Goal: Transaction & Acquisition: Purchase product/service

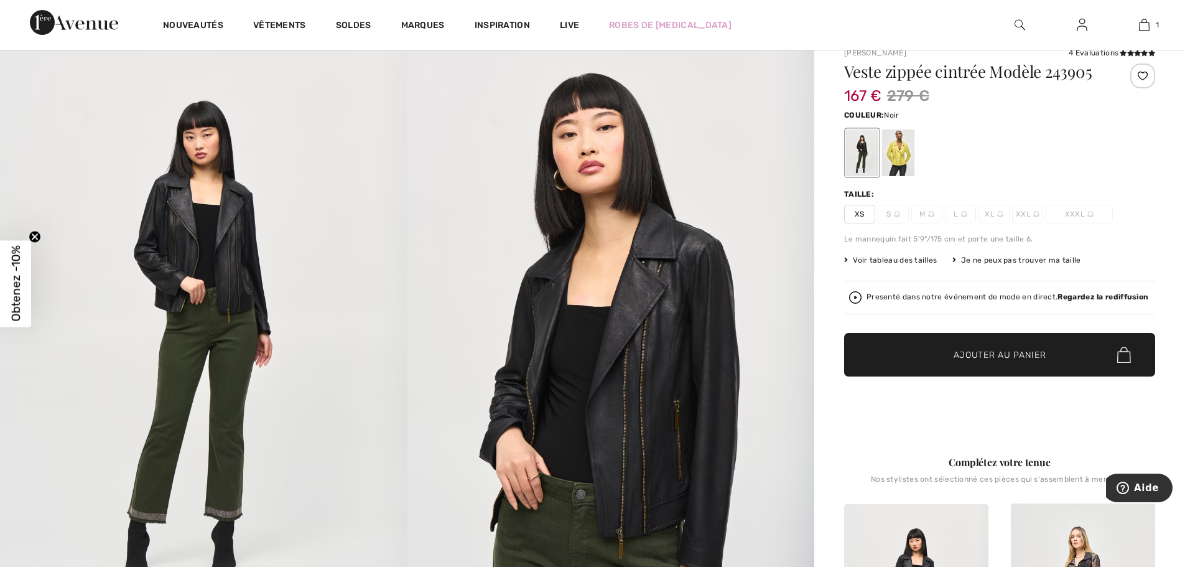
click at [657, 405] on img at bounding box center [610, 337] width 407 height 610
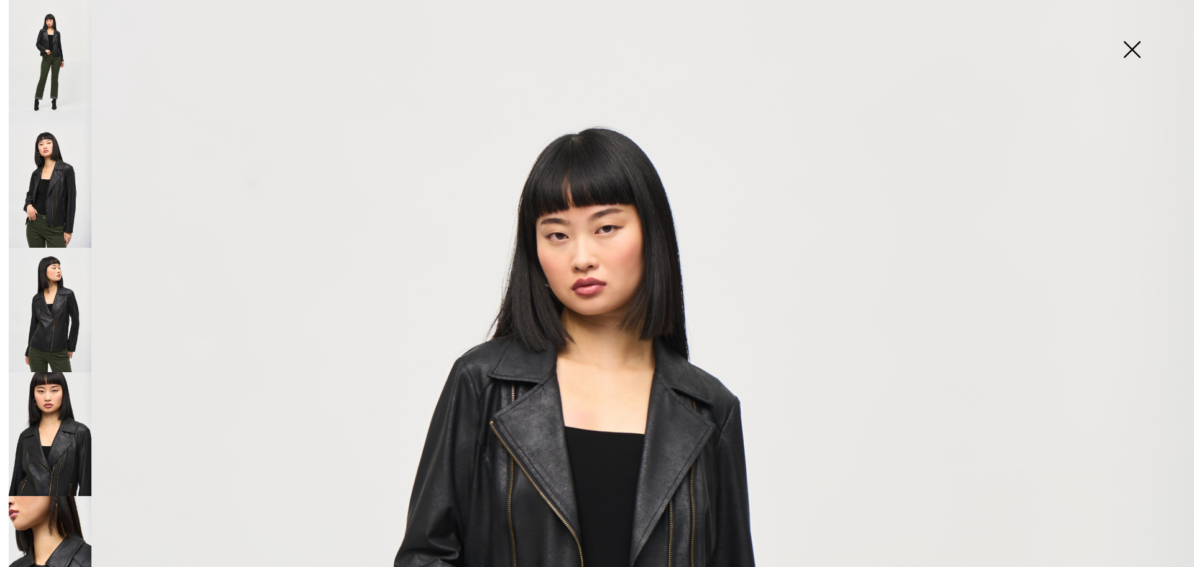
scroll to position [83, 0]
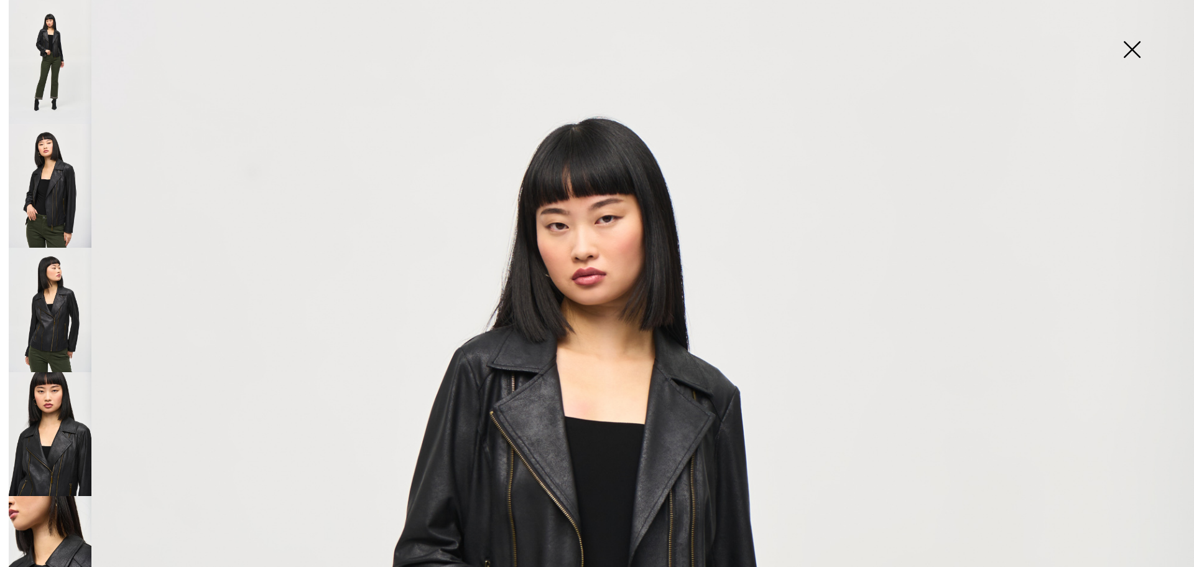
click at [65, 67] on img at bounding box center [50, 62] width 83 height 124
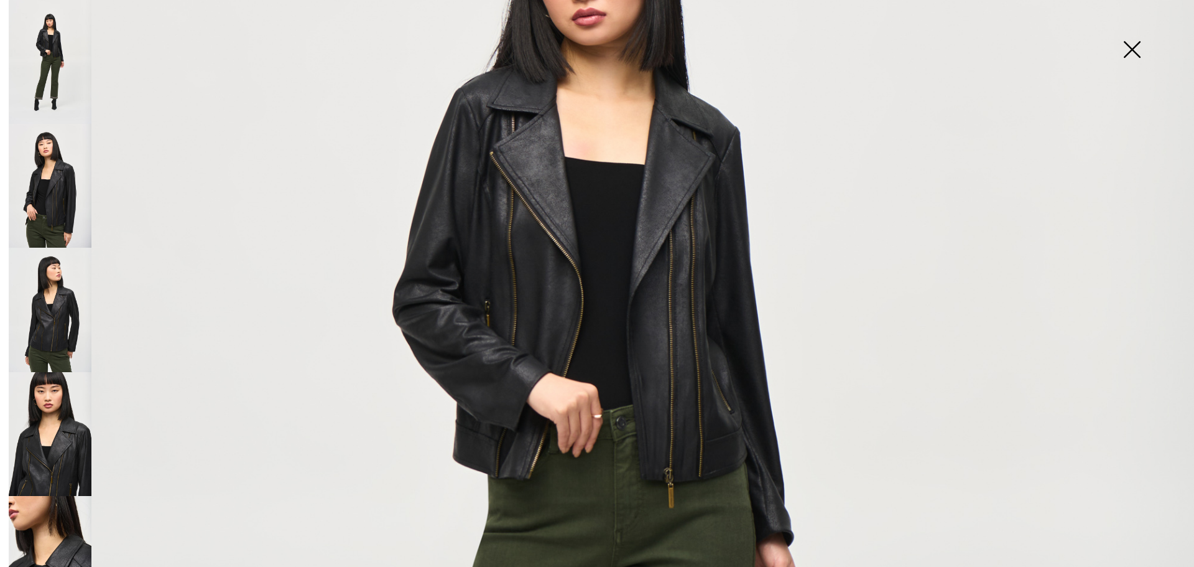
scroll to position [353, 0]
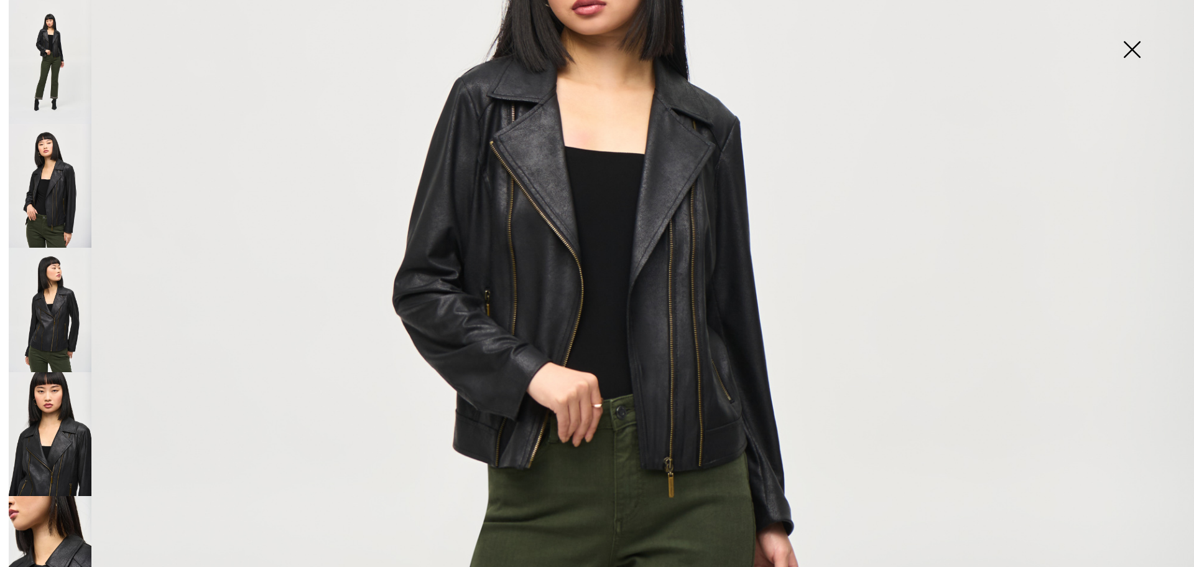
click at [47, 174] on img at bounding box center [50, 186] width 83 height 124
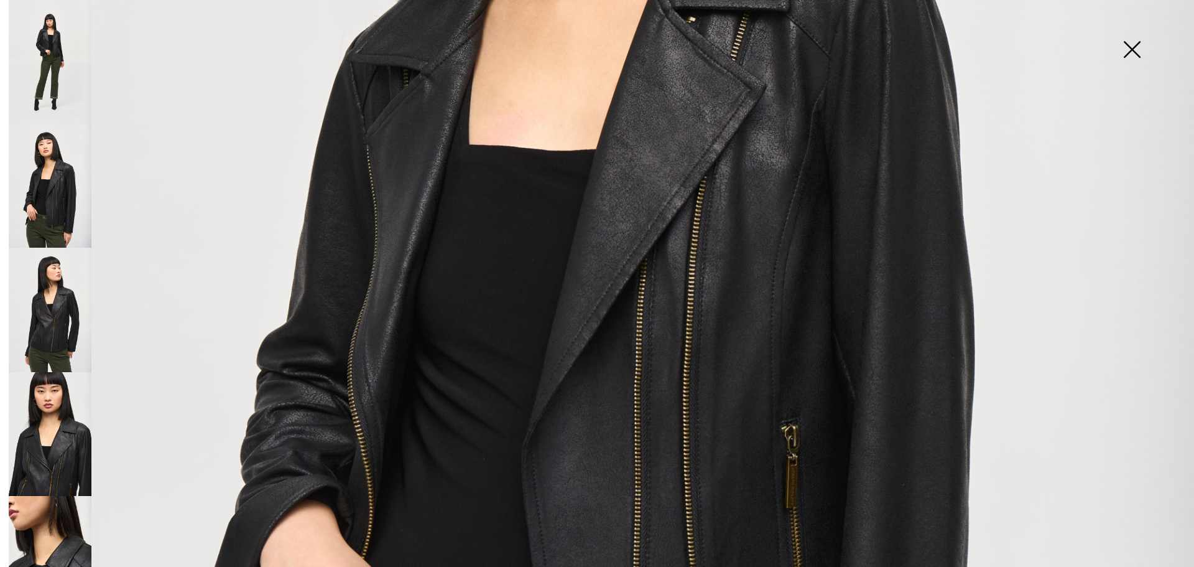
scroll to position [726, 0]
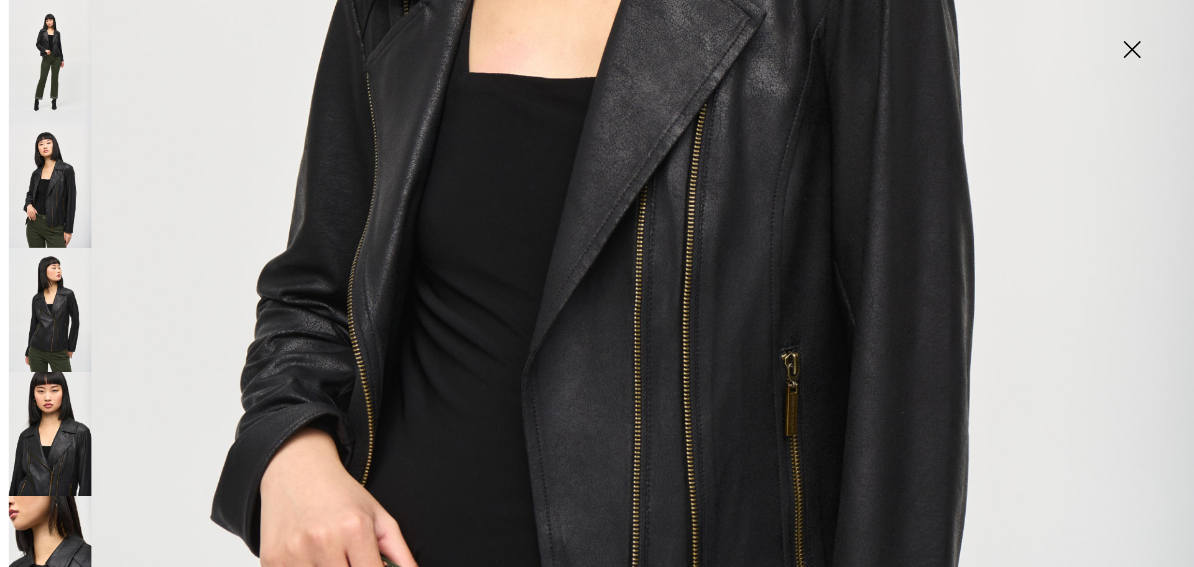
click at [60, 303] on img at bounding box center [50, 310] width 83 height 124
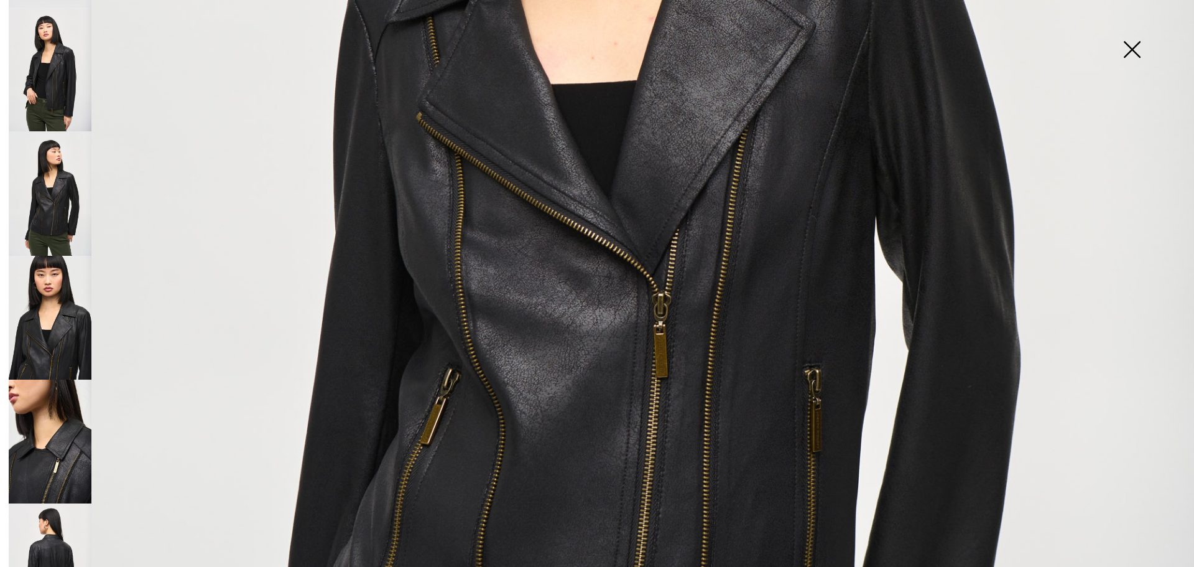
scroll to position [145, 0]
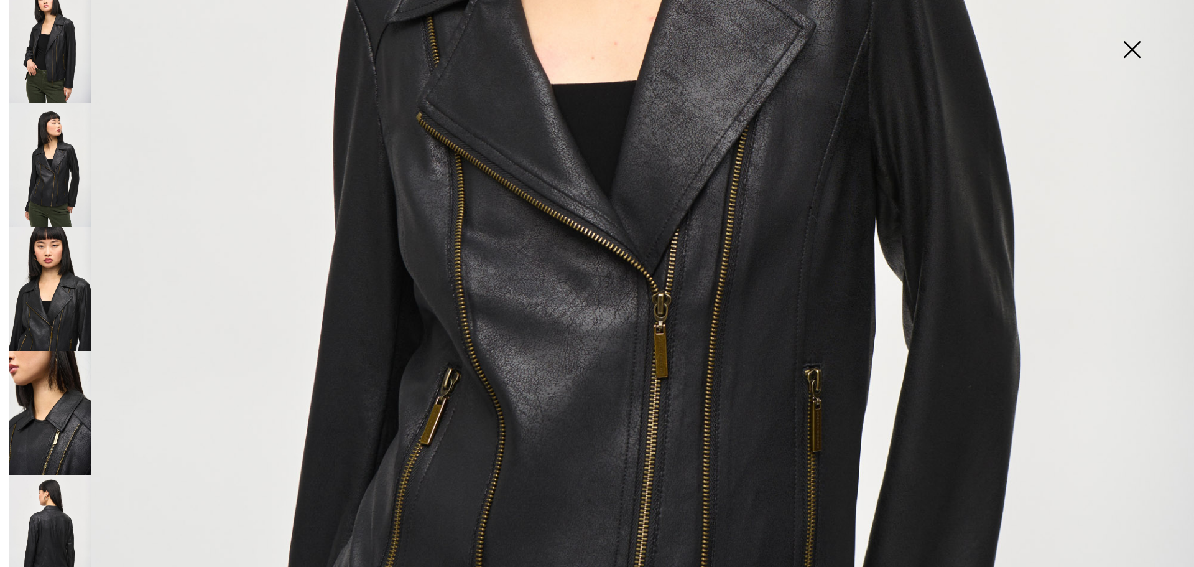
click at [64, 388] on img at bounding box center [50, 413] width 83 height 124
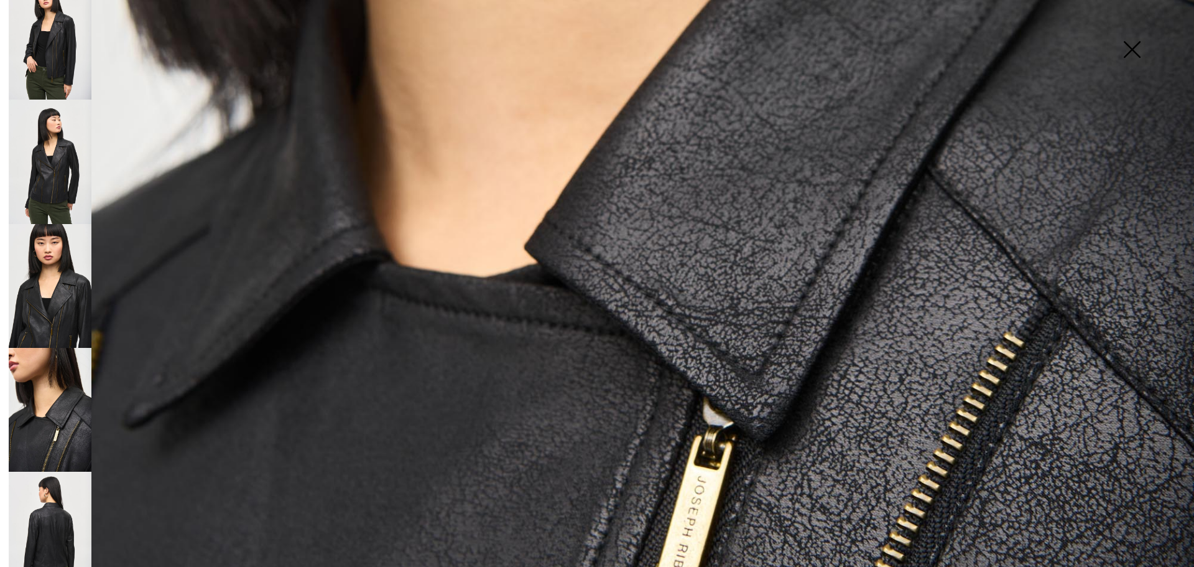
scroll to position [149, 0]
click at [45, 522] on img at bounding box center [50, 533] width 83 height 124
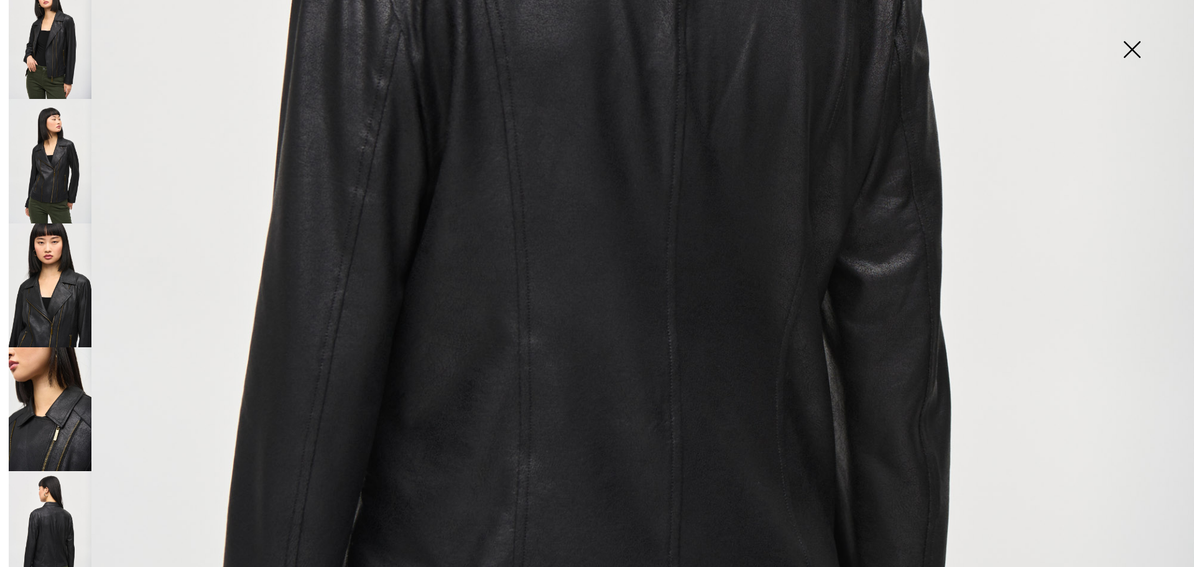
scroll to position [705, 0]
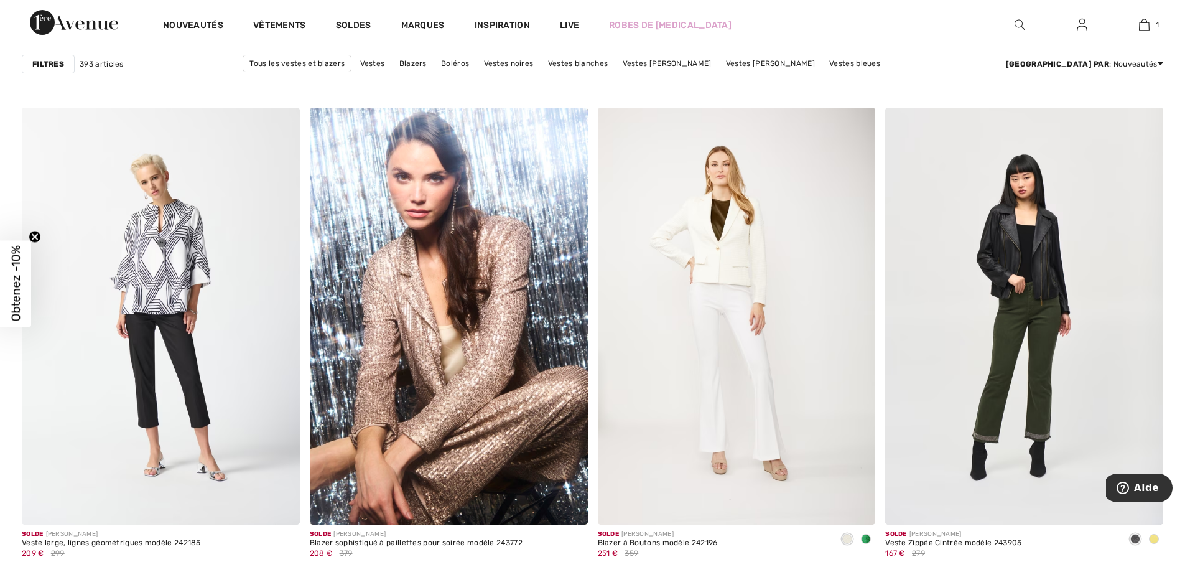
click at [1085, 26] on img at bounding box center [1081, 24] width 11 height 15
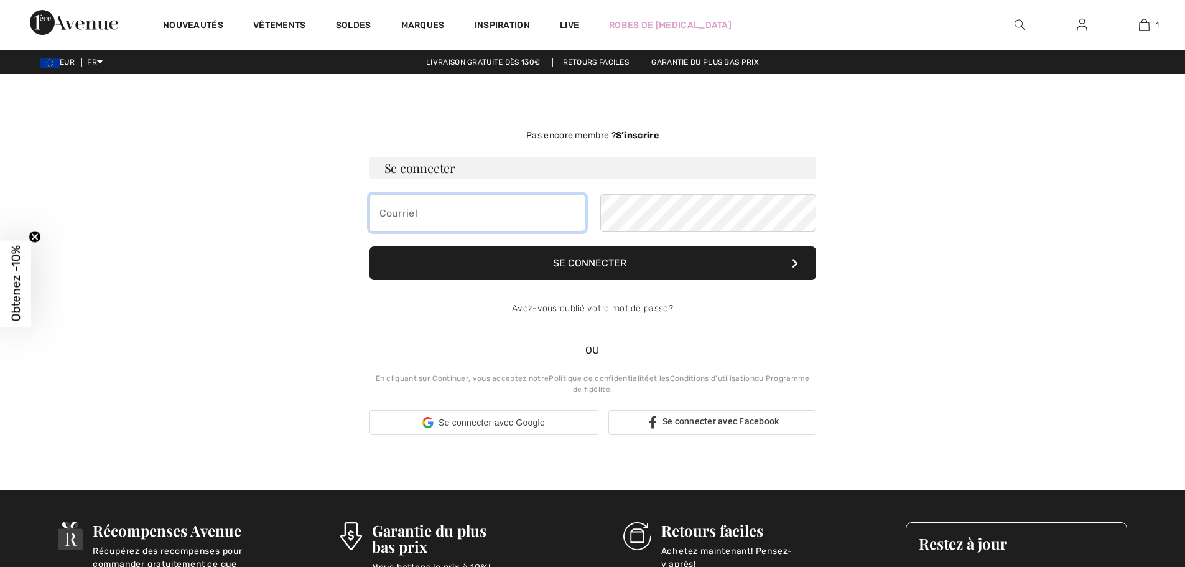
click at [440, 211] on input "email" at bounding box center [477, 212] width 216 height 37
type input "[EMAIL_ADDRESS][DOMAIN_NAME]"
click at [576, 267] on button "Se connecter" at bounding box center [592, 263] width 447 height 34
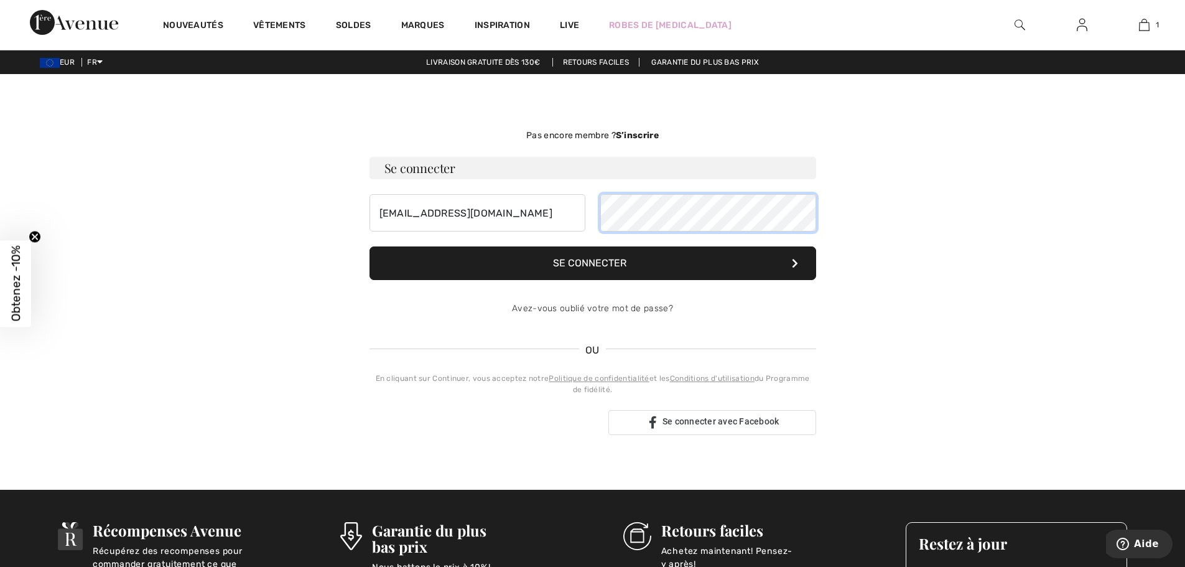
click at [582, 209] on div "[EMAIL_ADDRESS][DOMAIN_NAME]" at bounding box center [592, 212] width 447 height 37
click at [636, 266] on button "Se connecter" at bounding box center [592, 263] width 447 height 34
click at [544, 208] on div "dieudonnepascale@yahoo.fr" at bounding box center [592, 212] width 447 height 37
click at [636, 266] on button "Se connecter" at bounding box center [592, 263] width 447 height 34
click at [562, 305] on link "Avez-vous oublié votre mot de passe?" at bounding box center [592, 308] width 161 height 11
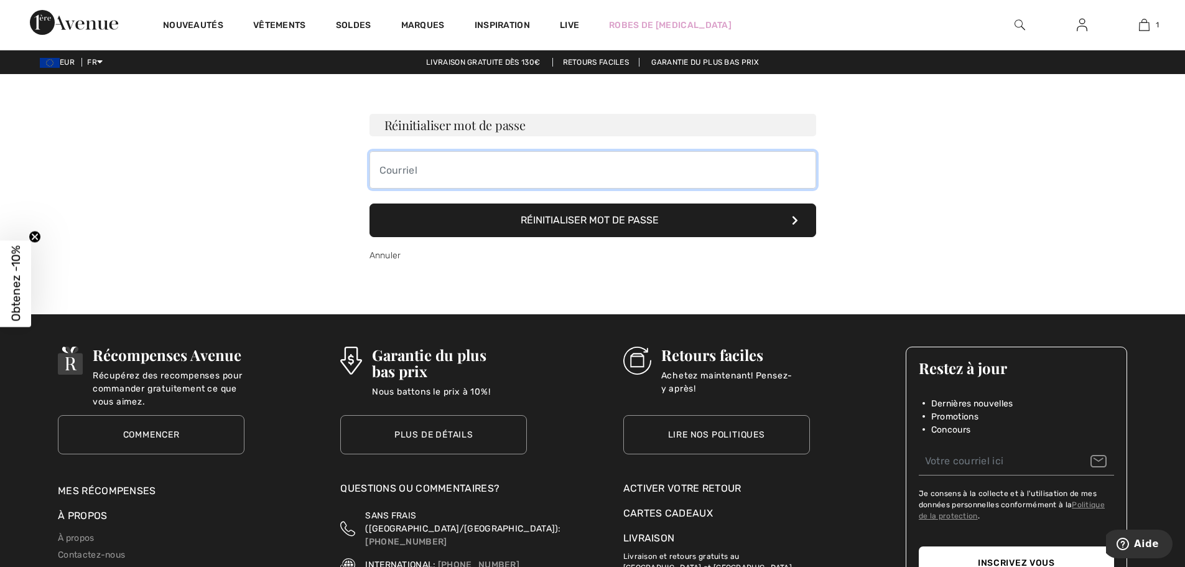
click at [471, 178] on input "email" at bounding box center [592, 169] width 447 height 37
type input "dieudonnepascale@yahoo.fr"
click at [583, 215] on button "Réinitialiser mot de passe" at bounding box center [592, 220] width 447 height 34
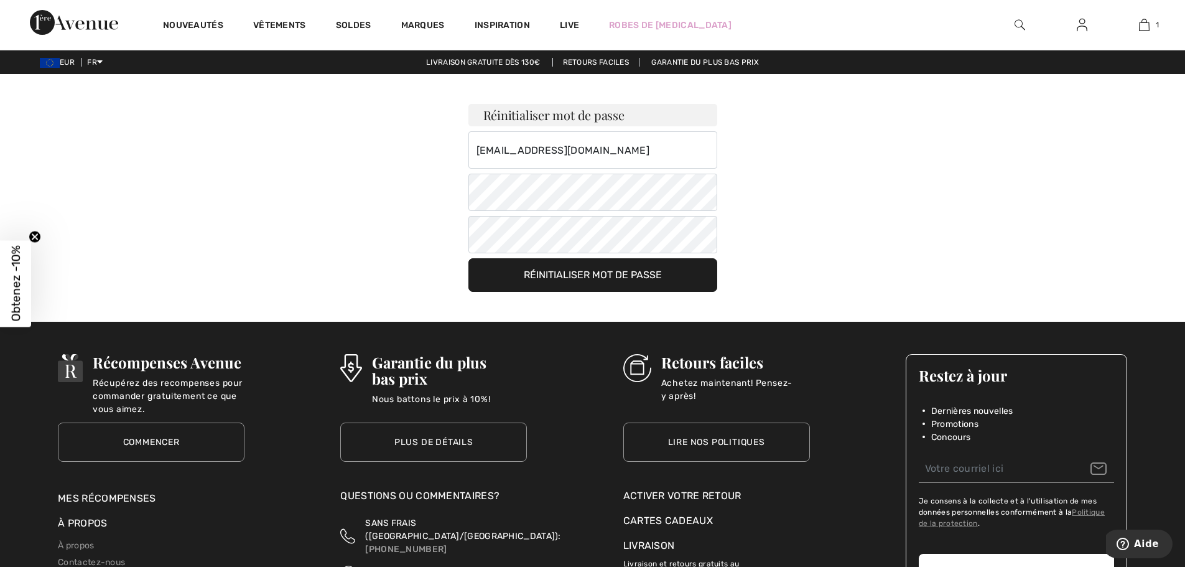
click at [533, 274] on button "Réinitialiser mot de passe" at bounding box center [592, 275] width 249 height 34
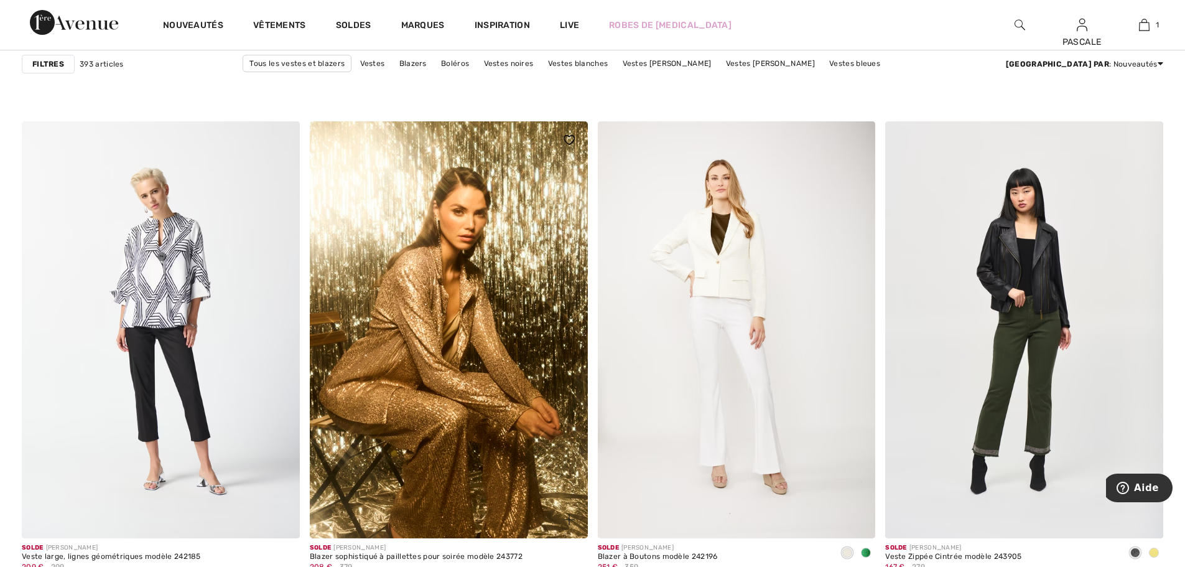
scroll to position [5834, 0]
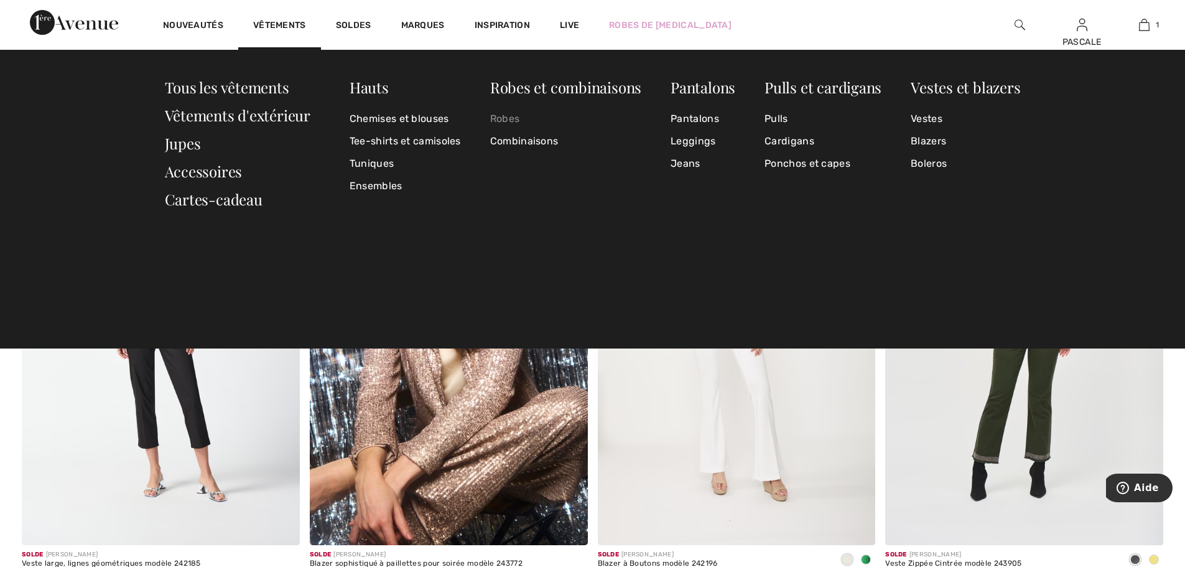
click at [504, 119] on link "Robes" at bounding box center [565, 119] width 151 height 22
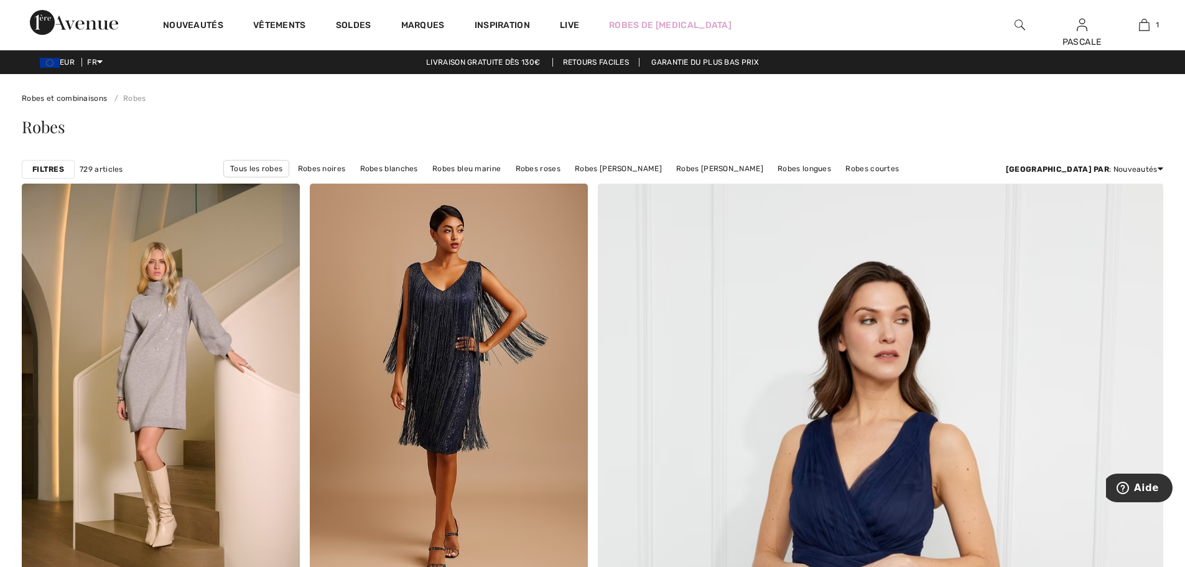
click at [49, 164] on strong "Filtres" at bounding box center [48, 169] width 32 height 11
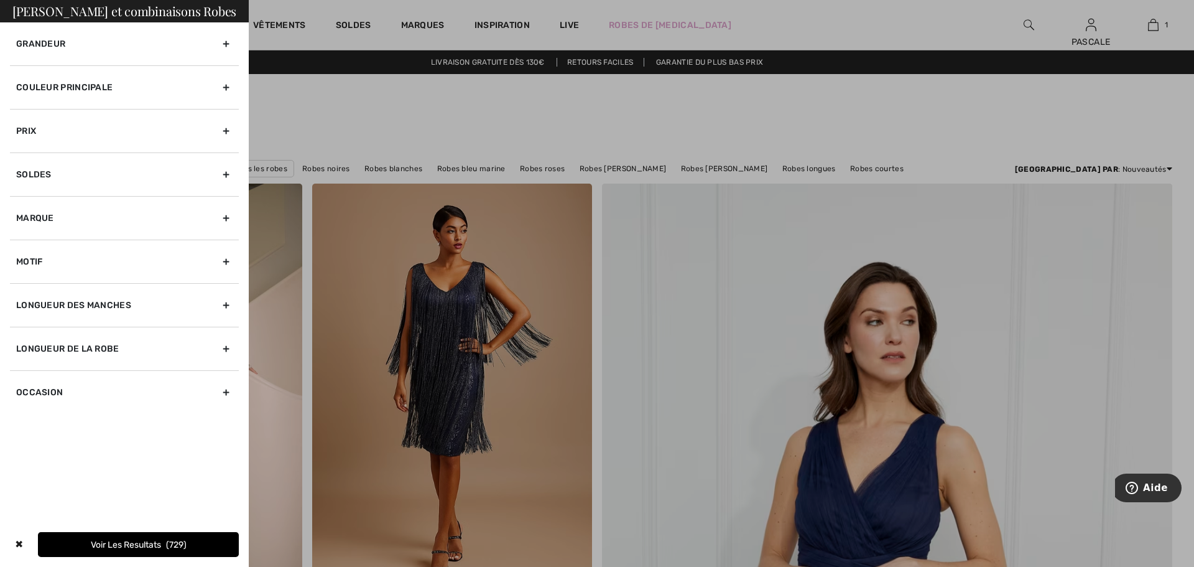
click at [228, 45] on div "Grandeur" at bounding box center [124, 43] width 229 height 43
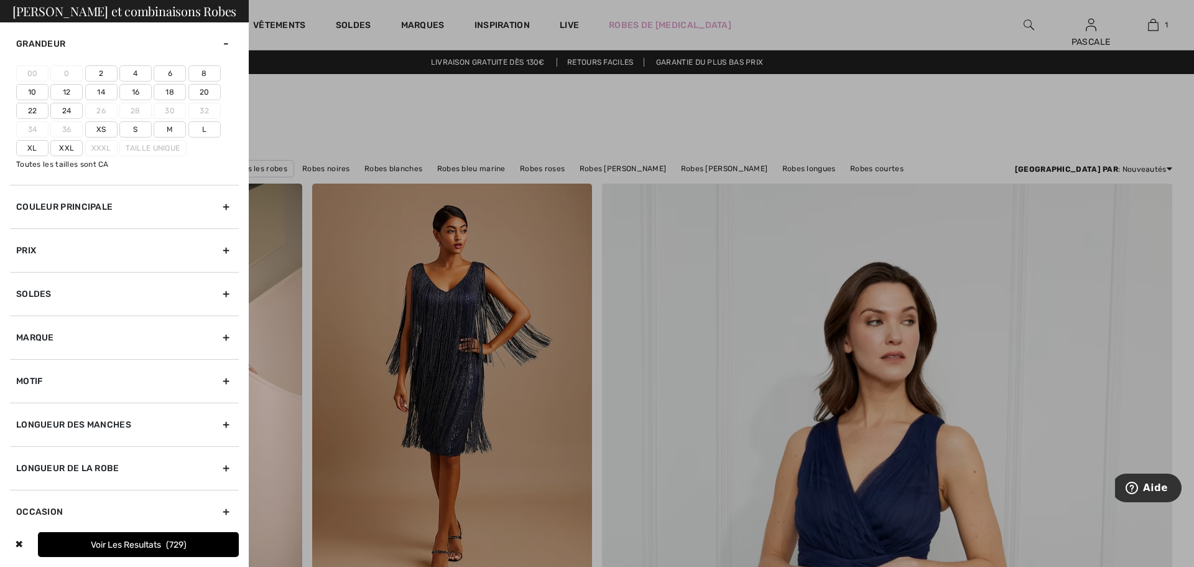
click at [98, 126] on label "Xs" at bounding box center [101, 129] width 32 height 16
click at [0, 0] on input"] "Xs" at bounding box center [0, 0] width 0 height 0
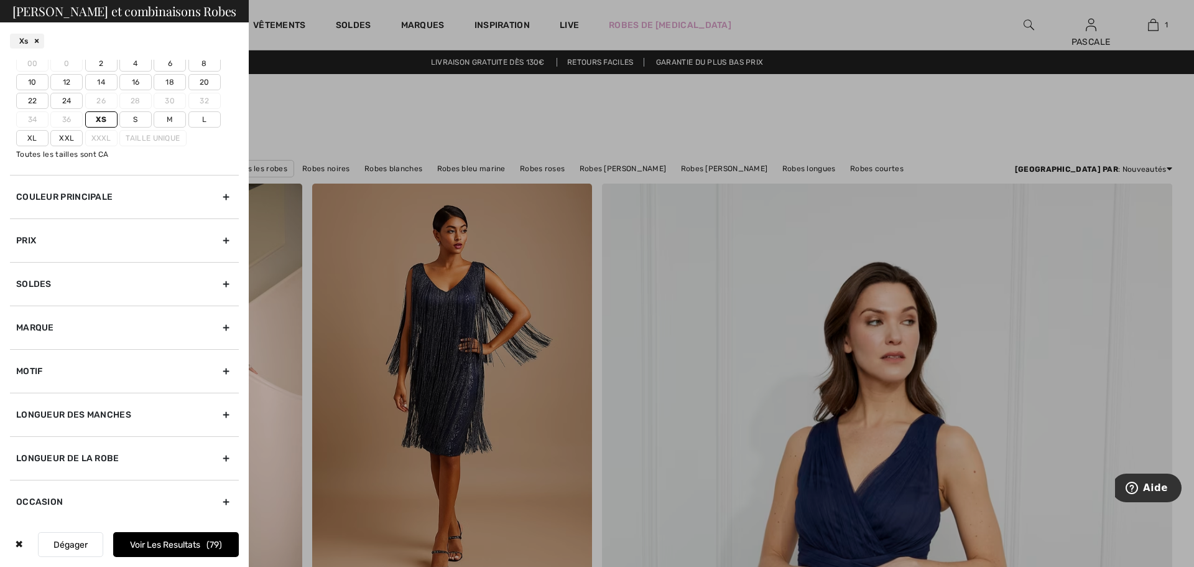
scroll to position [49, 0]
click at [167, 547] on button "Voir les resultats 79" at bounding box center [176, 544] width 126 height 25
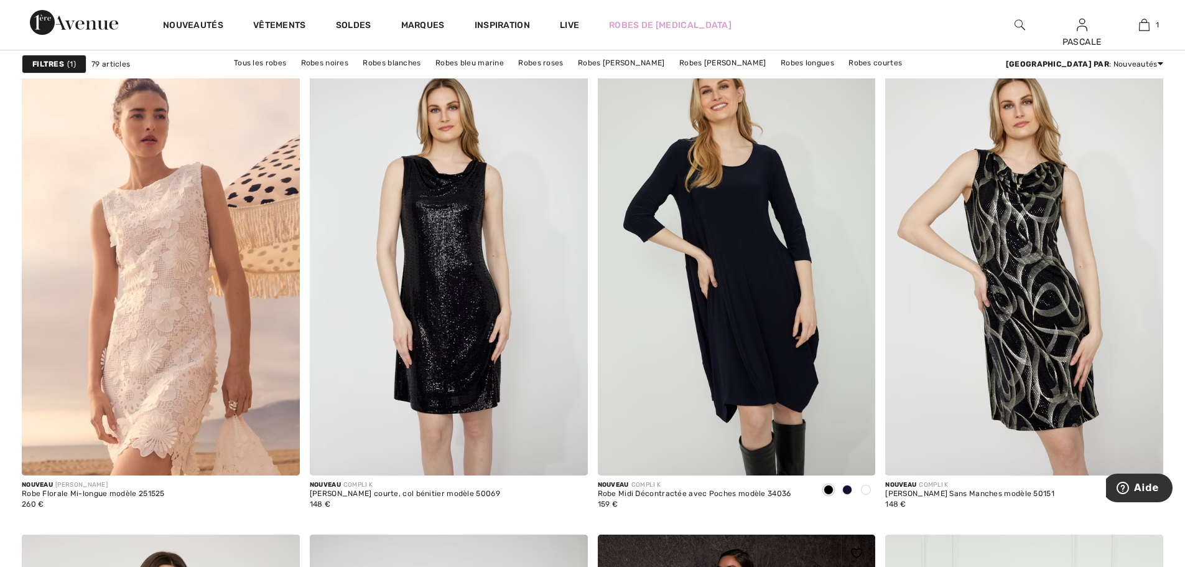
scroll to position [2674, 0]
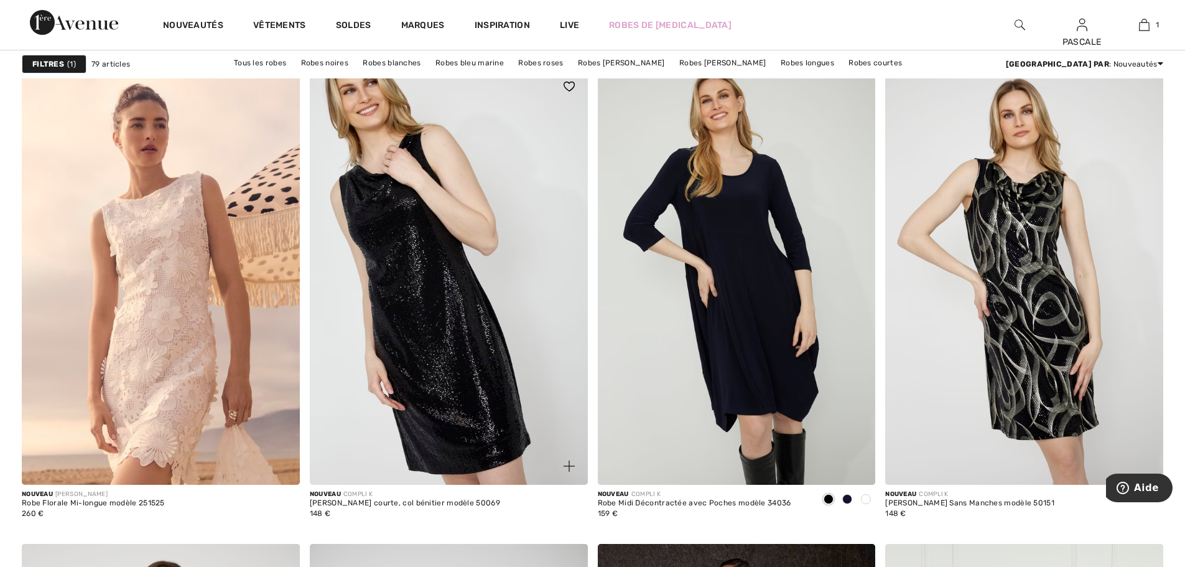
click at [459, 364] on img at bounding box center [449, 276] width 278 height 417
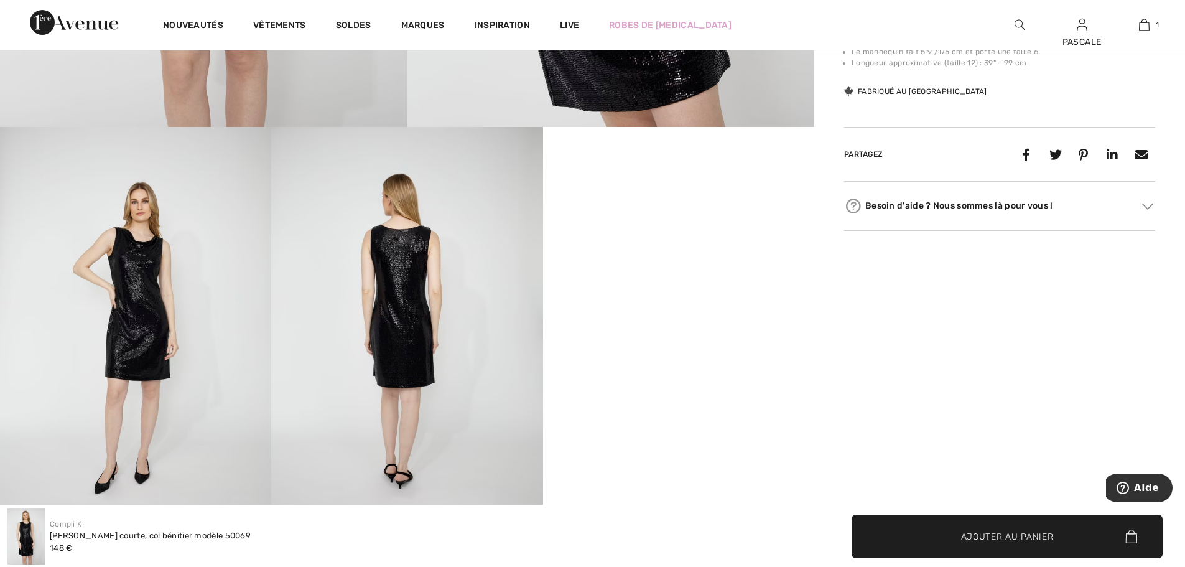
scroll to position [580, 0]
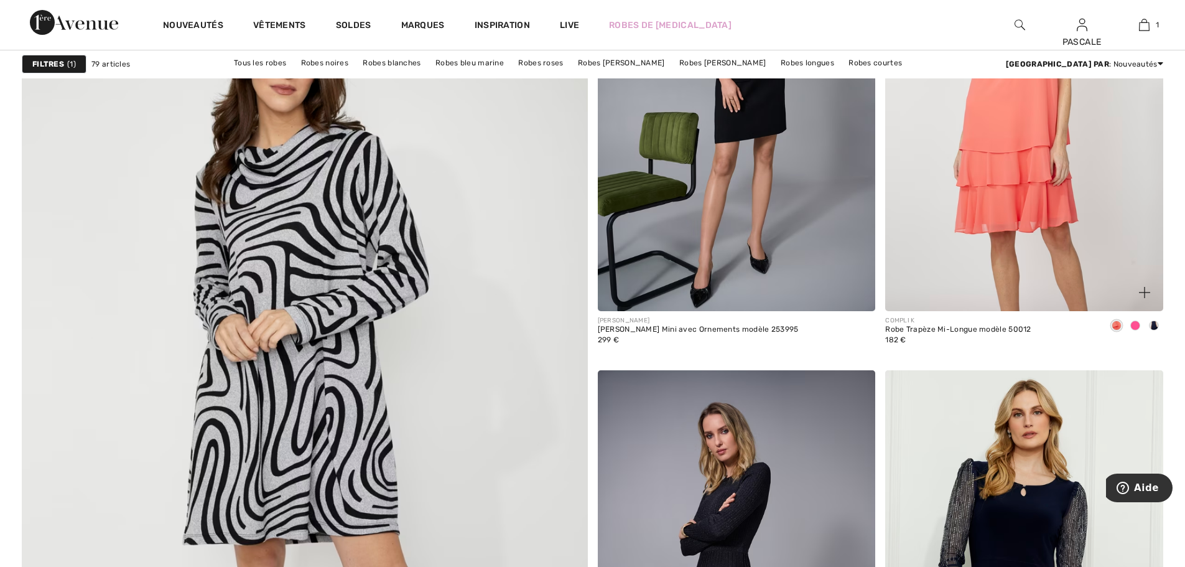
scroll to position [3980, 0]
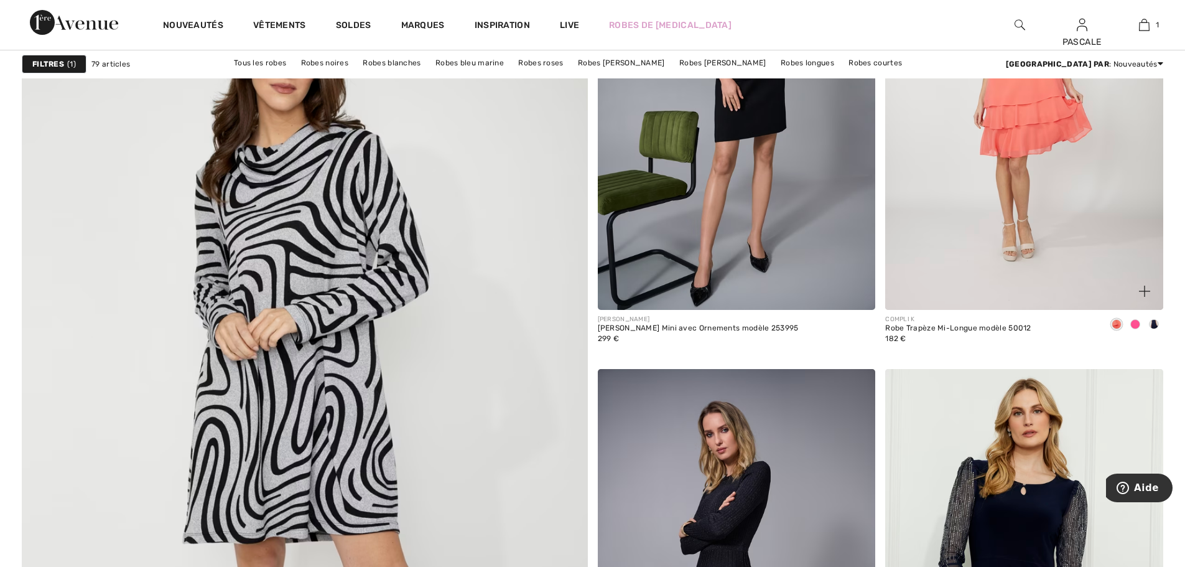
click at [1133, 327] on span at bounding box center [1135, 324] width 10 height 10
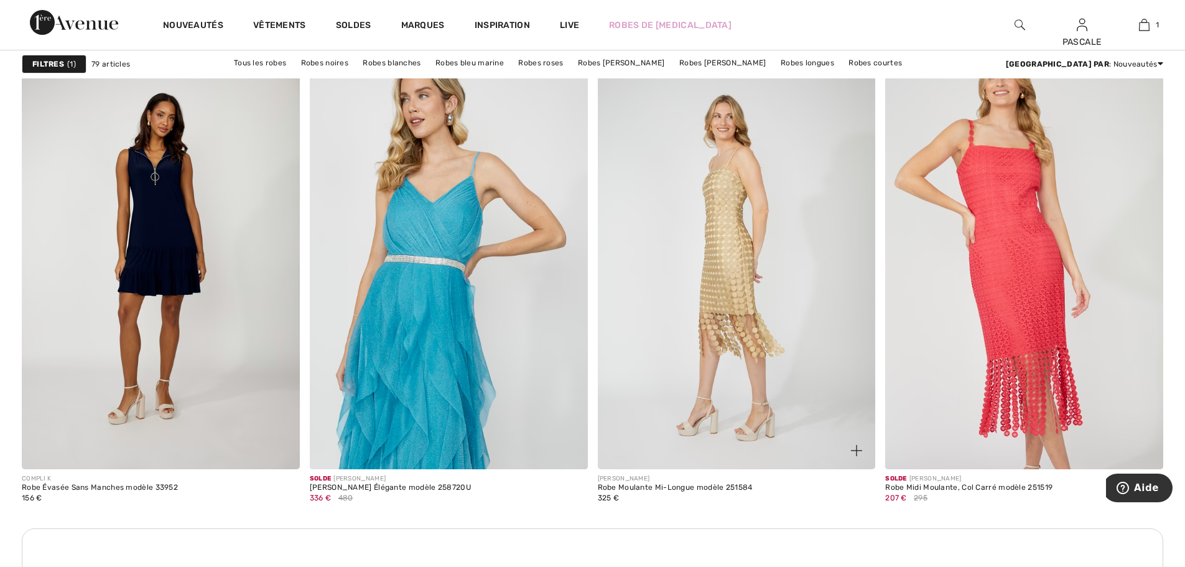
scroll to position [5265, 0]
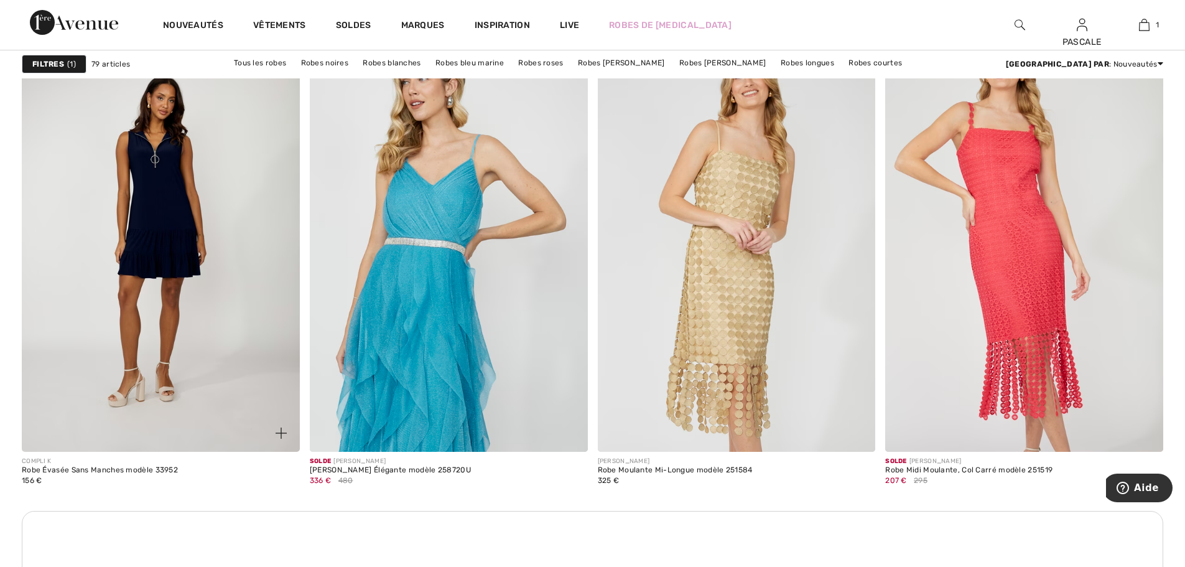
click at [179, 206] on img at bounding box center [161, 243] width 278 height 417
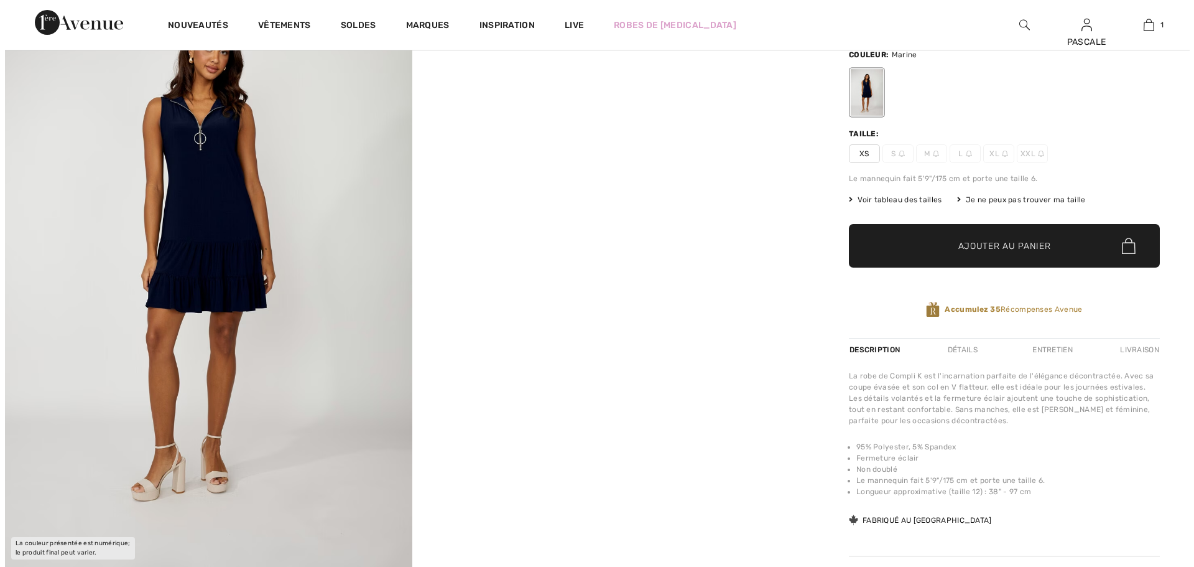
scroll to position [124, 0]
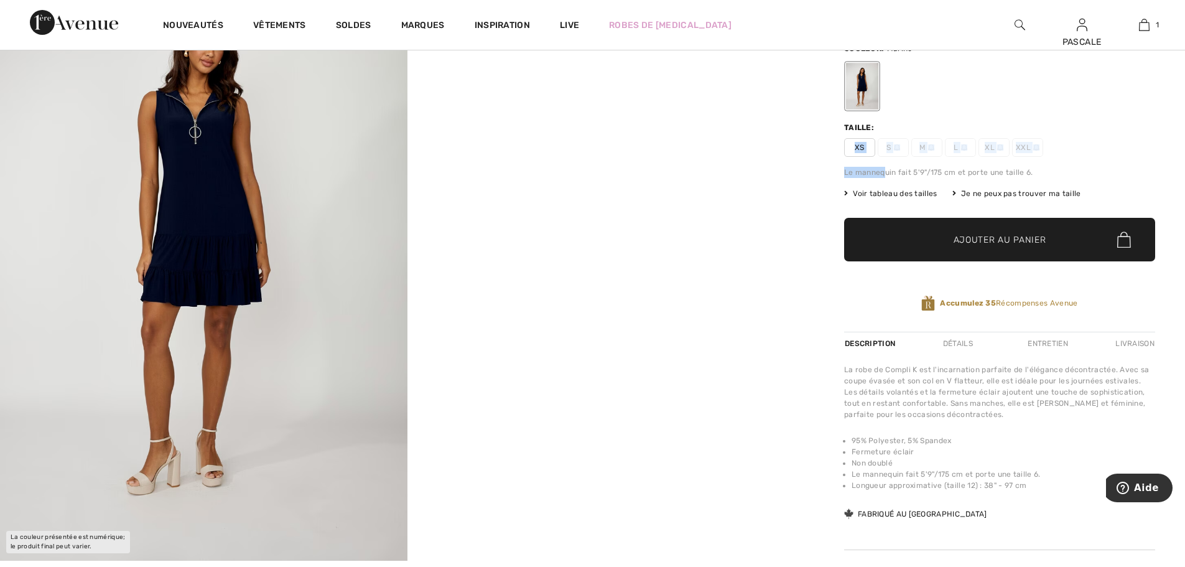
drag, startPoint x: 856, startPoint y: 145, endPoint x: 863, endPoint y: 217, distance: 72.5
click at [887, 185] on div "Robe Évasée sans manches modèle 33952 156 € Couleur: Marine [GEOGRAPHIC_DATA]: …" at bounding box center [999, 156] width 311 height 351
drag, startPoint x: 863, startPoint y: 217, endPoint x: 387, endPoint y: 196, distance: 476.8
click at [473, 215] on div "Your browser does not support the video tag. Your browser does not support the …" at bounding box center [592, 301] width 1185 height 703
click at [231, 219] on img at bounding box center [203, 255] width 407 height 611
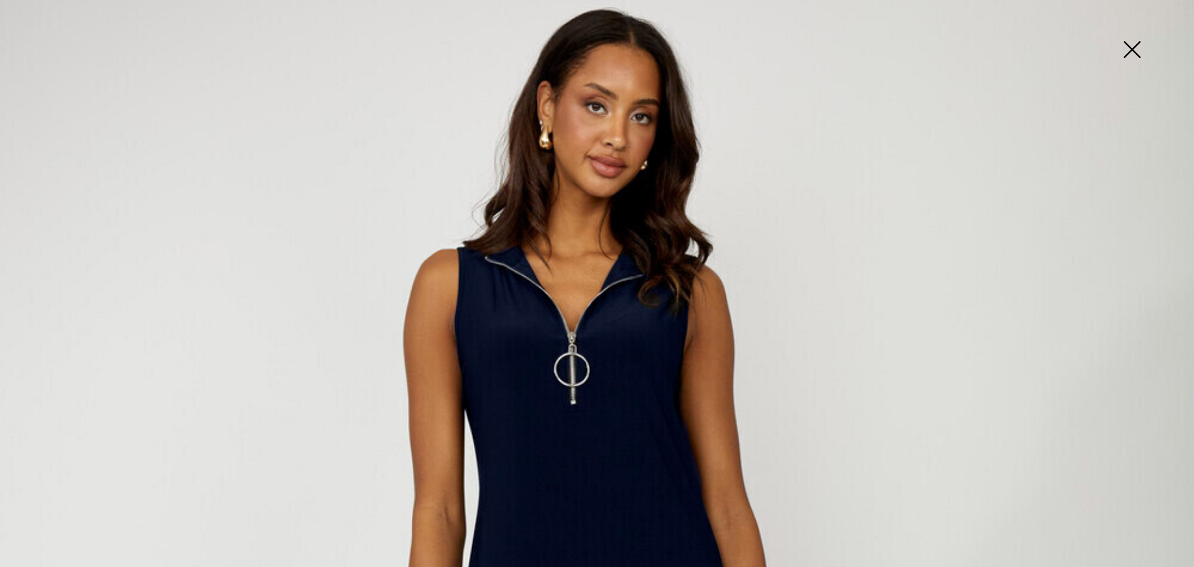
scroll to position [145, 0]
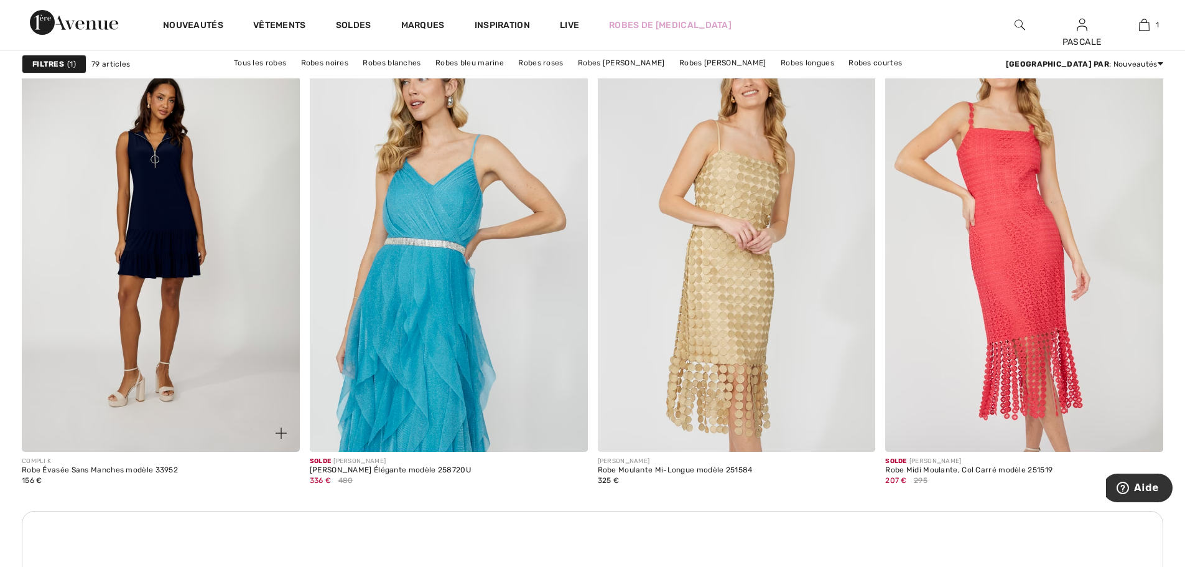
click at [182, 243] on img at bounding box center [161, 243] width 278 height 417
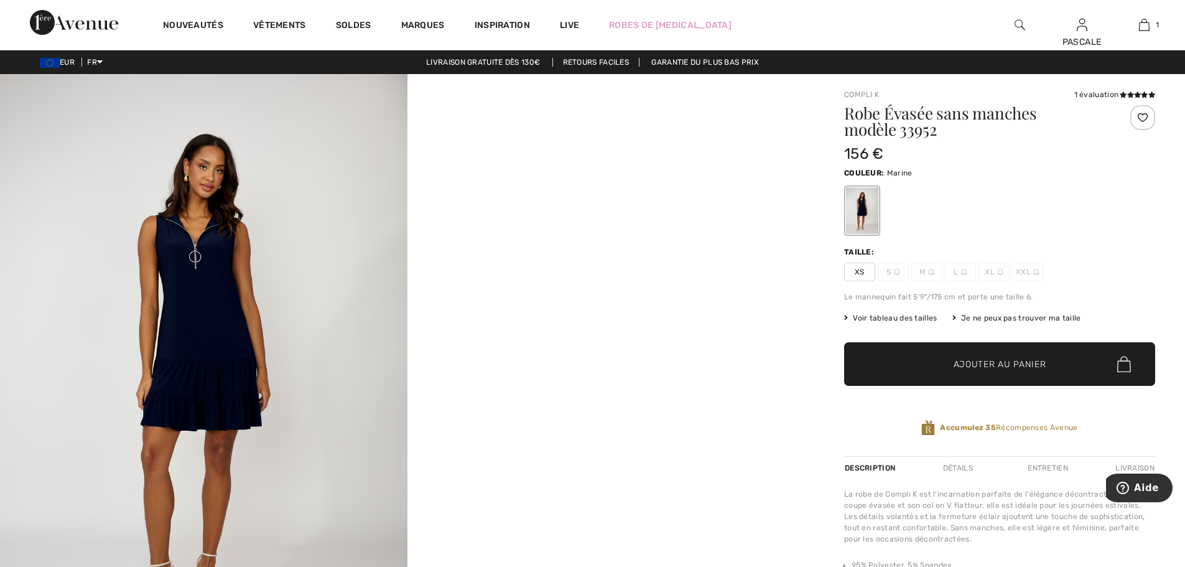
click at [866, 271] on span "XS" at bounding box center [859, 271] width 31 height 19
click at [865, 273] on span "XS" at bounding box center [859, 271] width 31 height 19
click at [941, 364] on span "✔ Ajouté au panier" at bounding box center [981, 364] width 98 height 13
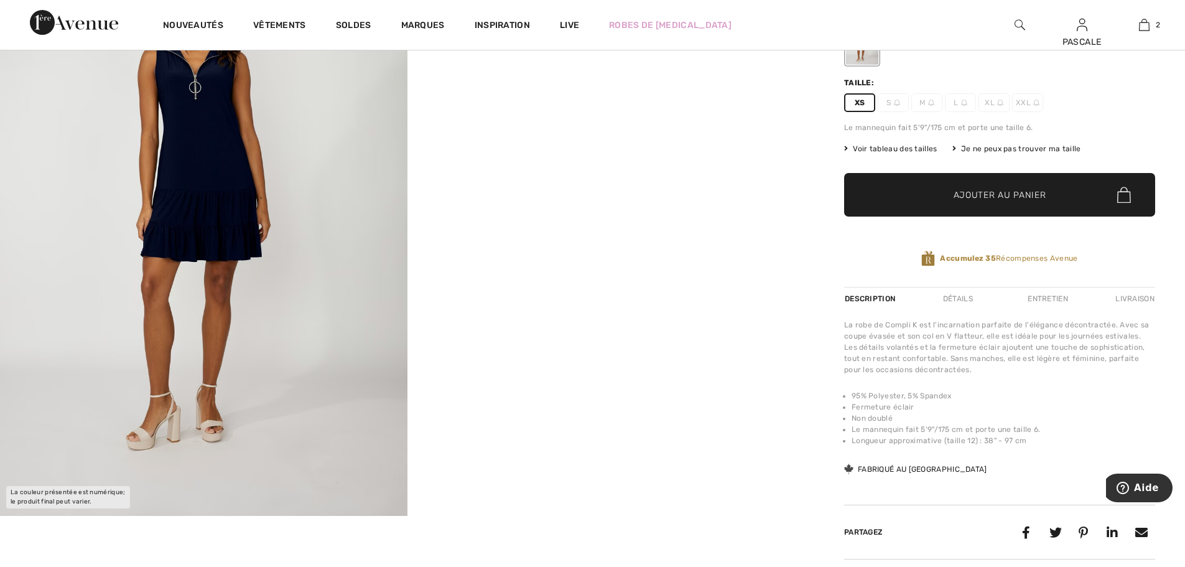
scroll to position [166, 0]
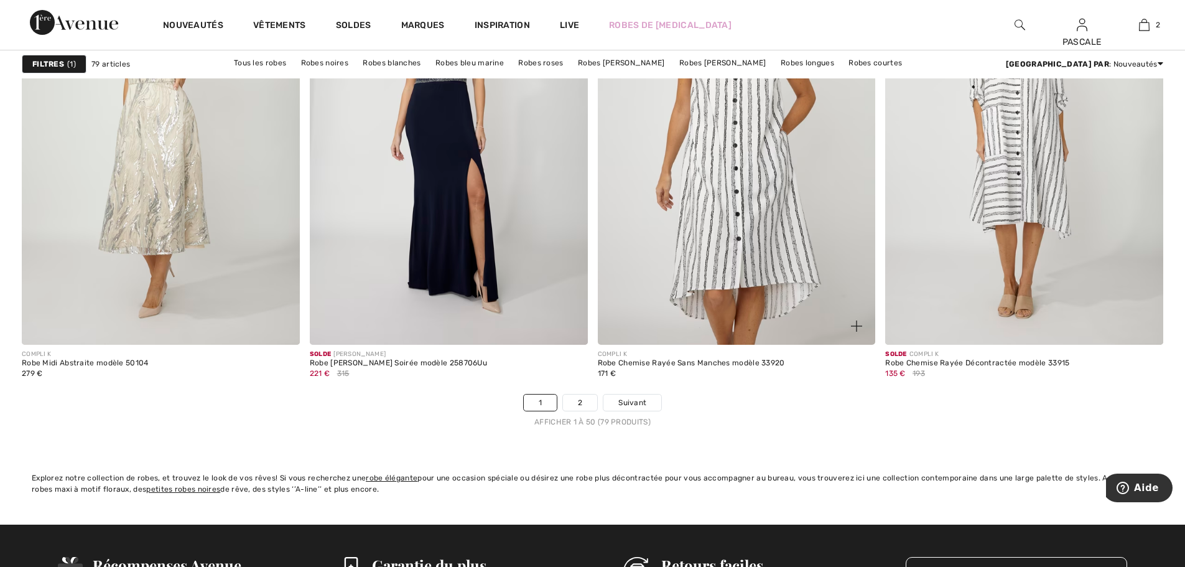
scroll to position [6986, 0]
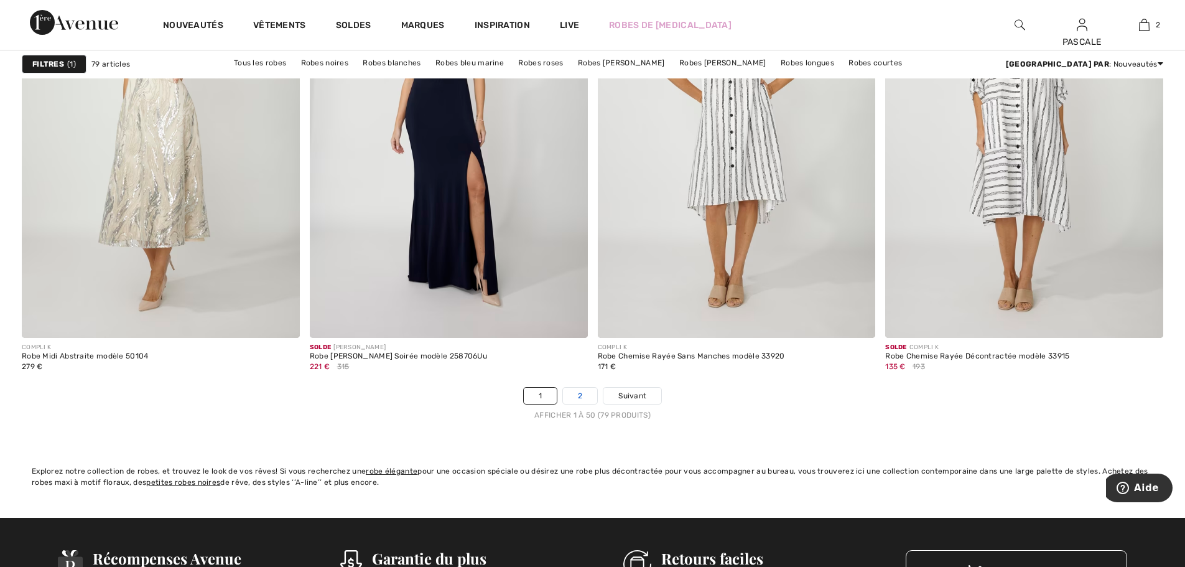
click at [574, 394] on link "2" at bounding box center [580, 395] width 34 height 16
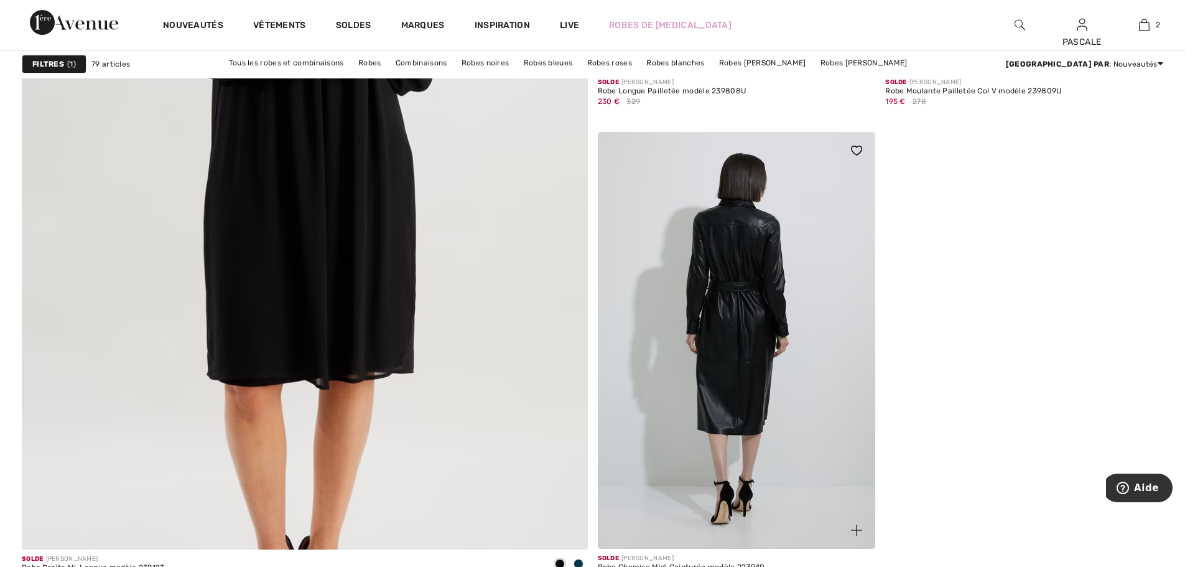
scroll to position [4208, 0]
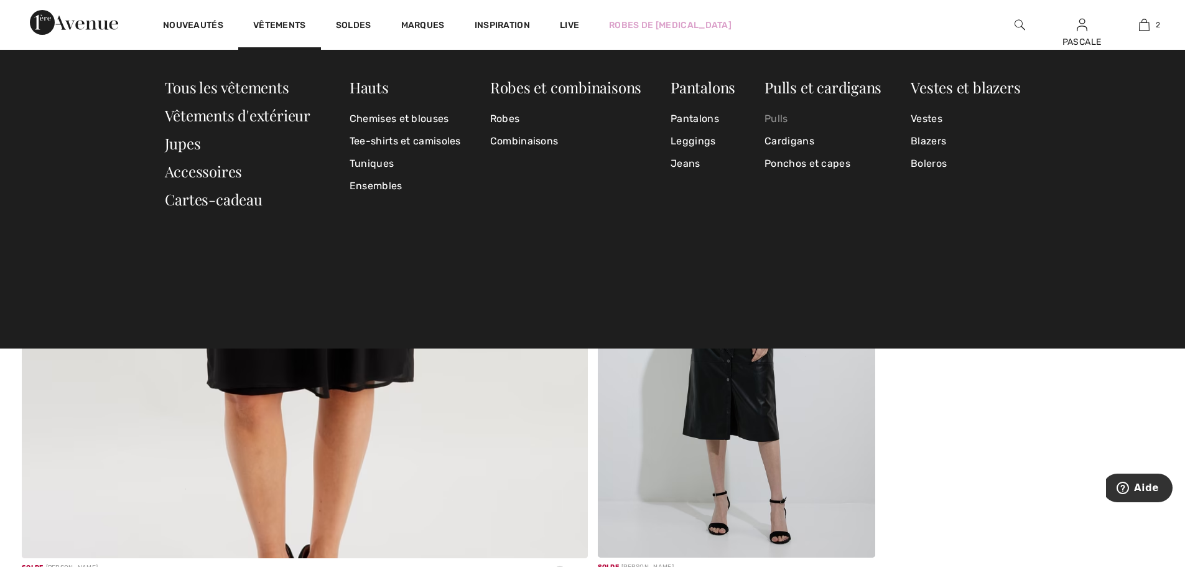
click at [780, 123] on link "Pulls" at bounding box center [822, 119] width 117 height 22
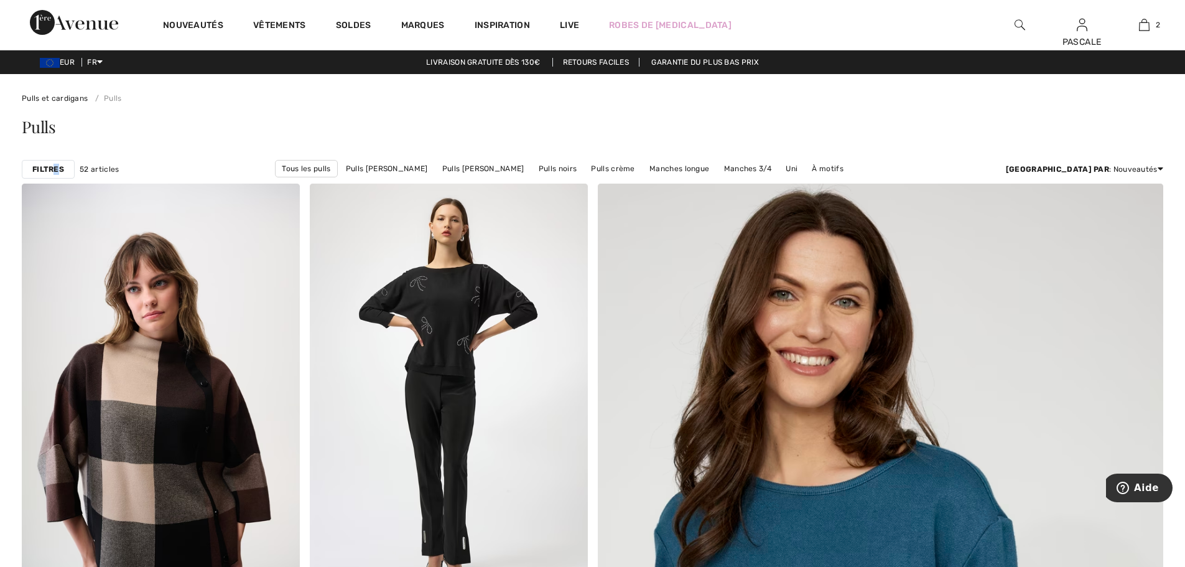
click at [57, 164] on strong "Filtres" at bounding box center [48, 169] width 32 height 11
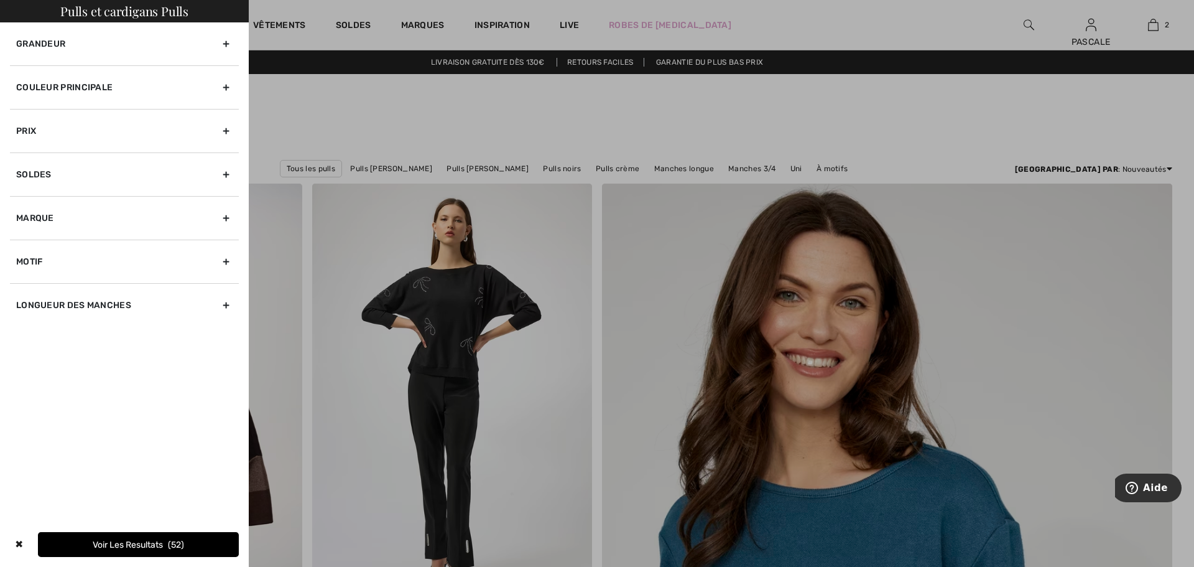
click at [228, 45] on div "Grandeur" at bounding box center [124, 43] width 229 height 43
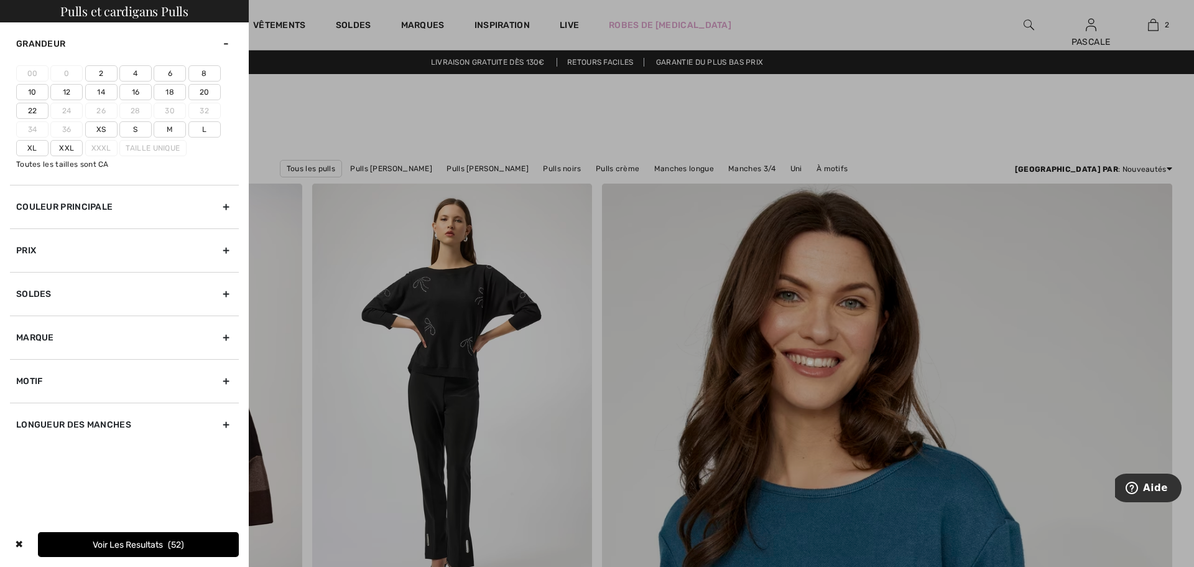
click at [103, 132] on label "Xs" at bounding box center [101, 129] width 32 height 16
click at [0, 0] on input"] "Xs" at bounding box center [0, 0] width 0 height 0
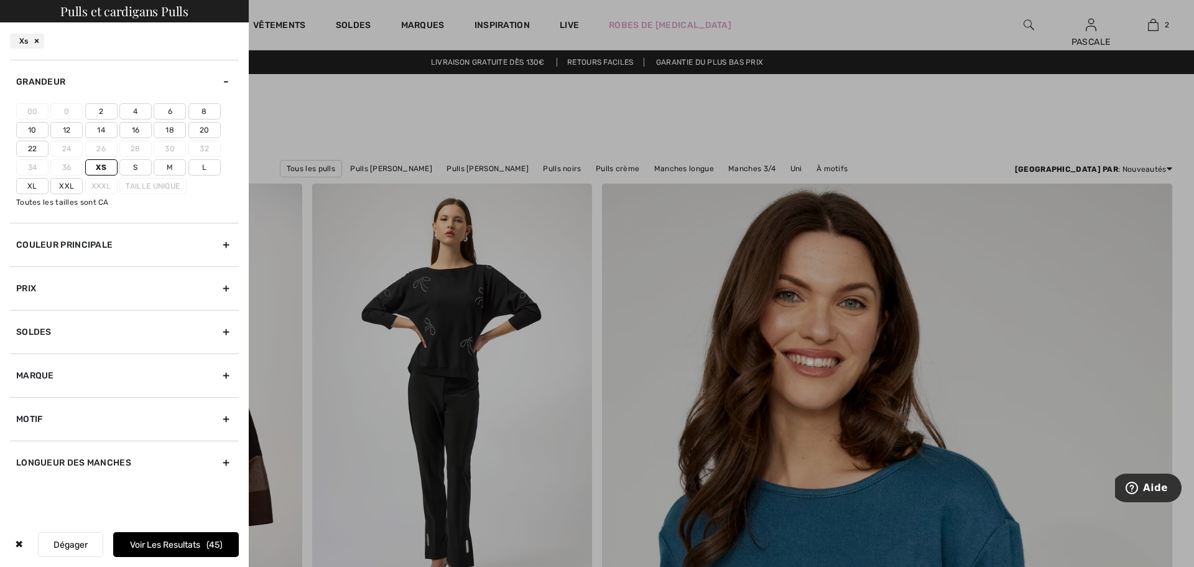
click at [192, 539] on button "Voir les resultats 45" at bounding box center [176, 544] width 126 height 25
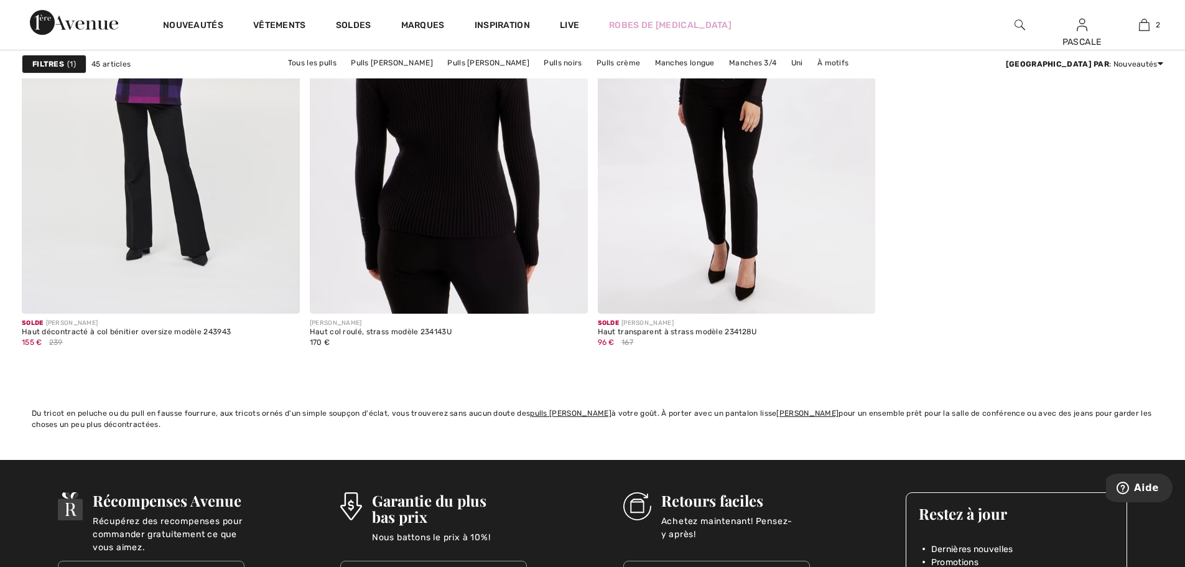
scroll to position [6592, 0]
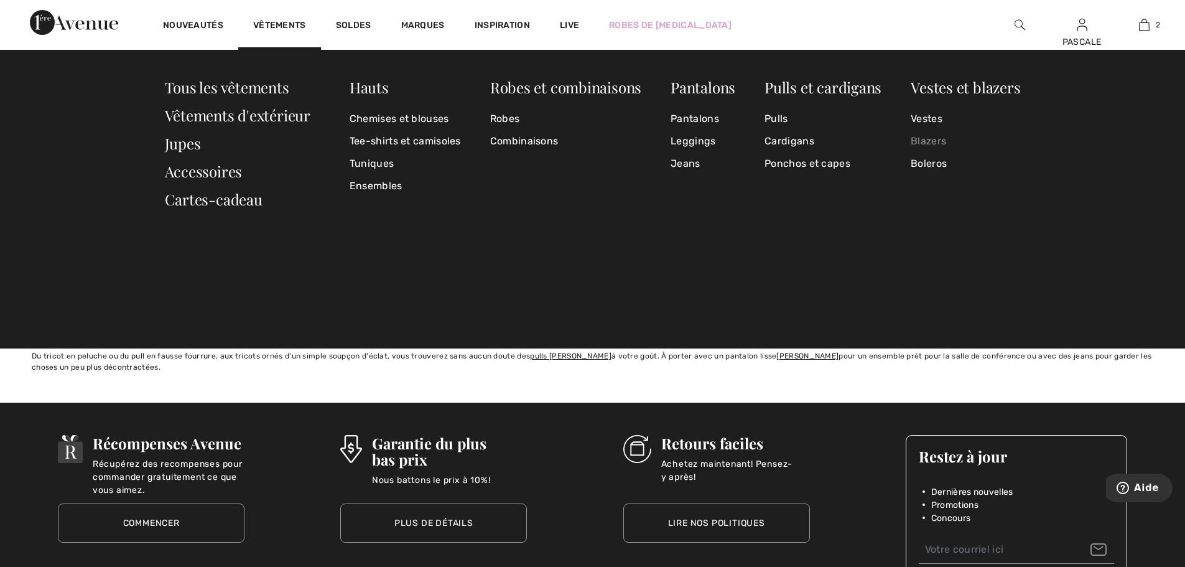
click at [932, 144] on link "Blazers" at bounding box center [964, 141] width 109 height 22
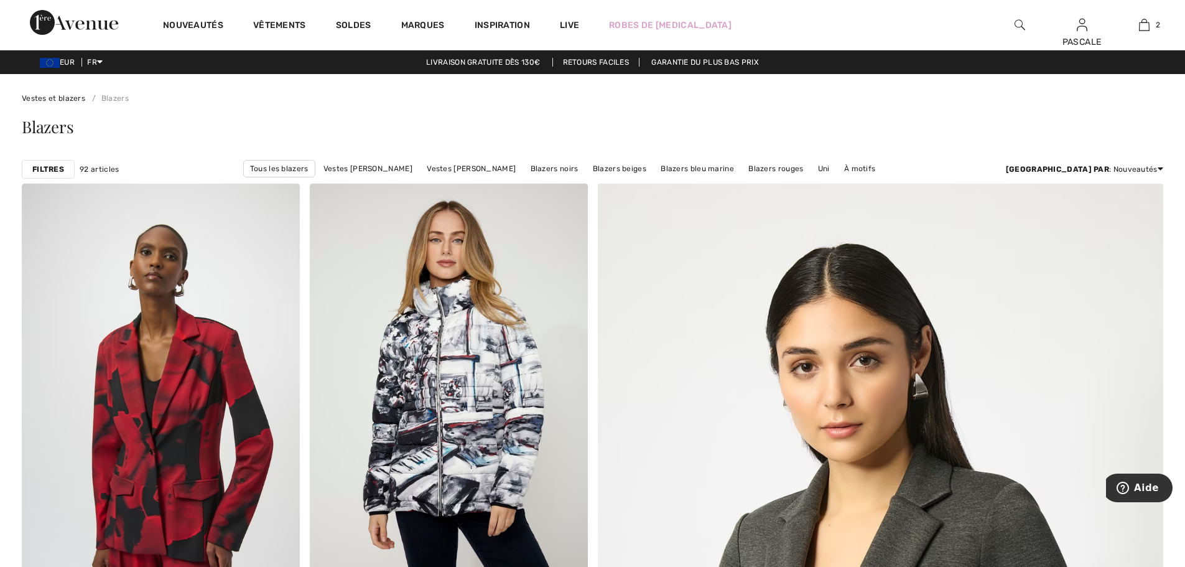
click at [57, 167] on strong "Filtres" at bounding box center [48, 169] width 32 height 11
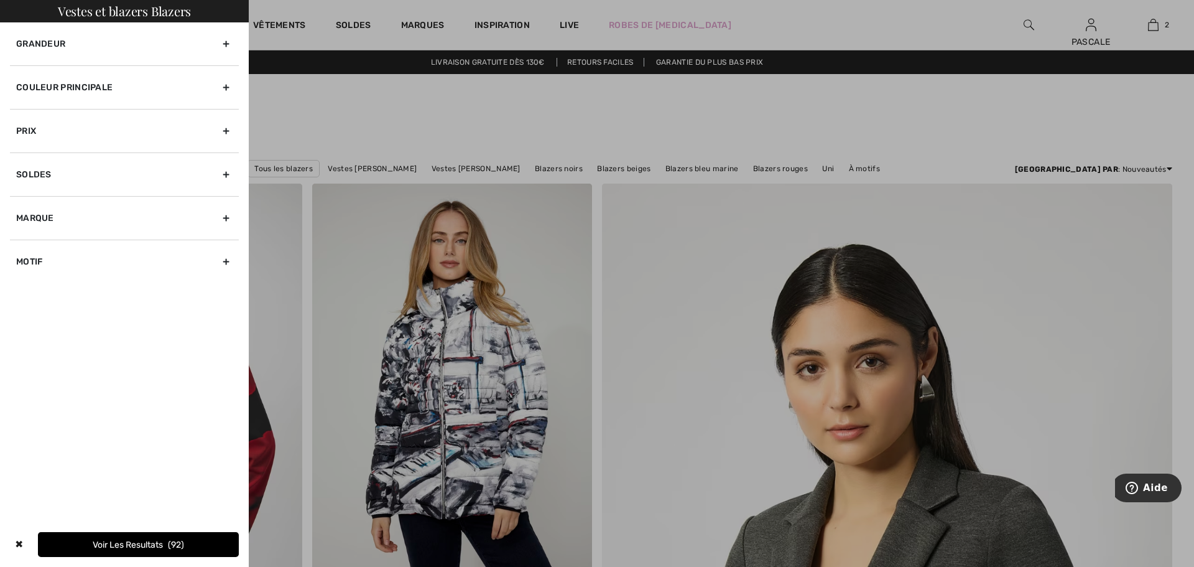
click at [228, 49] on div "Grandeur" at bounding box center [124, 43] width 229 height 43
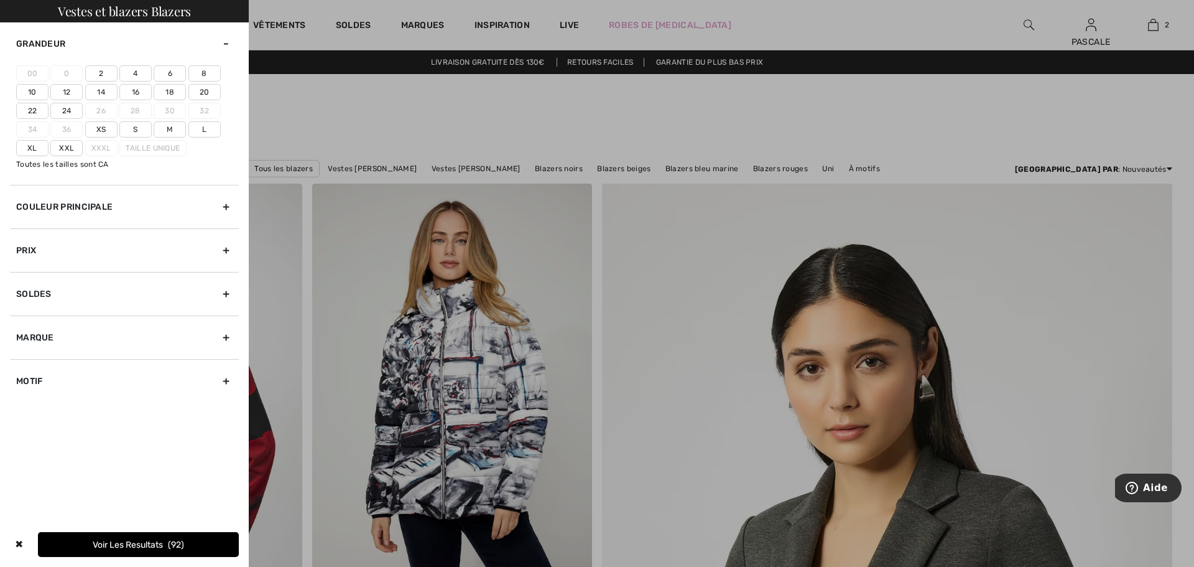
click at [101, 129] on label "Xs" at bounding box center [101, 129] width 32 height 16
click at [0, 0] on input"] "Xs" at bounding box center [0, 0] width 0 height 0
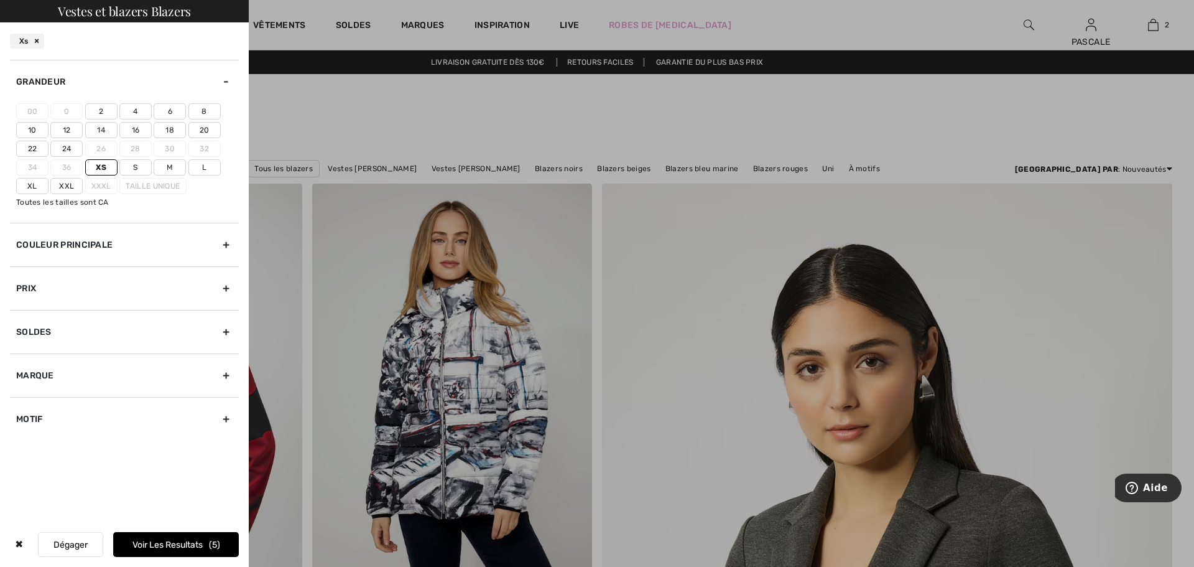
click at [156, 545] on button "Voir les resultats 5" at bounding box center [176, 544] width 126 height 25
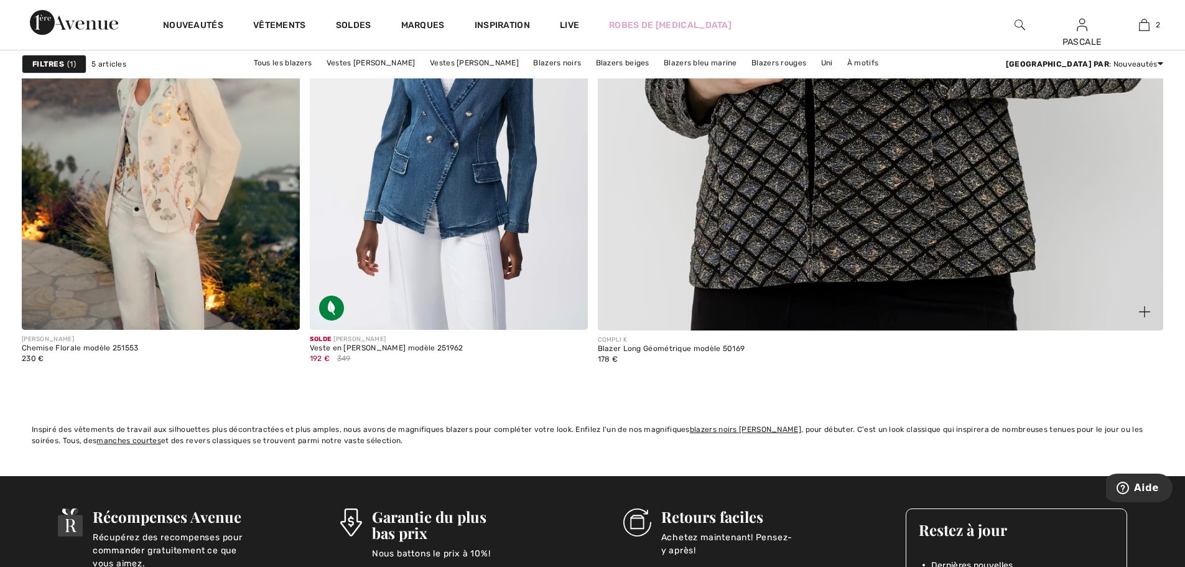
scroll to position [726, 0]
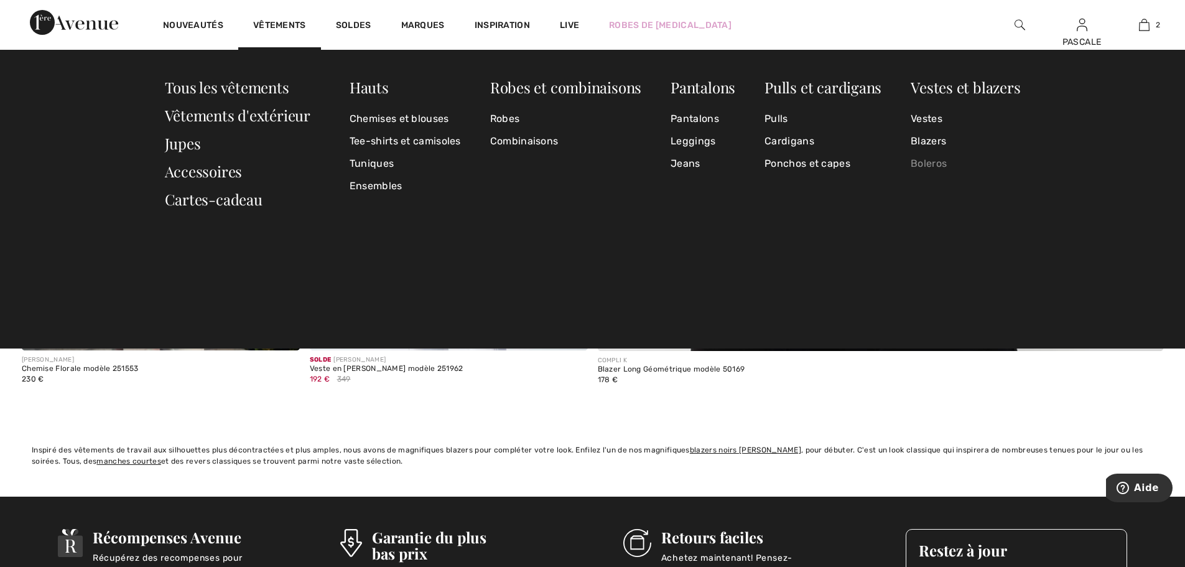
click at [938, 166] on link "Boleros" at bounding box center [964, 163] width 109 height 22
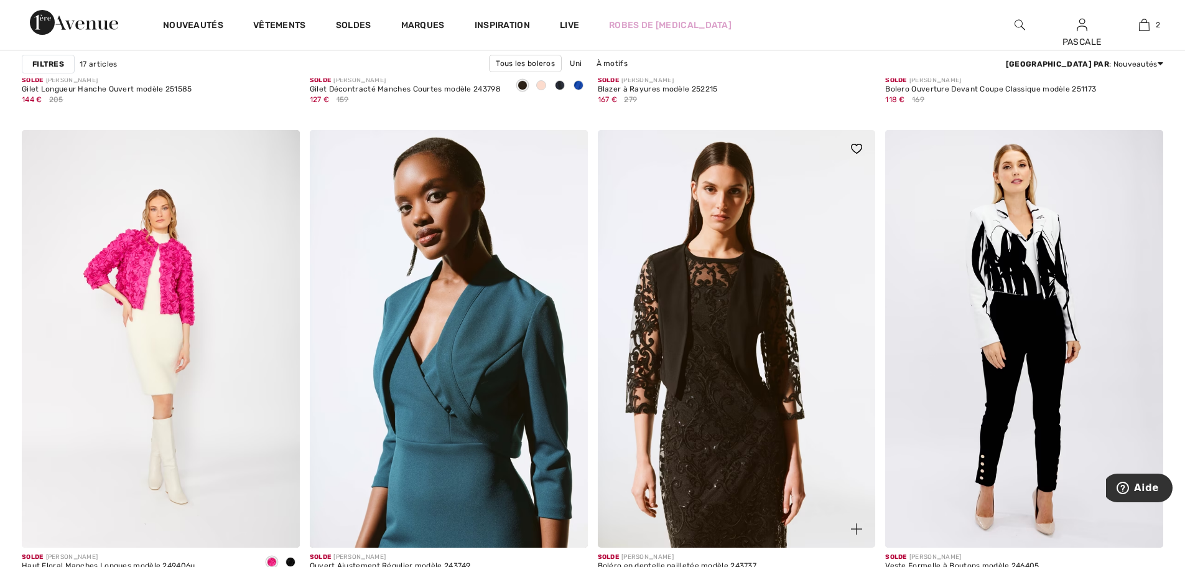
scroll to position [1534, 0]
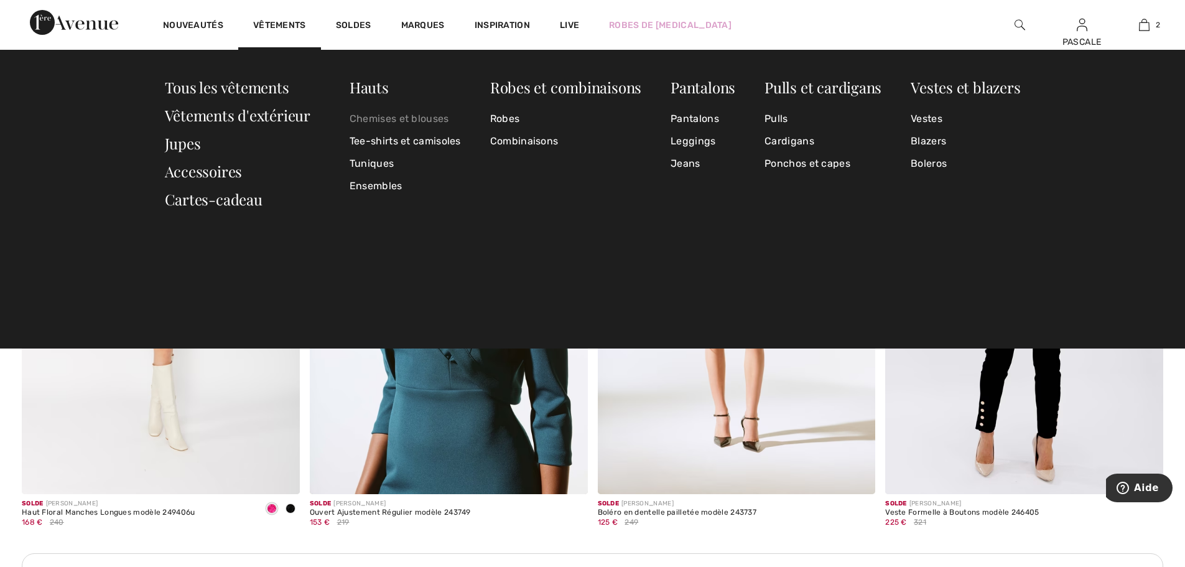
click at [392, 118] on link "Chemises et blouses" at bounding box center [404, 119] width 111 height 22
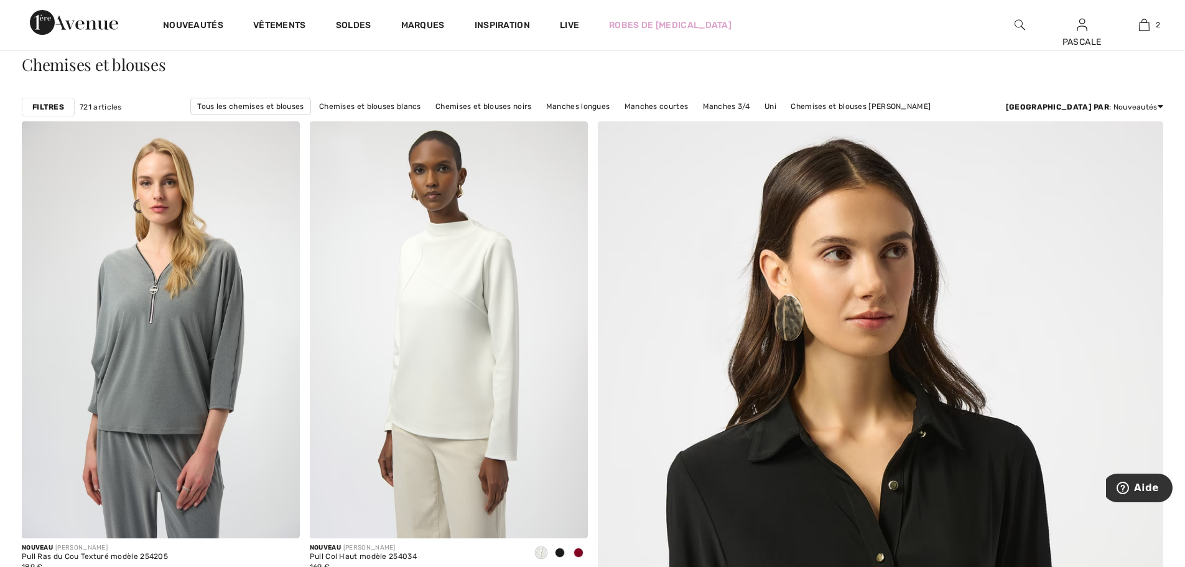
click at [52, 108] on strong "Filtres" at bounding box center [48, 106] width 32 height 11
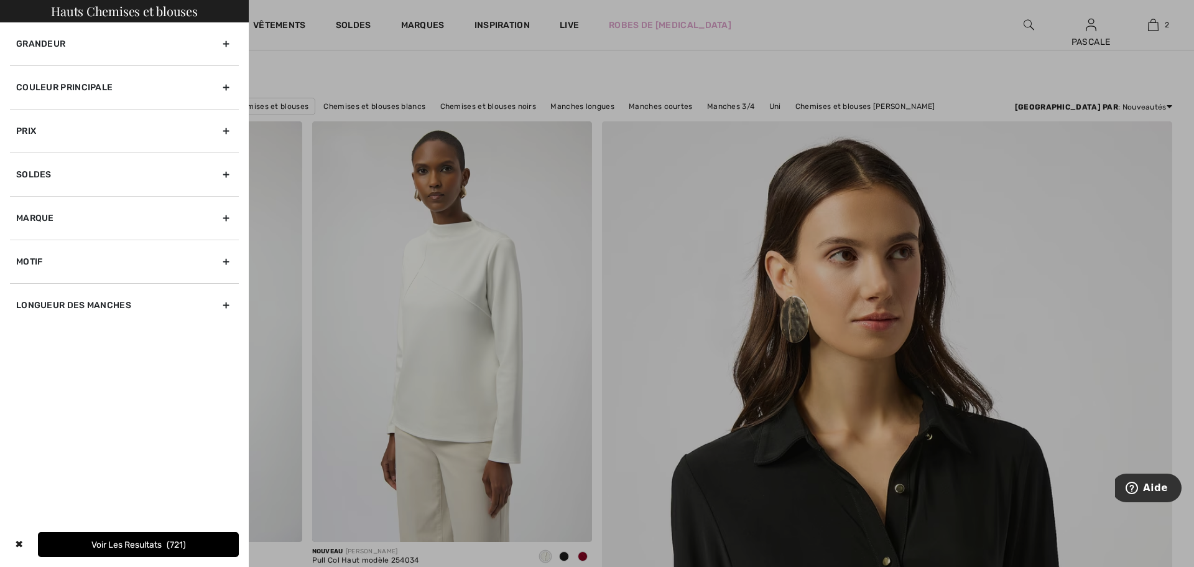
click at [229, 43] on div "Grandeur" at bounding box center [124, 43] width 229 height 43
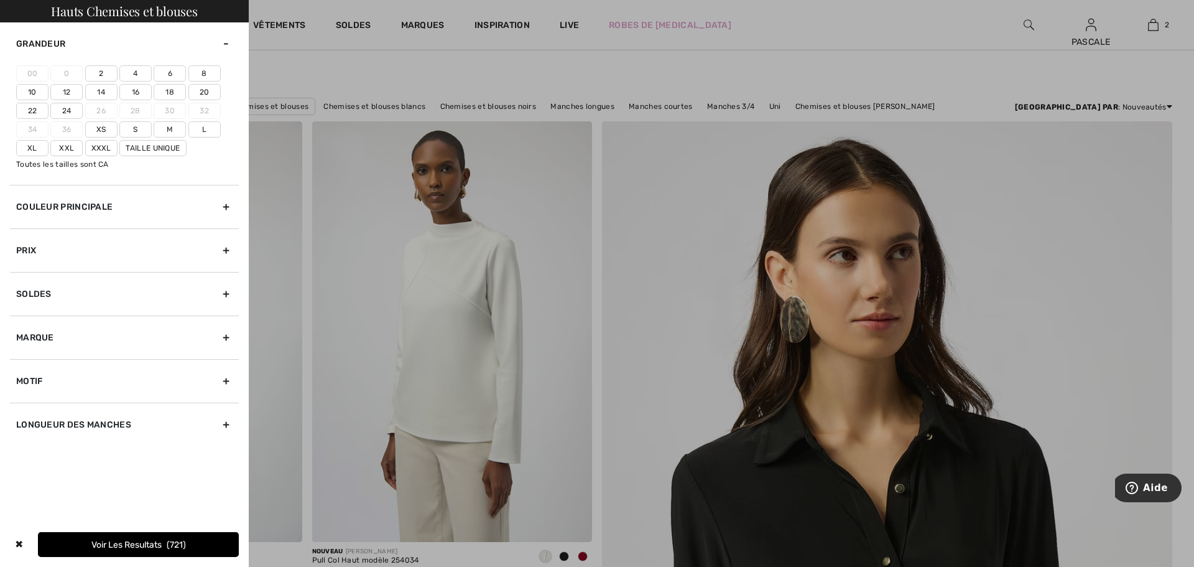
click at [101, 129] on label "Xs" at bounding box center [101, 129] width 32 height 16
click at [0, 0] on input"] "Xs" at bounding box center [0, 0] width 0 height 0
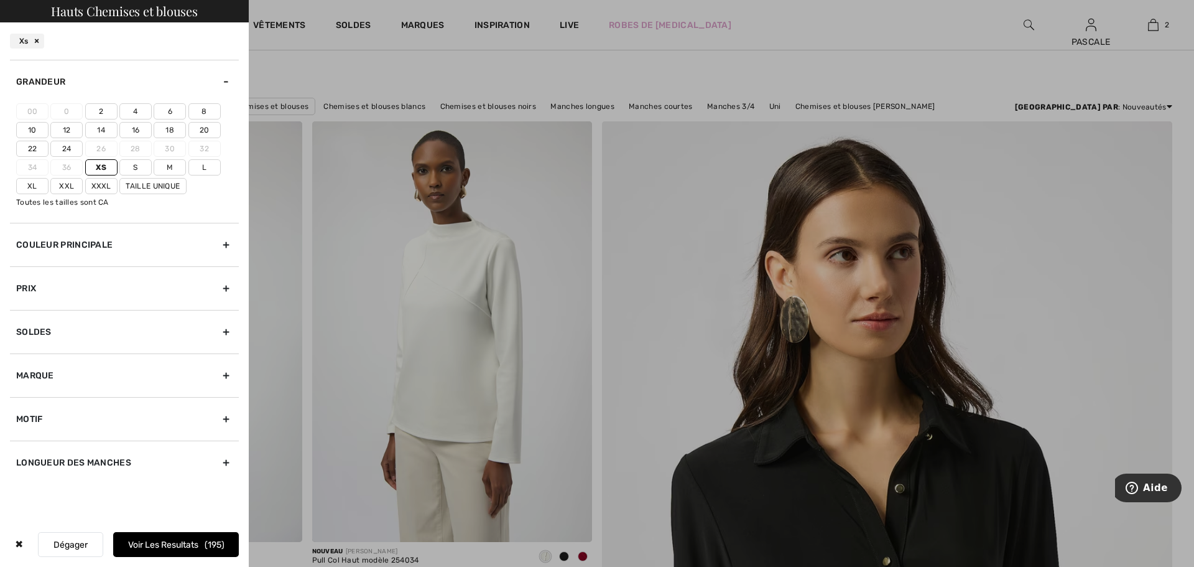
click at [192, 542] on button "Voir les resultats 195" at bounding box center [176, 544] width 126 height 25
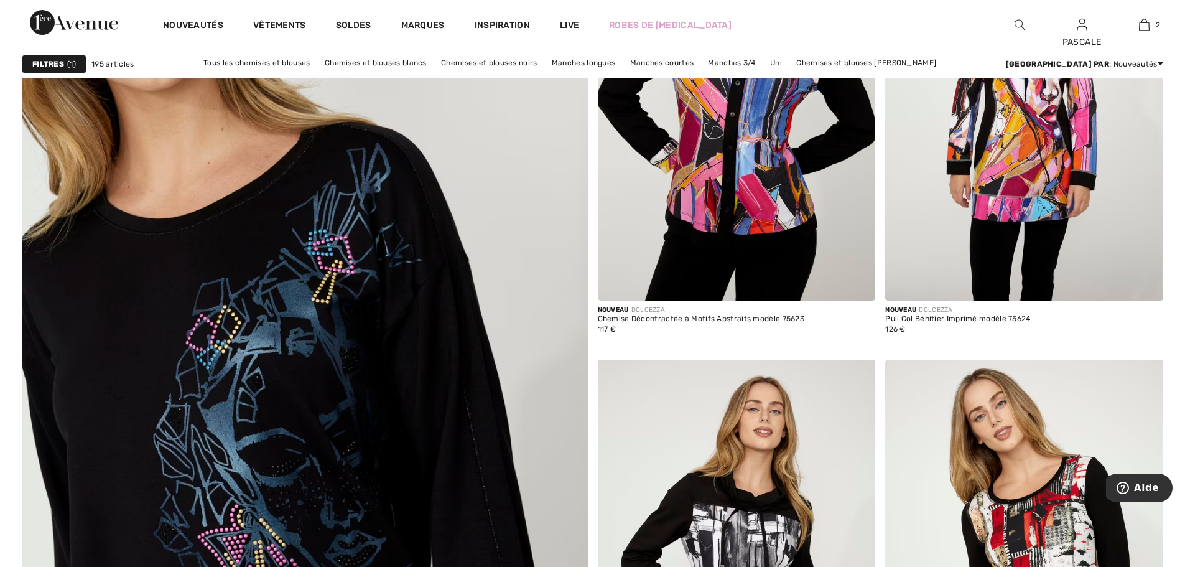
scroll to position [3980, 0]
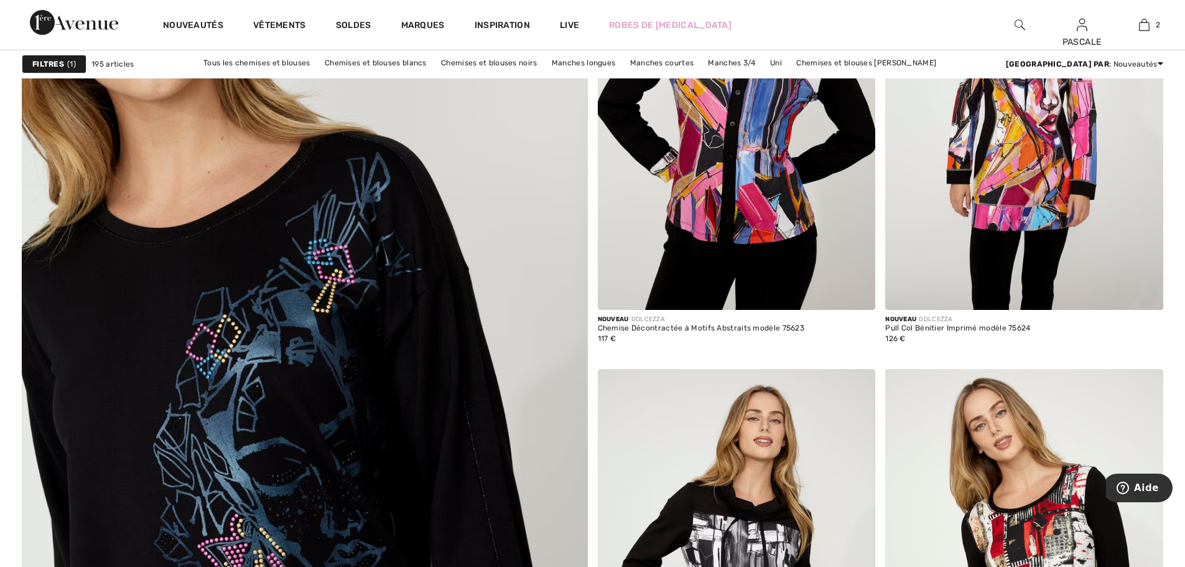
click at [326, 304] on img at bounding box center [304, 402] width 678 height 1018
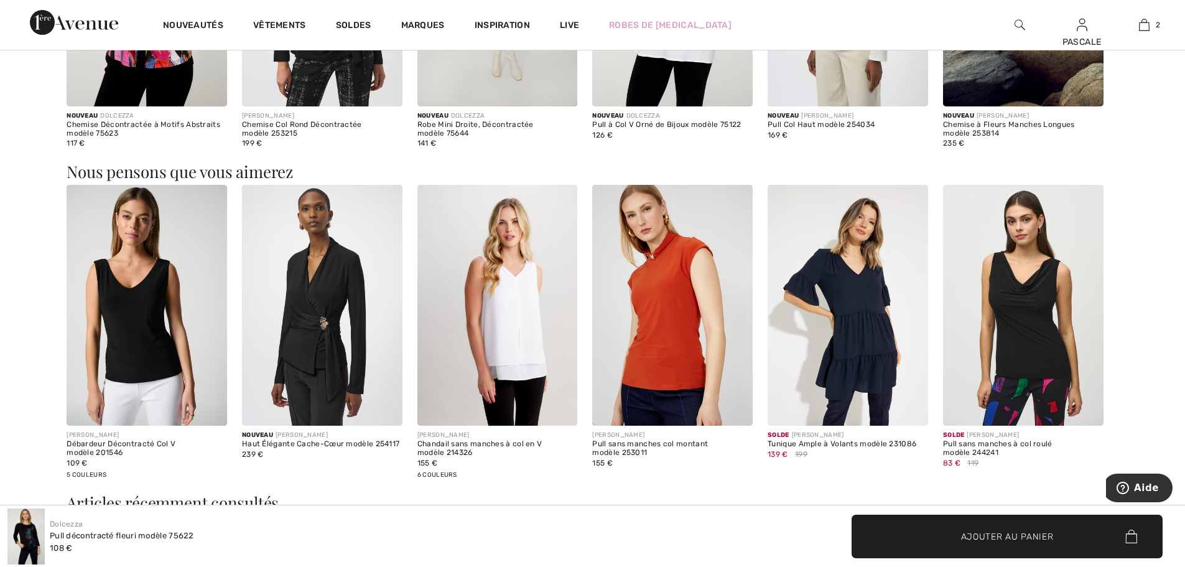
scroll to position [1264, 0]
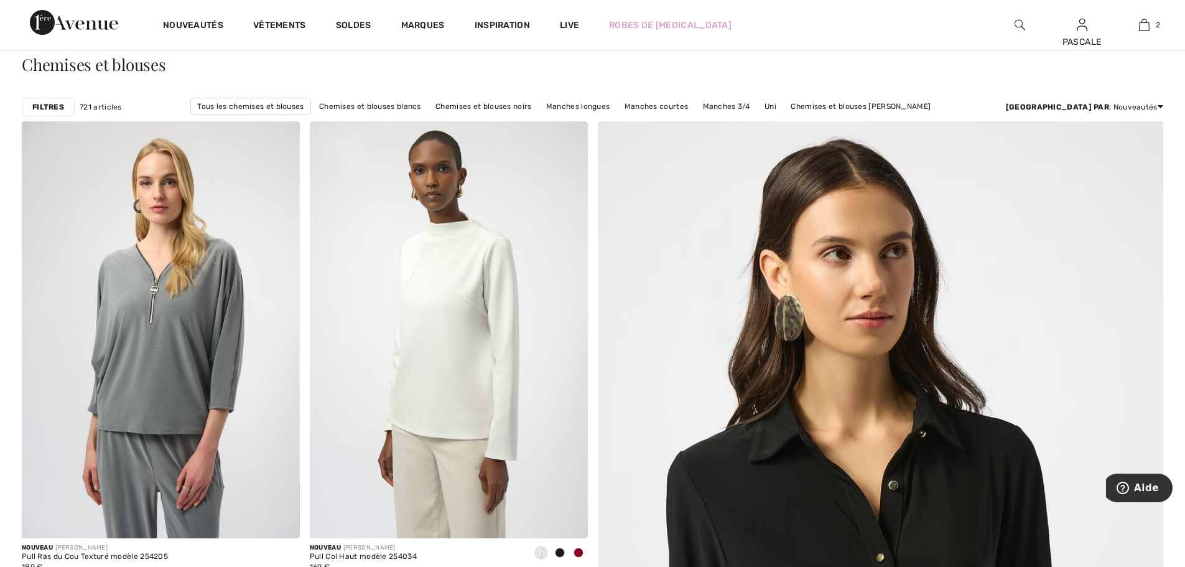
click at [48, 106] on strong "Filtres" at bounding box center [48, 106] width 32 height 11
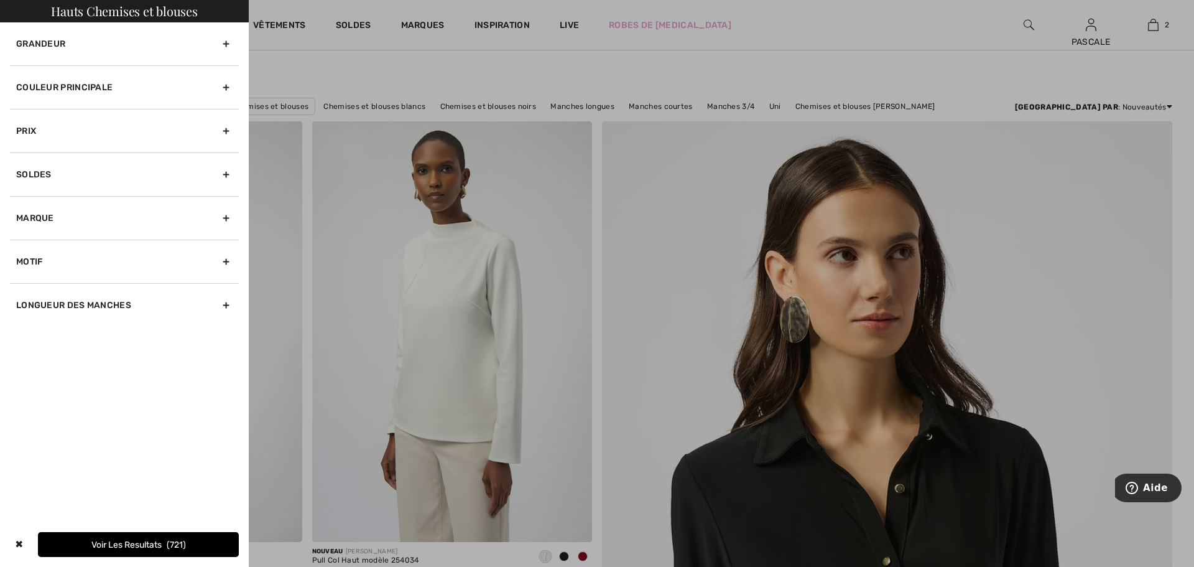
click at [207, 41] on div "Grandeur" at bounding box center [124, 43] width 229 height 43
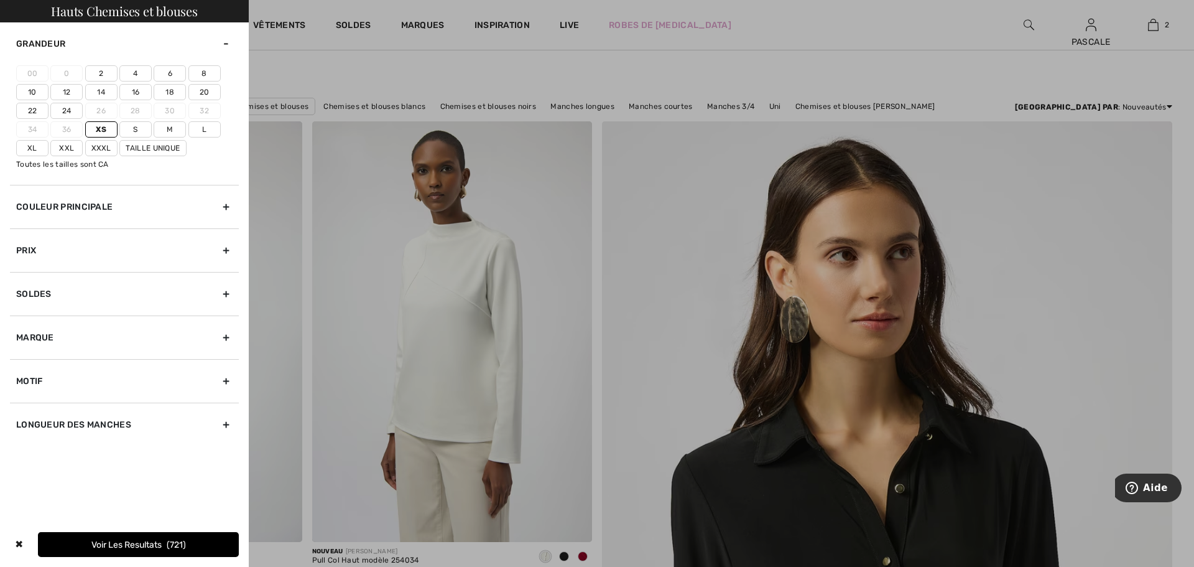
click at [106, 128] on label "Xs" at bounding box center [101, 129] width 32 height 16
click at [0, 0] on input"] "Xs" at bounding box center [0, 0] width 0 height 0
click at [100, 124] on label "Xs" at bounding box center [101, 129] width 32 height 16
click at [0, 0] on input"] "Xs" at bounding box center [0, 0] width 0 height 0
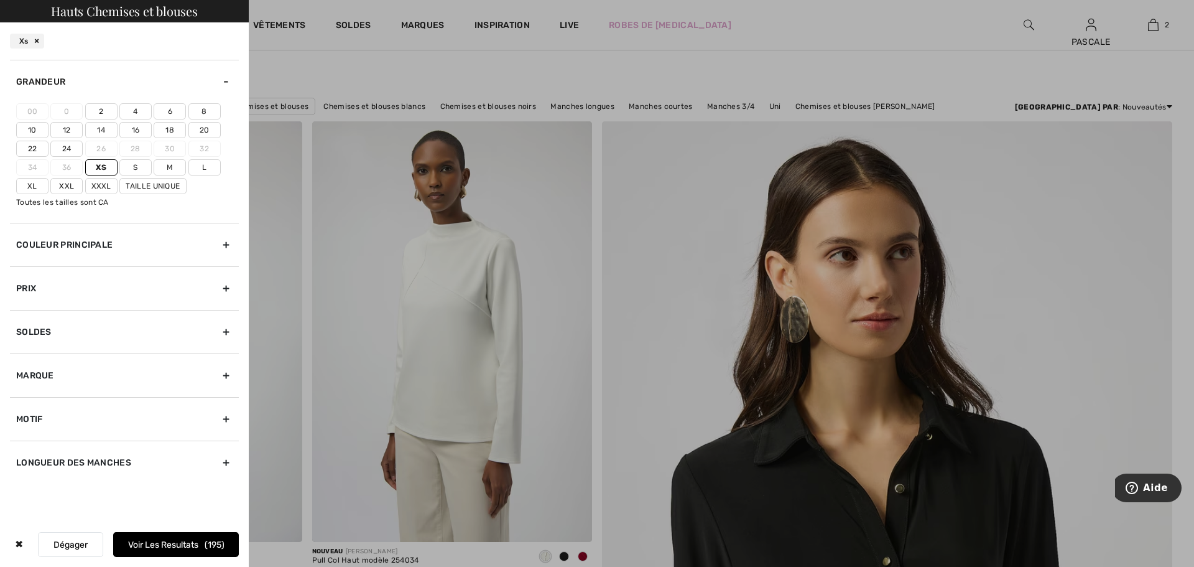
click at [193, 543] on button "Voir les resultats 195" at bounding box center [176, 544] width 126 height 25
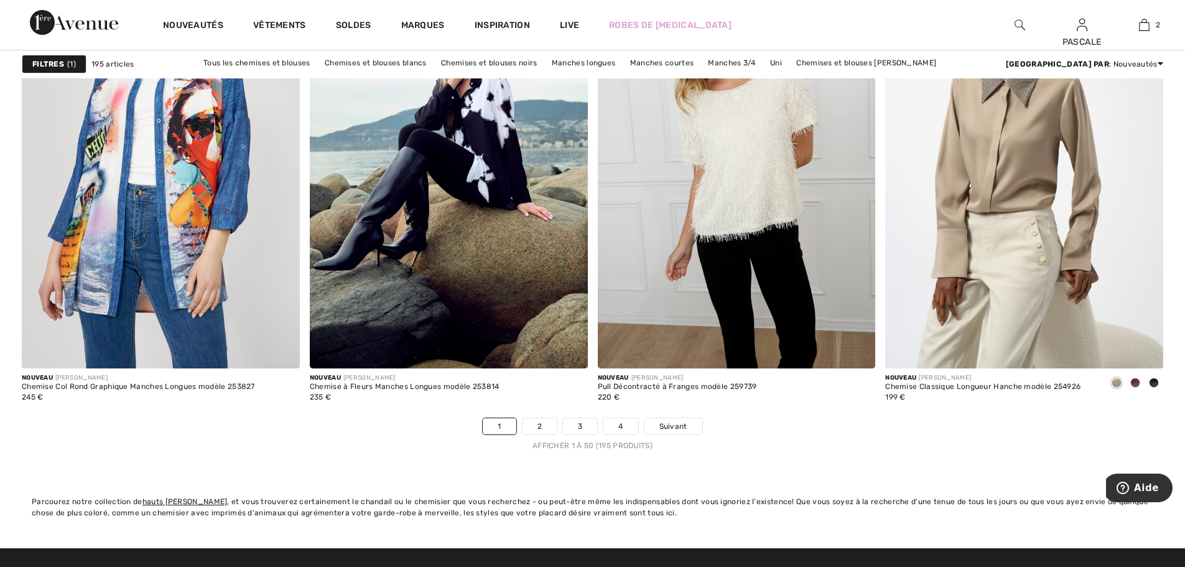
scroll to position [7040, 0]
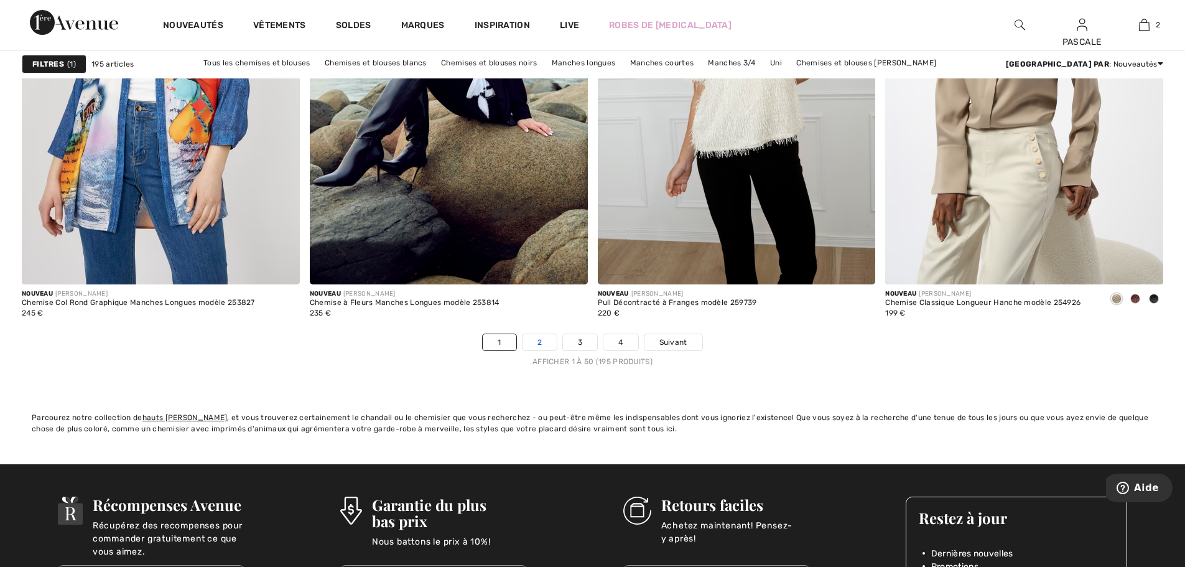
click at [538, 339] on link "2" at bounding box center [539, 342] width 34 height 16
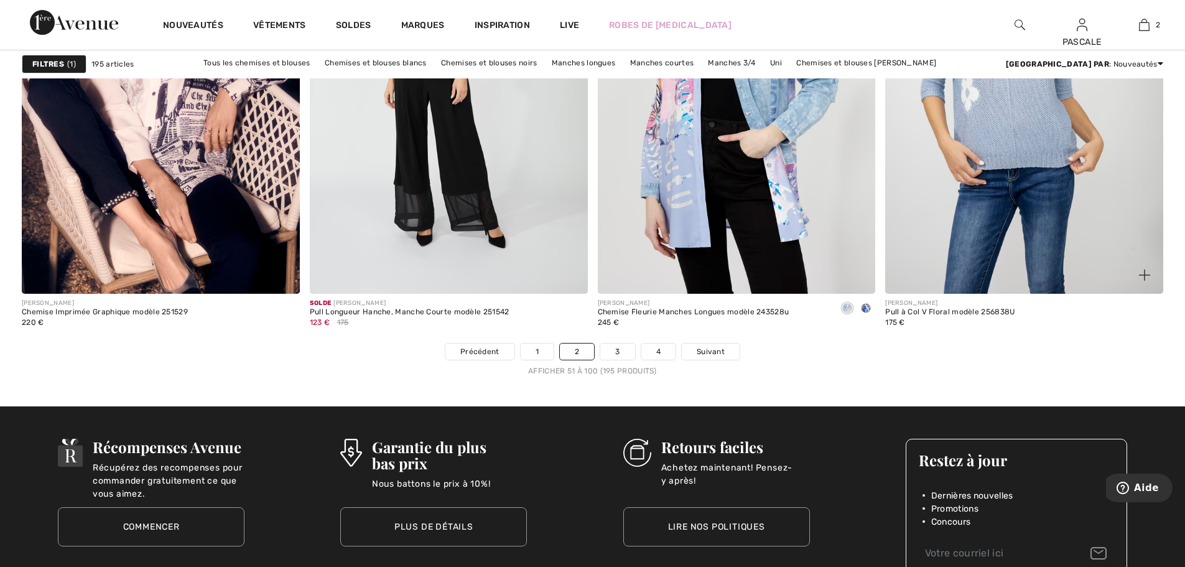
scroll to position [7152, 0]
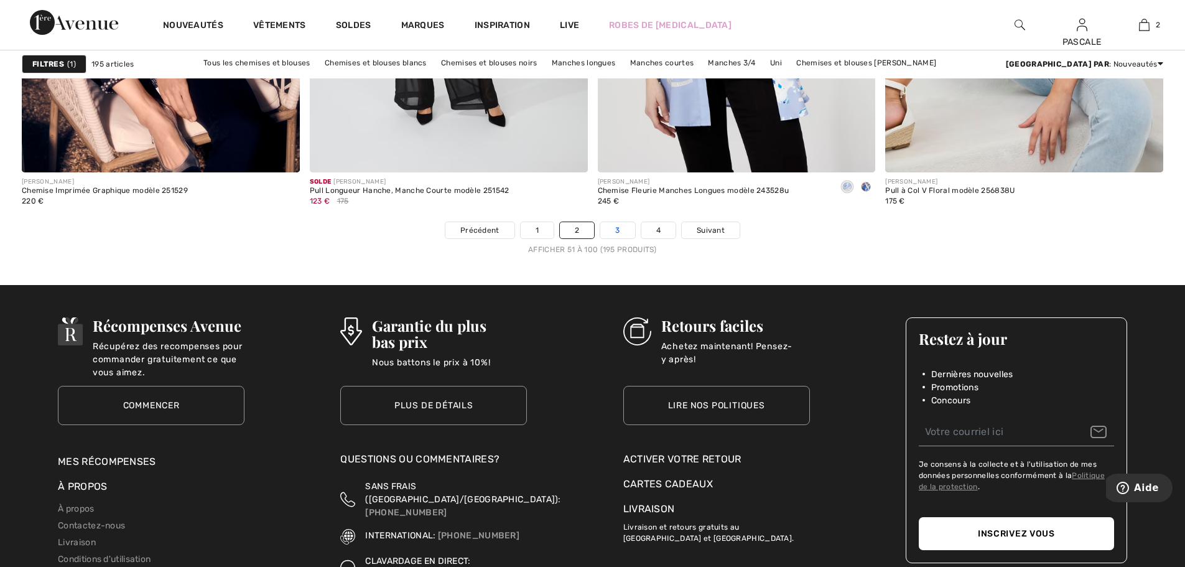
click at [608, 228] on link "3" at bounding box center [617, 230] width 34 height 16
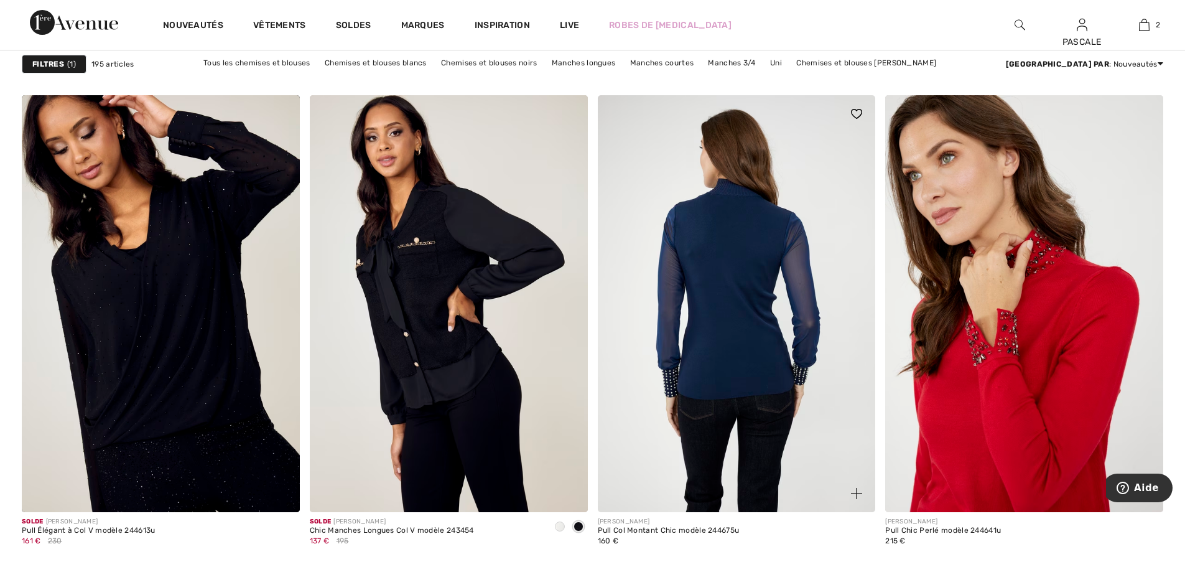
scroll to position [4747, 0]
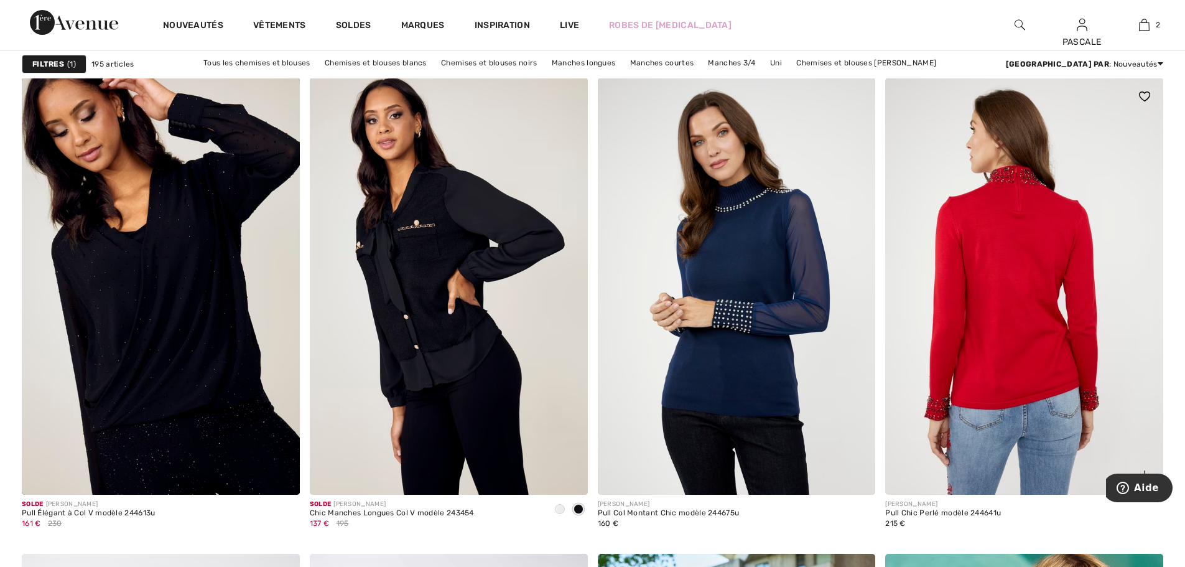
click at [1020, 311] on img at bounding box center [1024, 286] width 278 height 417
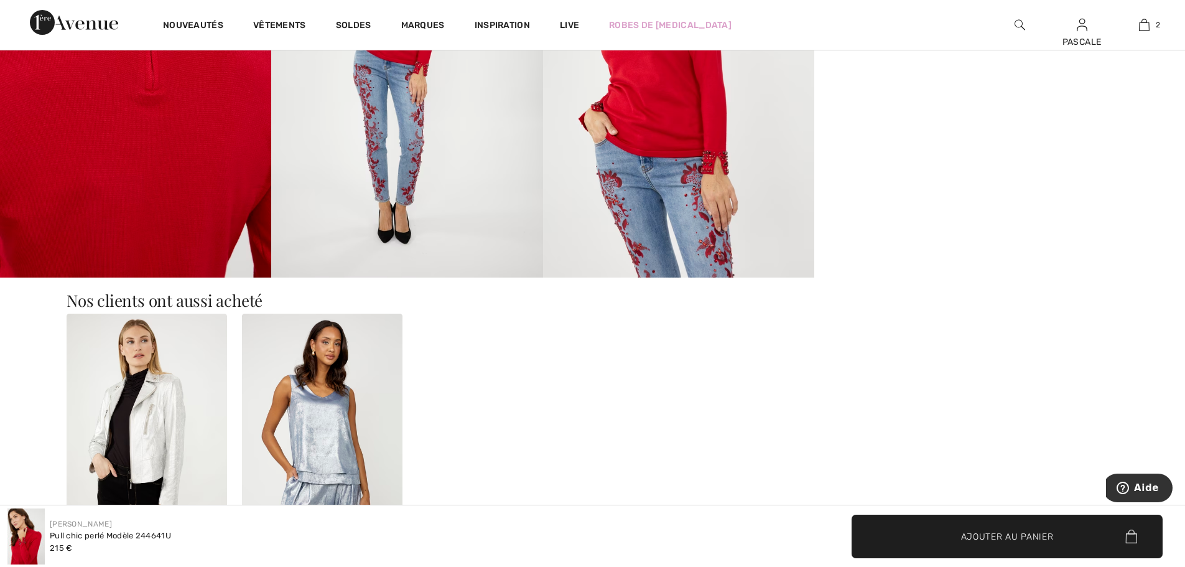
scroll to position [829, 0]
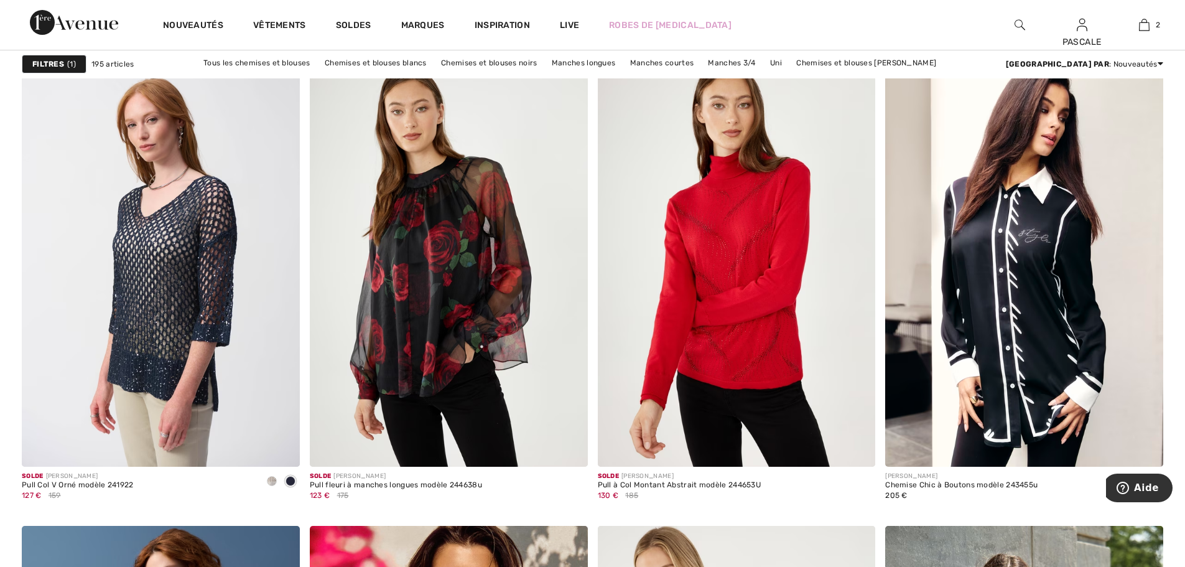
scroll to position [5908, 0]
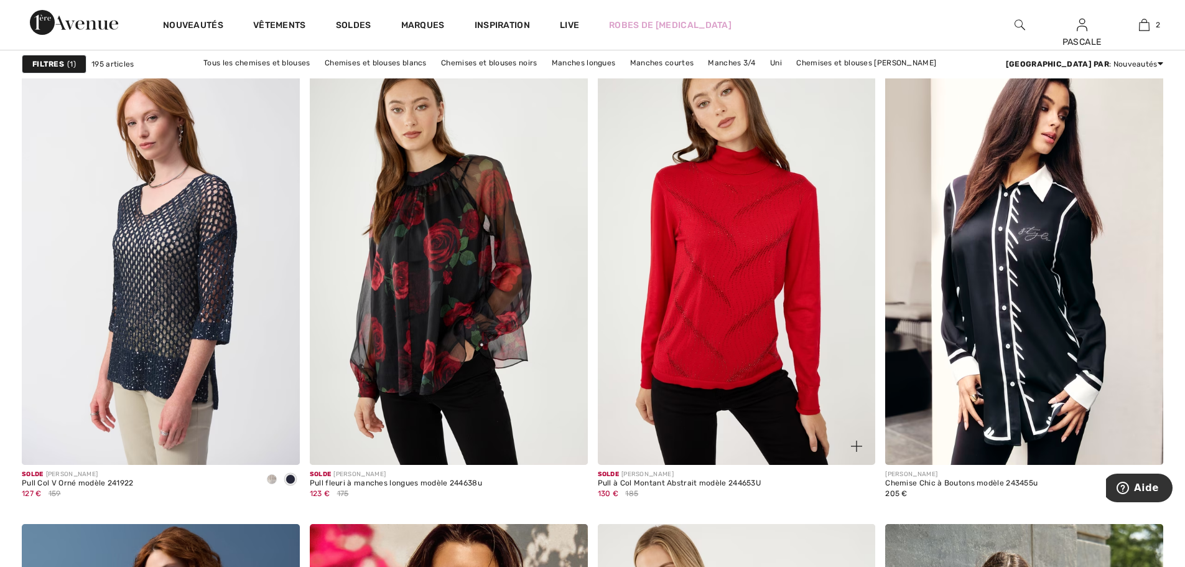
click at [742, 301] on img at bounding box center [737, 256] width 278 height 417
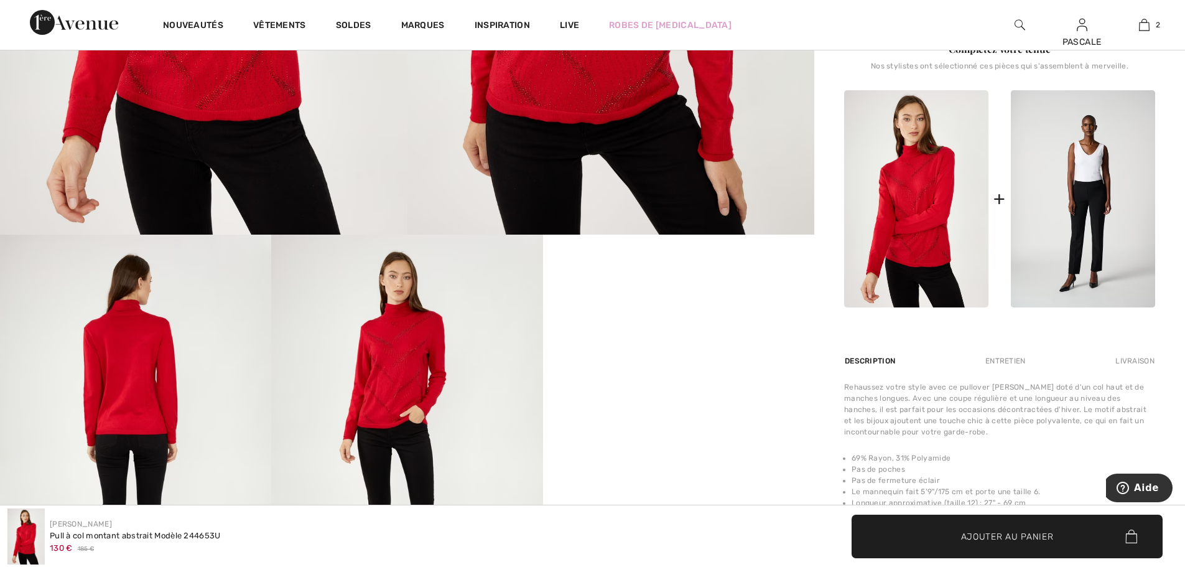
scroll to position [456, 0]
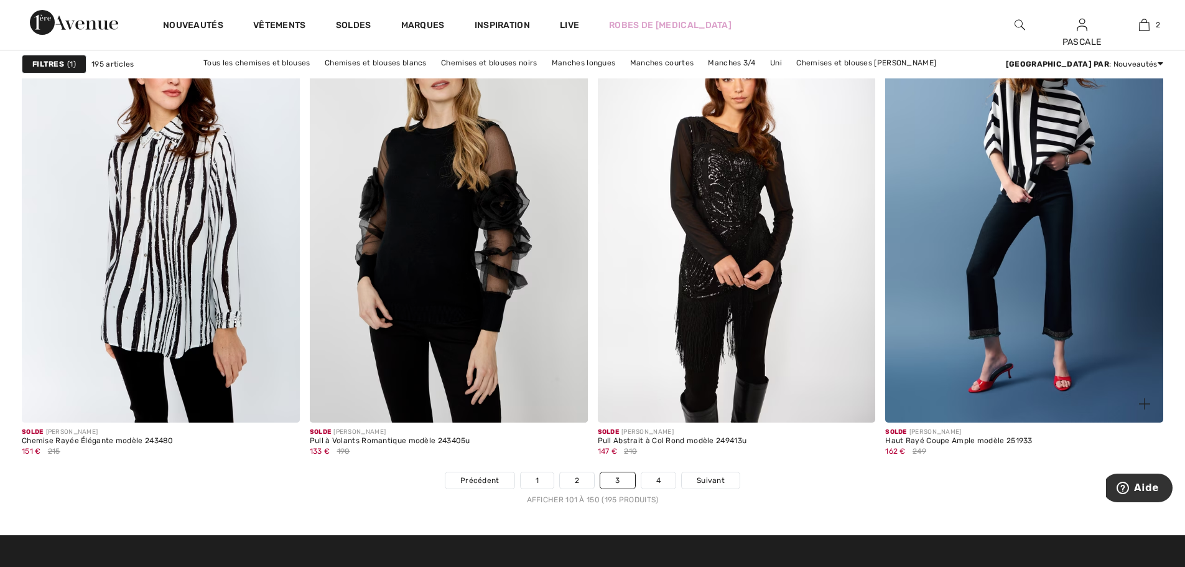
scroll to position [6903, 0]
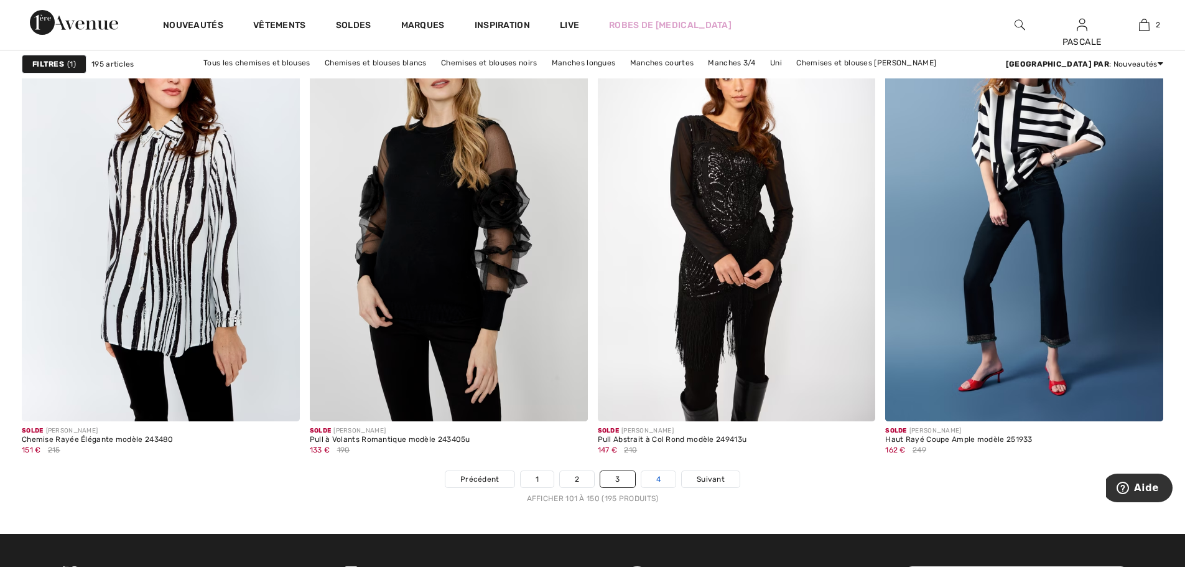
click at [655, 478] on link "4" at bounding box center [658, 479] width 34 height 16
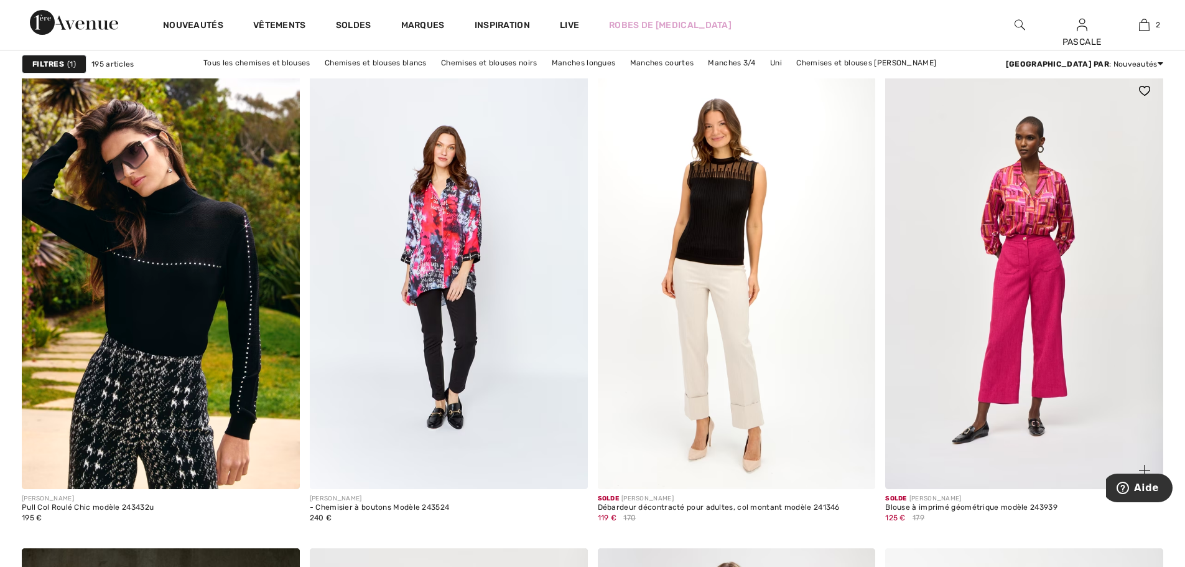
scroll to position [2674, 0]
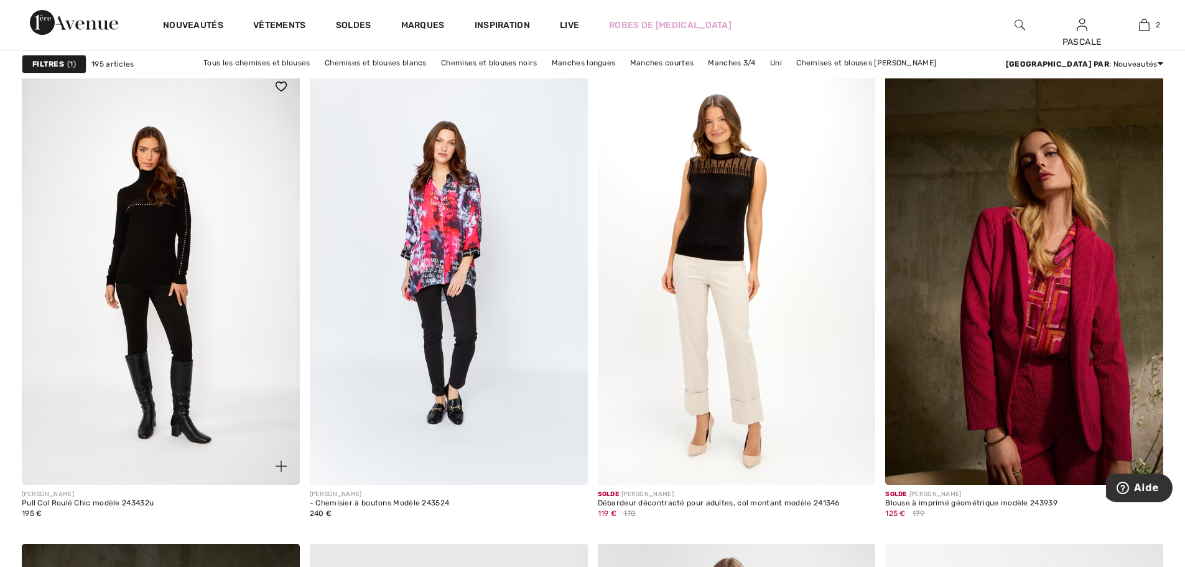
click at [184, 220] on img at bounding box center [161, 276] width 278 height 417
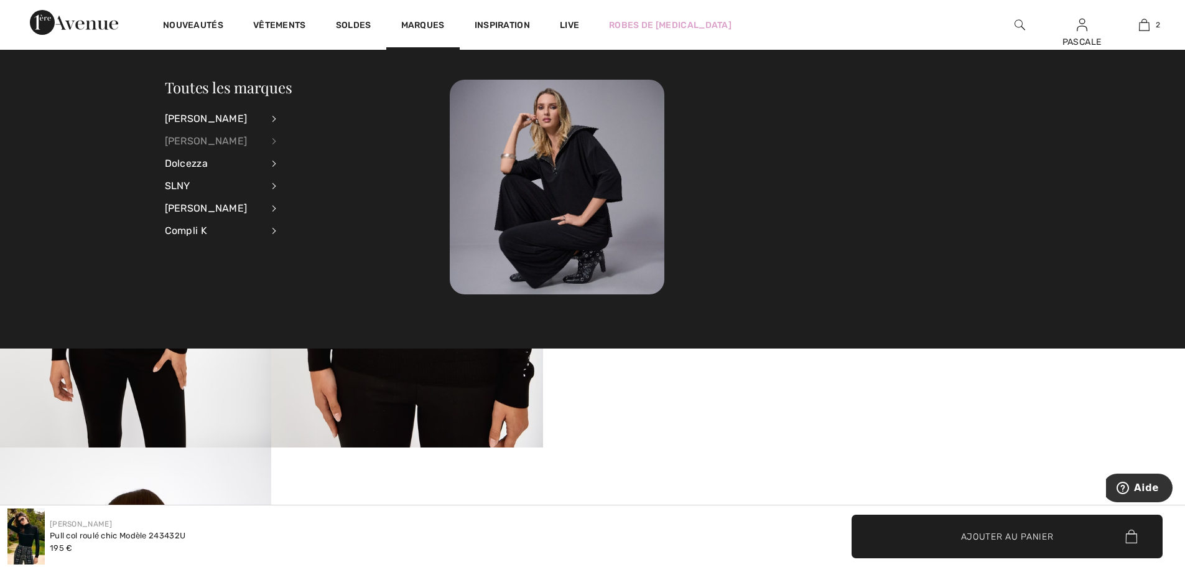
scroll to position [642, 0]
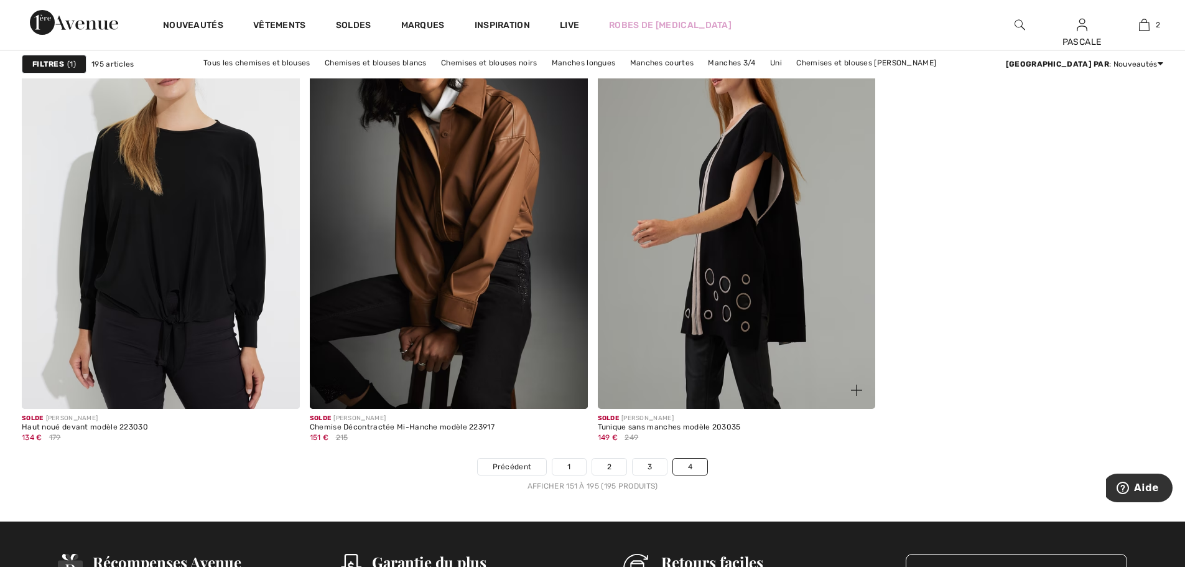
scroll to position [6447, 0]
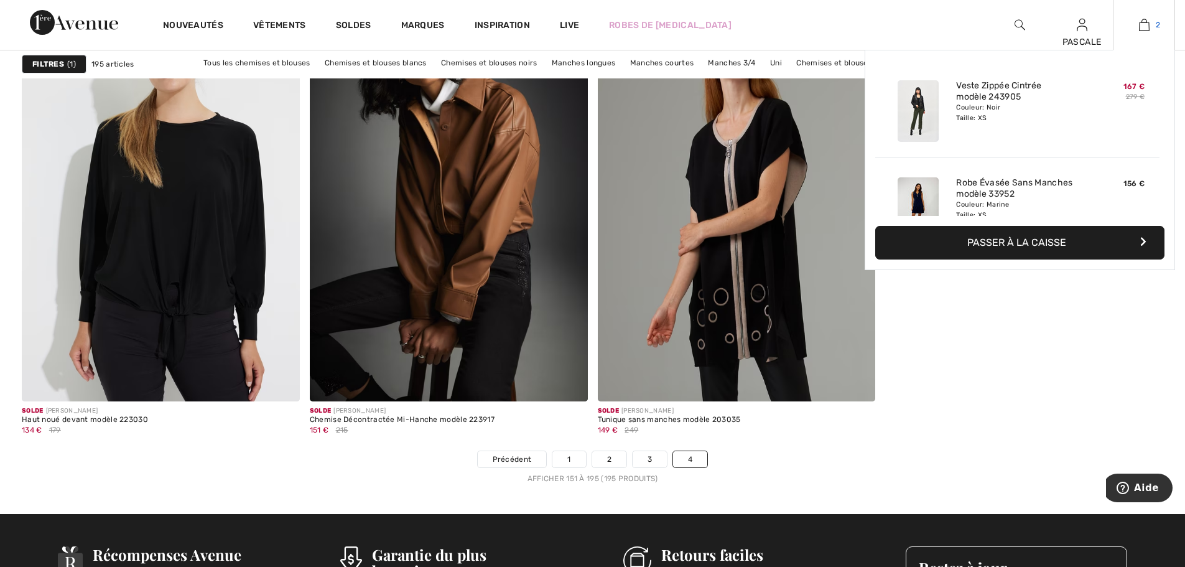
click at [1147, 30] on img at bounding box center [1144, 24] width 11 height 15
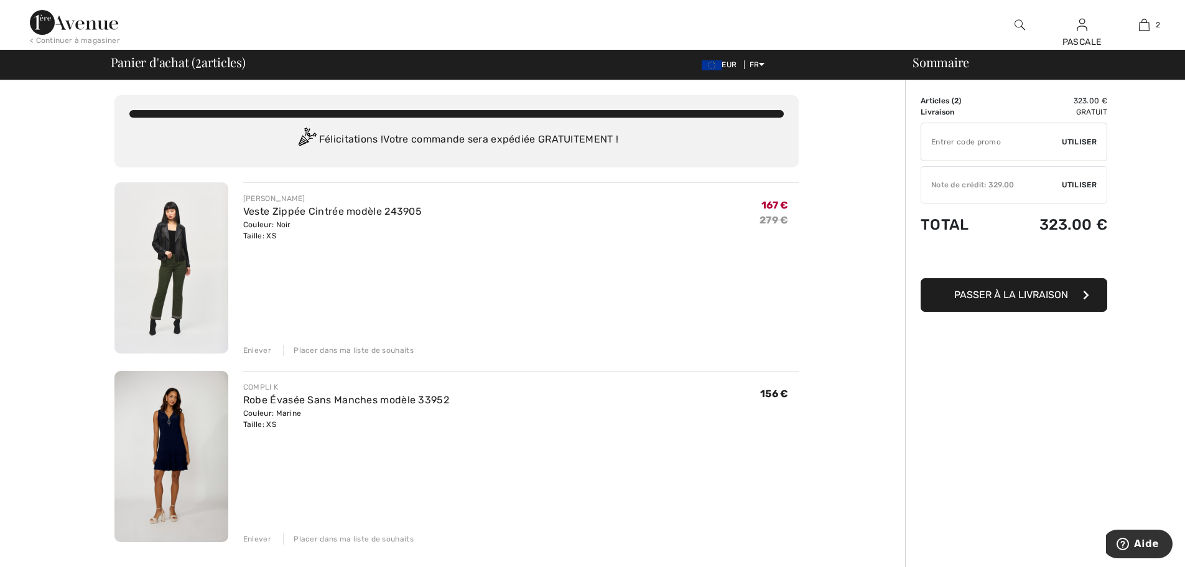
click at [208, 420] on img at bounding box center [171, 456] width 114 height 171
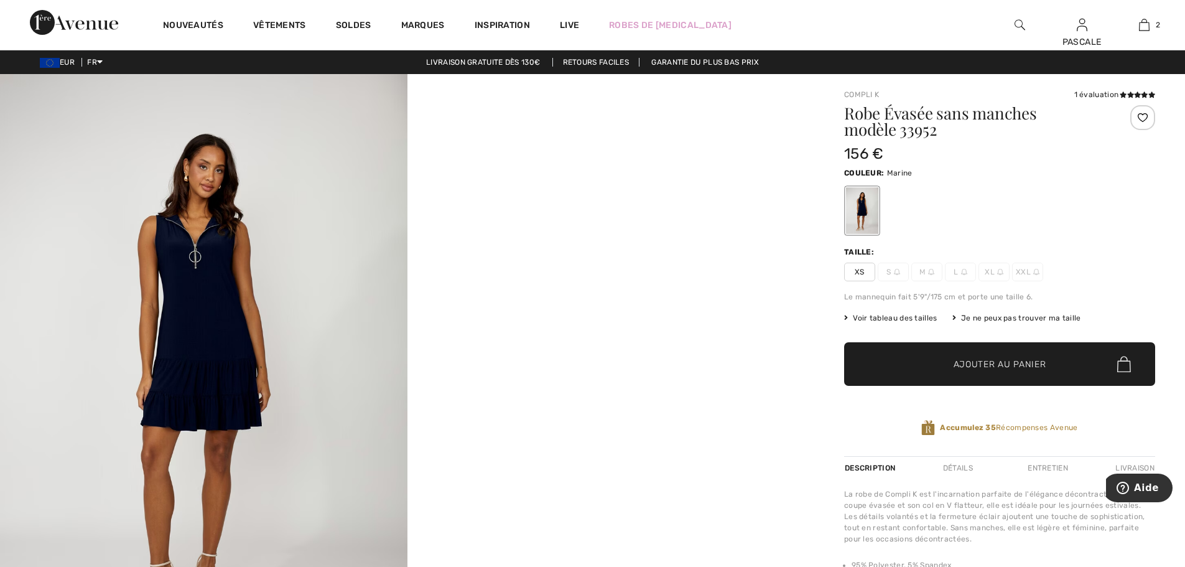
click at [637, 277] on video "Your browser does not support the video tag." at bounding box center [610, 175] width 407 height 203
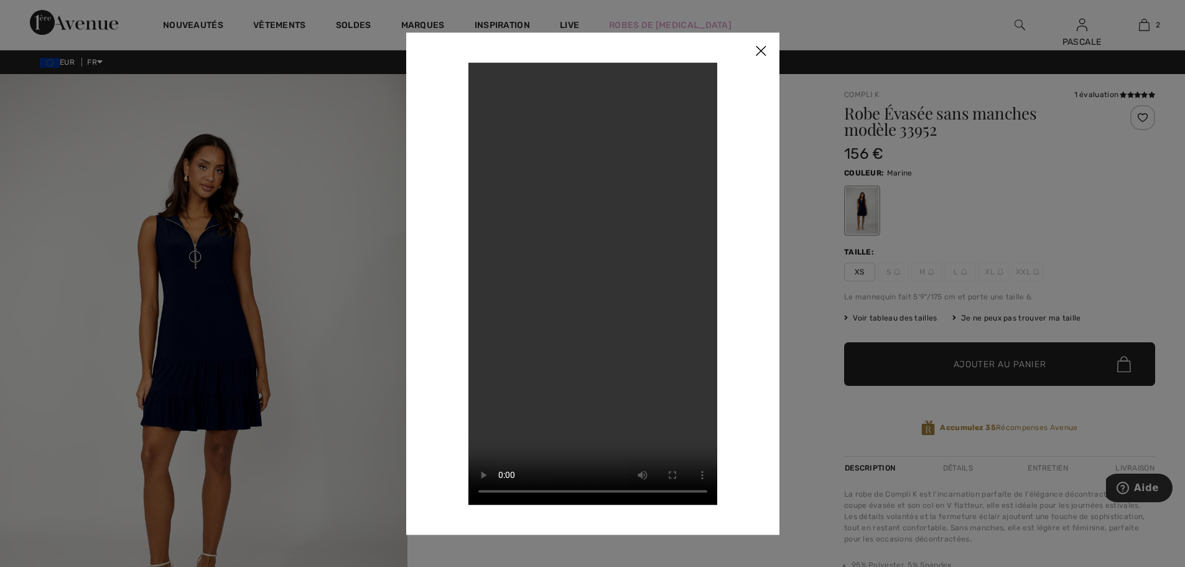
click at [762, 47] on img at bounding box center [760, 51] width 37 height 39
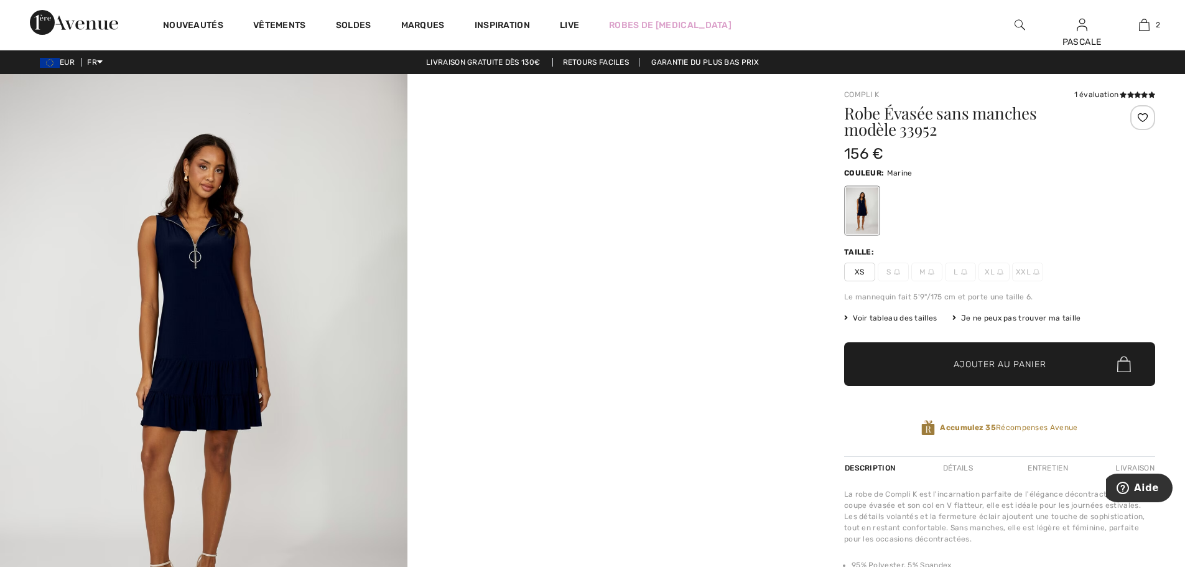
click at [196, 229] on img at bounding box center [203, 379] width 407 height 611
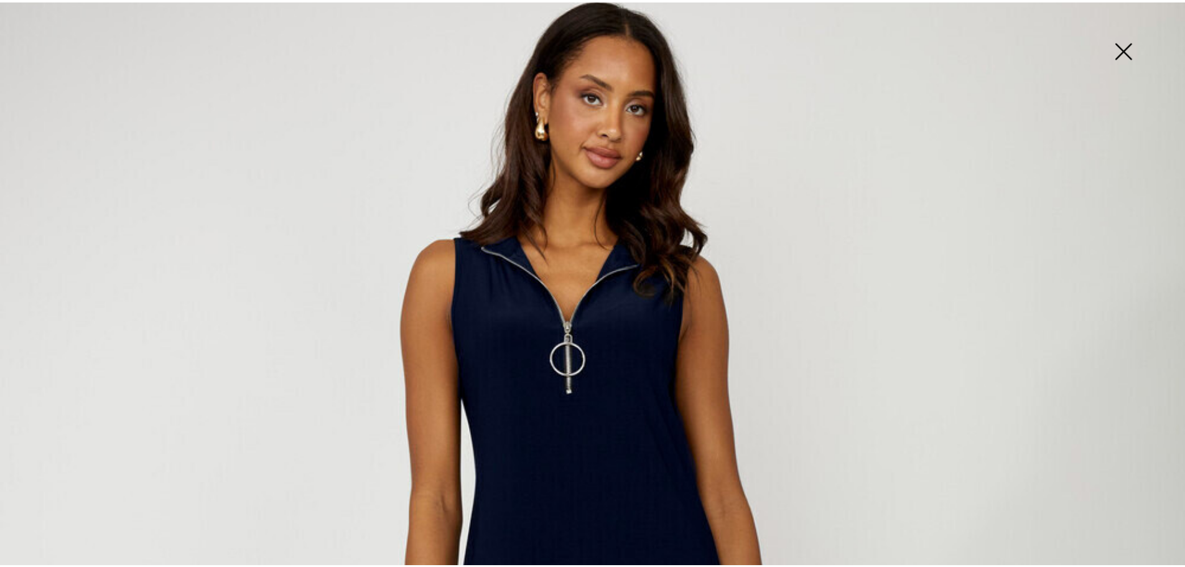
scroll to position [166, 0]
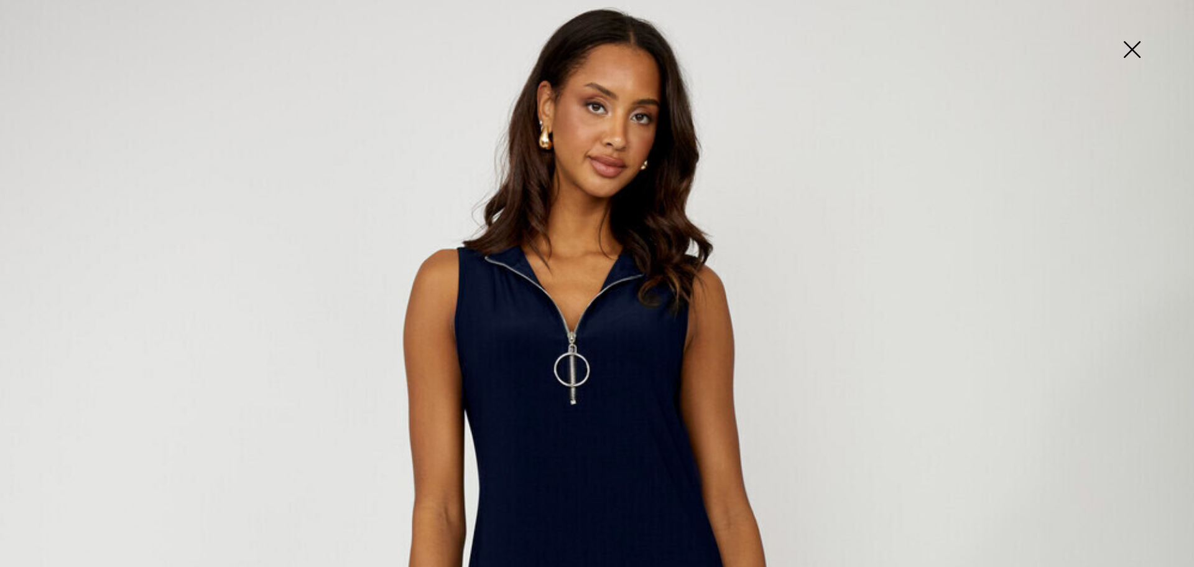
click at [1134, 47] on img at bounding box center [1132, 51] width 62 height 64
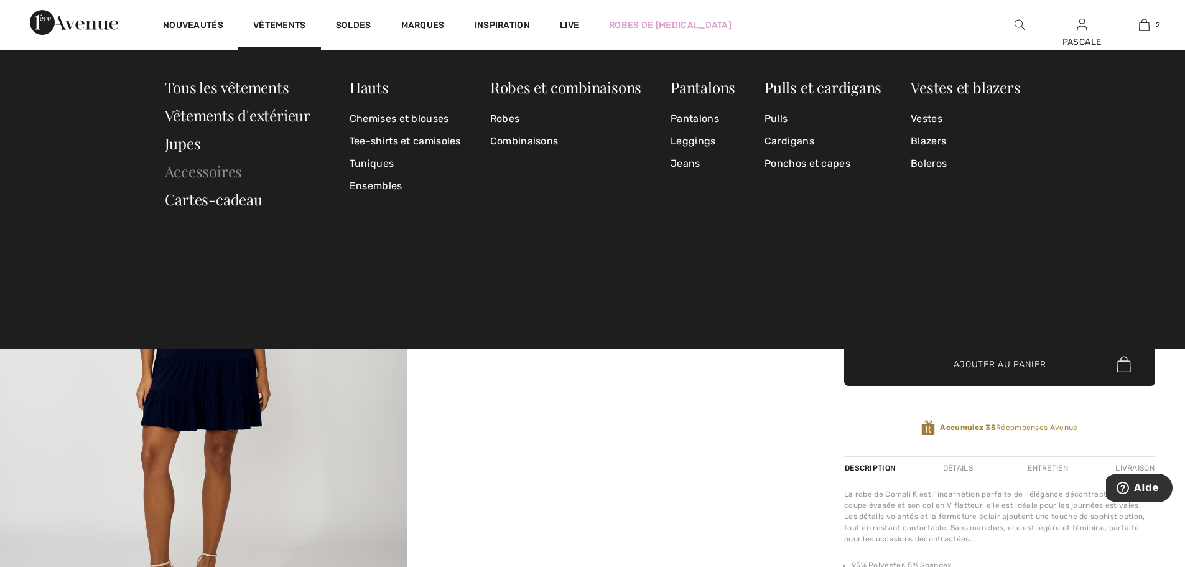
click at [197, 173] on link "Accessoires" at bounding box center [204, 171] width 78 height 20
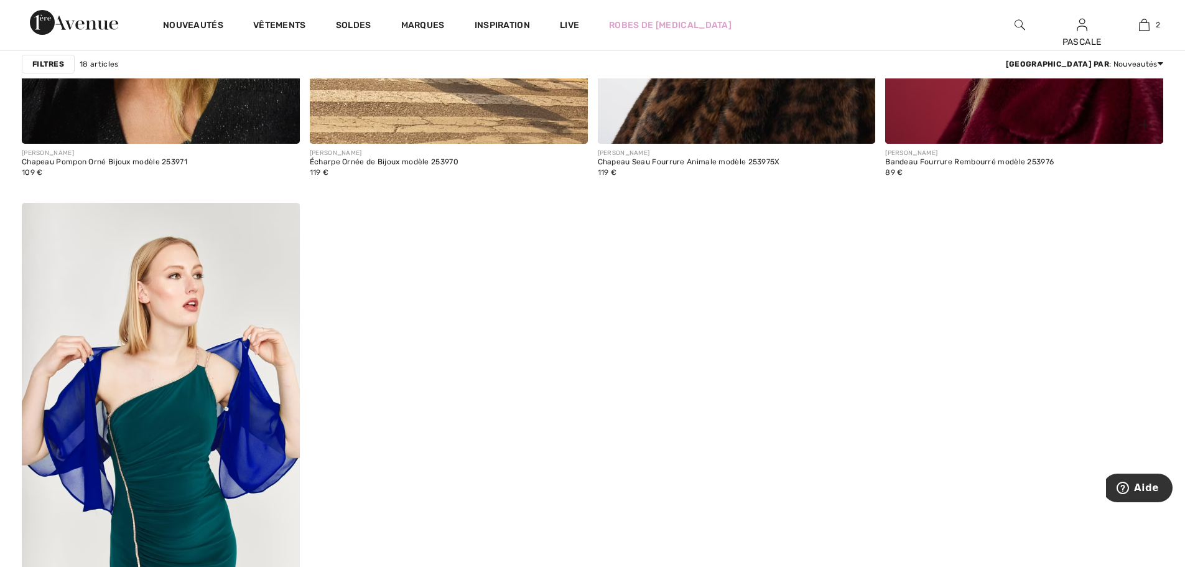
scroll to position [2515, 0]
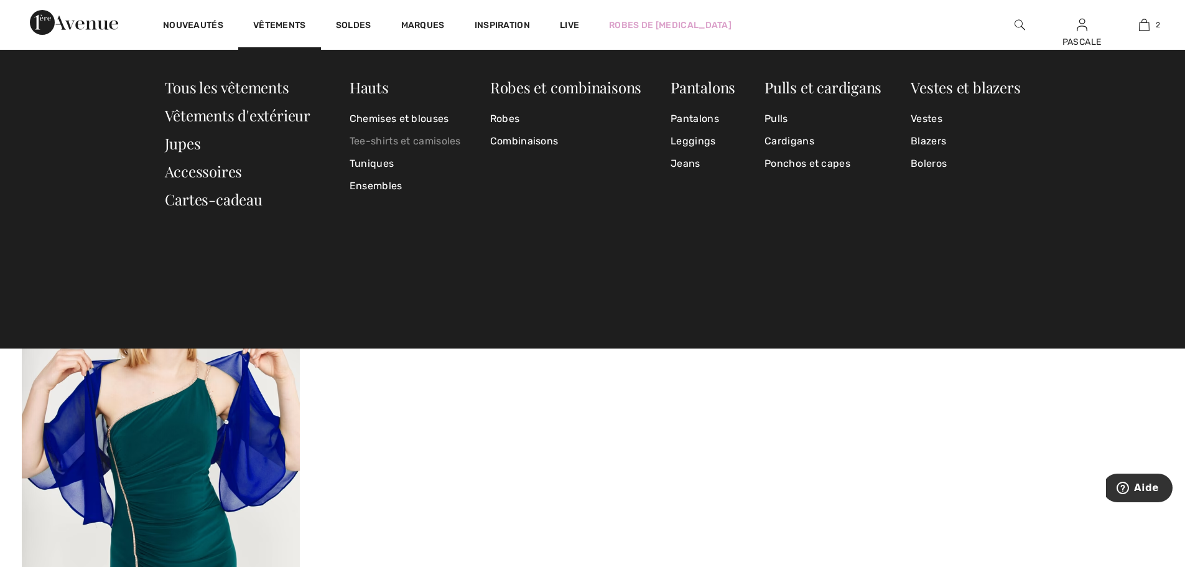
click at [395, 141] on link "Tee-shirts et camisoles" at bounding box center [404, 141] width 111 height 22
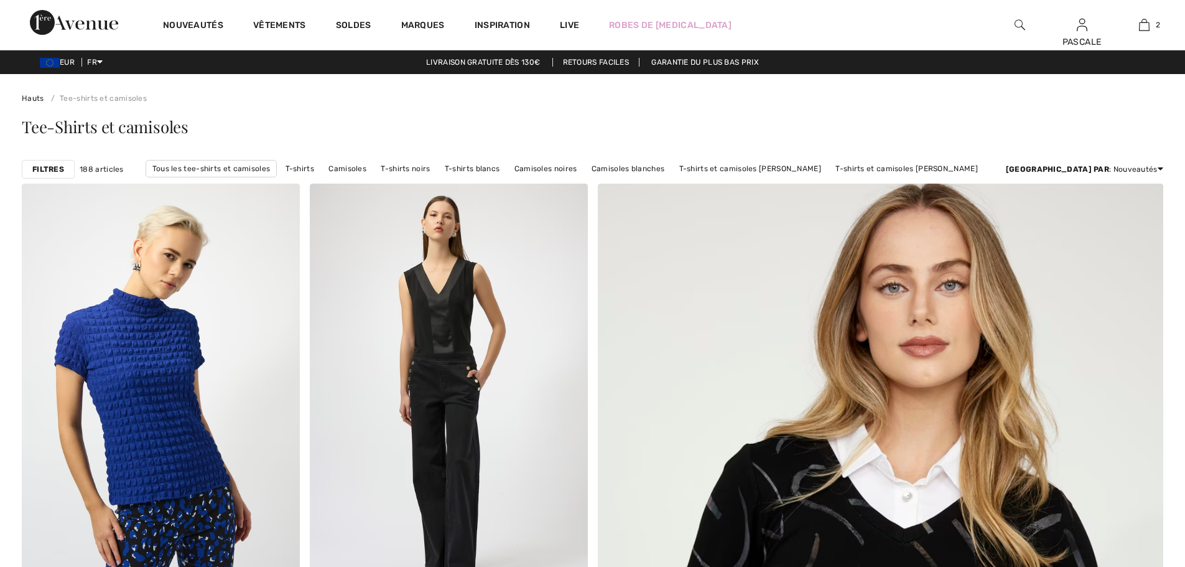
click at [45, 172] on strong "Filtres" at bounding box center [48, 169] width 32 height 11
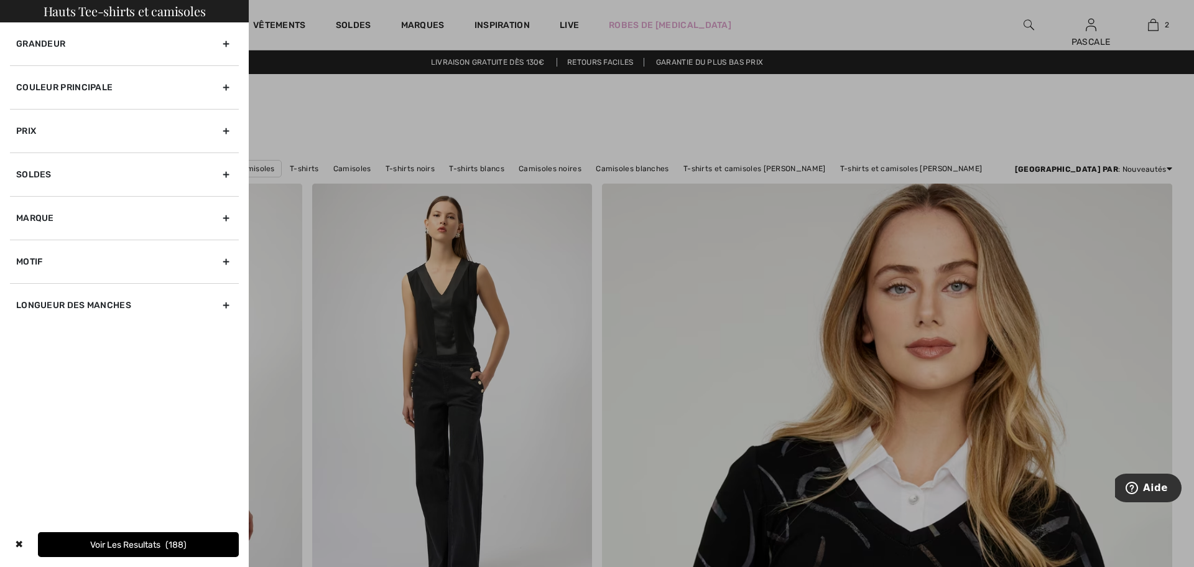
click at [148, 42] on div "Grandeur" at bounding box center [124, 43] width 229 height 43
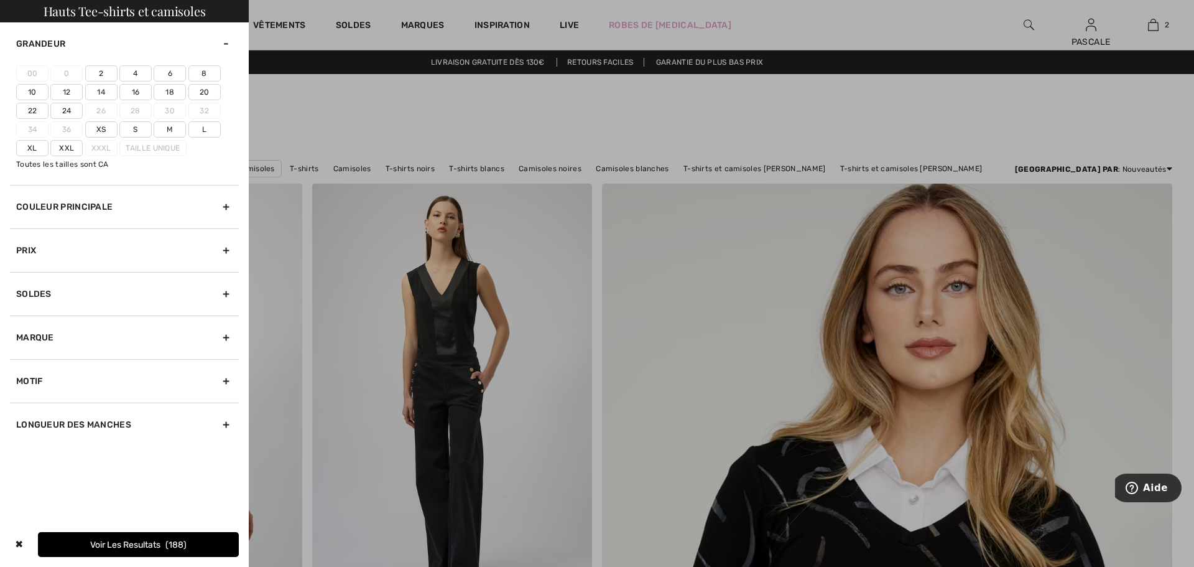
click at [100, 129] on label "Xs" at bounding box center [101, 129] width 32 height 16
click at [0, 0] on input"] "Xs" at bounding box center [0, 0] width 0 height 0
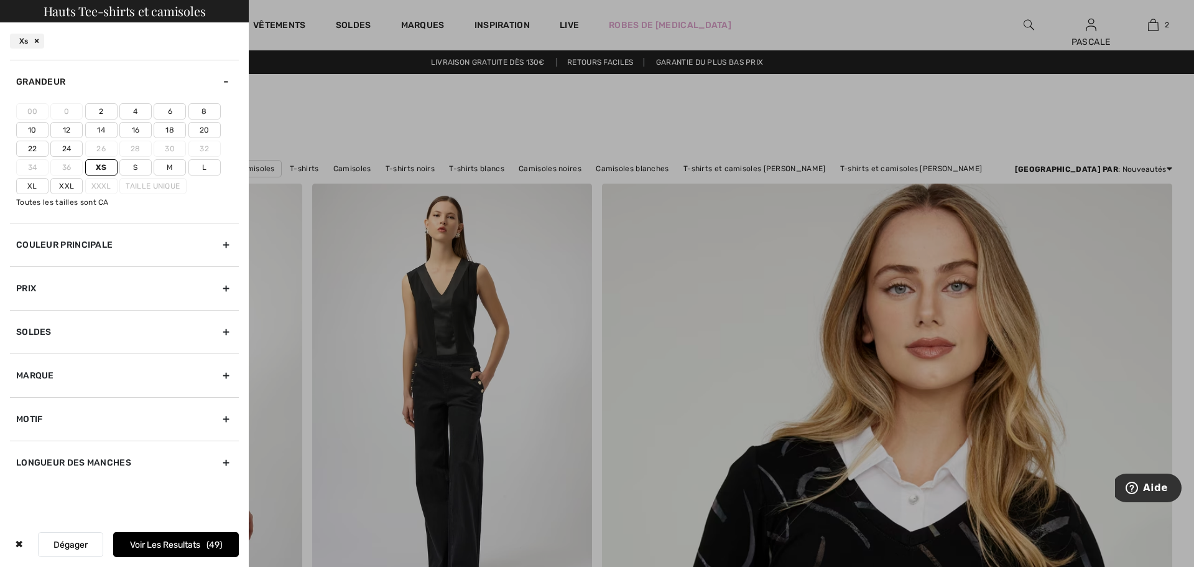
click at [197, 541] on button "Voir les resultats 49" at bounding box center [176, 544] width 126 height 25
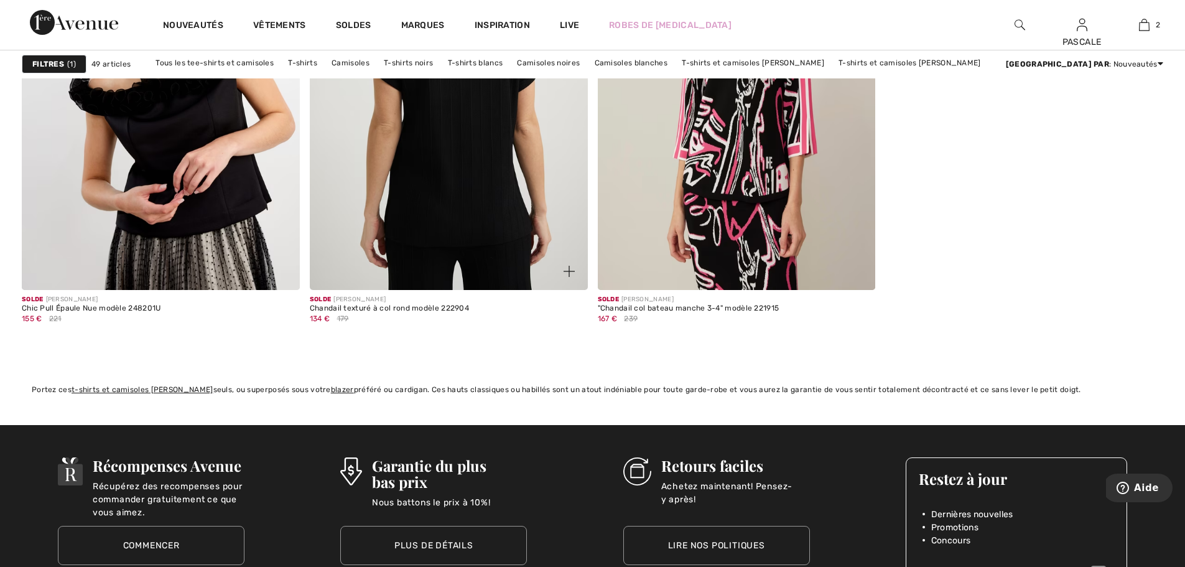
scroll to position [7069, 0]
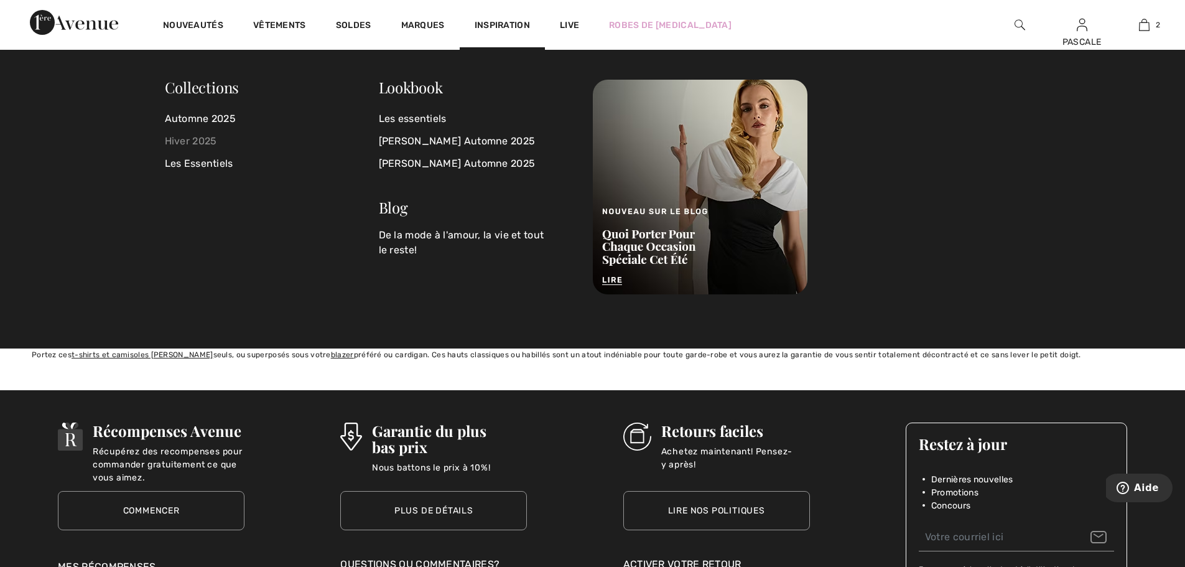
click at [206, 145] on link "Hiver 2025" at bounding box center [272, 141] width 214 height 22
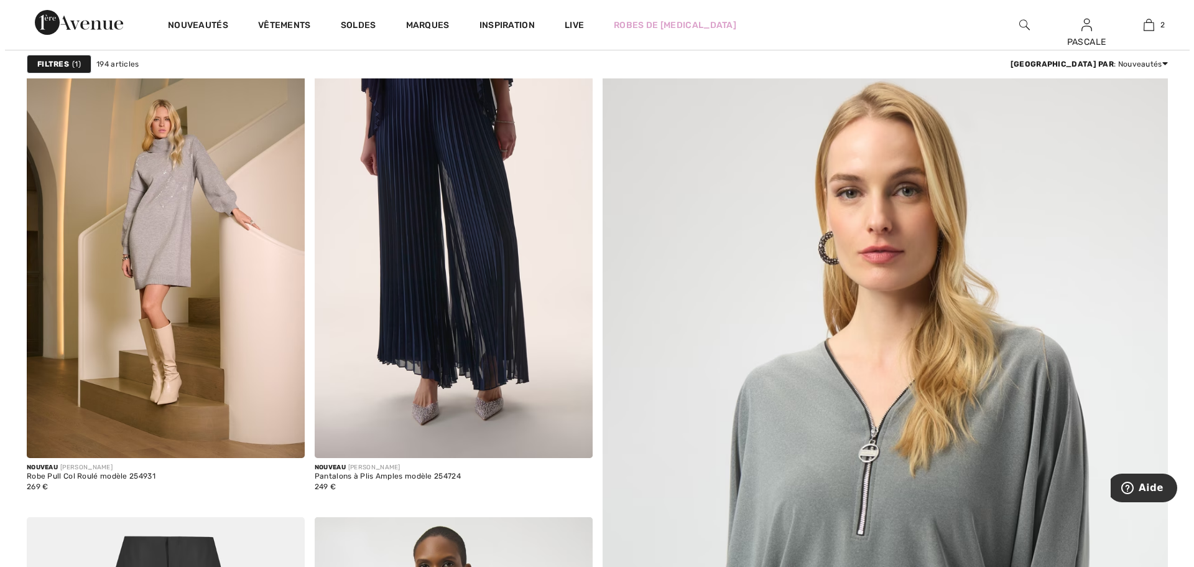
scroll to position [145, 0]
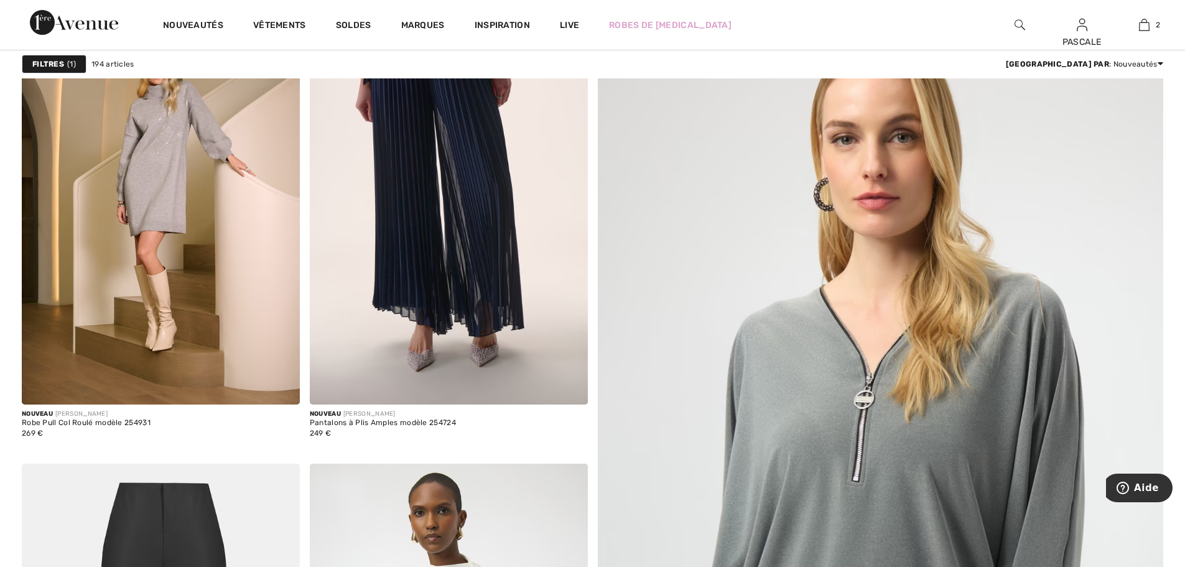
click at [67, 66] on span "1" at bounding box center [71, 63] width 9 height 11
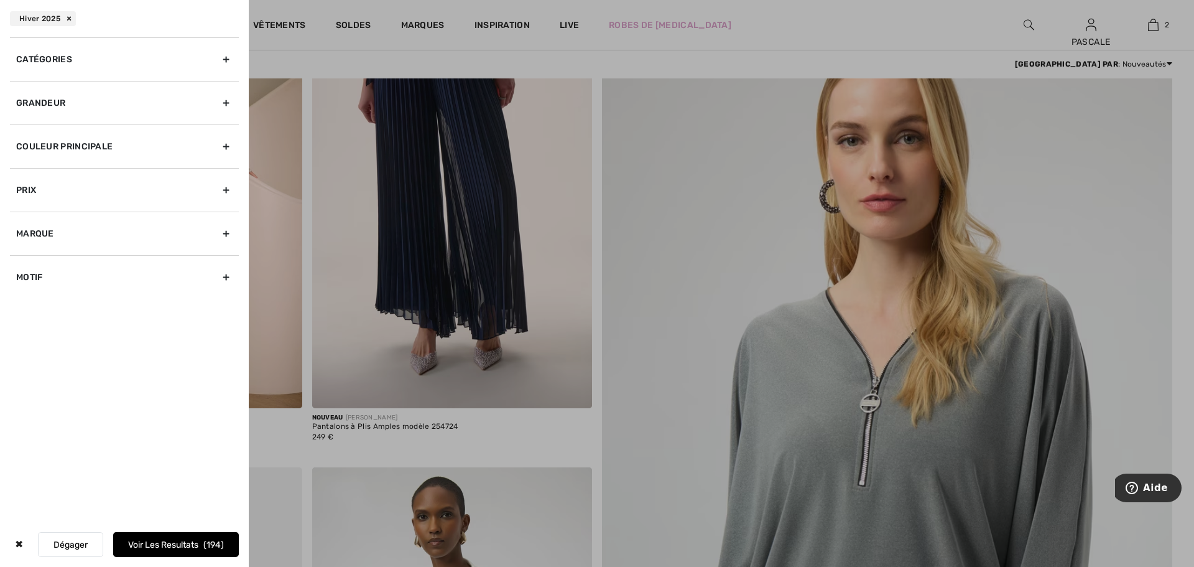
click at [182, 65] on div "Catégories" at bounding box center [124, 59] width 229 height 44
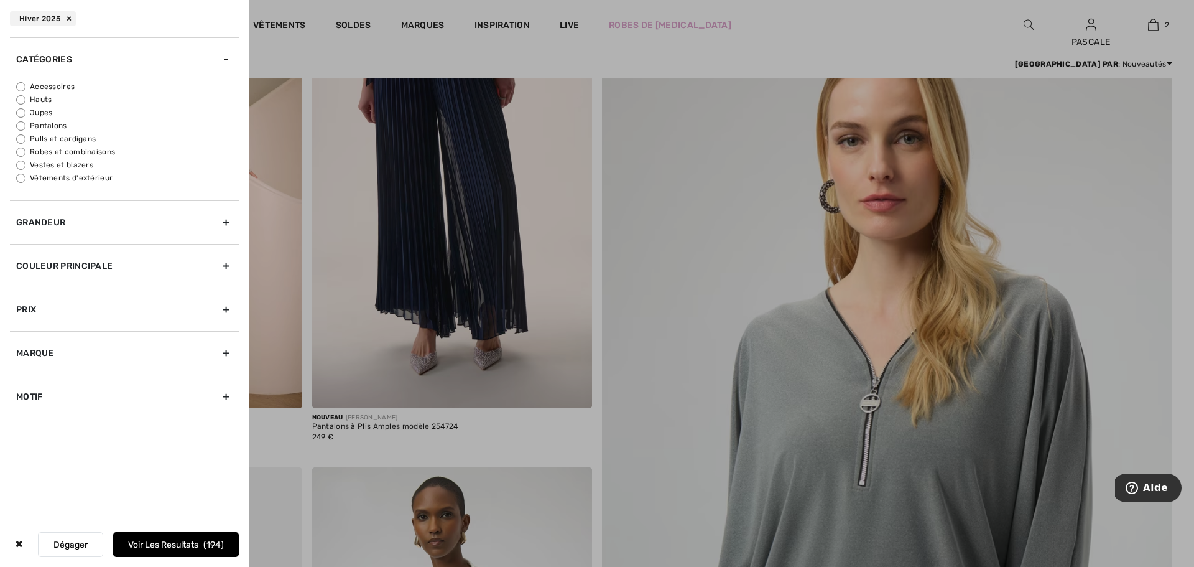
click at [200, 226] on div "Grandeur" at bounding box center [124, 222] width 229 height 44
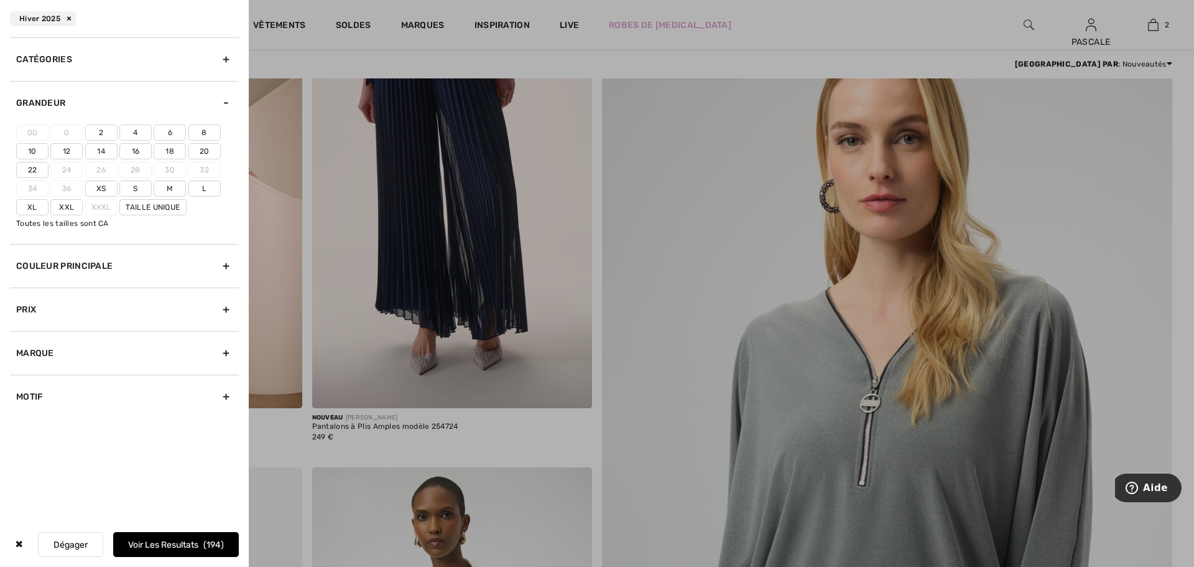
click at [103, 183] on label "Xs" at bounding box center [101, 188] width 32 height 16
click at [0, 0] on input"] "Xs" at bounding box center [0, 0] width 0 height 0
click at [161, 541] on button "Voir les resultats 43" at bounding box center [176, 544] width 126 height 25
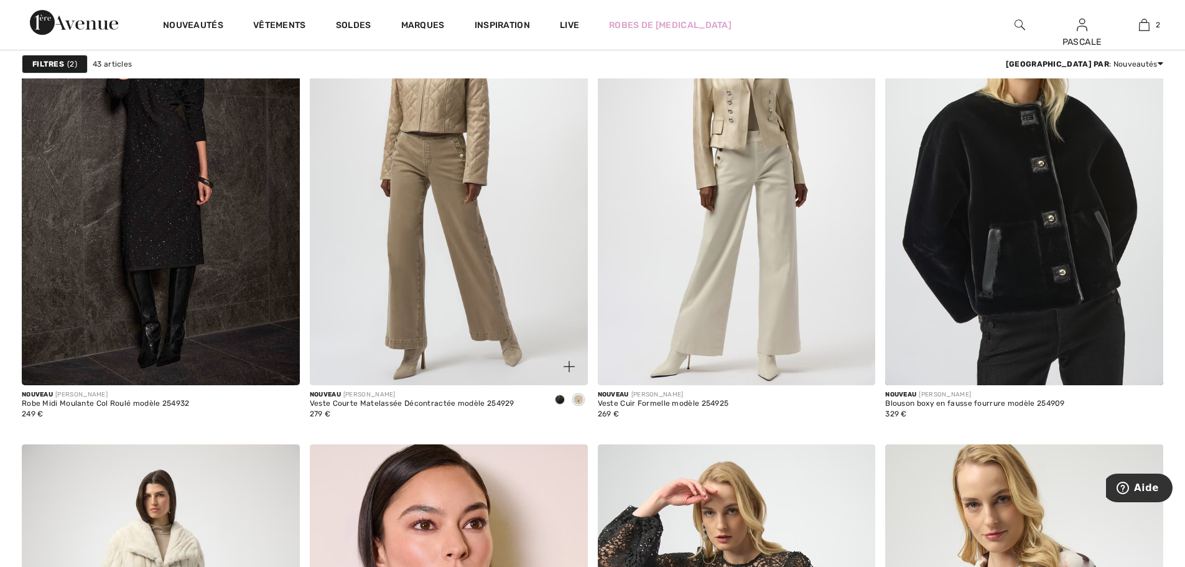
scroll to position [4830, 0]
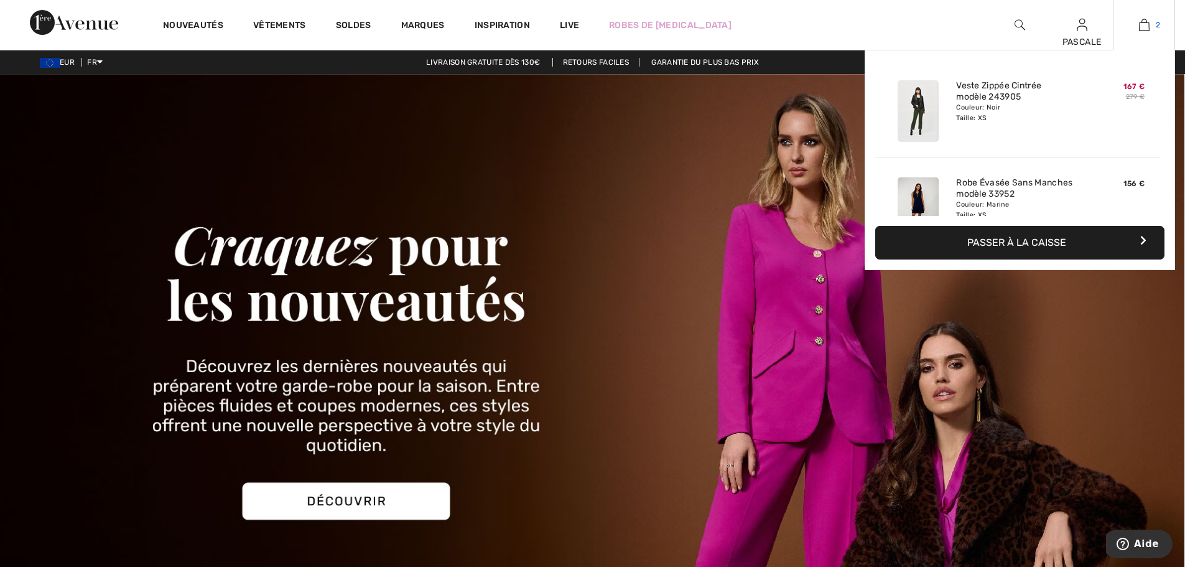
click at [1149, 24] on img at bounding box center [1144, 24] width 11 height 15
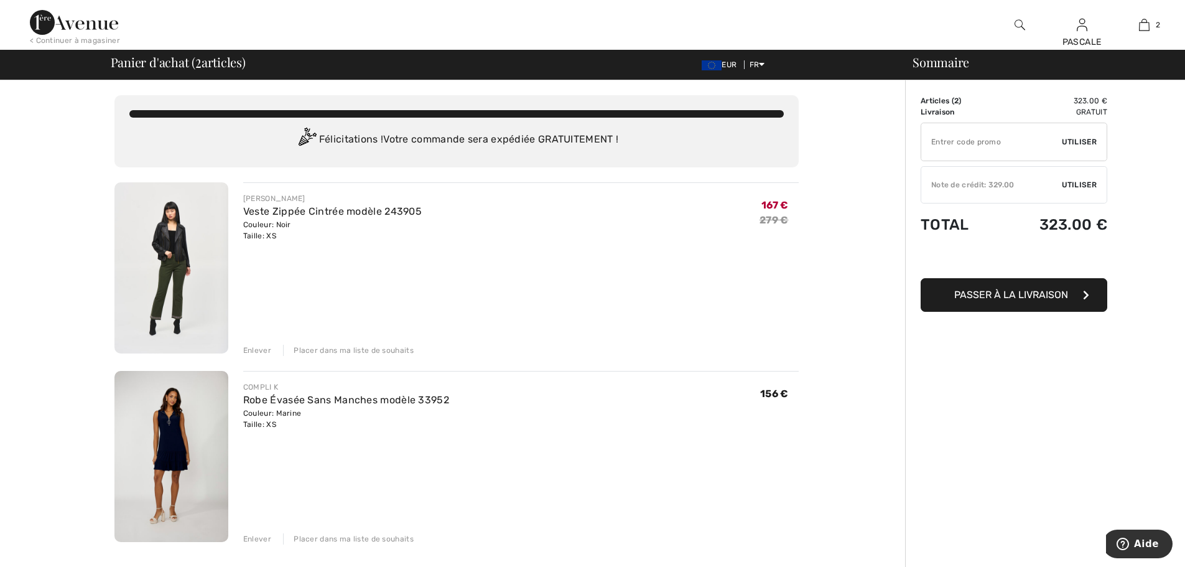
click at [200, 231] on img at bounding box center [171, 267] width 114 height 171
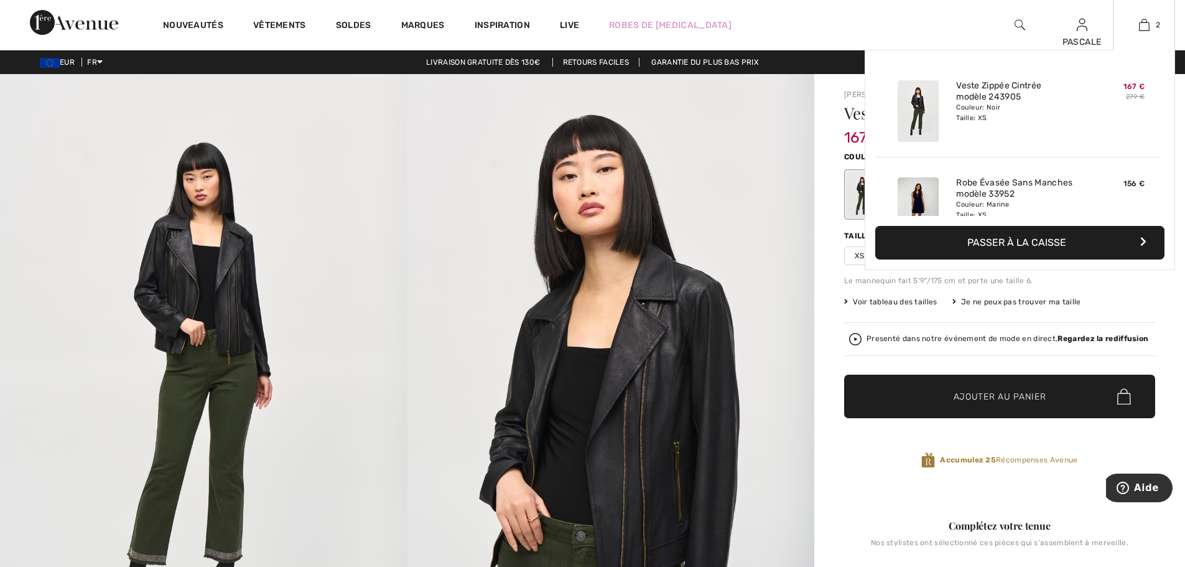
click at [910, 196] on img at bounding box center [917, 208] width 41 height 62
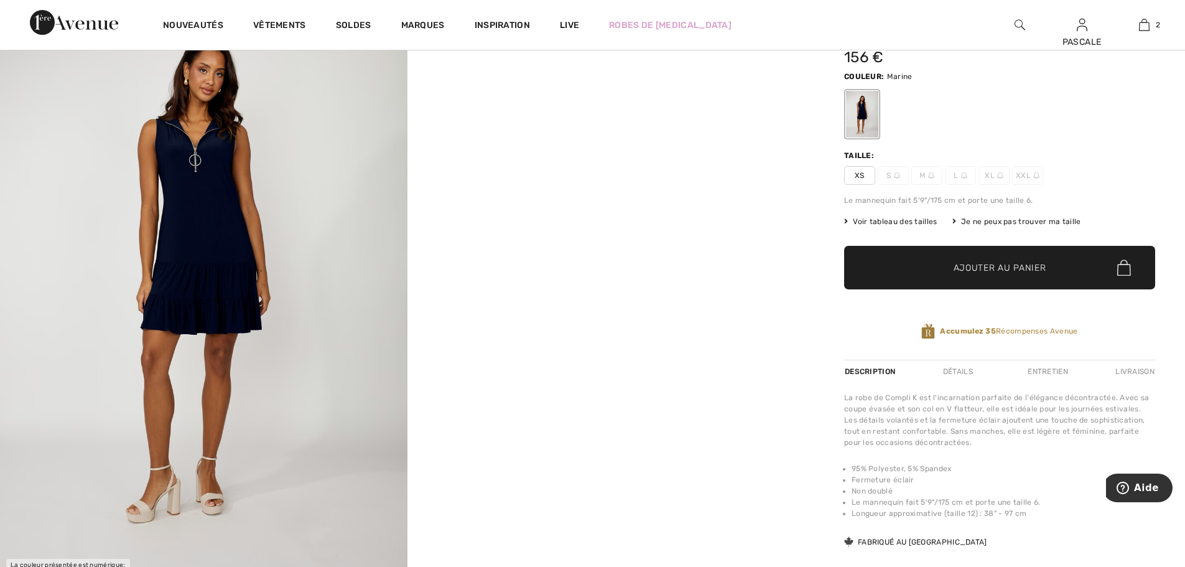
scroll to position [104, 0]
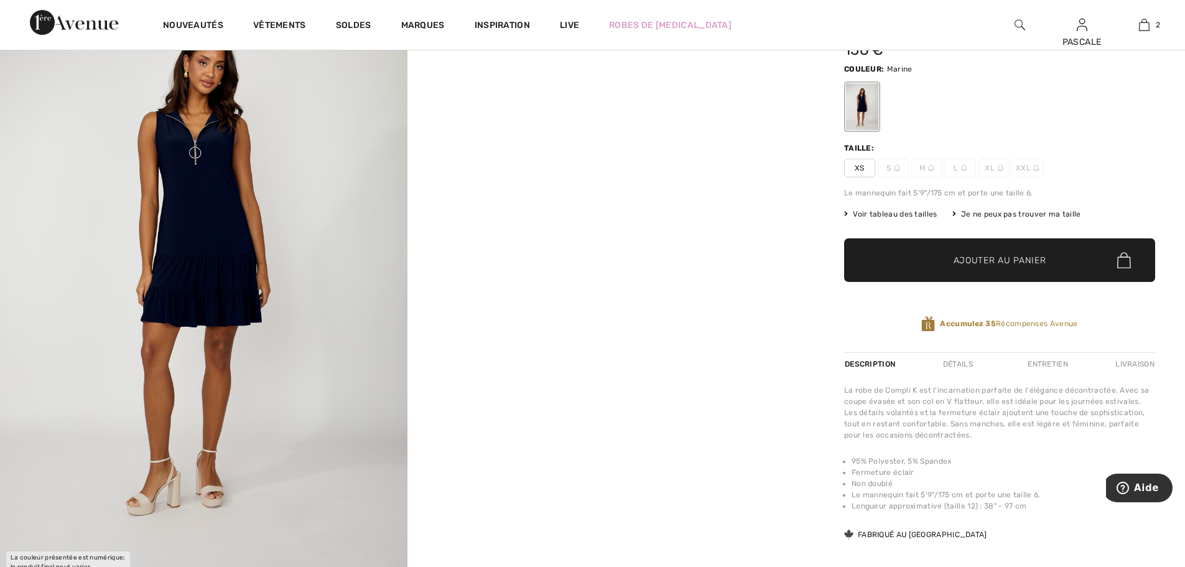
click at [609, 174] on video "Your browser does not support the video tag." at bounding box center [610, 71] width 407 height 203
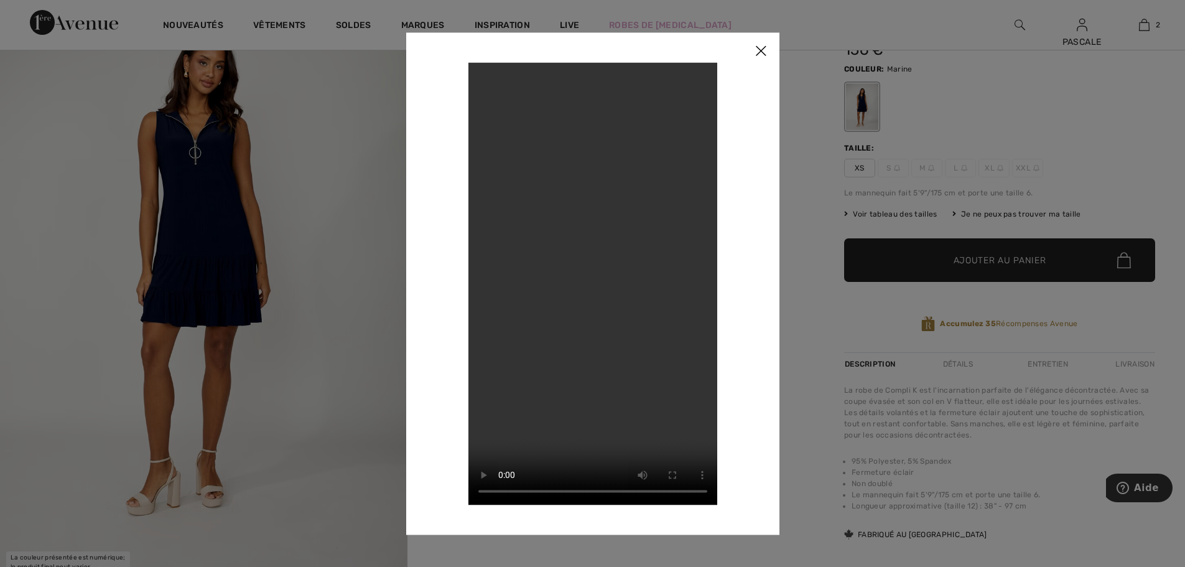
click at [764, 49] on img at bounding box center [760, 51] width 37 height 39
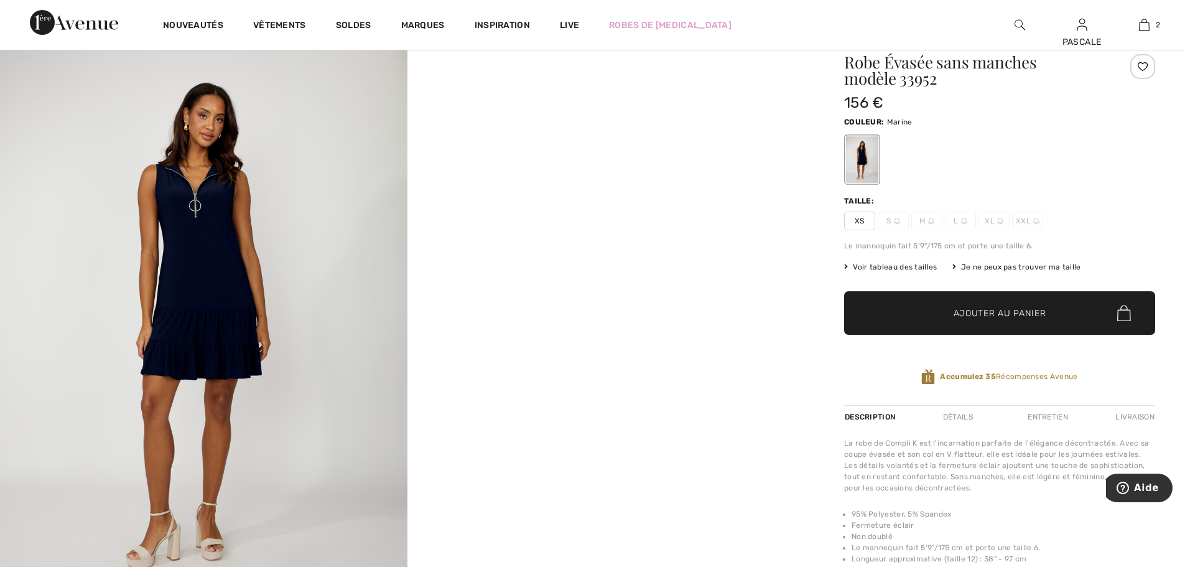
scroll to position [42, 0]
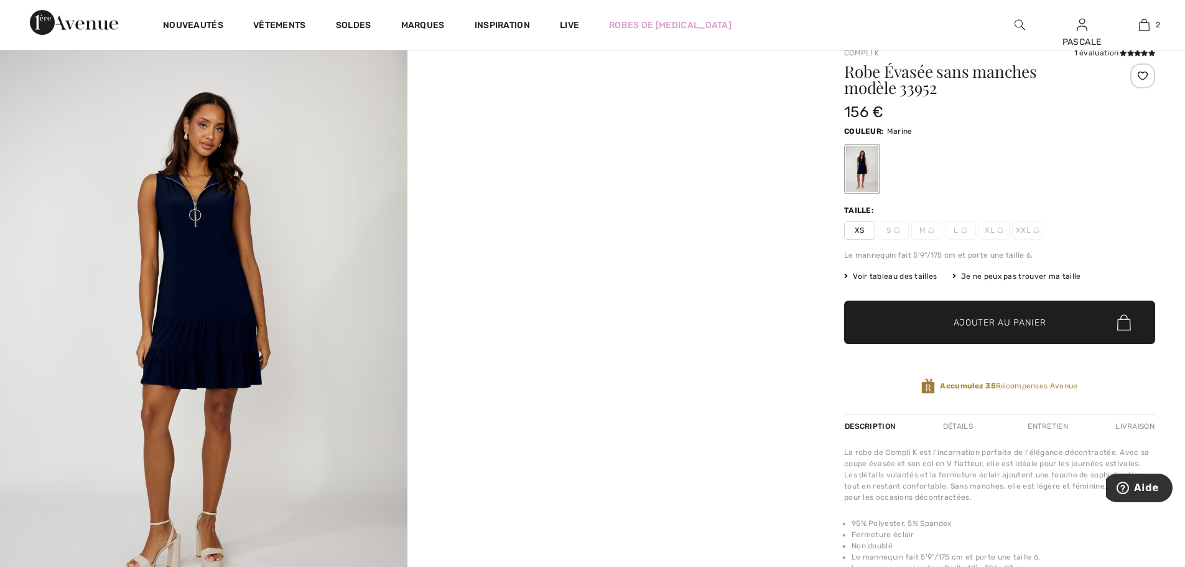
click at [900, 275] on span "Voir tableau des tailles" at bounding box center [890, 276] width 93 height 11
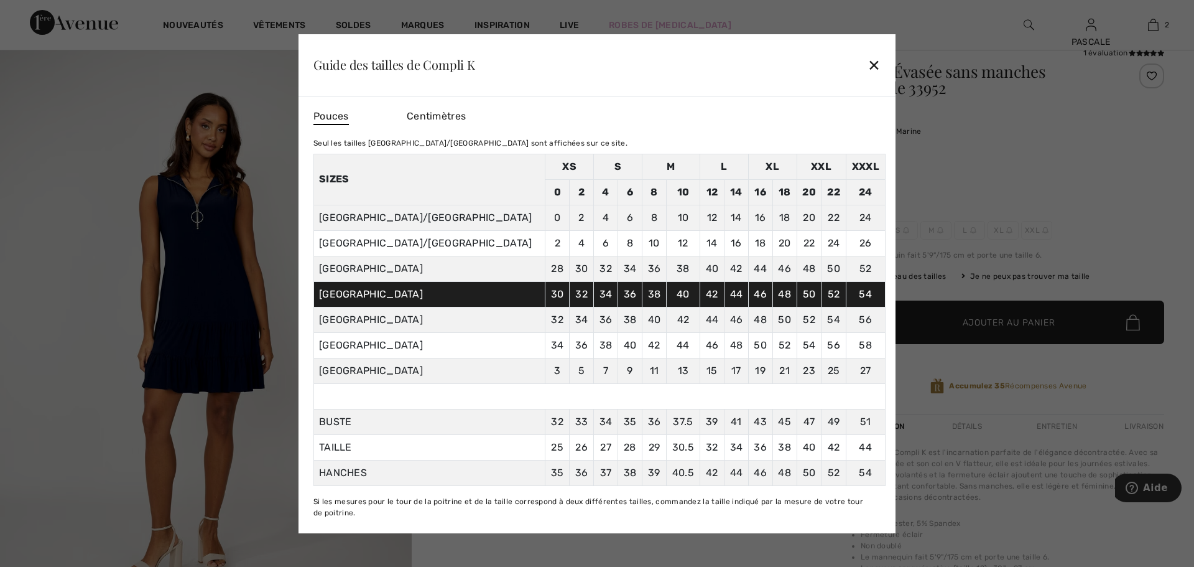
click at [873, 64] on div "✕" at bounding box center [874, 65] width 13 height 26
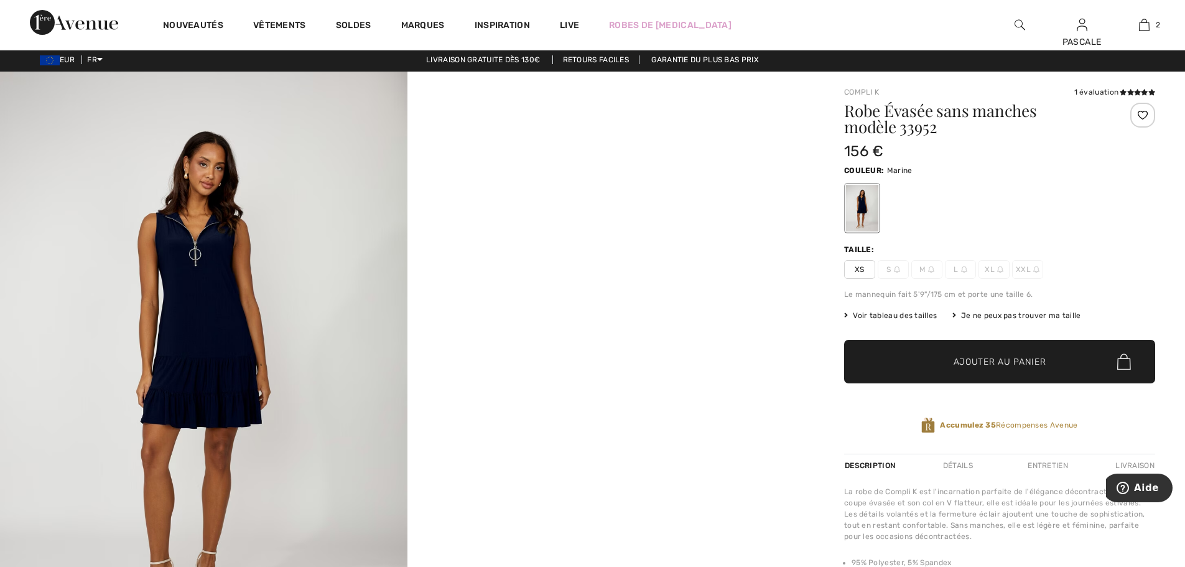
scroll to position [0, 0]
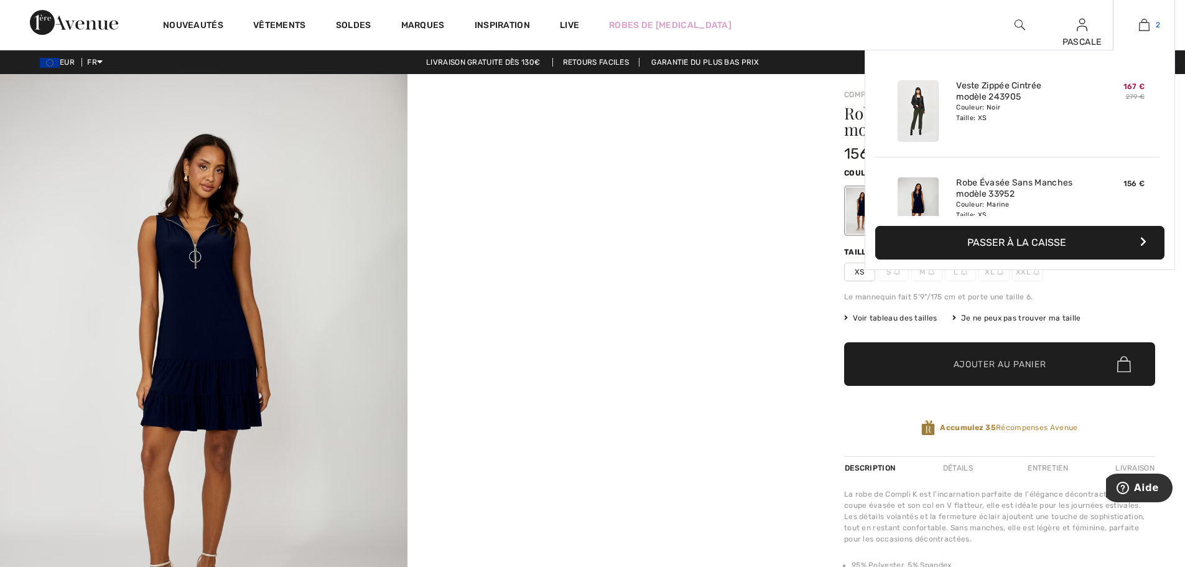
click at [1155, 32] on link "2" at bounding box center [1143, 24] width 61 height 15
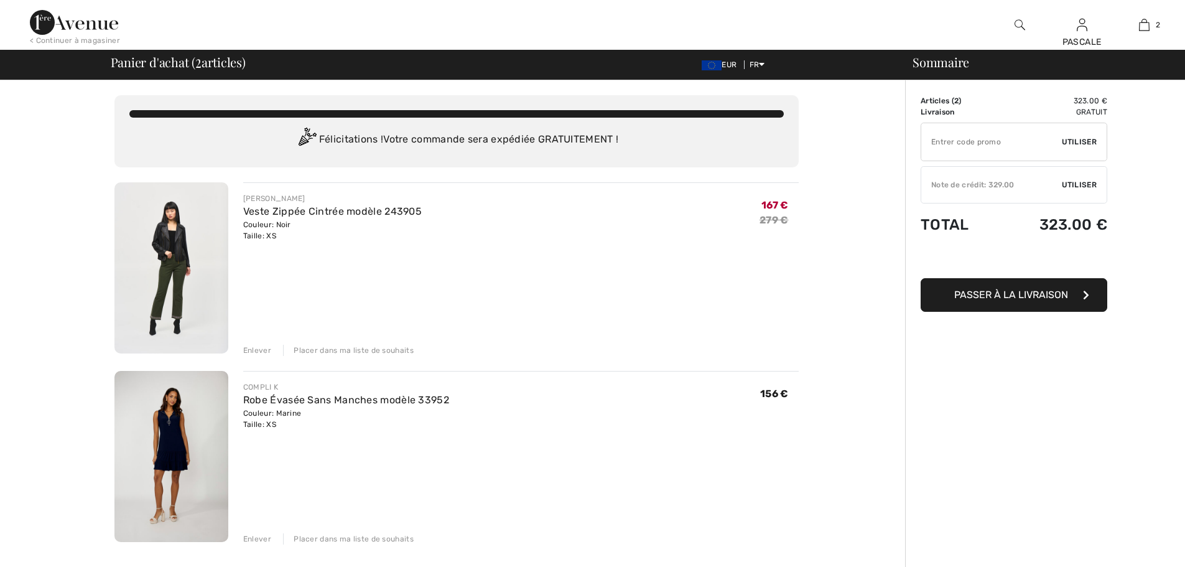
click at [174, 251] on img at bounding box center [171, 267] width 114 height 171
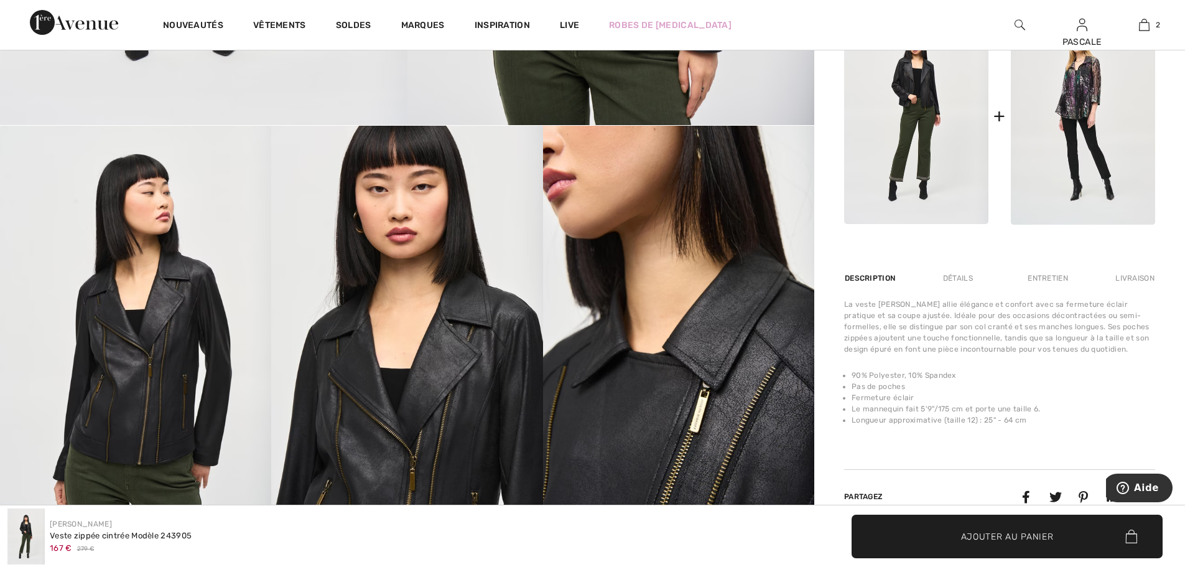
scroll to position [560, 0]
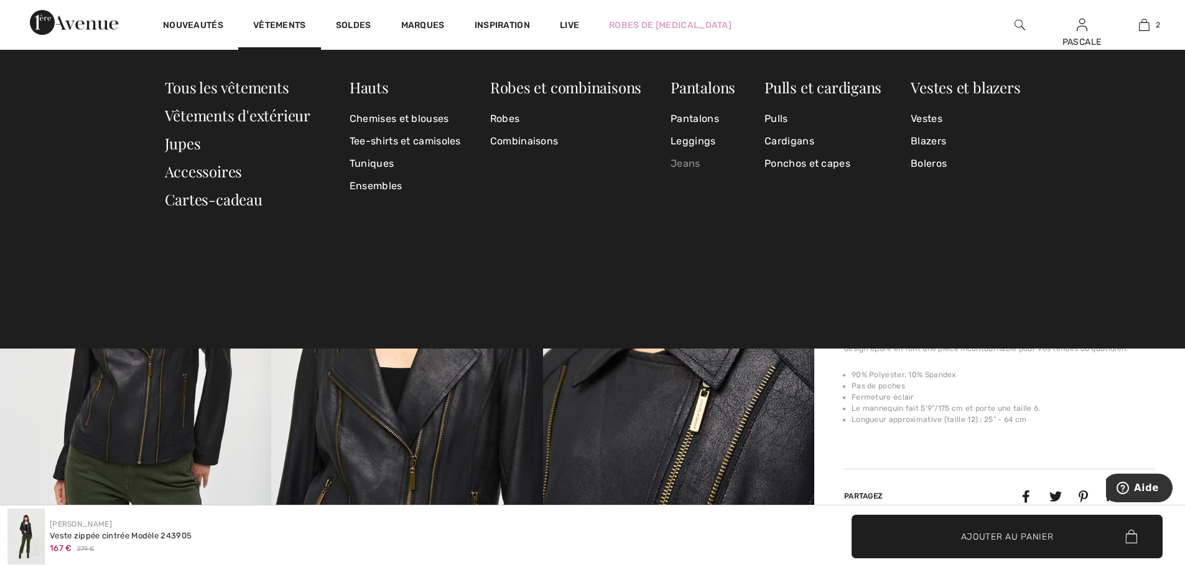
click at [691, 165] on link "Jeans" at bounding box center [702, 163] width 65 height 22
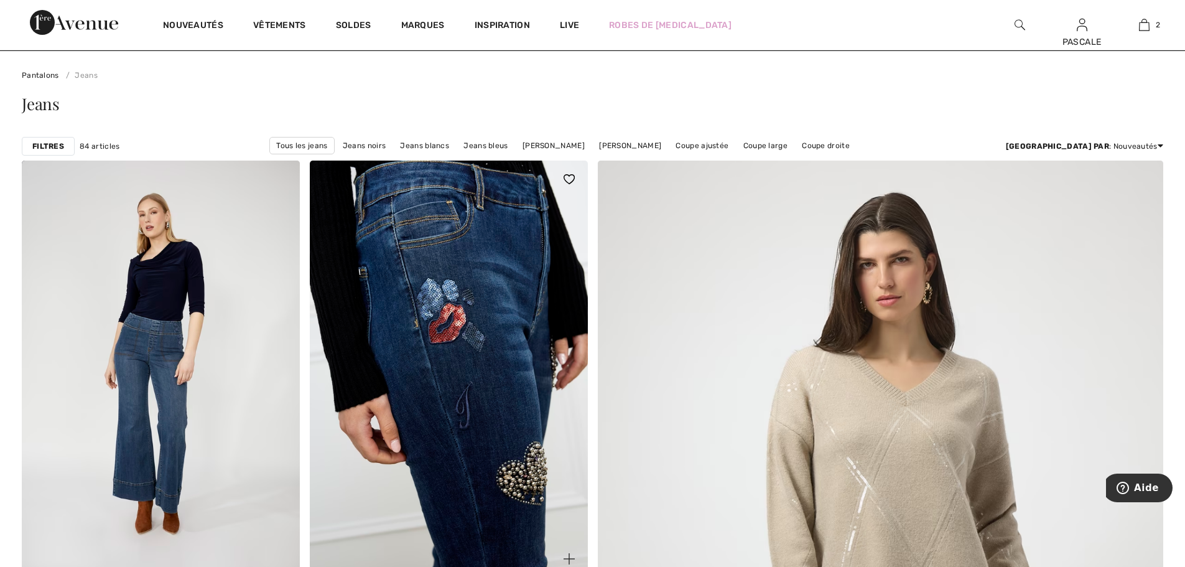
scroll to position [62, 0]
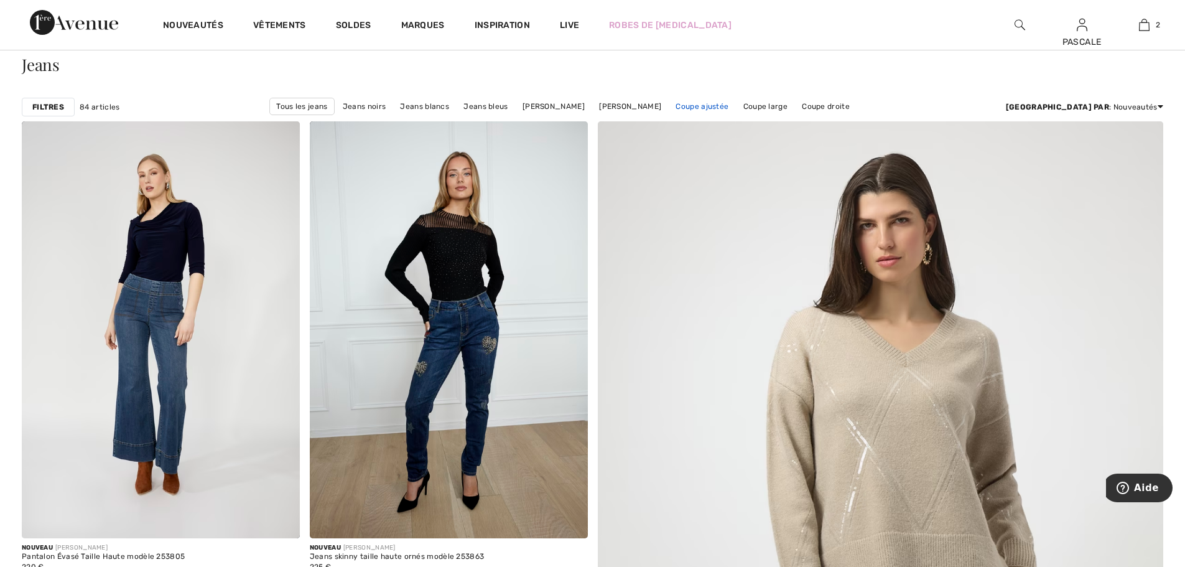
click at [734, 108] on link "Coupe ajustée" at bounding box center [701, 106] width 65 height 16
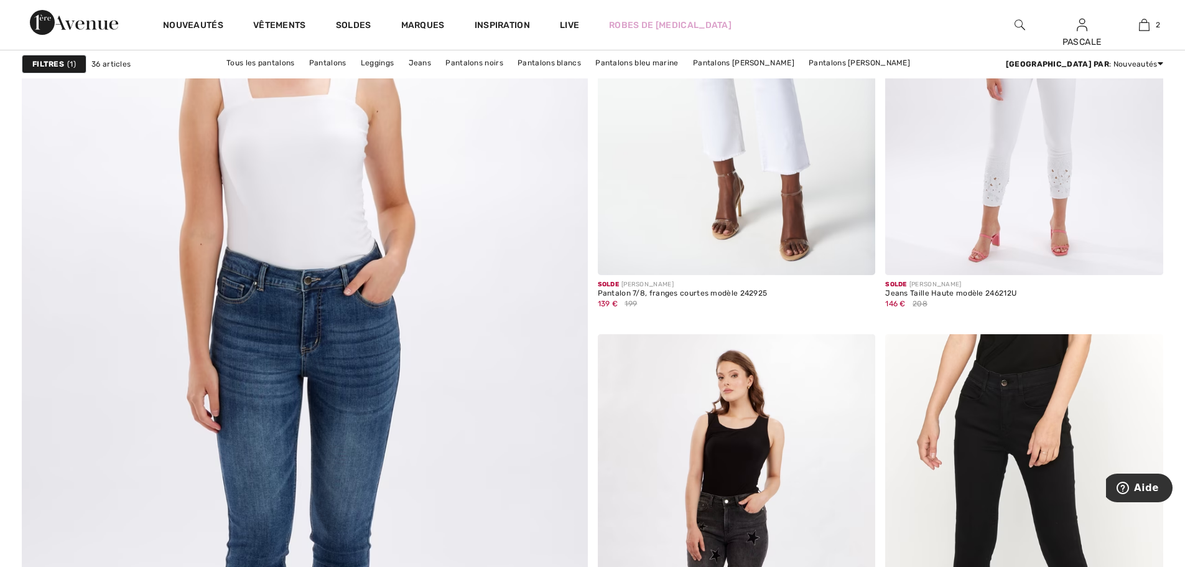
scroll to position [4022, 0]
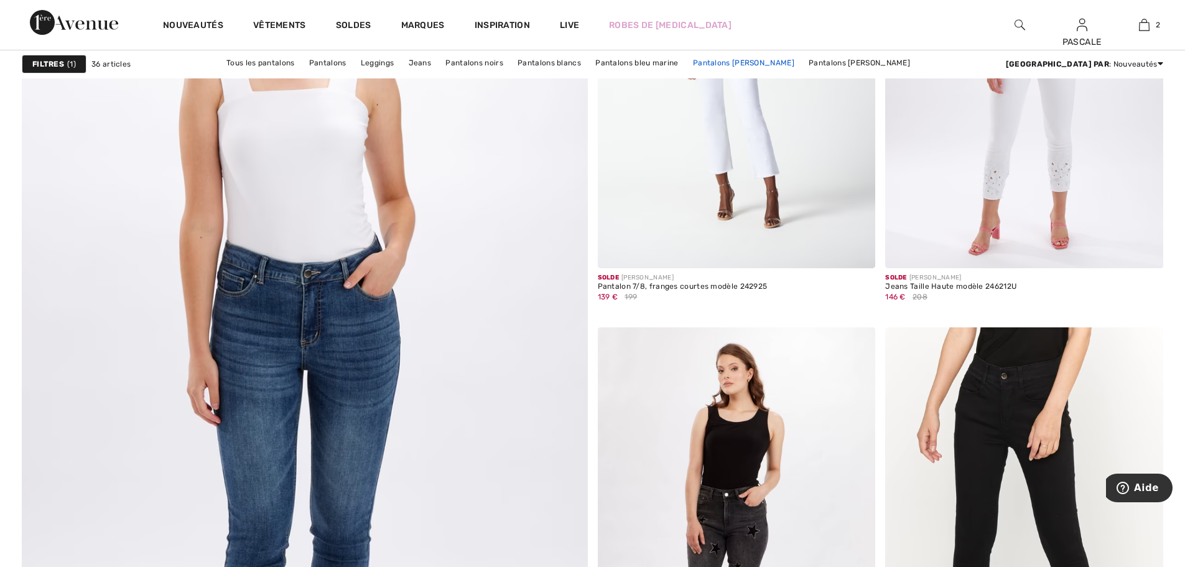
click at [771, 63] on link "Pantalons [PERSON_NAME]" at bounding box center [744, 63] width 114 height 16
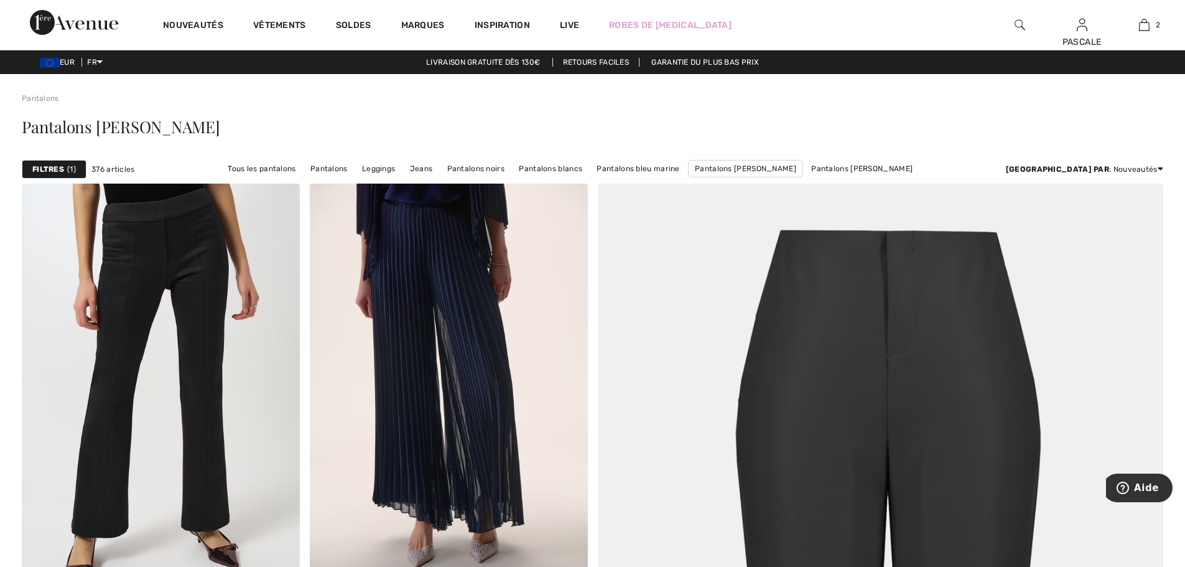
click at [51, 169] on strong "Filtres" at bounding box center [48, 169] width 32 height 11
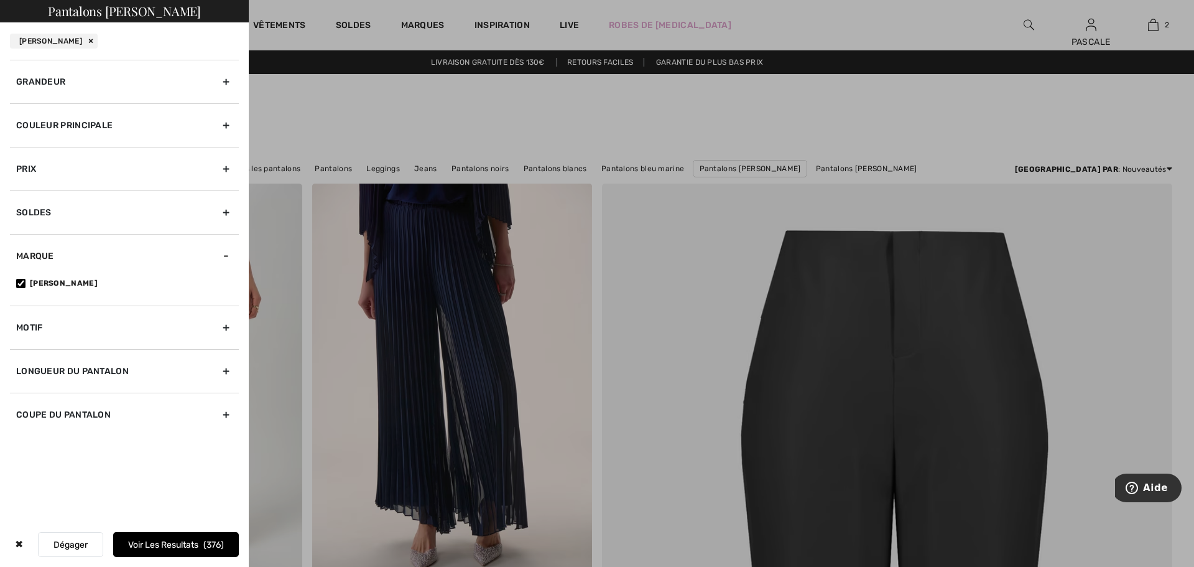
click at [223, 81] on div "Grandeur" at bounding box center [124, 82] width 229 height 44
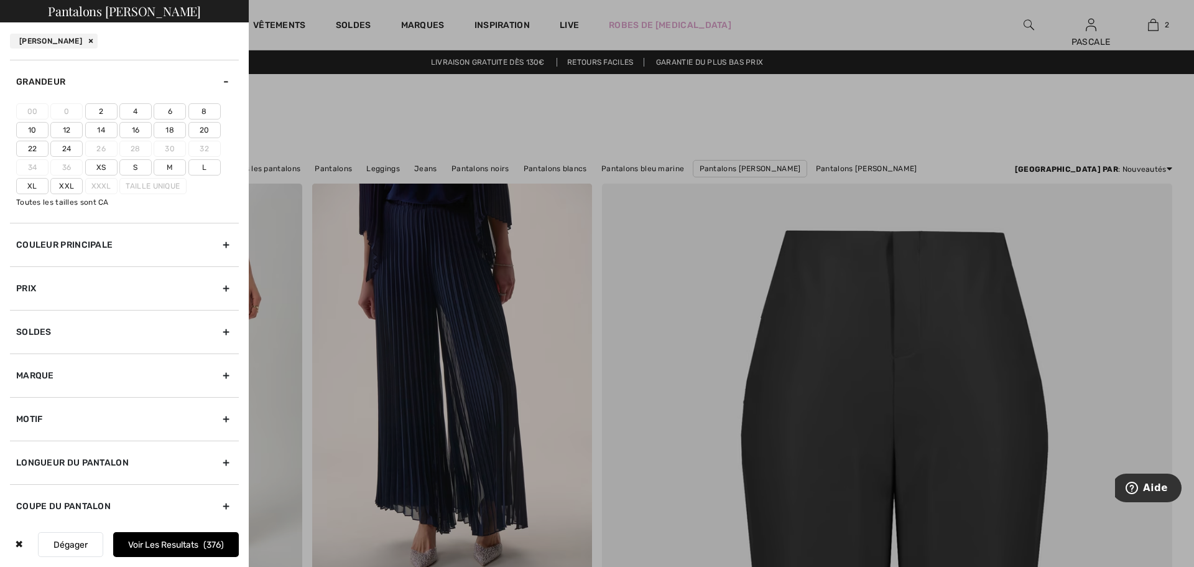
click at [100, 165] on label "Xs" at bounding box center [101, 167] width 32 height 16
click at [0, 0] on input"] "Xs" at bounding box center [0, 0] width 0 height 0
click at [164, 544] on button "Voir les resultats 12" at bounding box center [176, 544] width 126 height 25
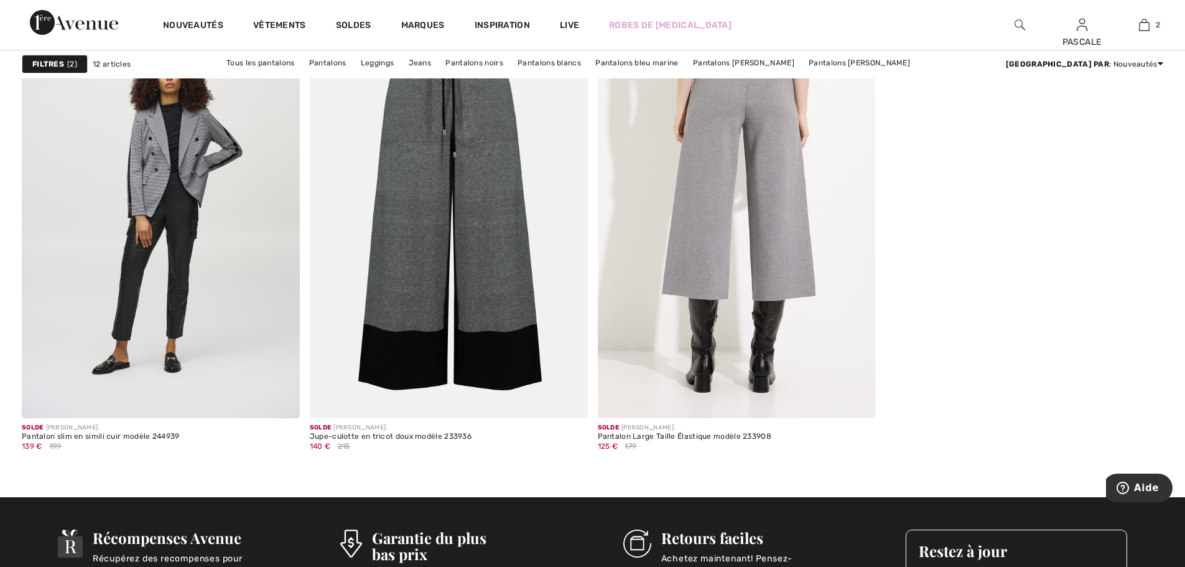
scroll to position [1637, 0]
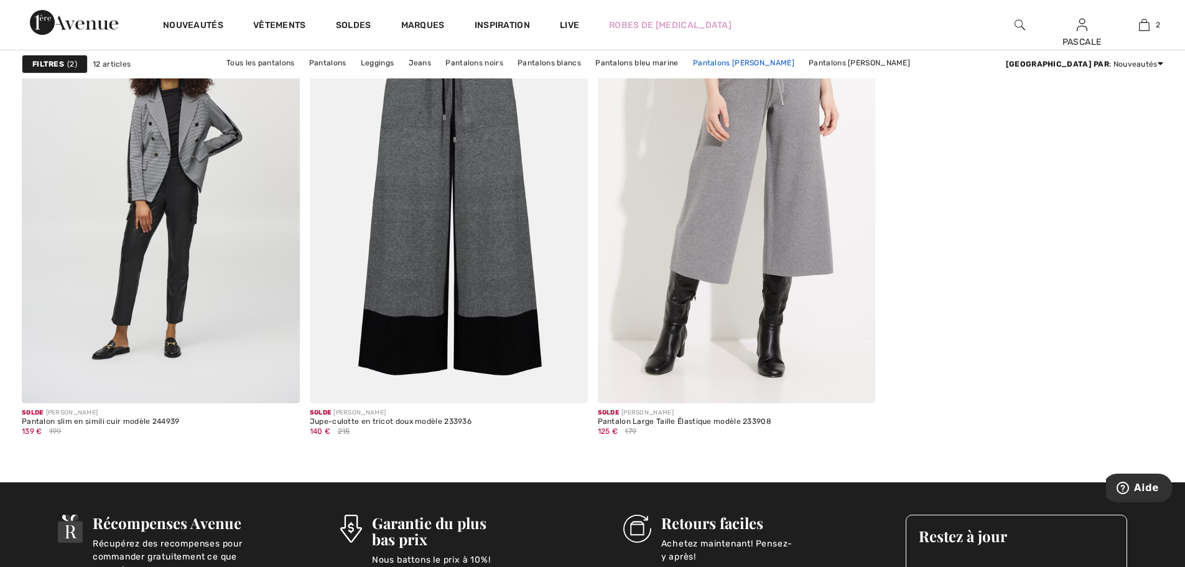
click at [764, 61] on link "Pantalons [PERSON_NAME]" at bounding box center [744, 63] width 114 height 16
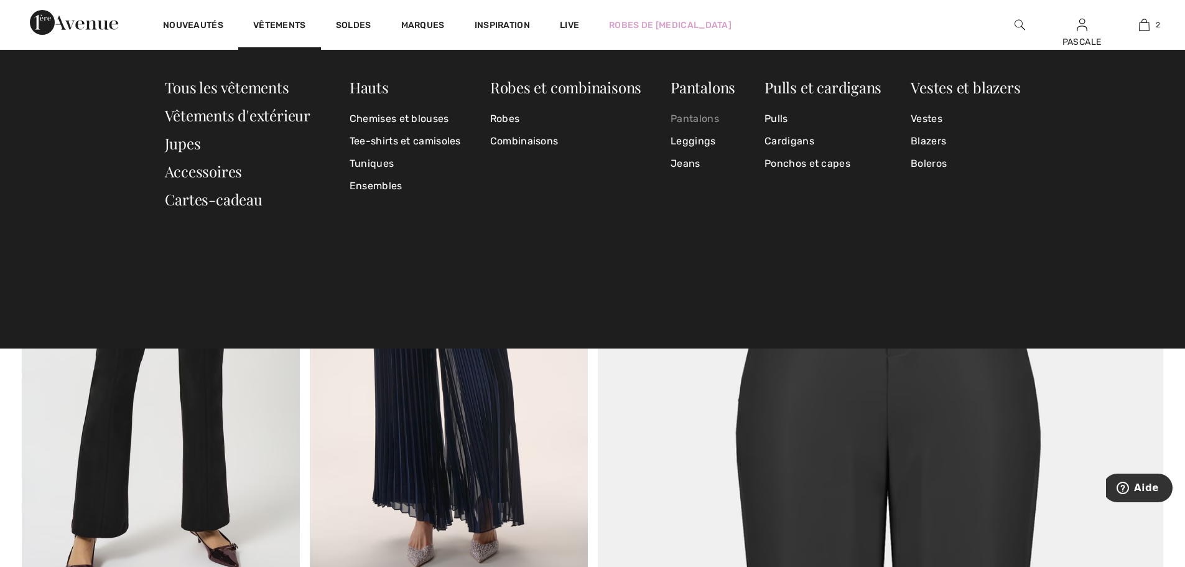
click at [691, 121] on link "Pantalons" at bounding box center [702, 119] width 65 height 22
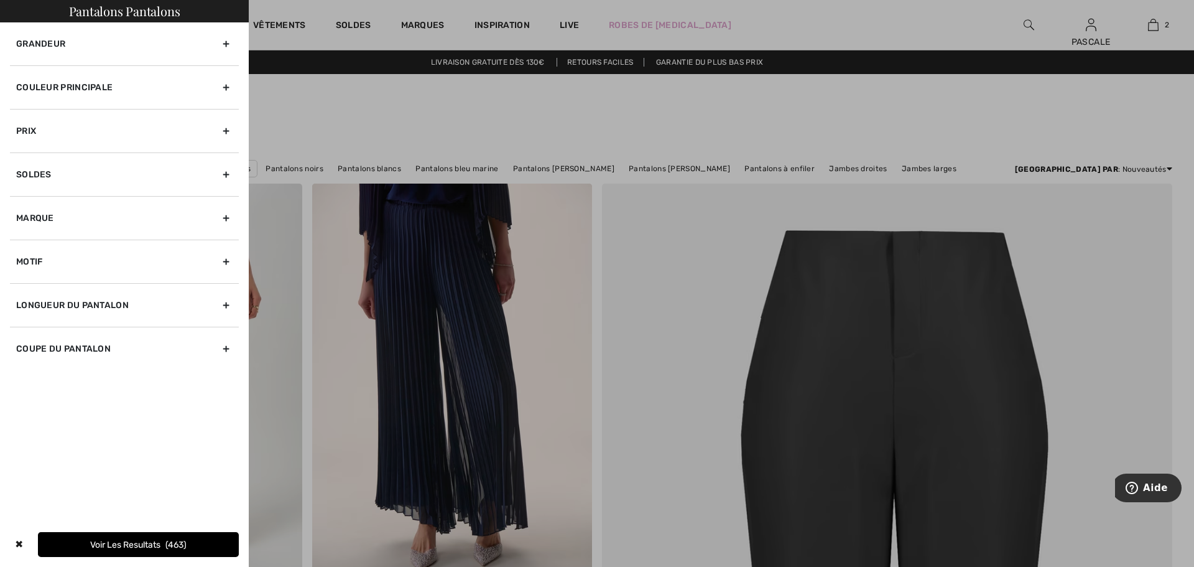
click at [228, 42] on div "Grandeur" at bounding box center [124, 43] width 229 height 43
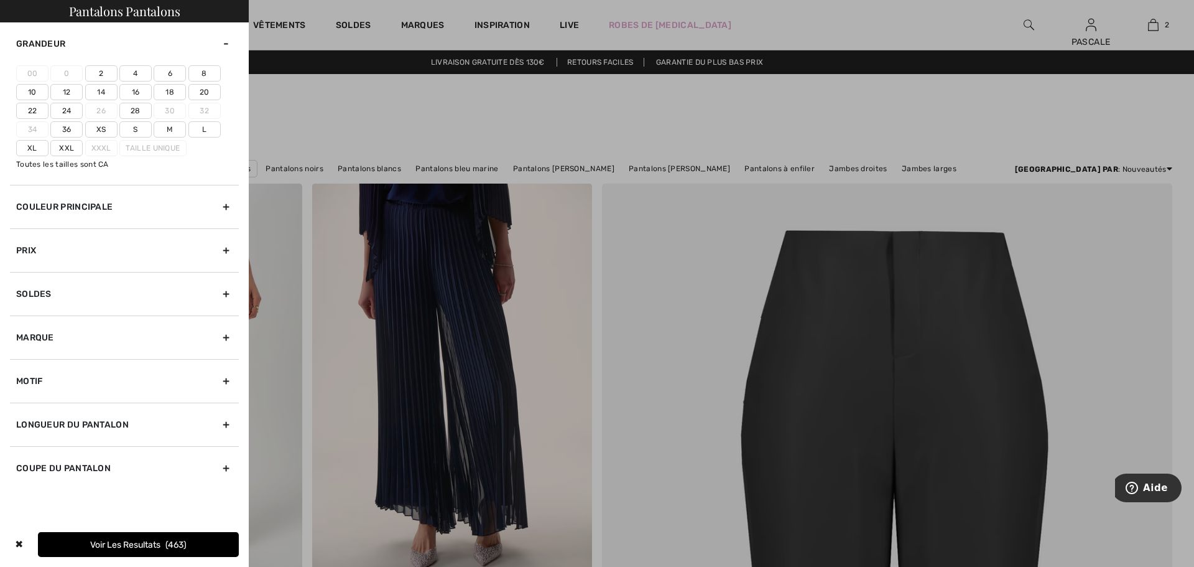
click at [104, 129] on label "Xs" at bounding box center [101, 129] width 32 height 16
click at [0, 0] on input"] "Xs" at bounding box center [0, 0] width 0 height 0
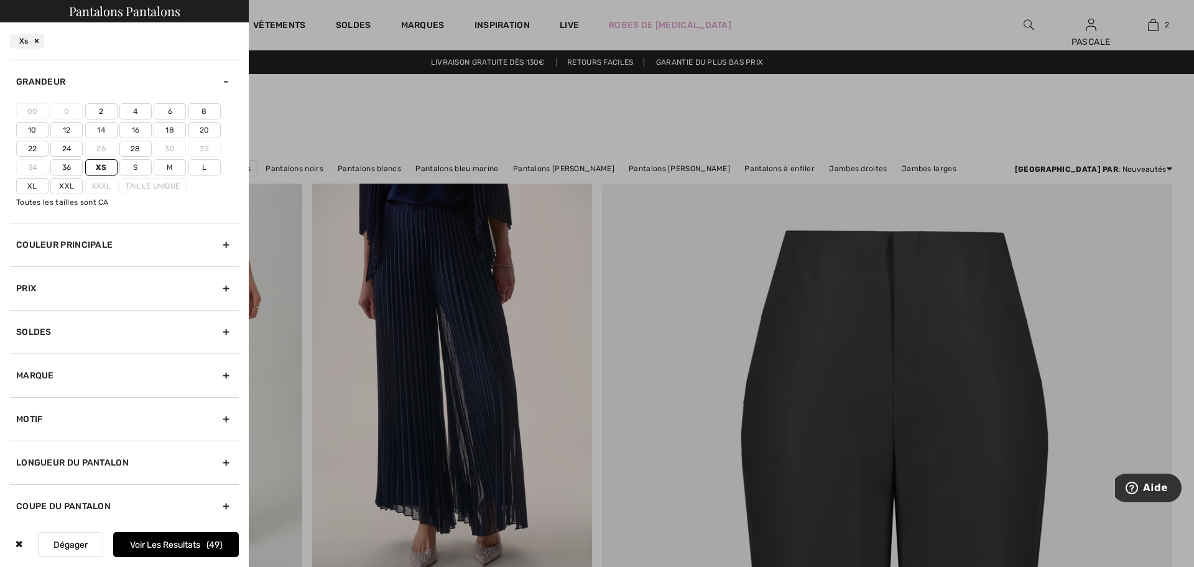
click at [214, 542] on span "49" at bounding box center [214, 544] width 16 height 11
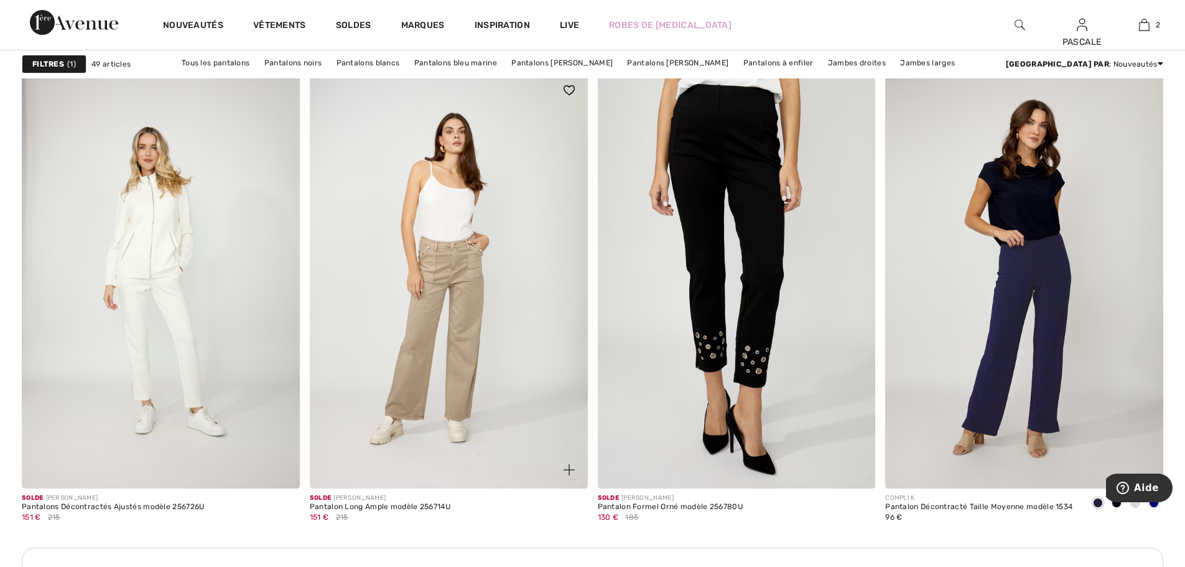
scroll to position [3151, 0]
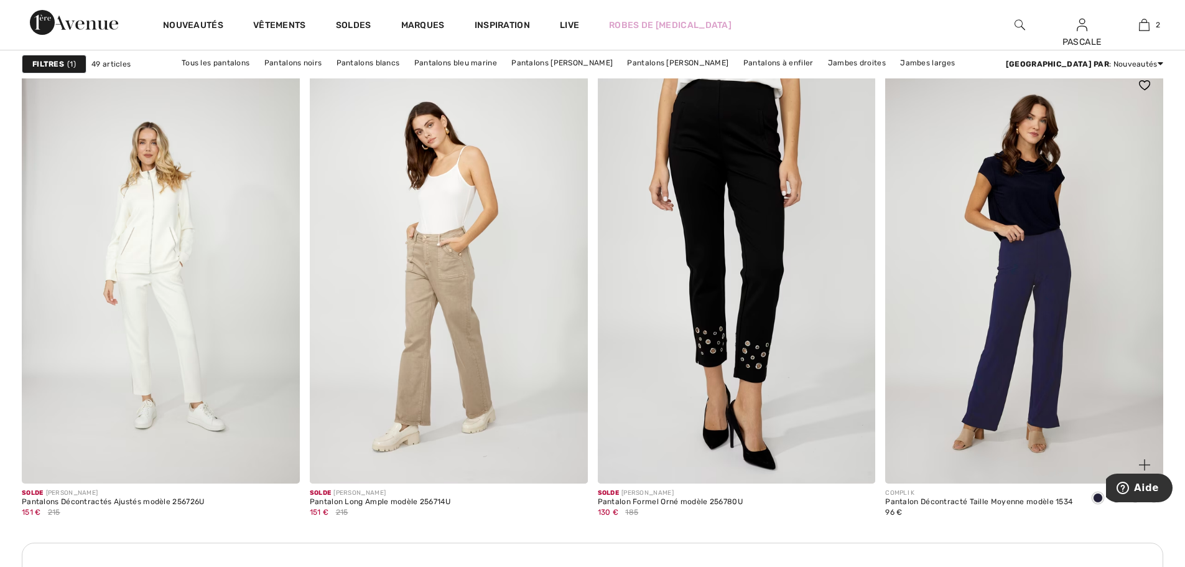
click at [1021, 320] on img at bounding box center [1024, 275] width 278 height 417
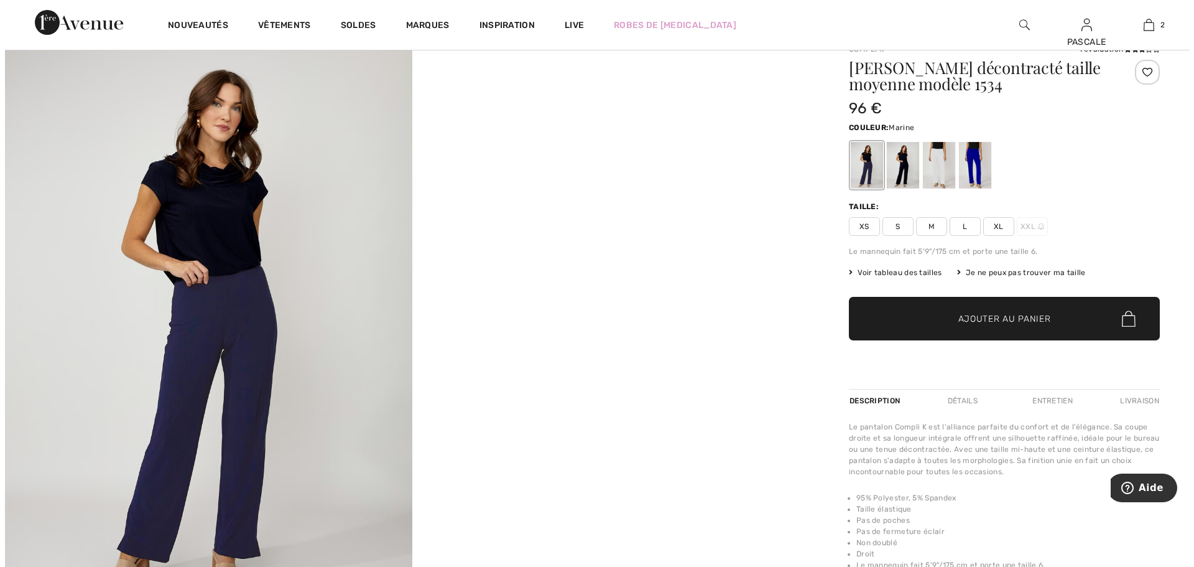
scroll to position [42, 0]
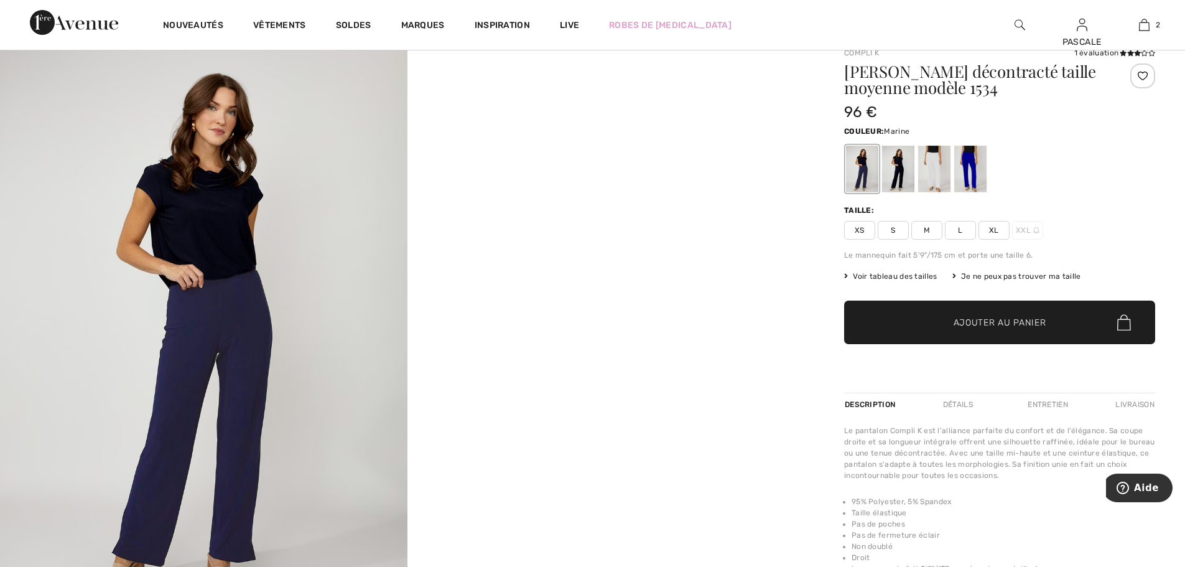
click at [264, 271] on img at bounding box center [203, 337] width 407 height 611
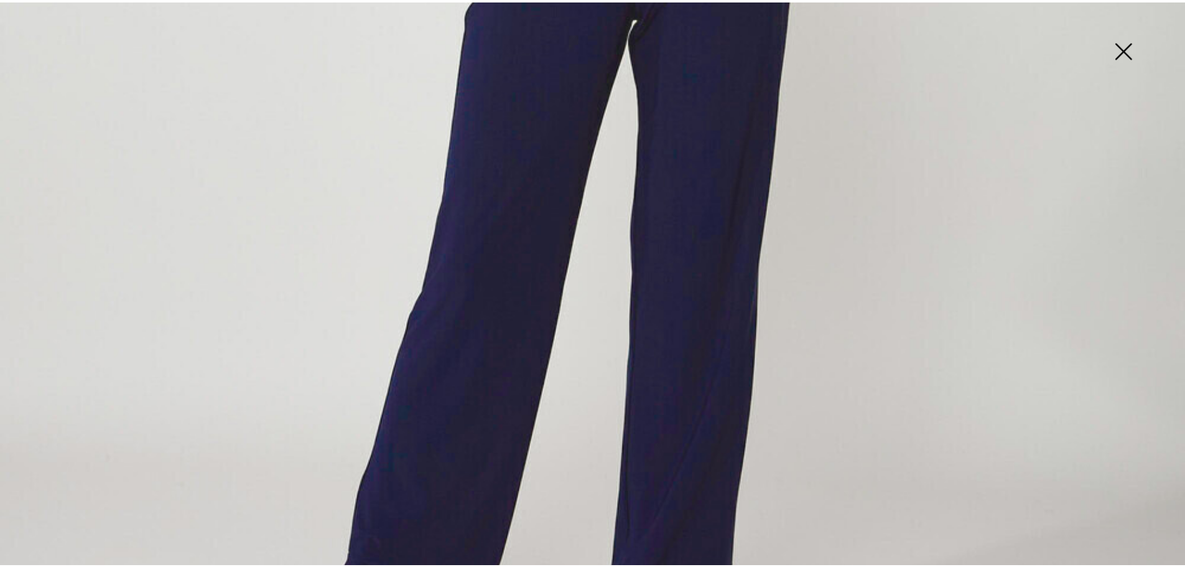
scroll to position [953, 0]
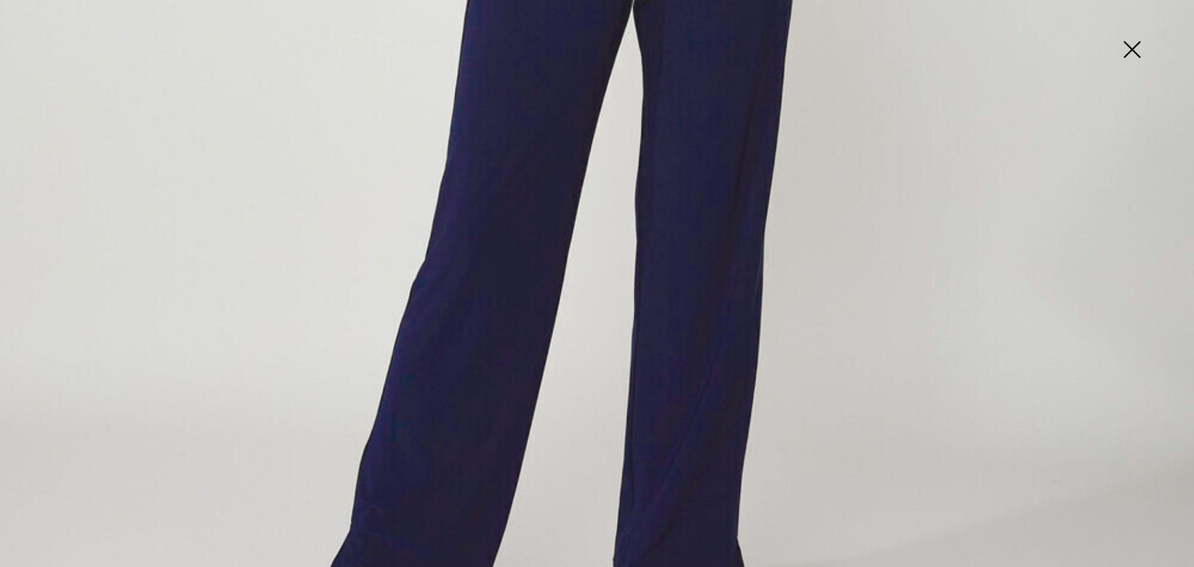
click at [1135, 46] on img at bounding box center [1132, 51] width 62 height 64
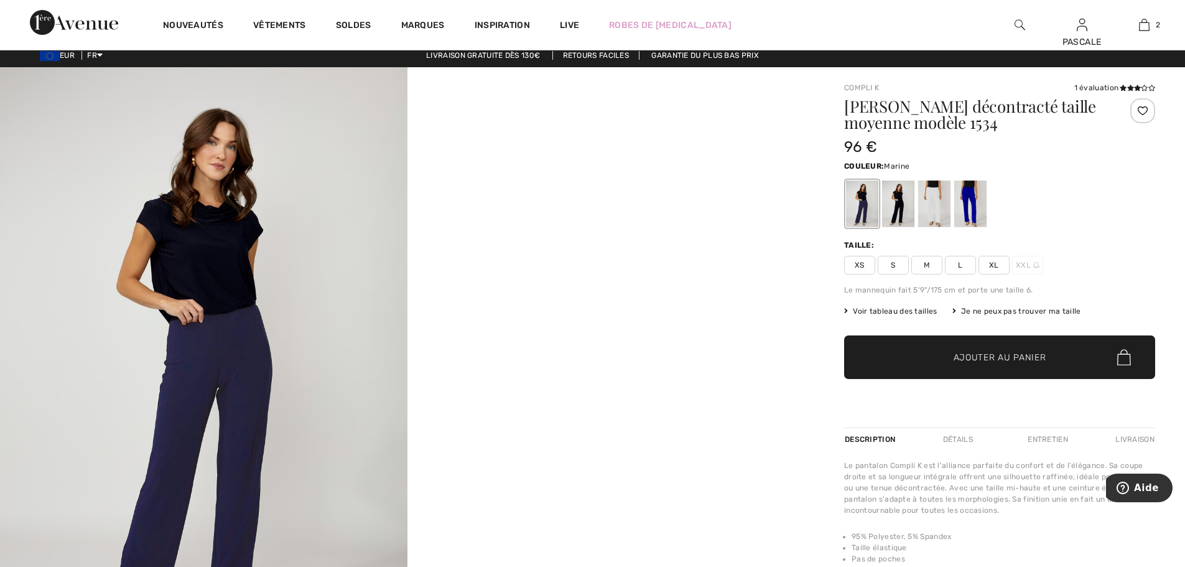
scroll to position [0, 0]
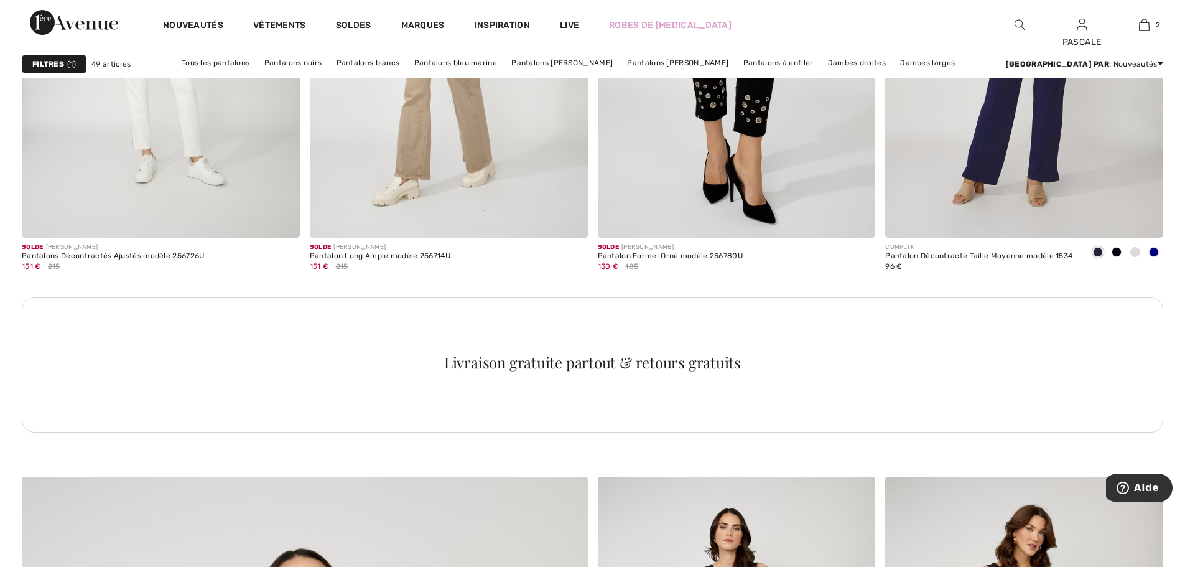
scroll to position [3420, 0]
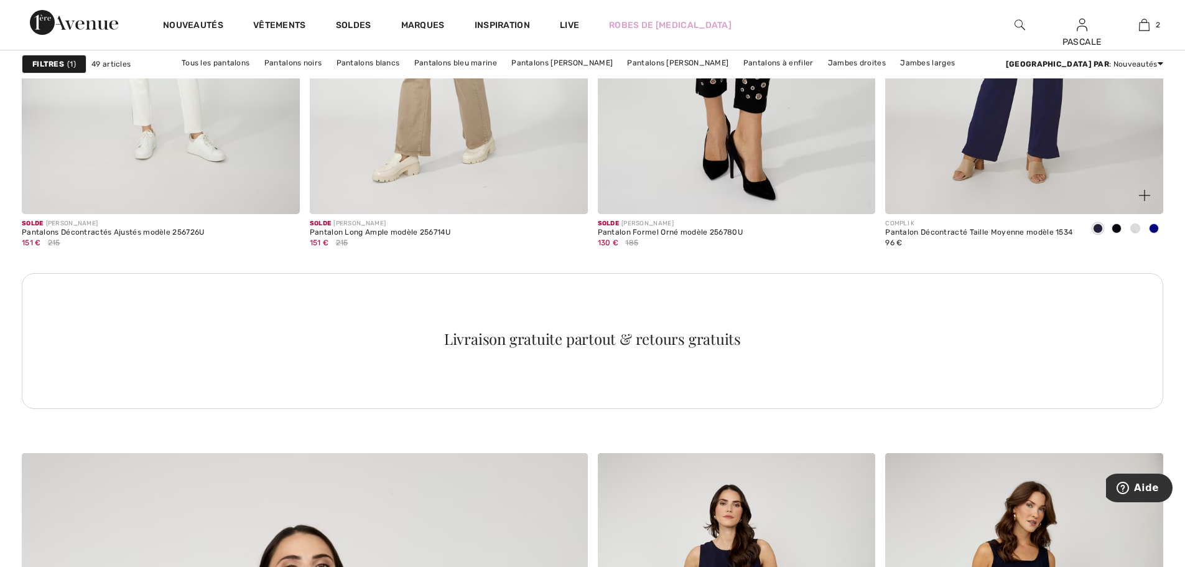
click at [1134, 228] on span at bounding box center [1135, 228] width 10 height 10
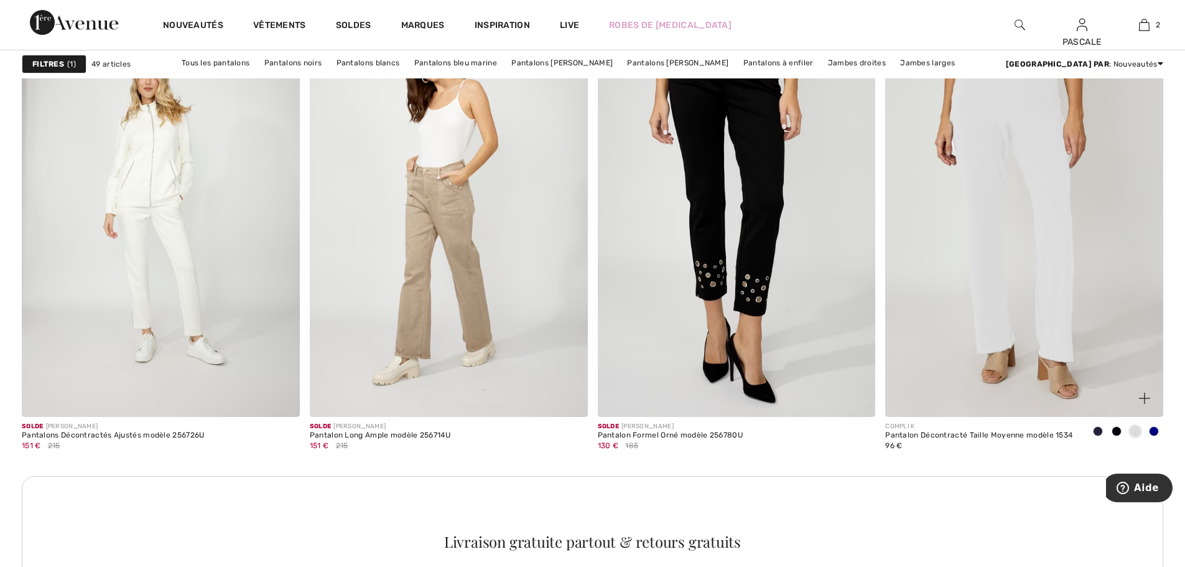
scroll to position [3193, 0]
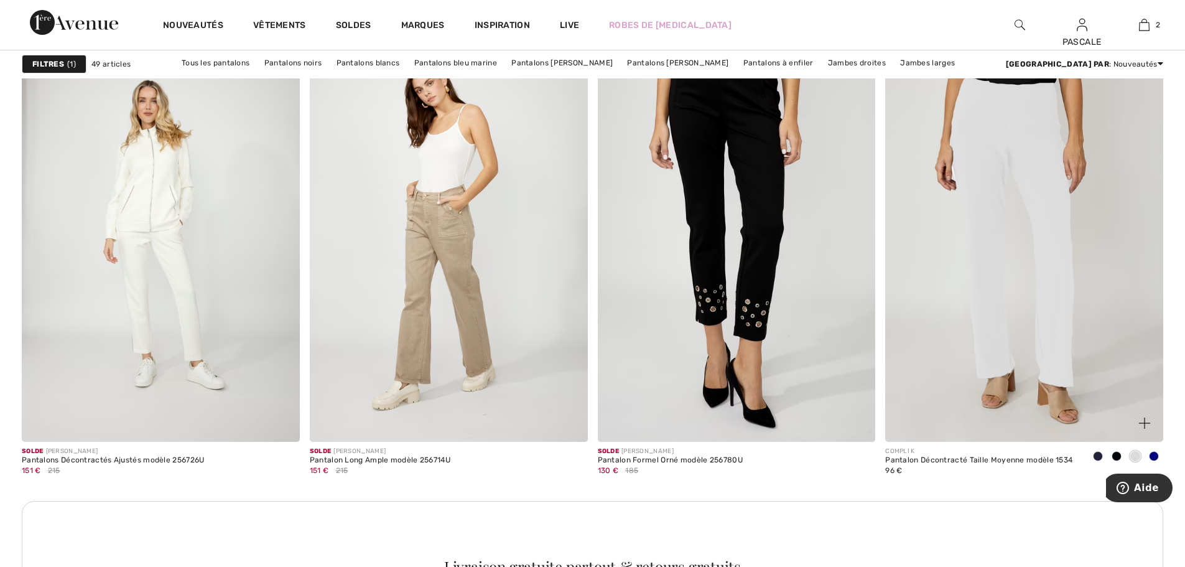
click at [1115, 455] on span at bounding box center [1116, 456] width 10 height 10
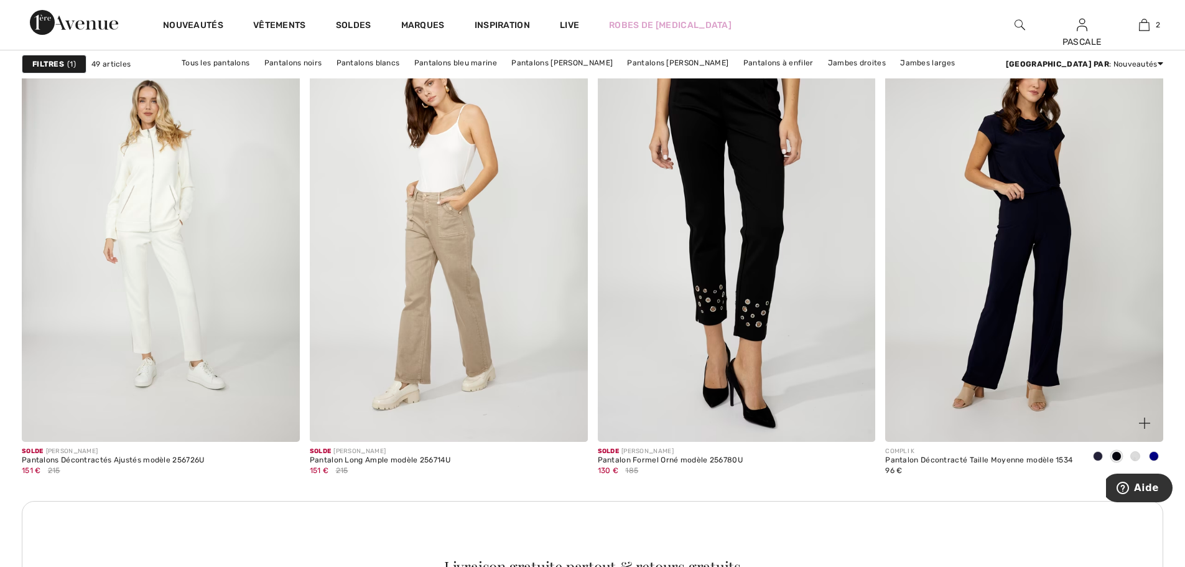
click at [1154, 455] on span at bounding box center [1154, 456] width 10 height 10
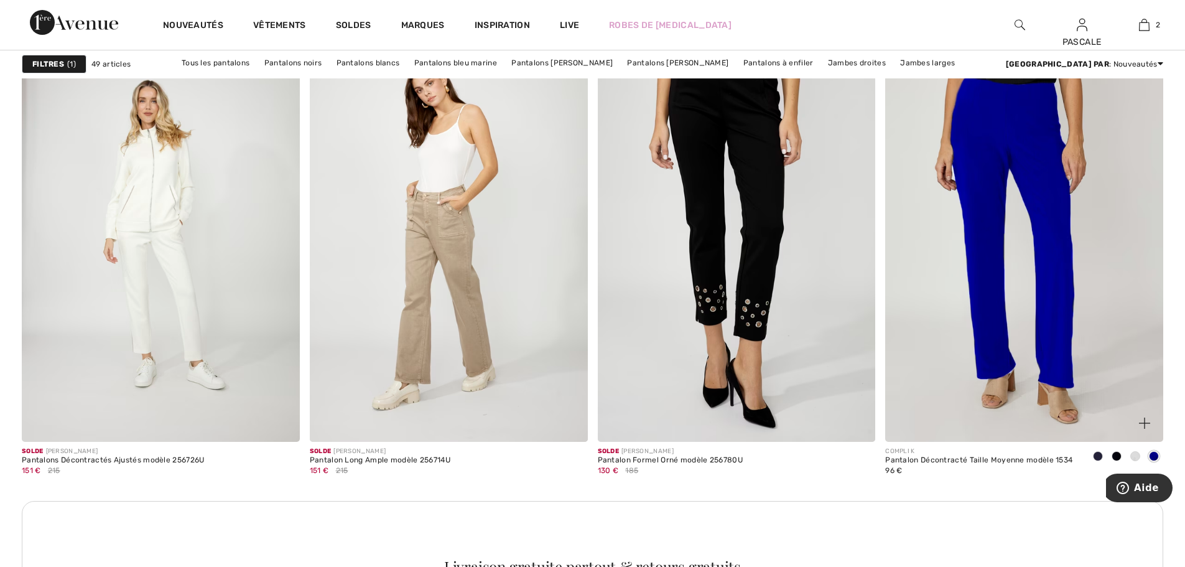
click at [1095, 453] on span at bounding box center [1098, 456] width 10 height 10
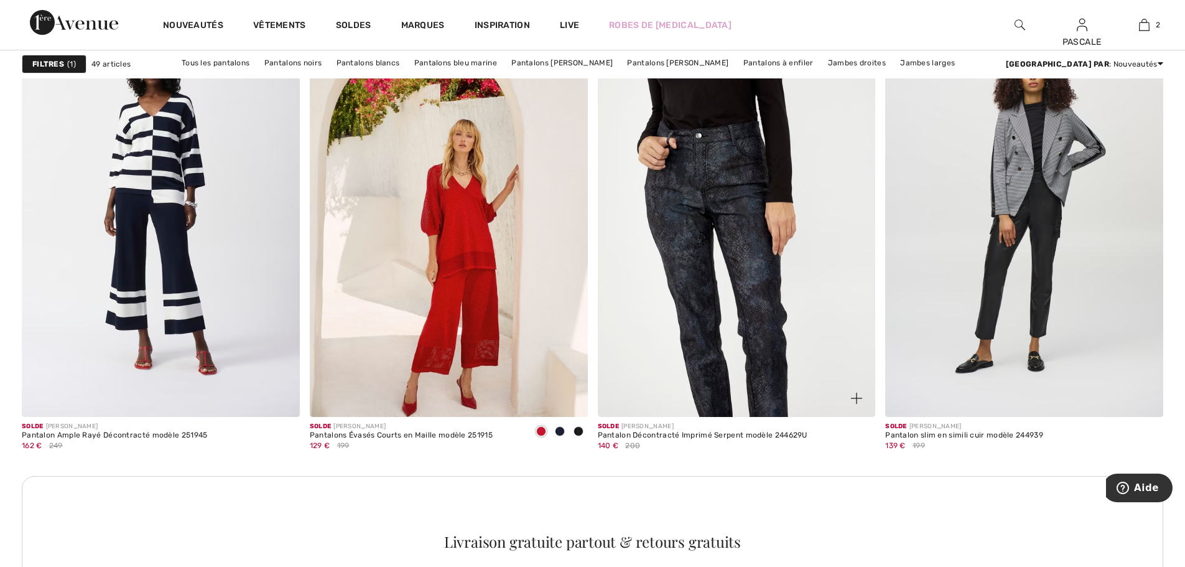
scroll to position [5328, 0]
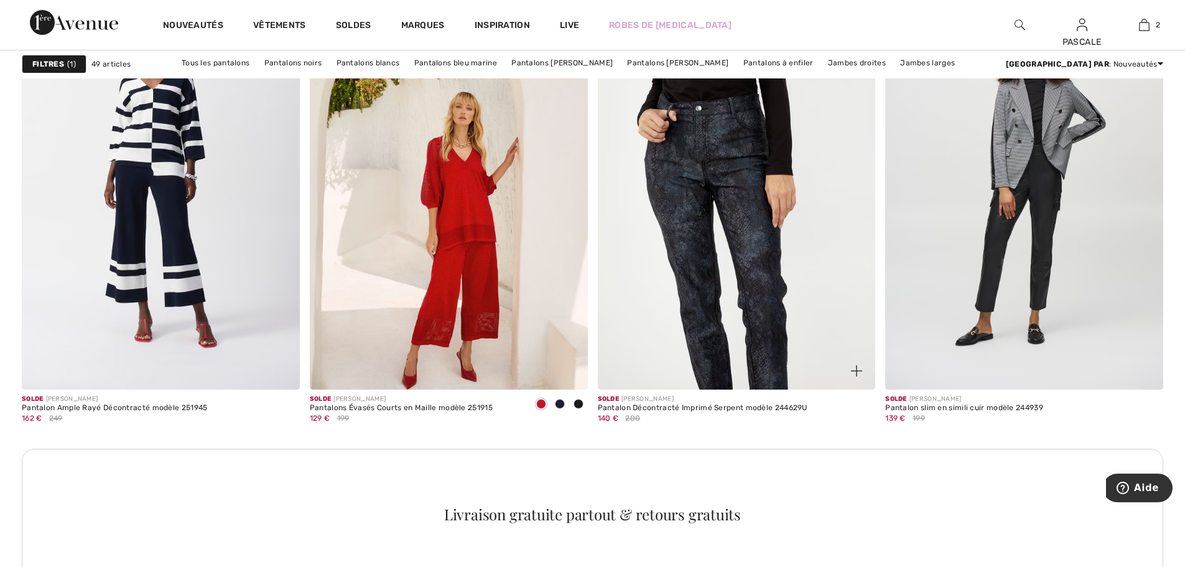
click at [739, 243] on img at bounding box center [737, 181] width 278 height 417
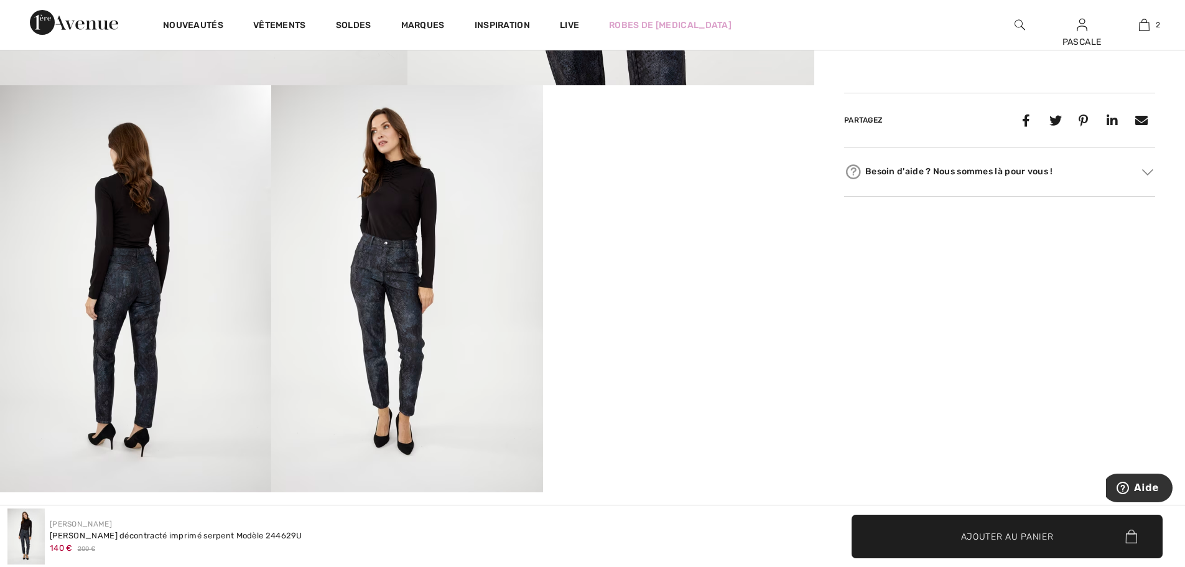
scroll to position [601, 0]
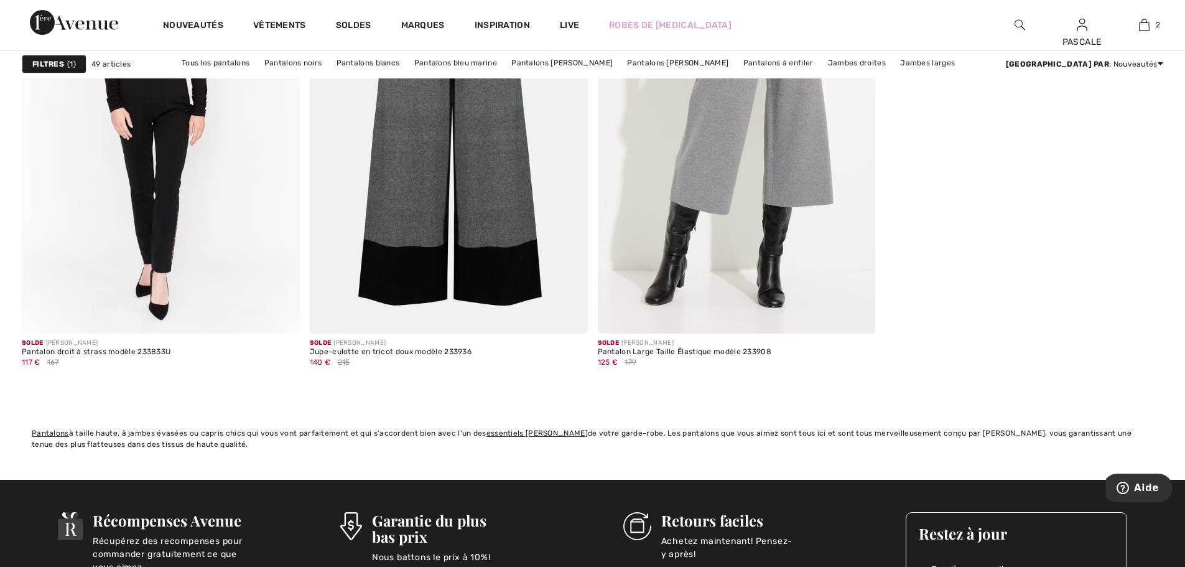
scroll to position [6986, 0]
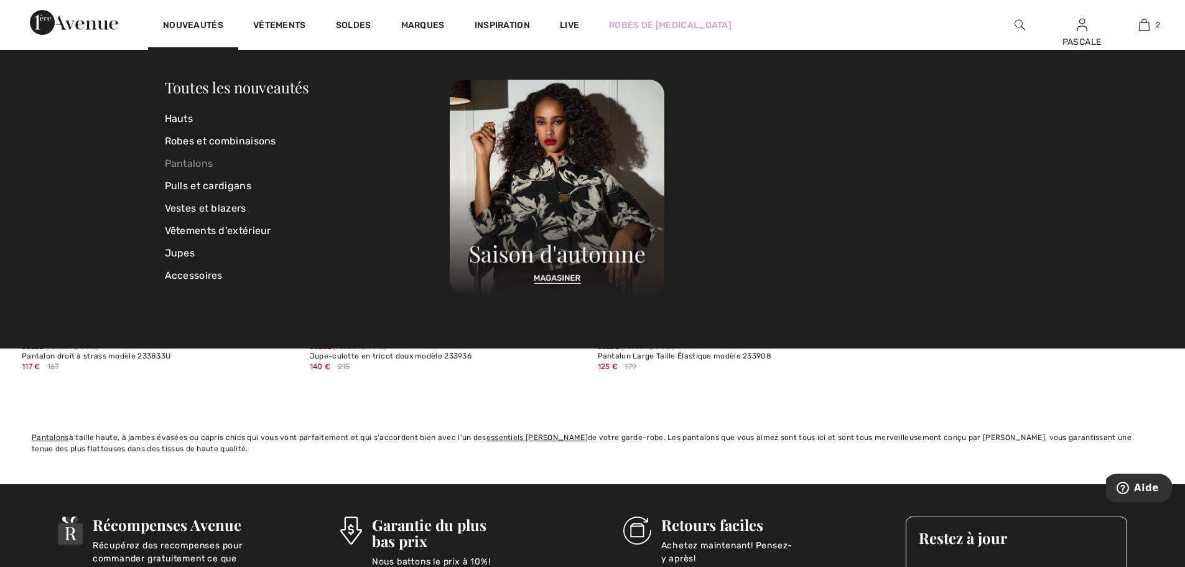
click at [180, 165] on link "Pantalons" at bounding box center [307, 163] width 285 height 22
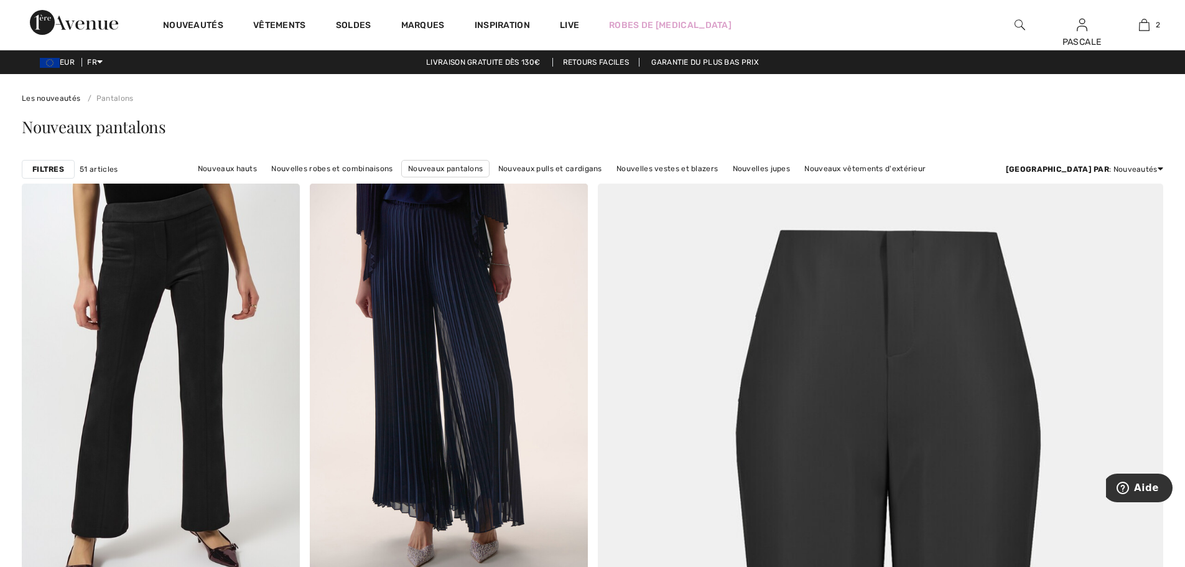
click at [59, 167] on strong "Filtres" at bounding box center [48, 169] width 32 height 11
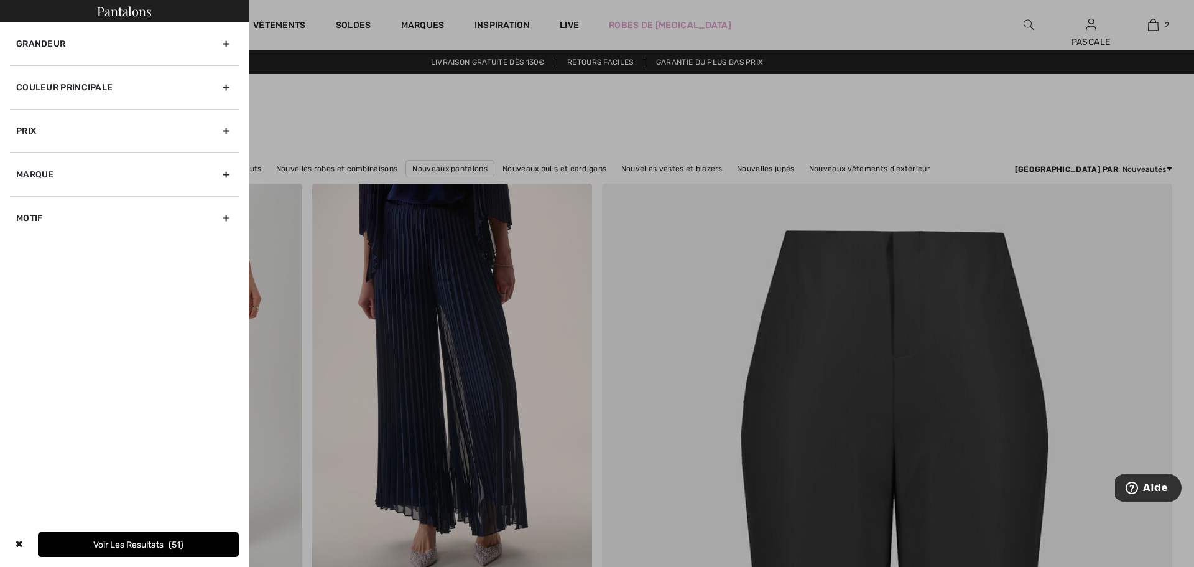
click at [221, 42] on div "Grandeur" at bounding box center [124, 43] width 229 height 43
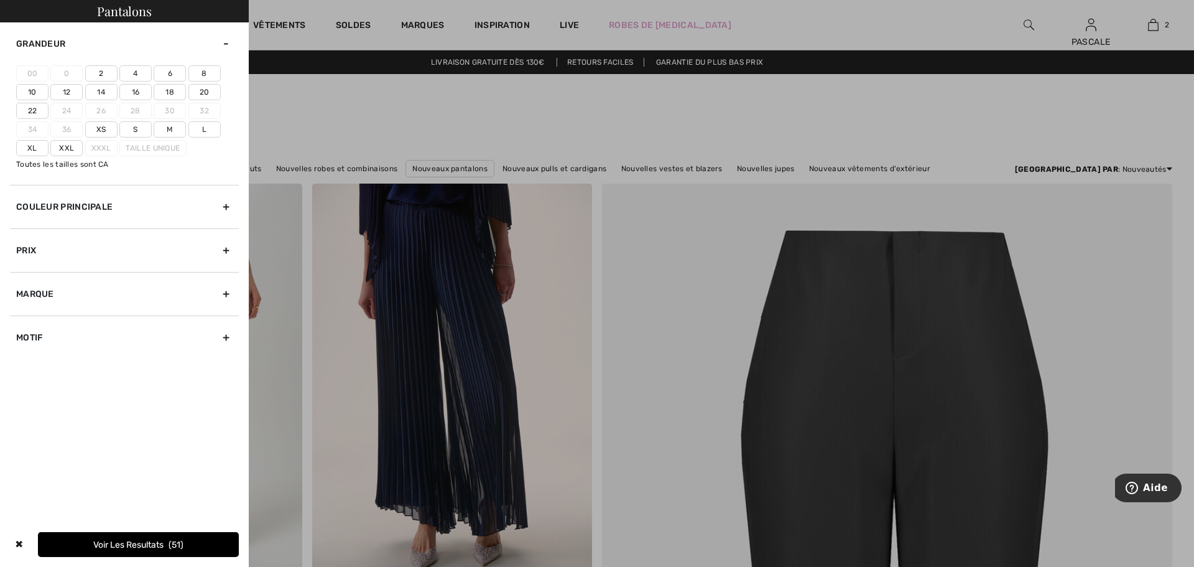
click at [105, 128] on label "Xs" at bounding box center [101, 129] width 32 height 16
click at [0, 0] on input"] "Xs" at bounding box center [0, 0] width 0 height 0
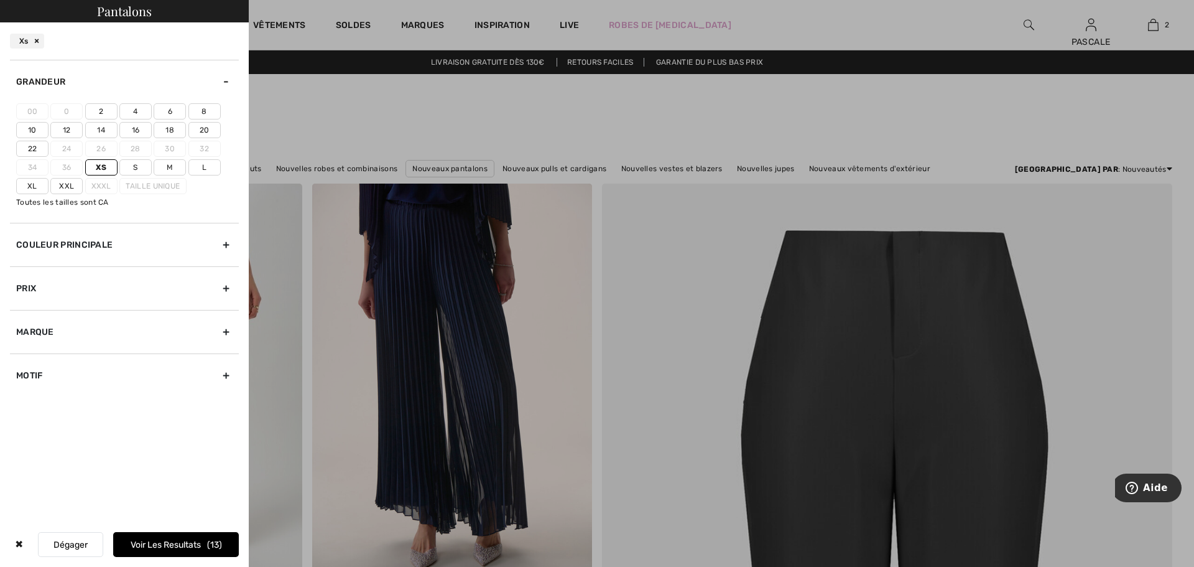
click at [191, 545] on button "Voir les resultats 13" at bounding box center [176, 544] width 126 height 25
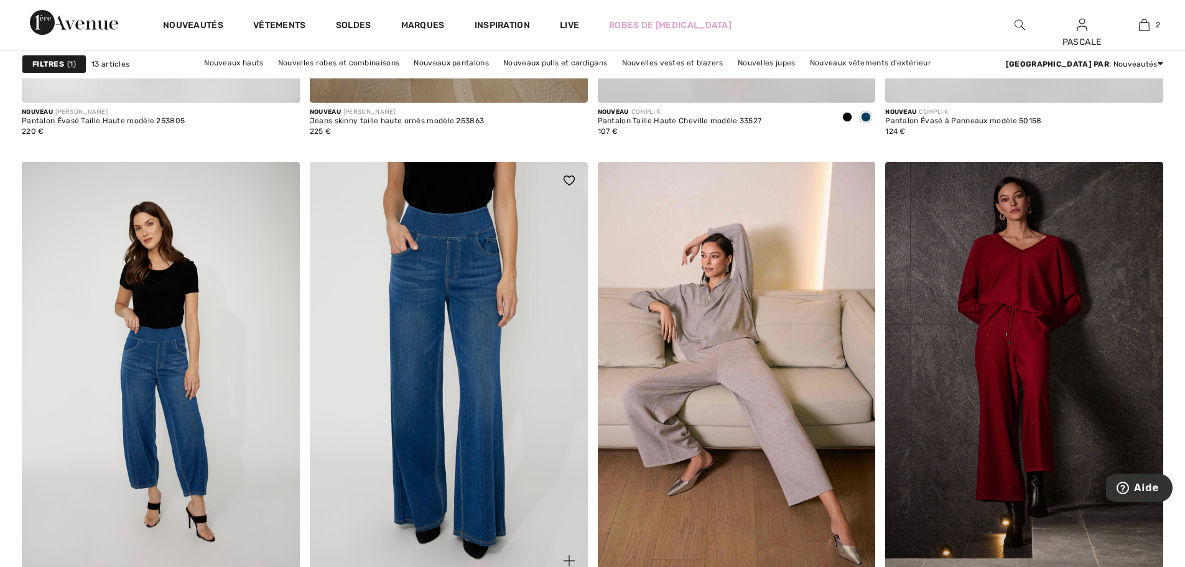
scroll to position [1430, 0]
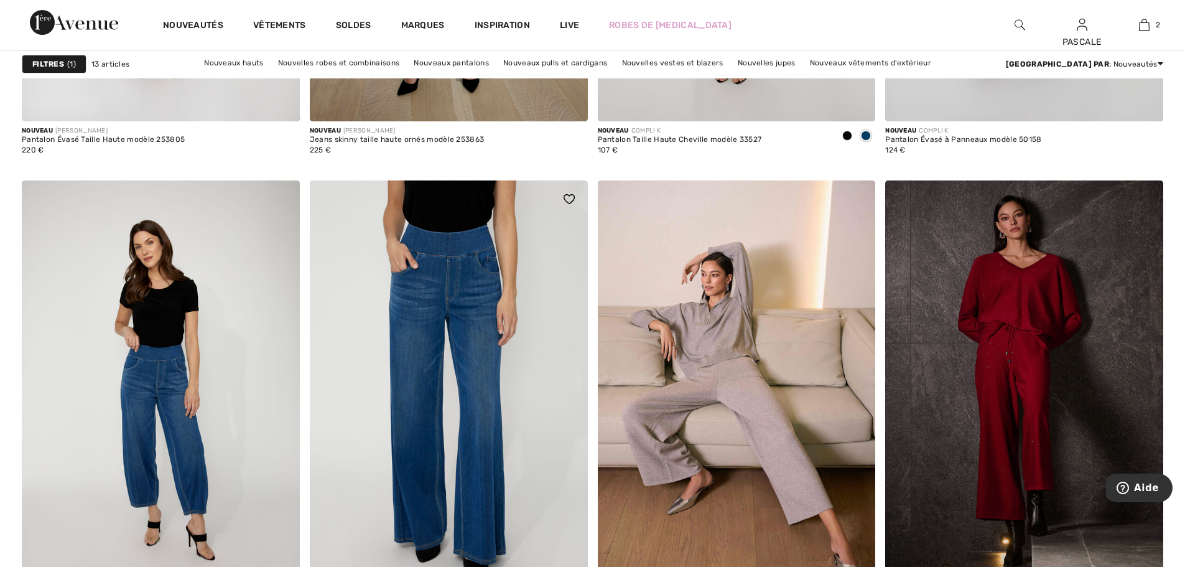
click at [451, 264] on img at bounding box center [449, 388] width 278 height 417
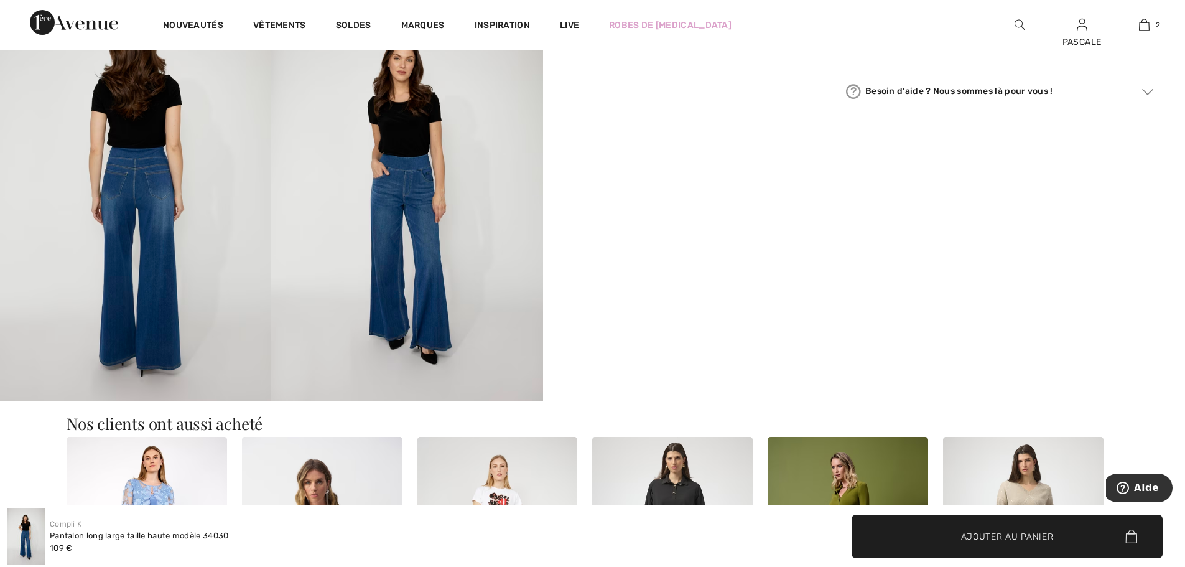
scroll to position [705, 0]
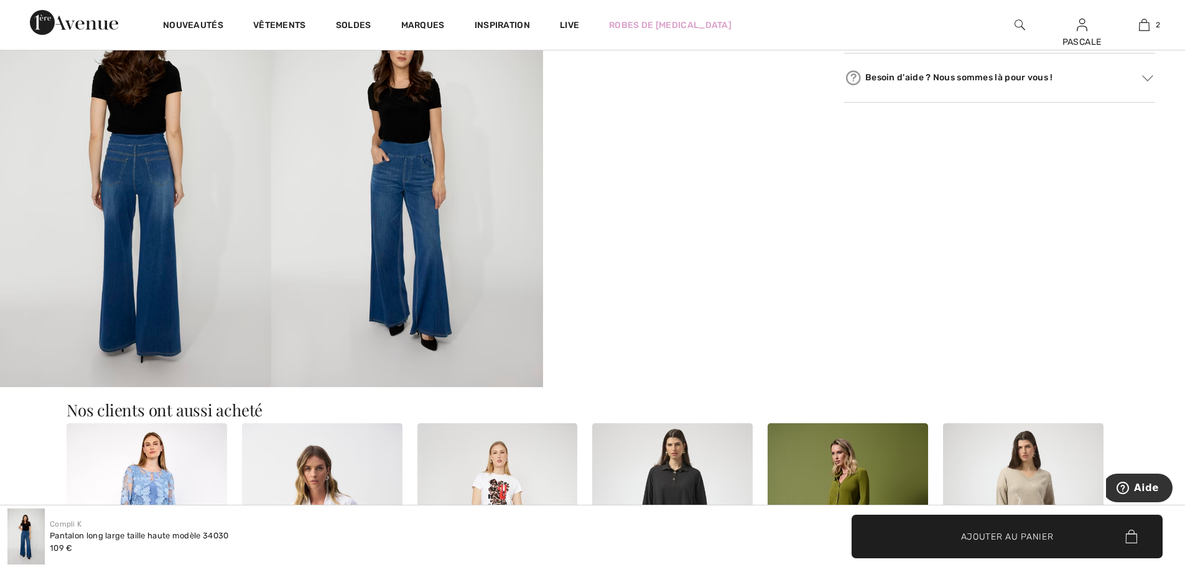
click at [190, 300] on img at bounding box center [135, 183] width 271 height 407
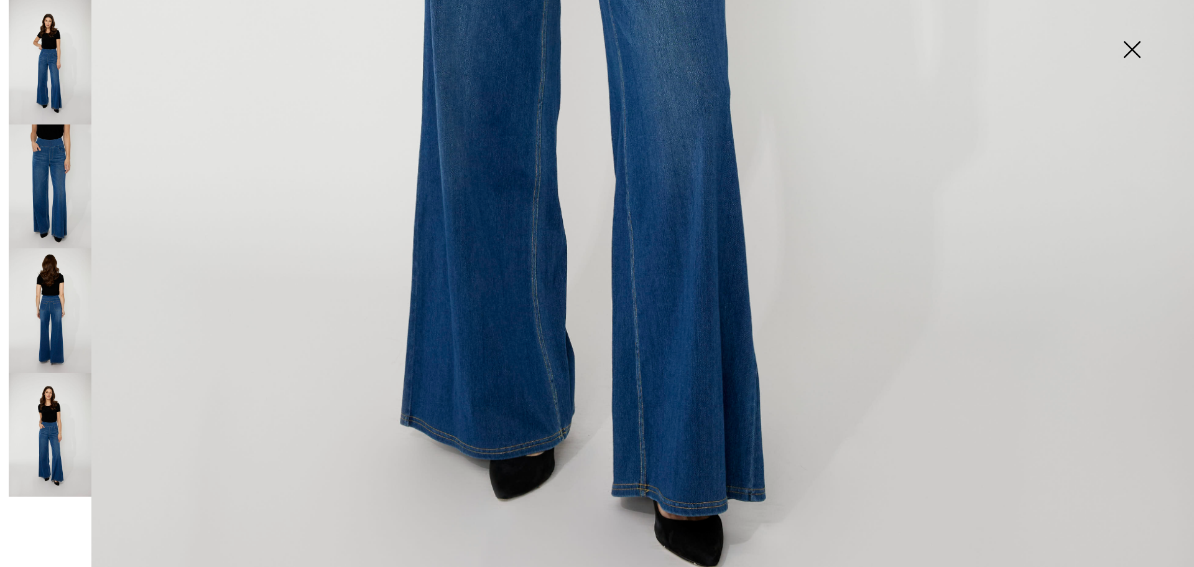
scroll to position [1057, 0]
click at [1136, 52] on img at bounding box center [1132, 51] width 62 height 64
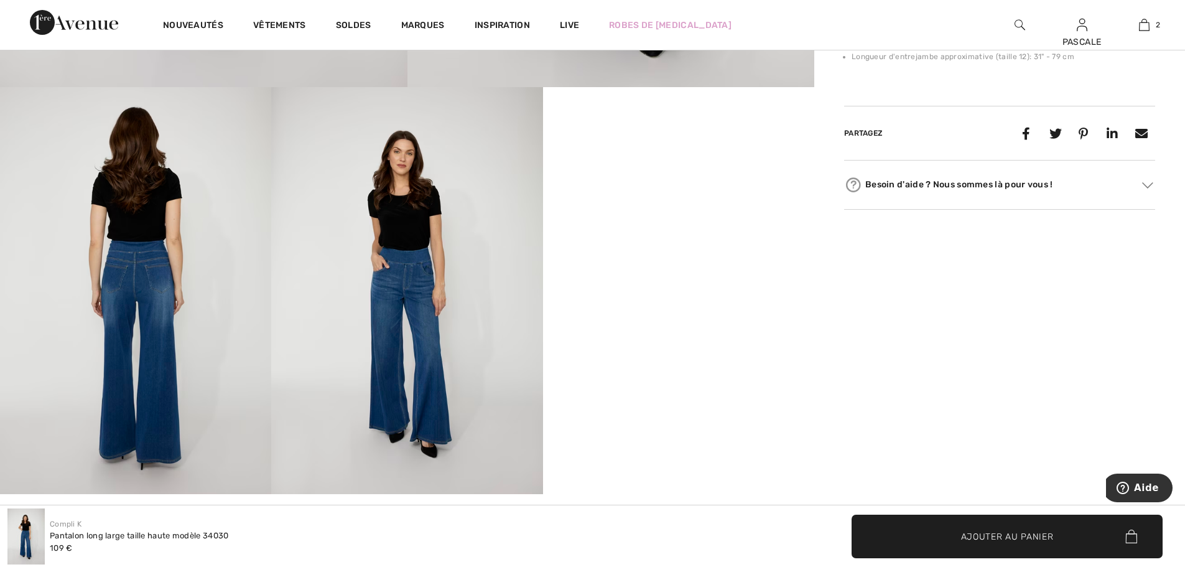
scroll to position [560, 0]
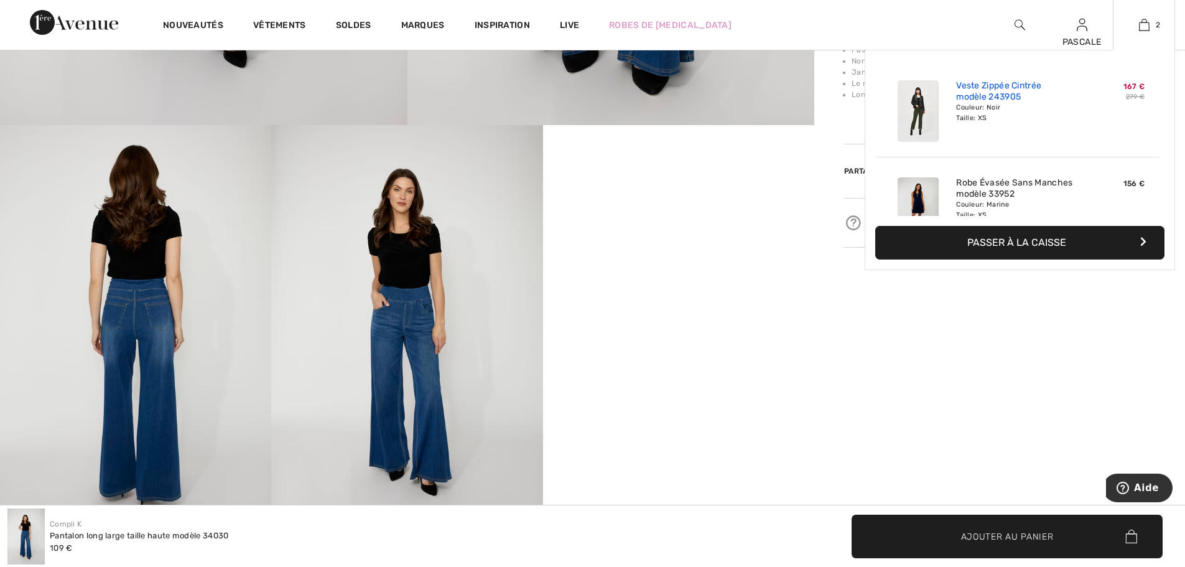
click at [1011, 97] on link "Veste Zippée Cintrée modèle 243905" at bounding box center [1017, 91] width 123 height 22
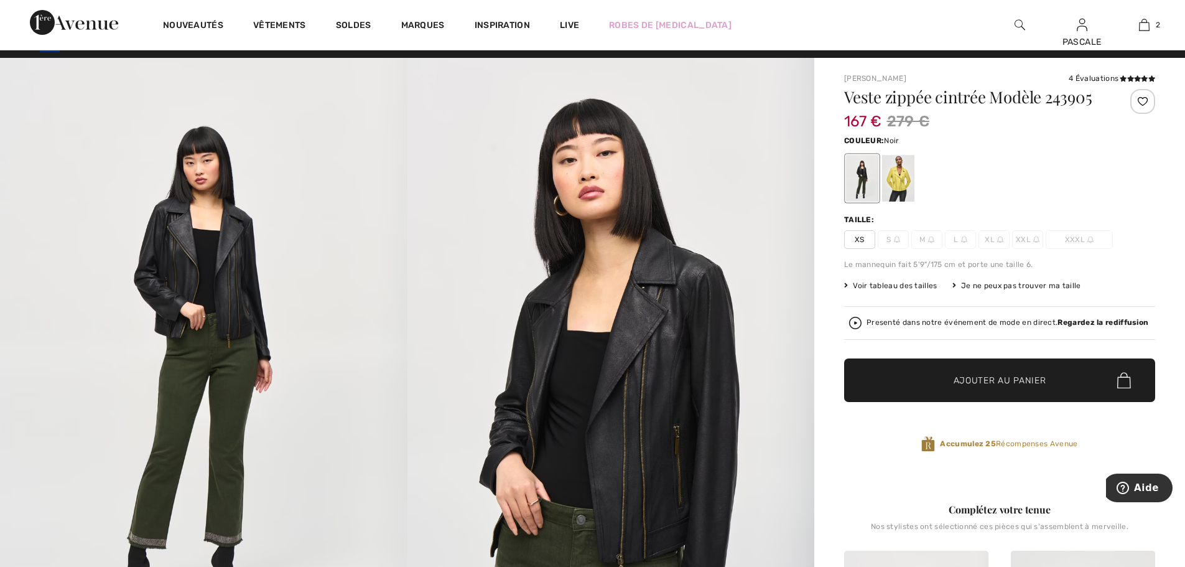
scroll to position [21, 0]
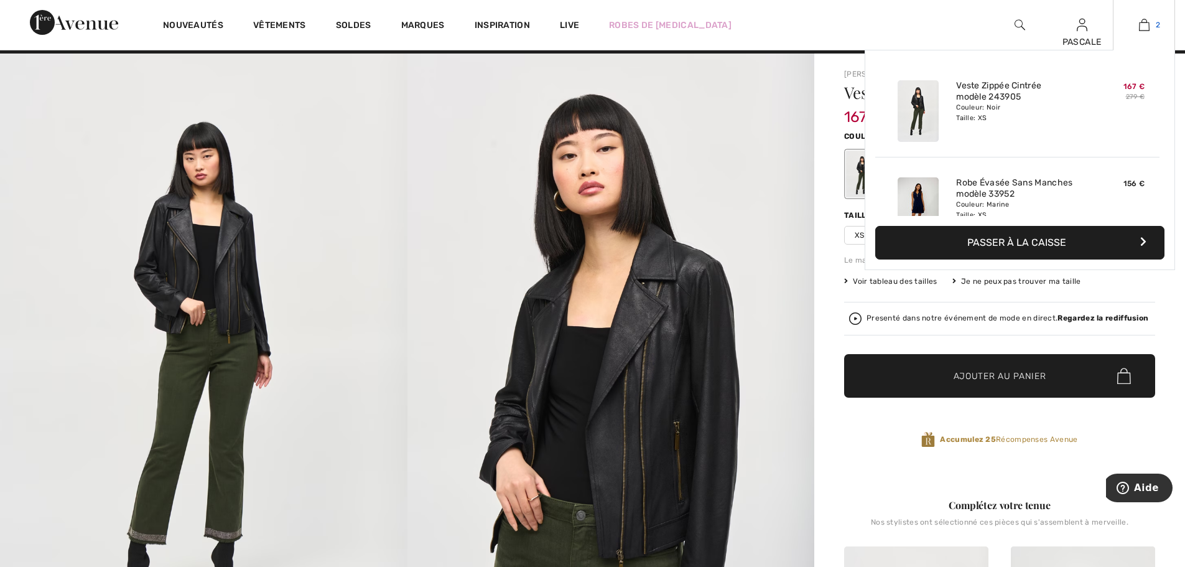
click at [1145, 24] on img at bounding box center [1144, 24] width 11 height 15
click at [986, 185] on link "Robe Évasée Sans Manches modèle 33952" at bounding box center [1017, 188] width 123 height 22
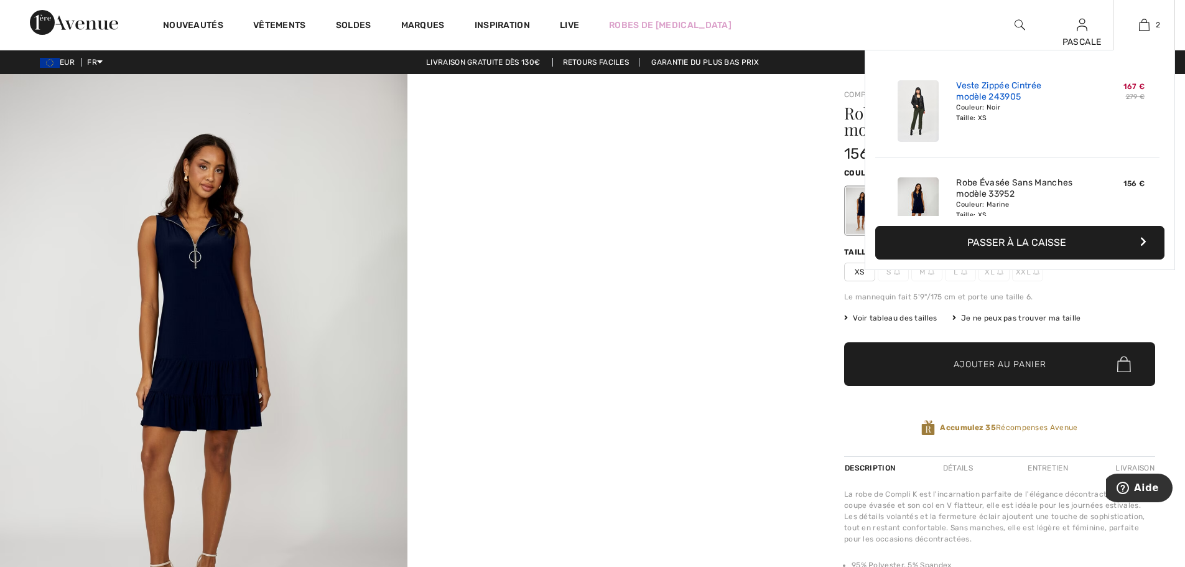
click at [994, 97] on link "Veste Zippée Cintrée modèle 243905" at bounding box center [1017, 91] width 123 height 22
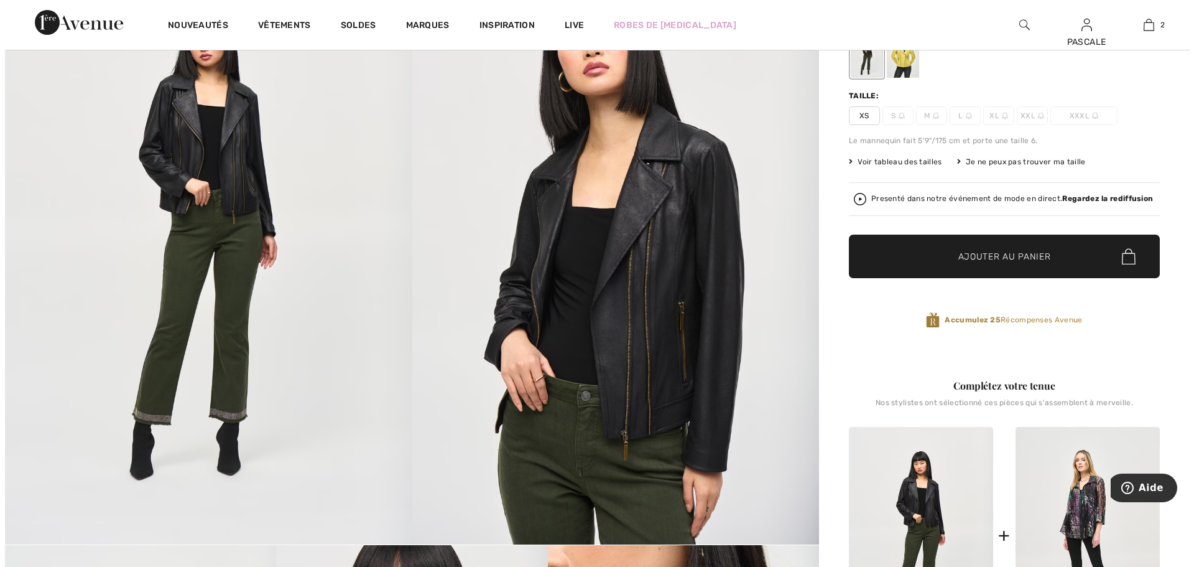
scroll to position [145, 0]
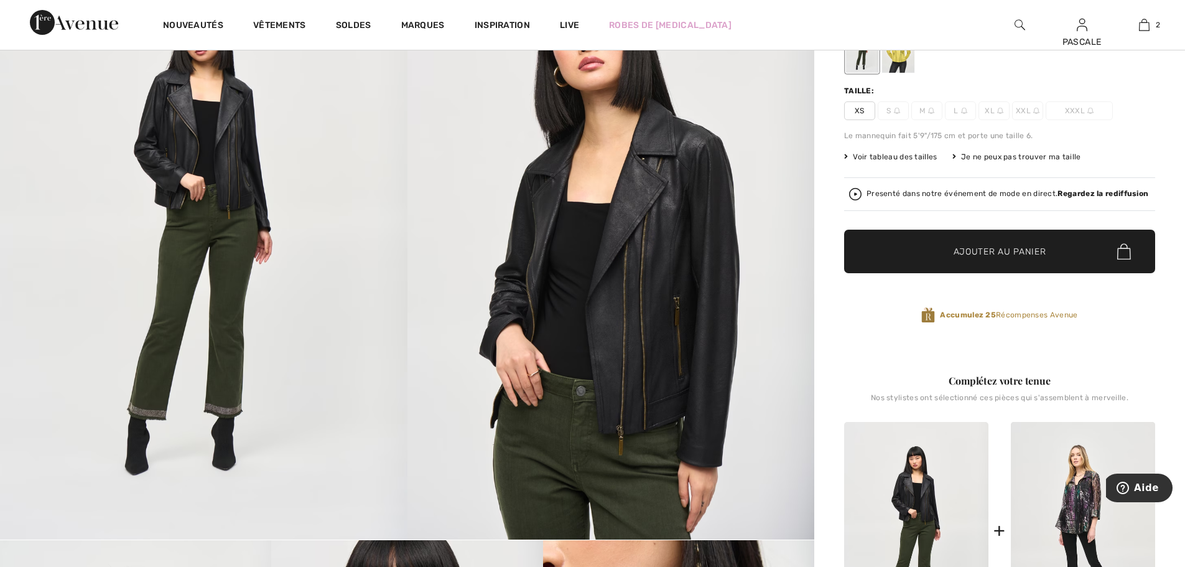
click at [234, 258] on img at bounding box center [203, 234] width 407 height 610
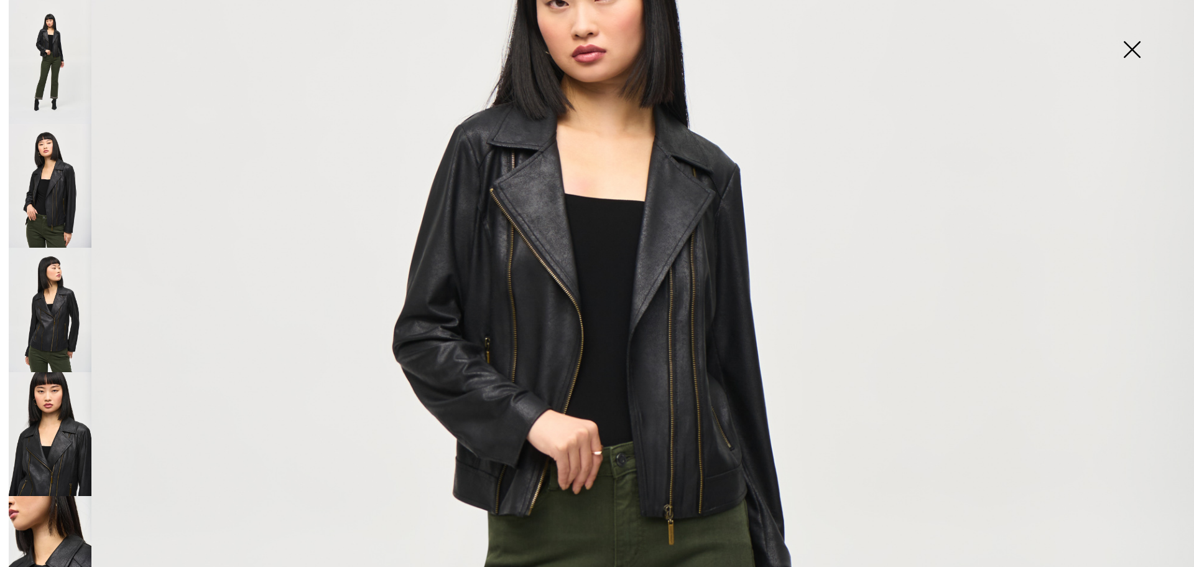
scroll to position [290, 0]
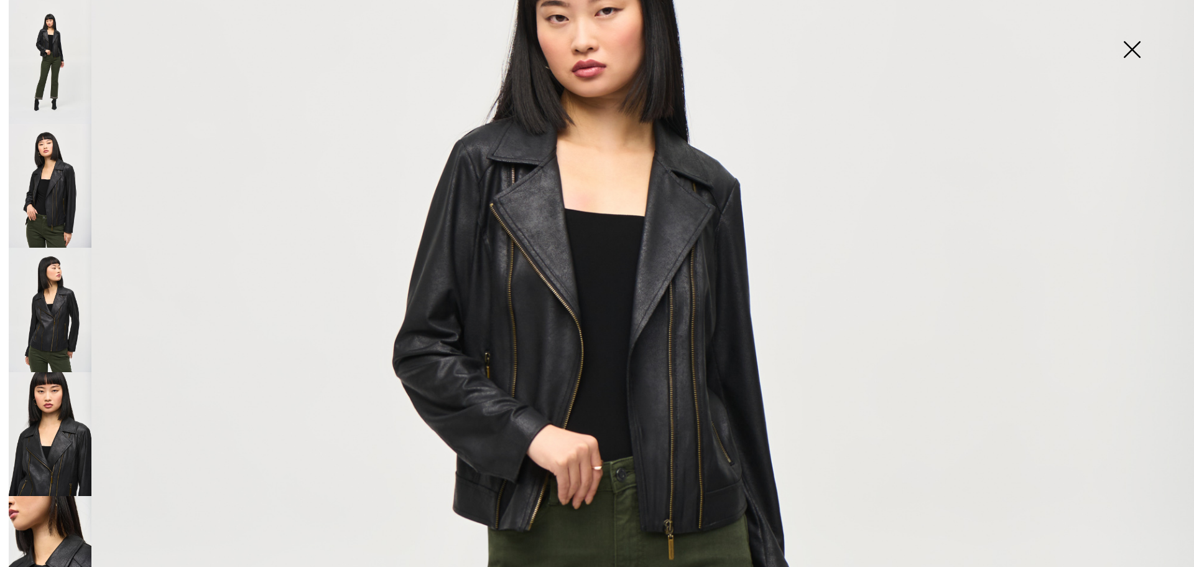
click at [72, 183] on img at bounding box center [50, 186] width 83 height 124
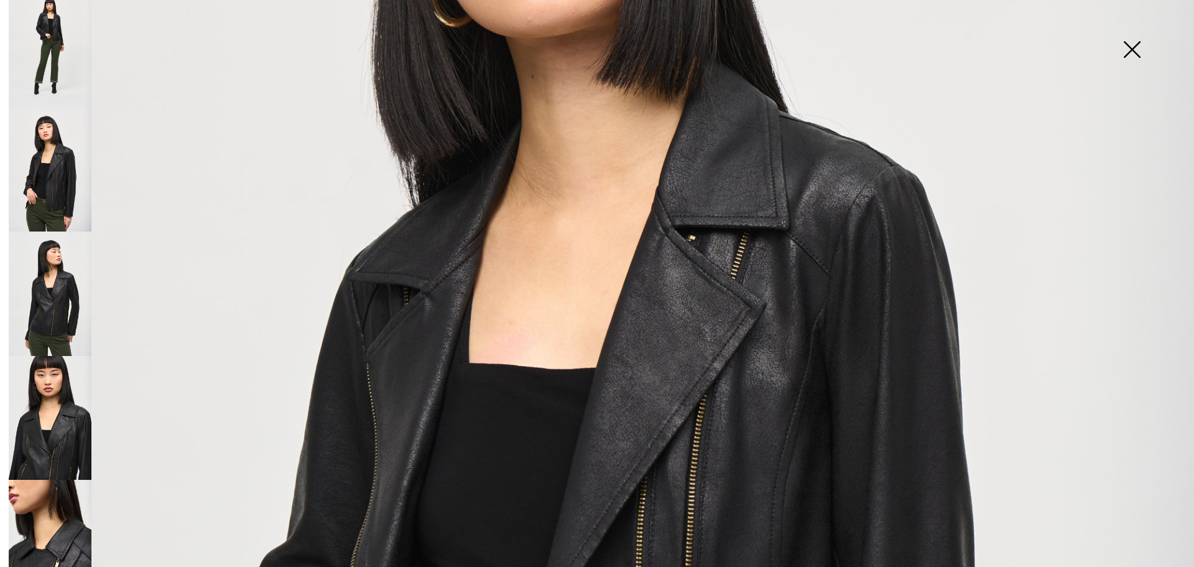
scroll to position [21, 0]
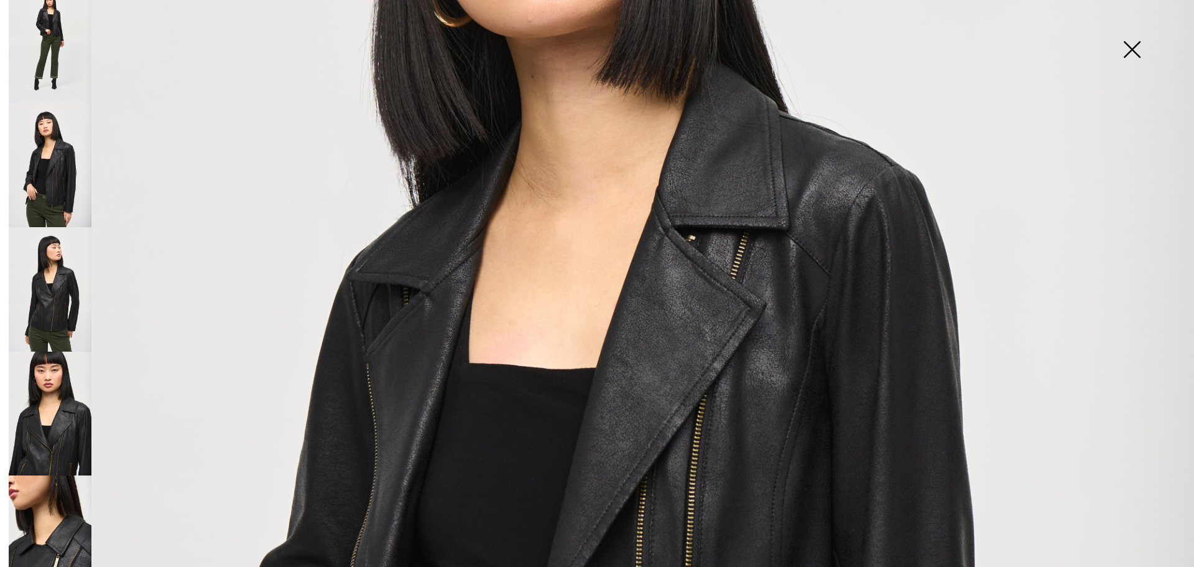
click at [61, 284] on img at bounding box center [50, 289] width 83 height 124
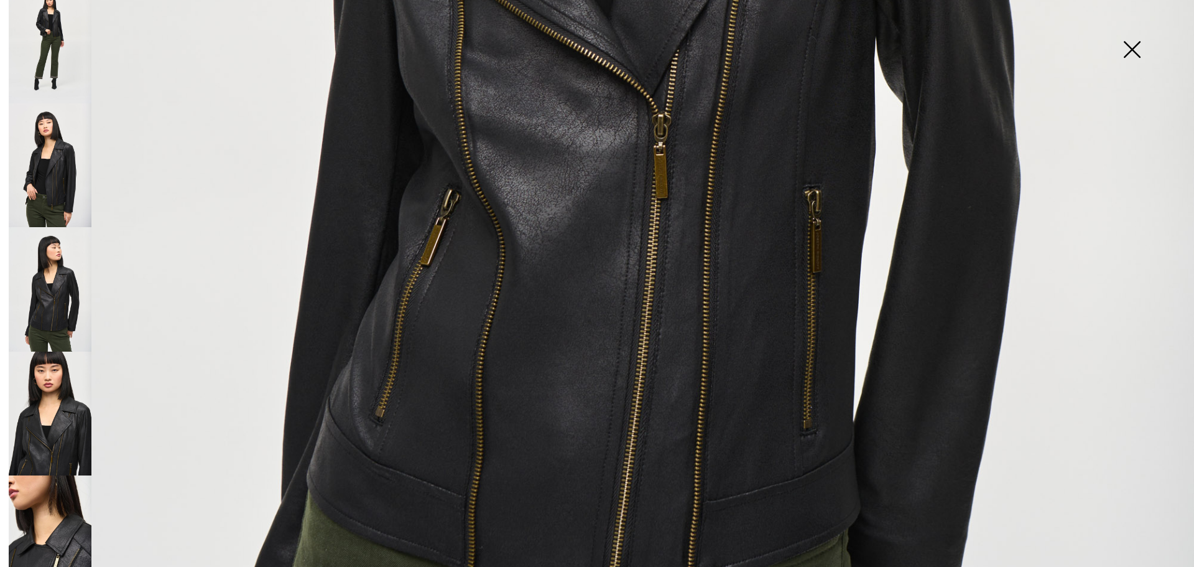
scroll to position [974, 0]
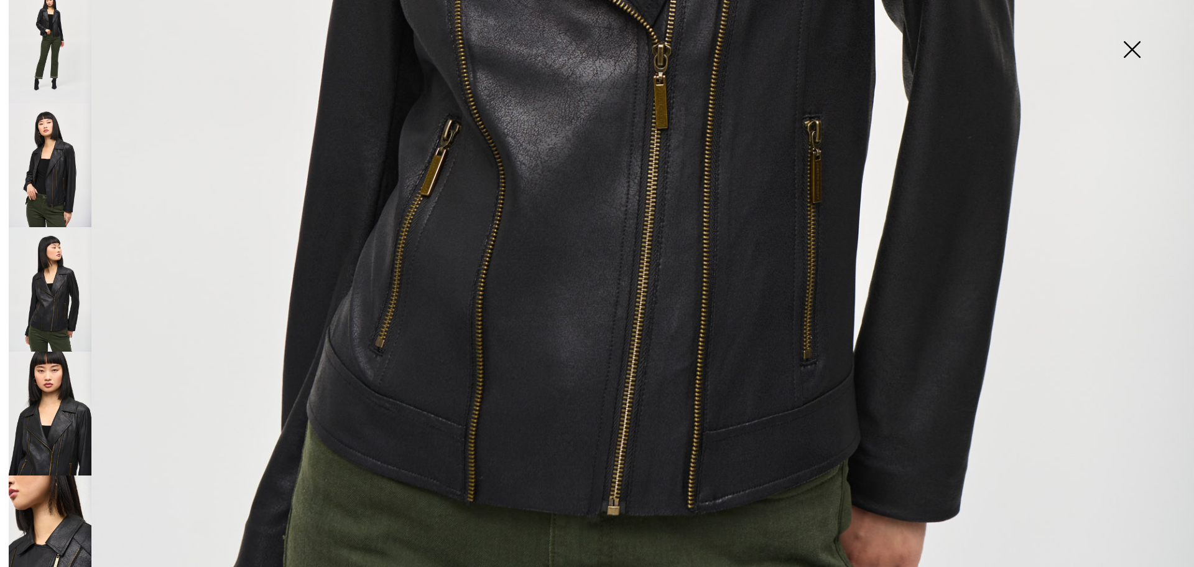
click at [67, 152] on img at bounding box center [50, 165] width 83 height 124
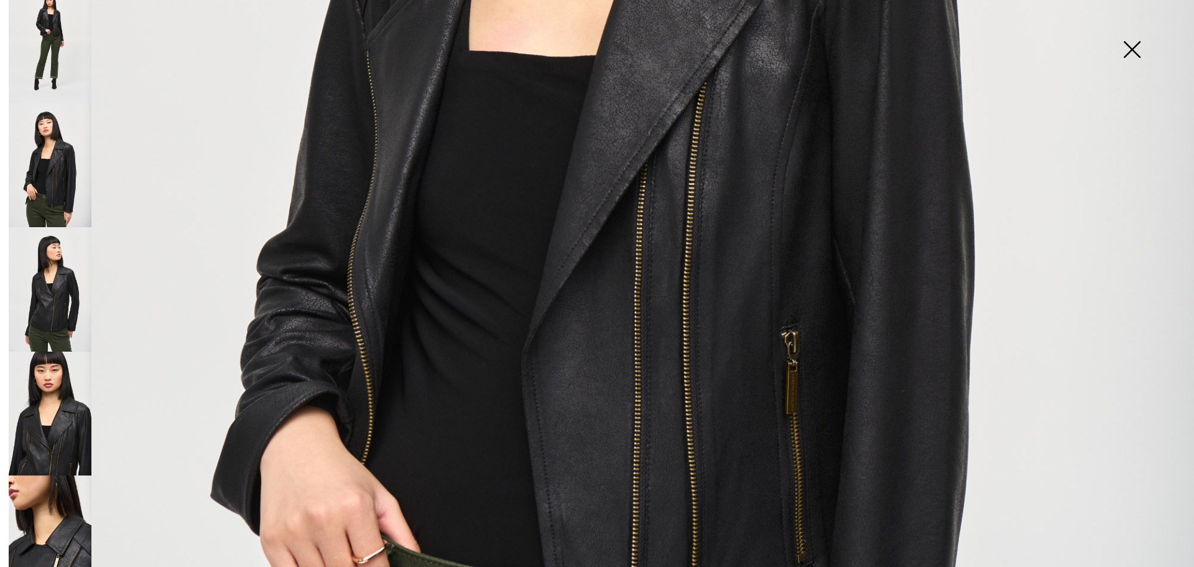
scroll to position [664, 0]
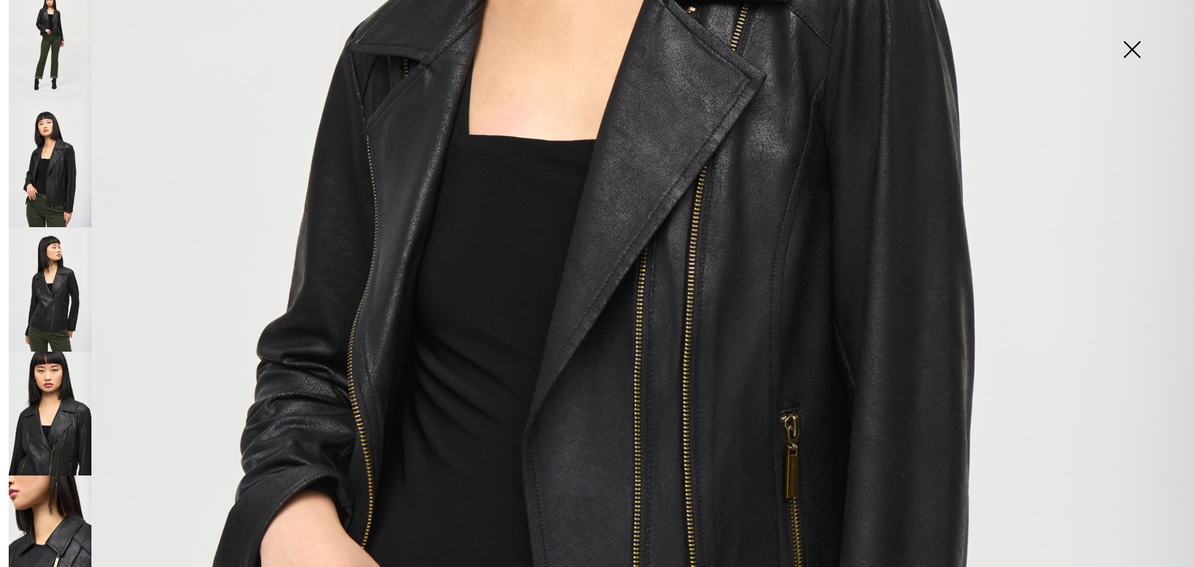
drag, startPoint x: 57, startPoint y: 45, endPoint x: 77, endPoint y: 48, distance: 20.7
click at [57, 45] on img at bounding box center [50, 41] width 83 height 124
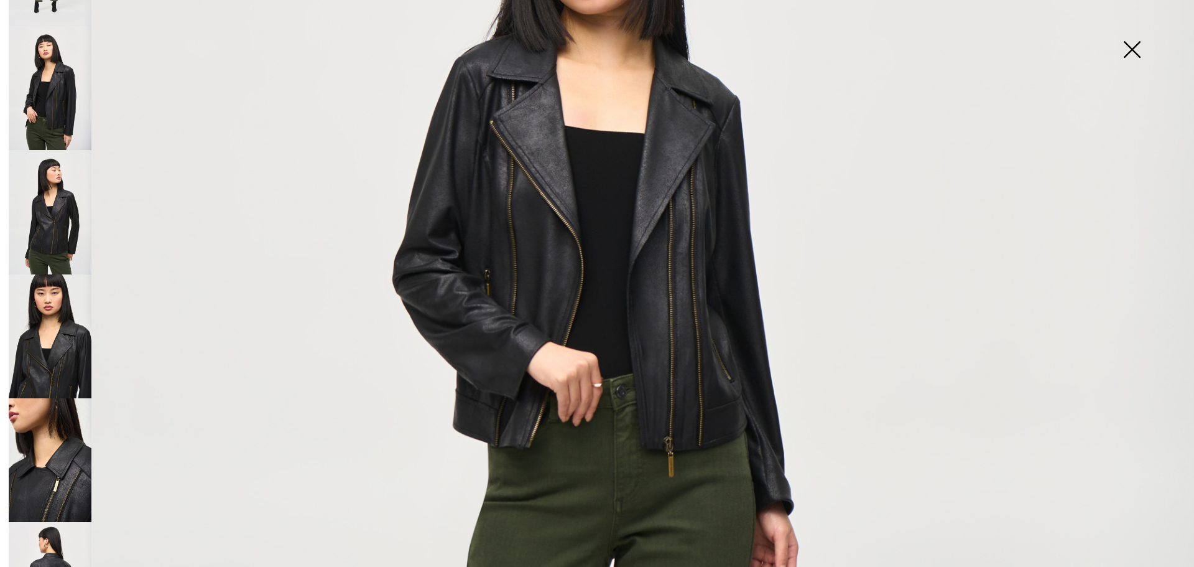
scroll to position [149, 0]
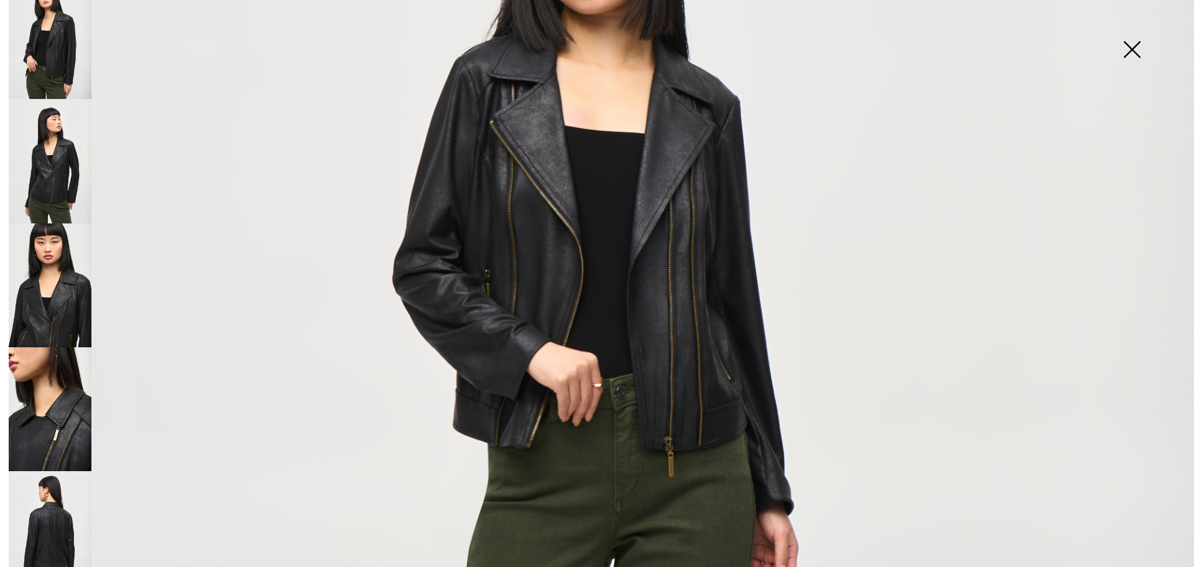
click at [68, 409] on img at bounding box center [50, 409] width 83 height 124
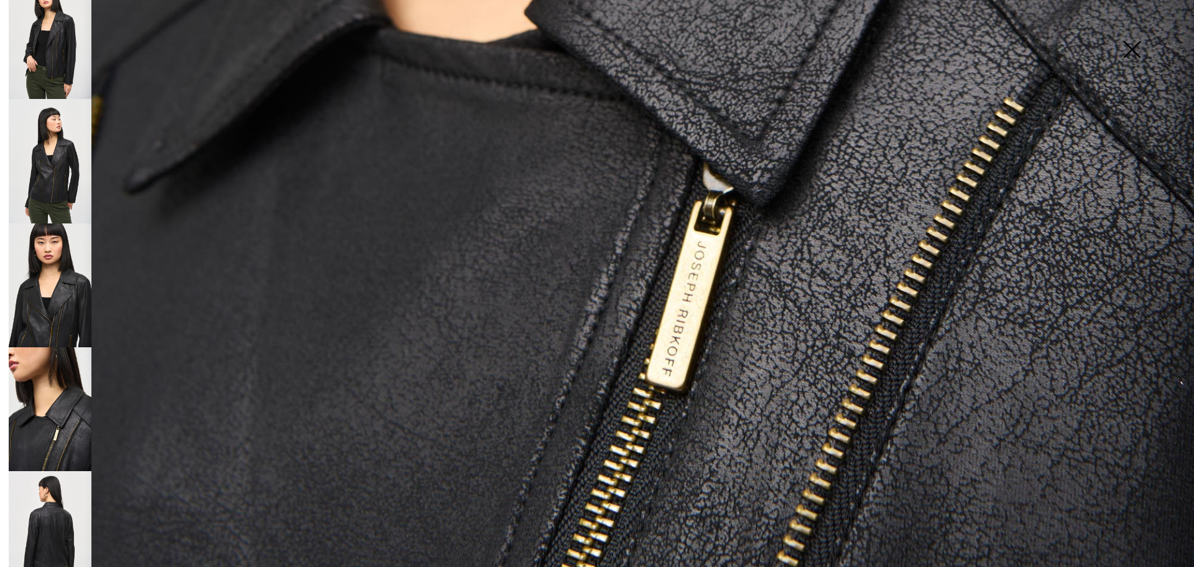
scroll to position [974, 0]
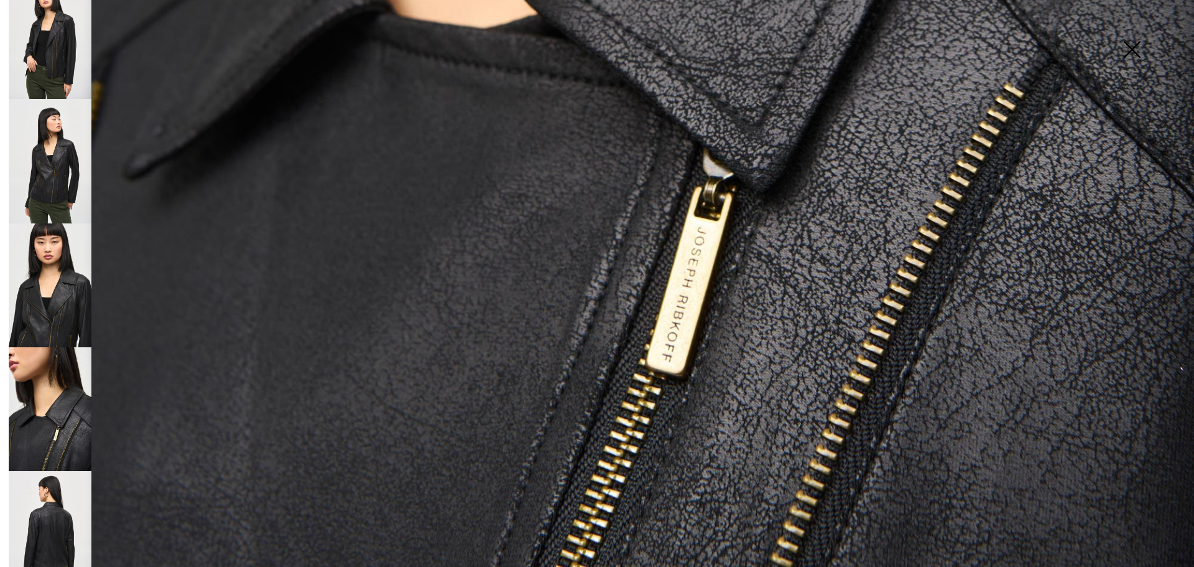
click at [63, 290] on img at bounding box center [50, 285] width 83 height 124
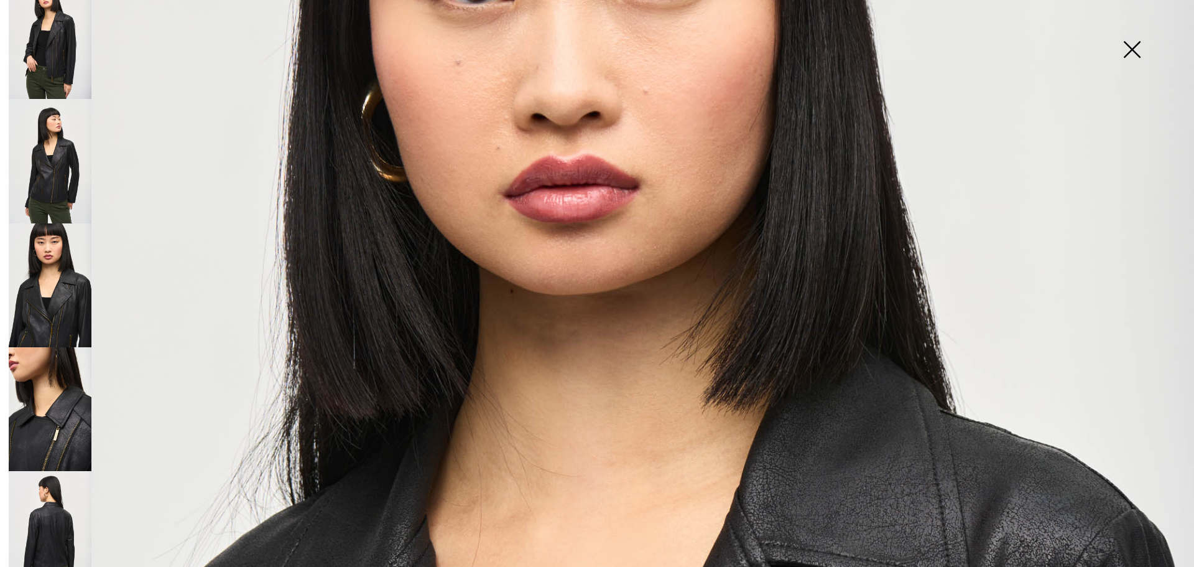
scroll to position [269, 0]
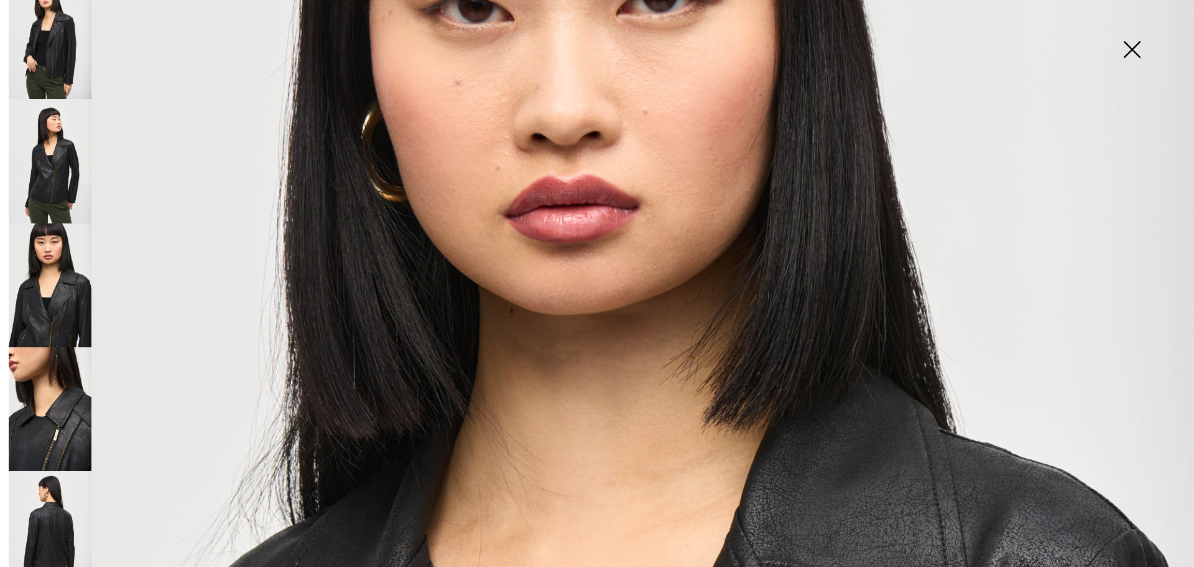
click at [68, 37] on img at bounding box center [50, 37] width 83 height 124
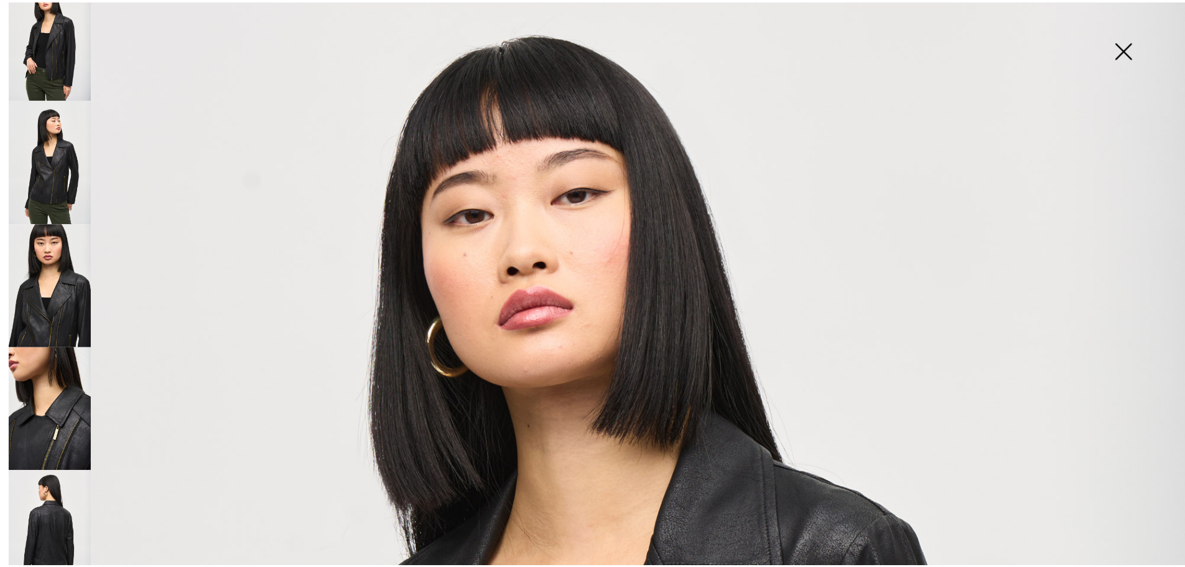
scroll to position [0, 0]
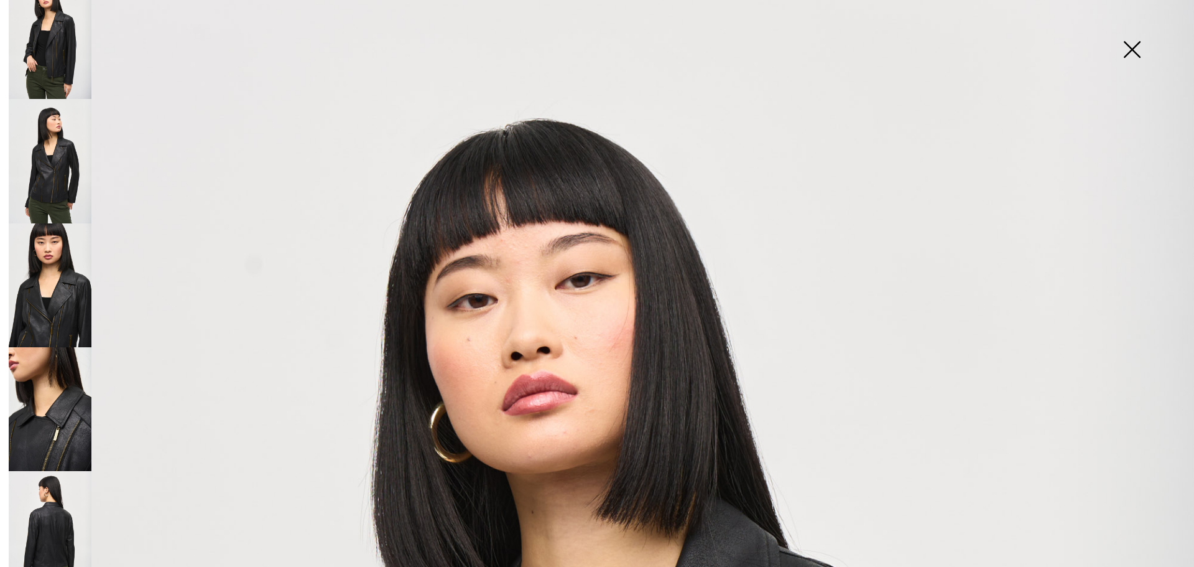
click at [1136, 47] on img at bounding box center [1132, 51] width 62 height 64
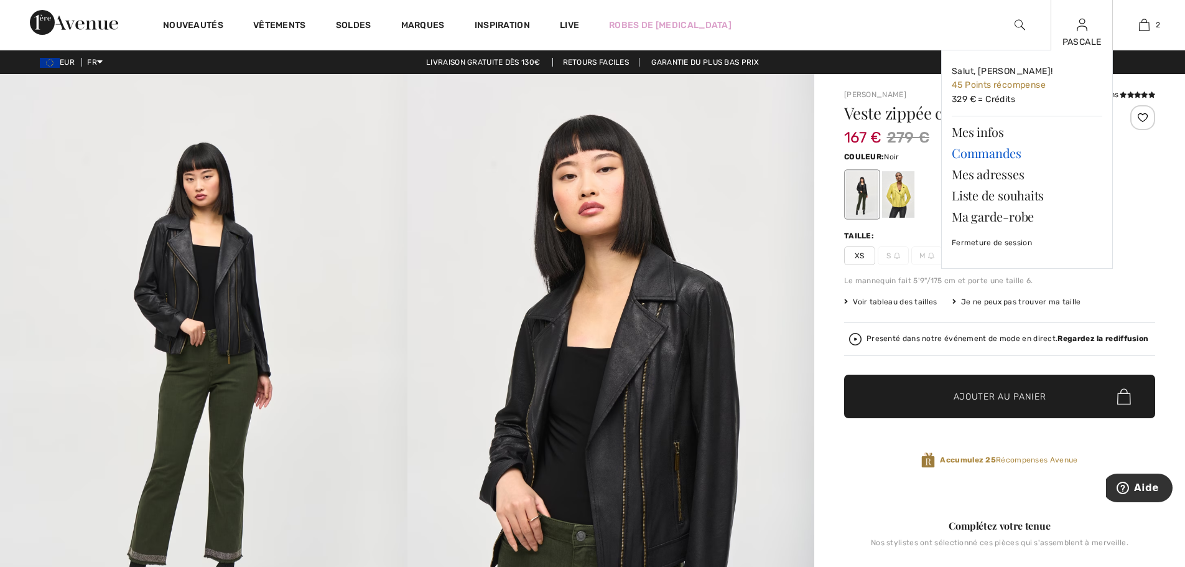
click at [979, 155] on link "Commandes" at bounding box center [1026, 152] width 150 height 21
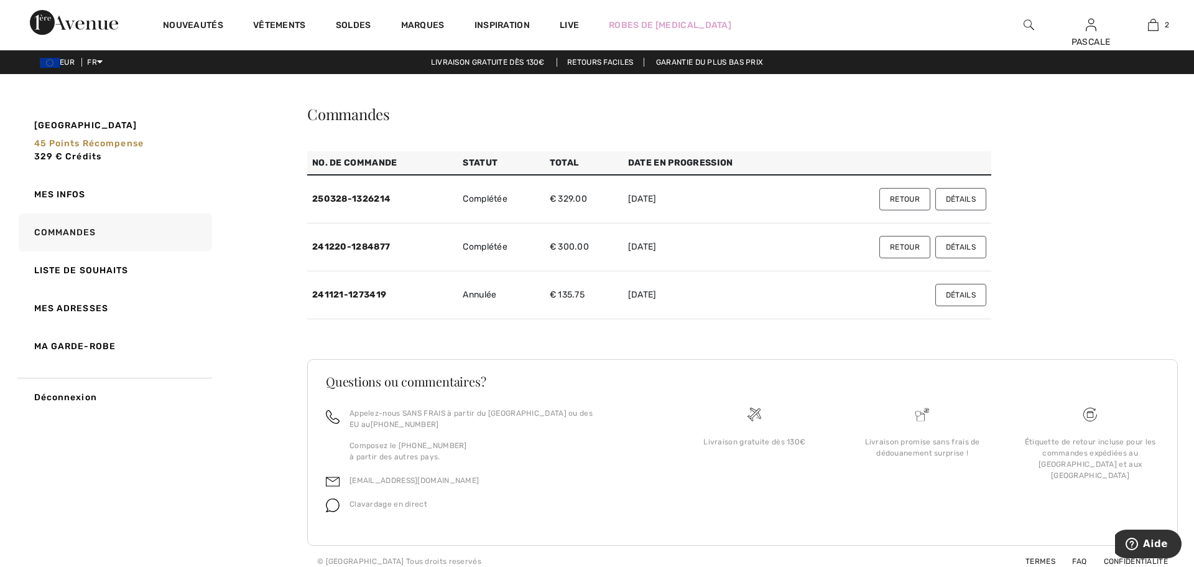
click at [970, 197] on button "Détails" at bounding box center [960, 199] width 51 height 22
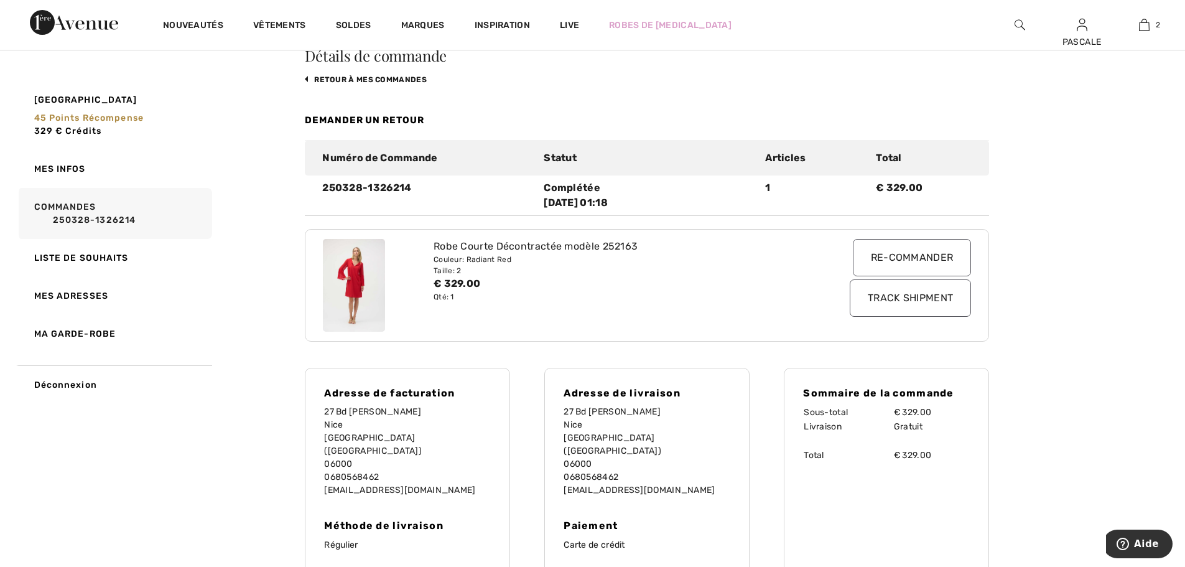
scroll to position [62, 0]
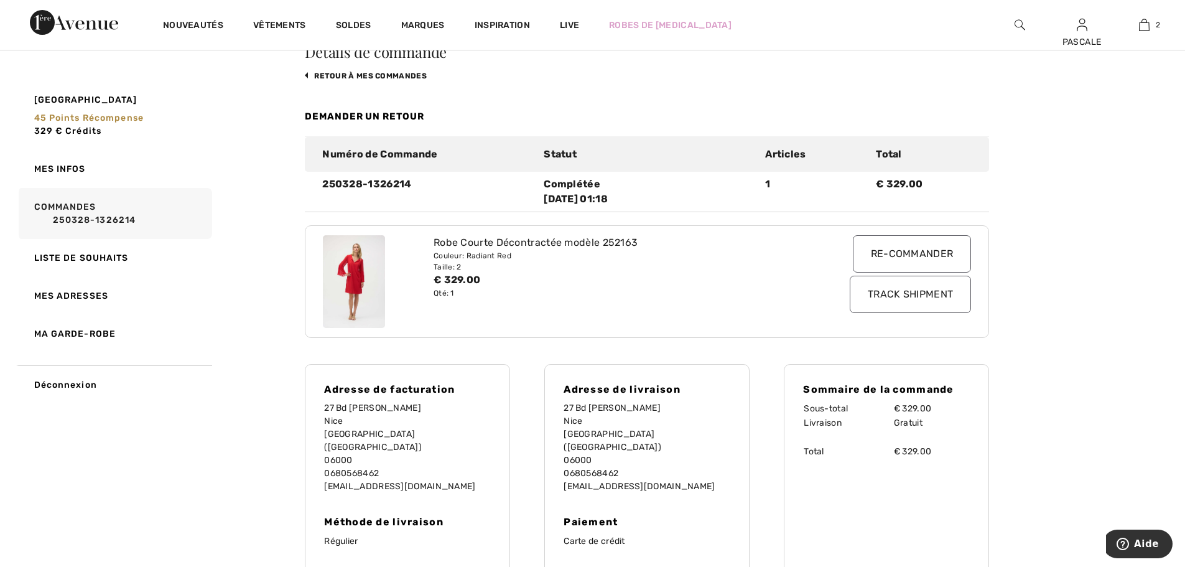
click at [368, 303] on img at bounding box center [354, 281] width 62 height 93
click at [371, 300] on img at bounding box center [354, 281] width 62 height 93
click at [363, 269] on img at bounding box center [354, 281] width 62 height 93
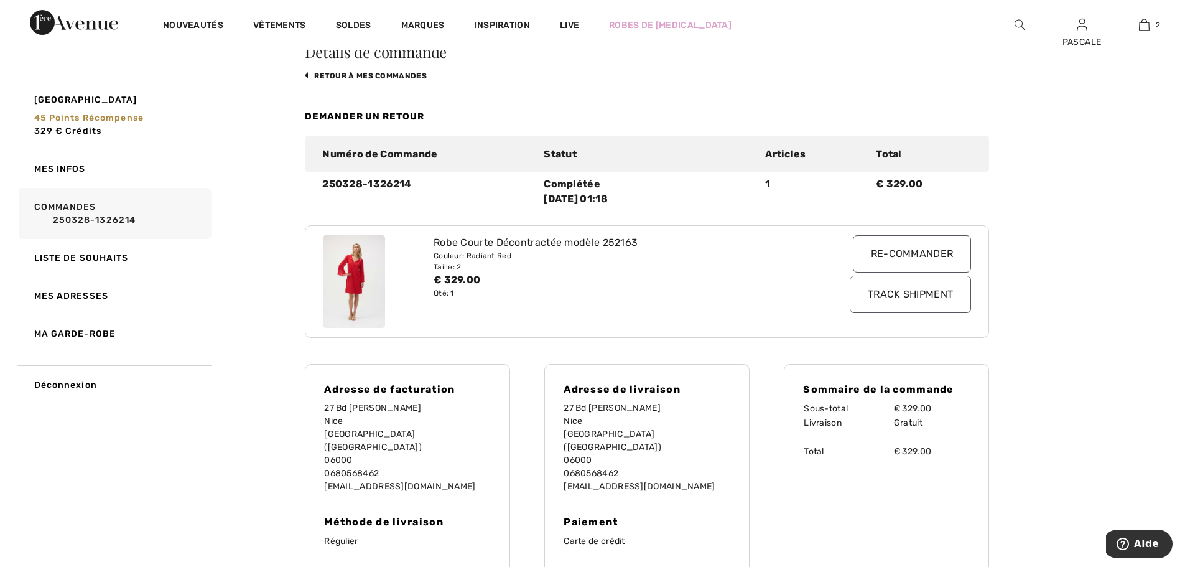
click at [363, 269] on img at bounding box center [354, 281] width 62 height 93
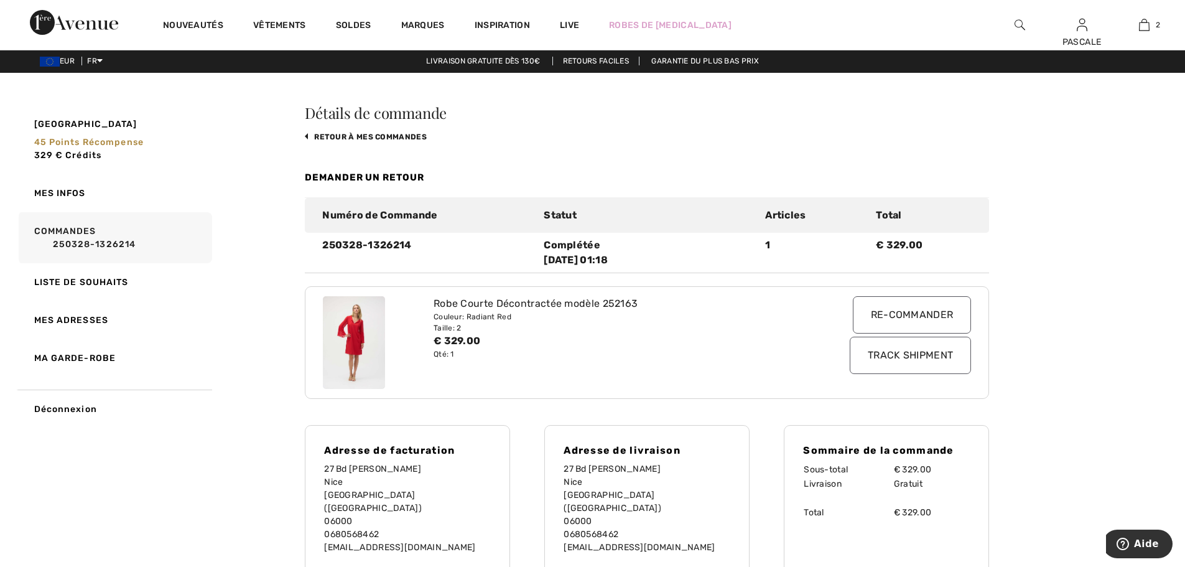
scroll to position [0, 0]
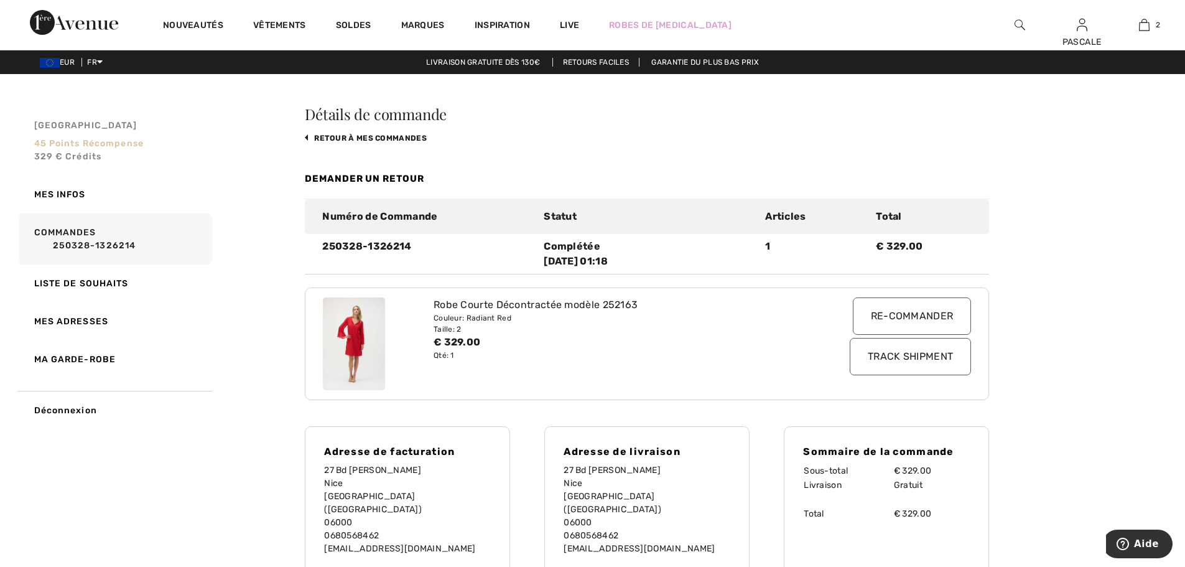
click at [85, 155] on span "329 € Crédits" at bounding box center [68, 156] width 68 height 11
click at [0, 0] on div at bounding box center [0, 0] width 0 height 0
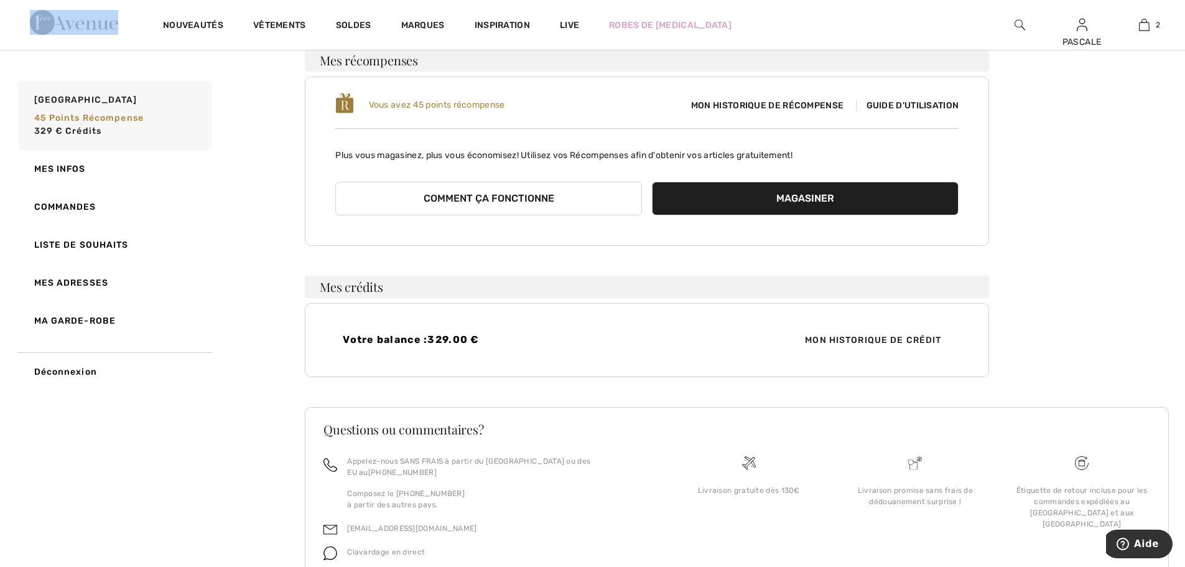
scroll to position [104, 0]
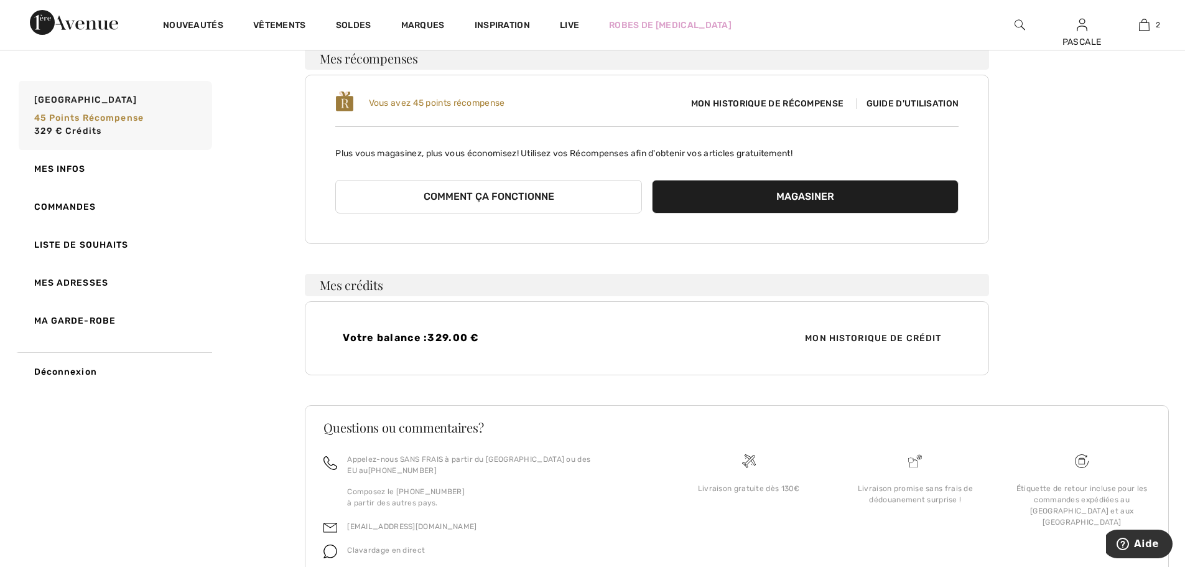
click at [853, 341] on span "Mon historique de crédit" at bounding box center [873, 337] width 156 height 13
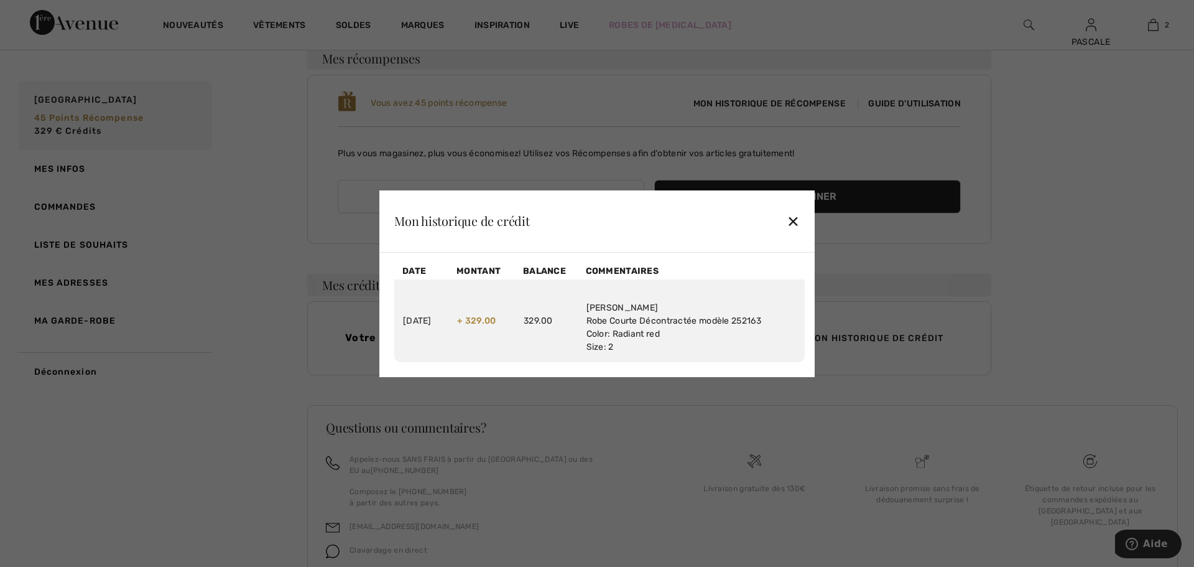
click at [792, 220] on div "✕" at bounding box center [793, 221] width 13 height 26
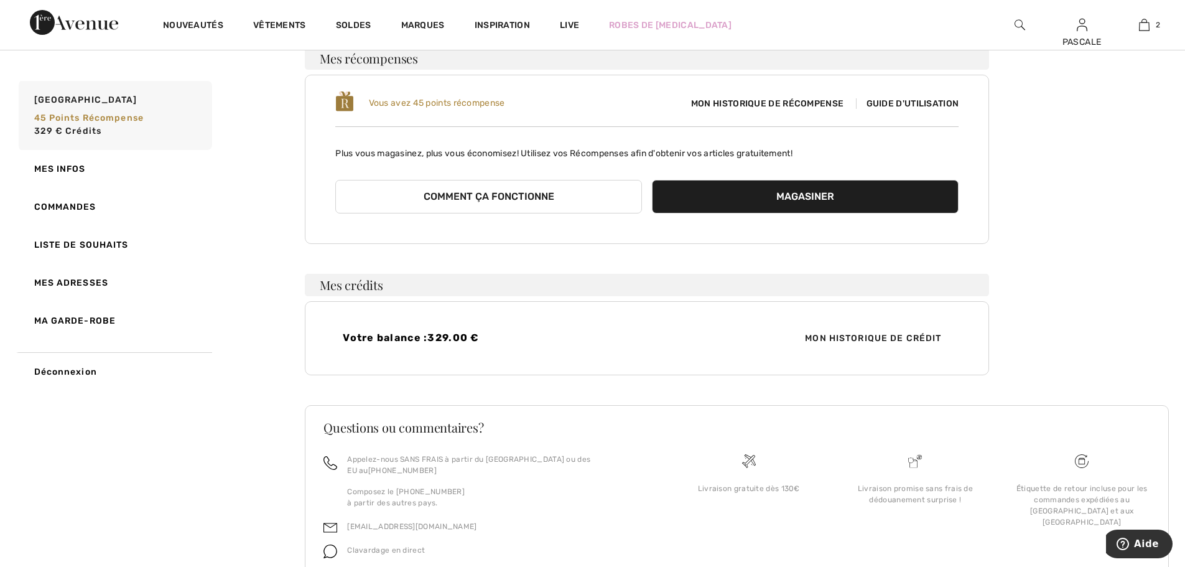
click at [535, 192] on button "Comment ça fonctionne" at bounding box center [488, 197] width 307 height 34
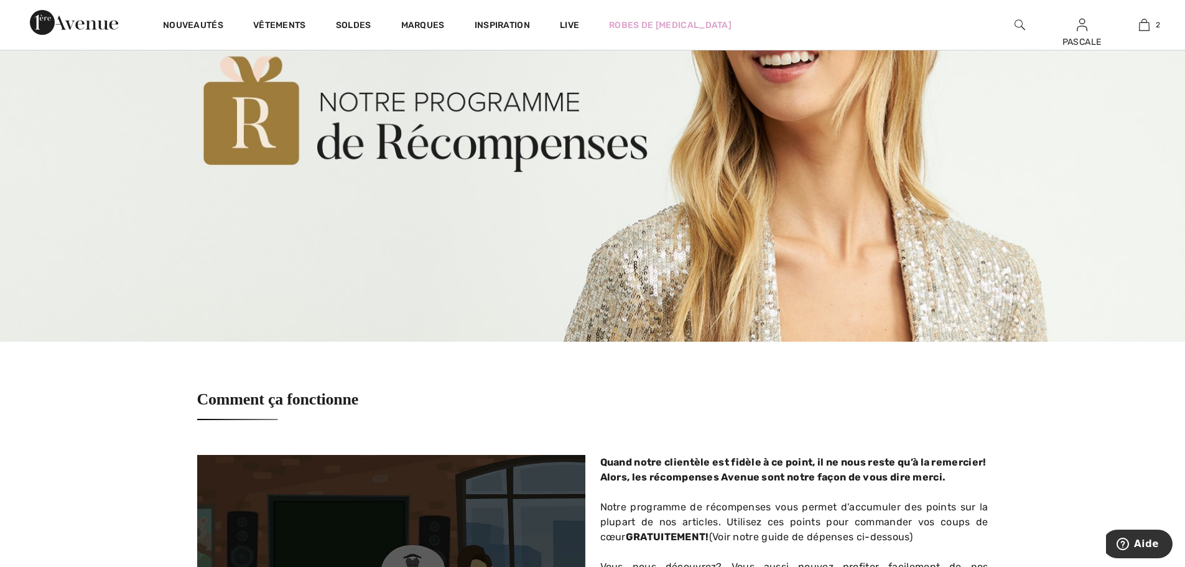
scroll to position [249, 0]
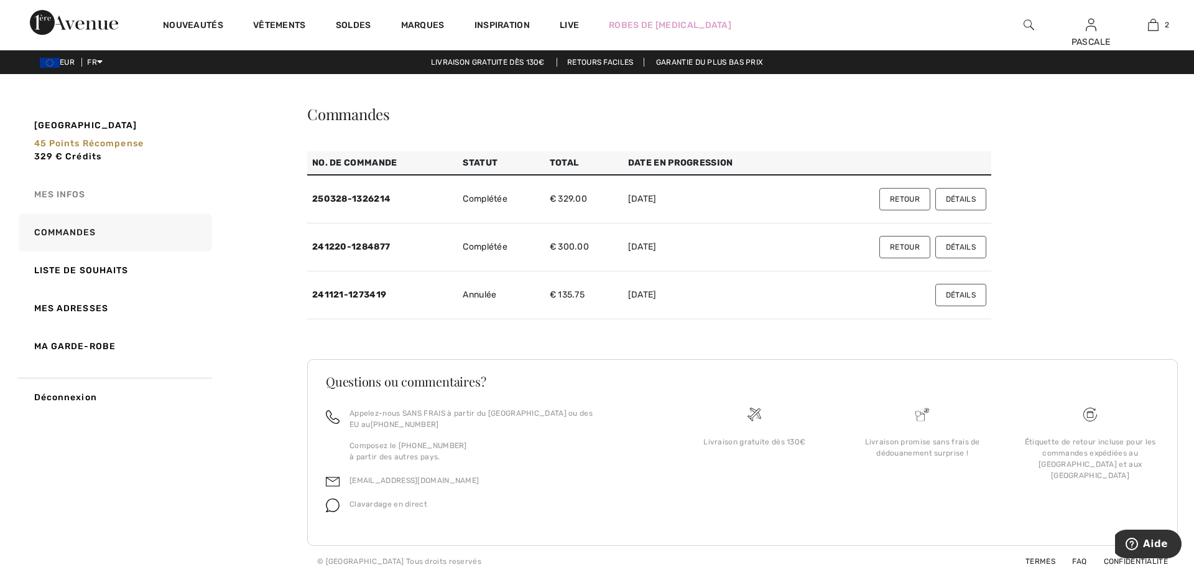
click at [63, 190] on link "Mes infos" at bounding box center [114, 194] width 196 height 38
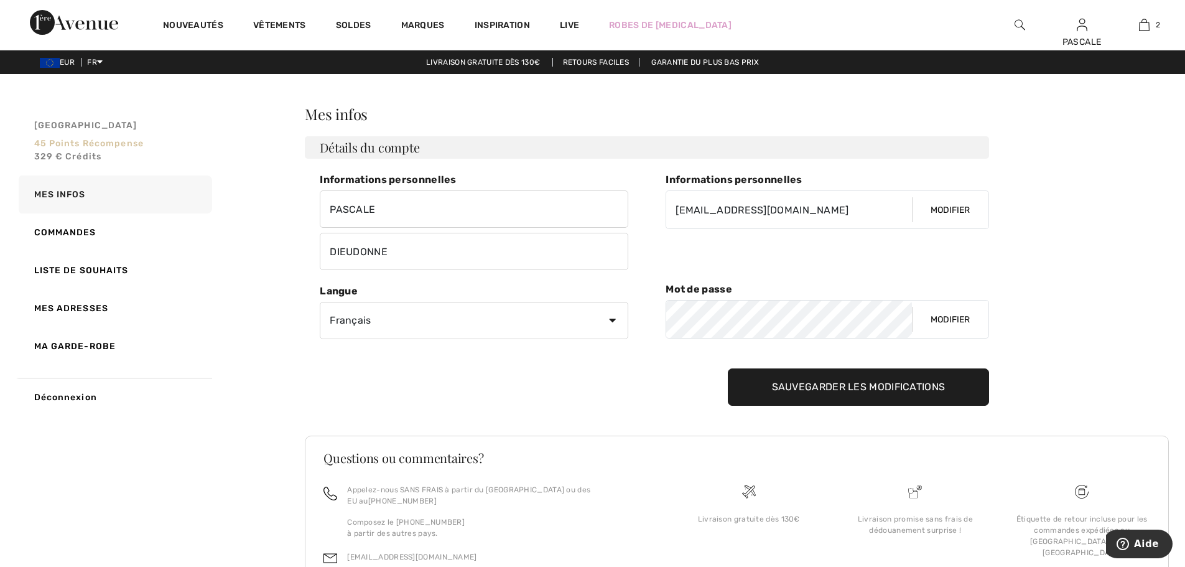
click at [59, 156] on span "329 € Crédits" at bounding box center [68, 156] width 68 height 11
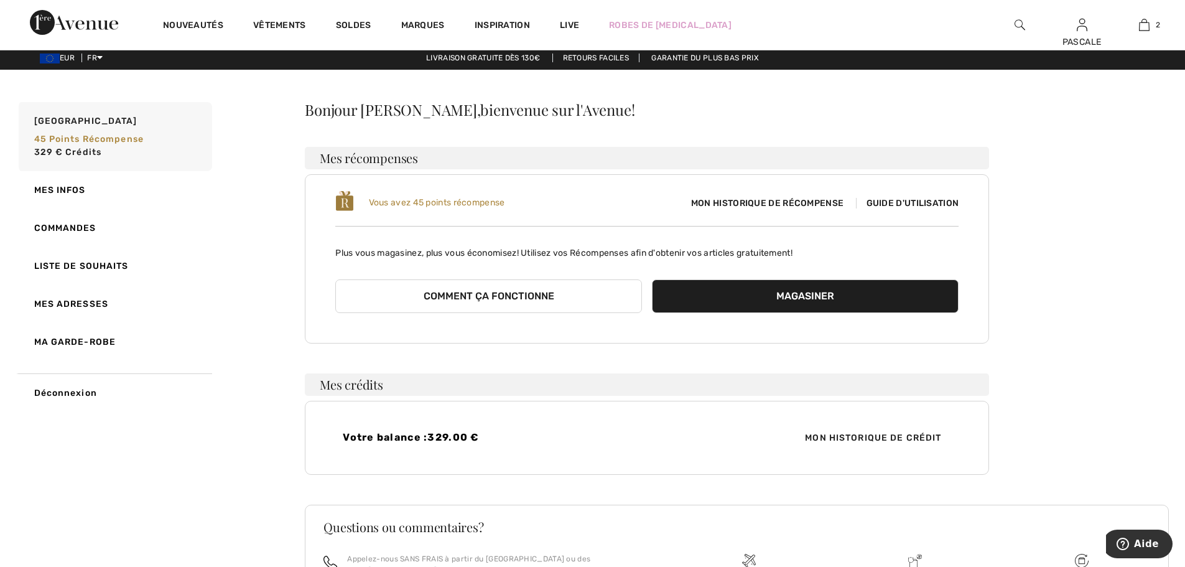
scroll to position [4, 0]
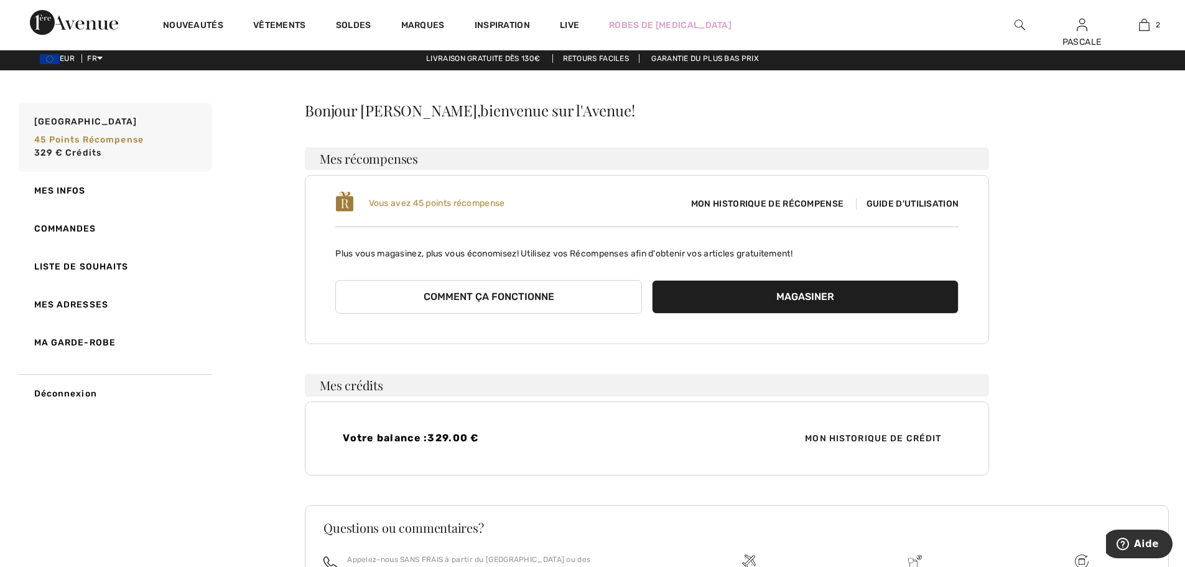
click at [900, 205] on span "Guide d'utilisation" at bounding box center [907, 203] width 103 height 11
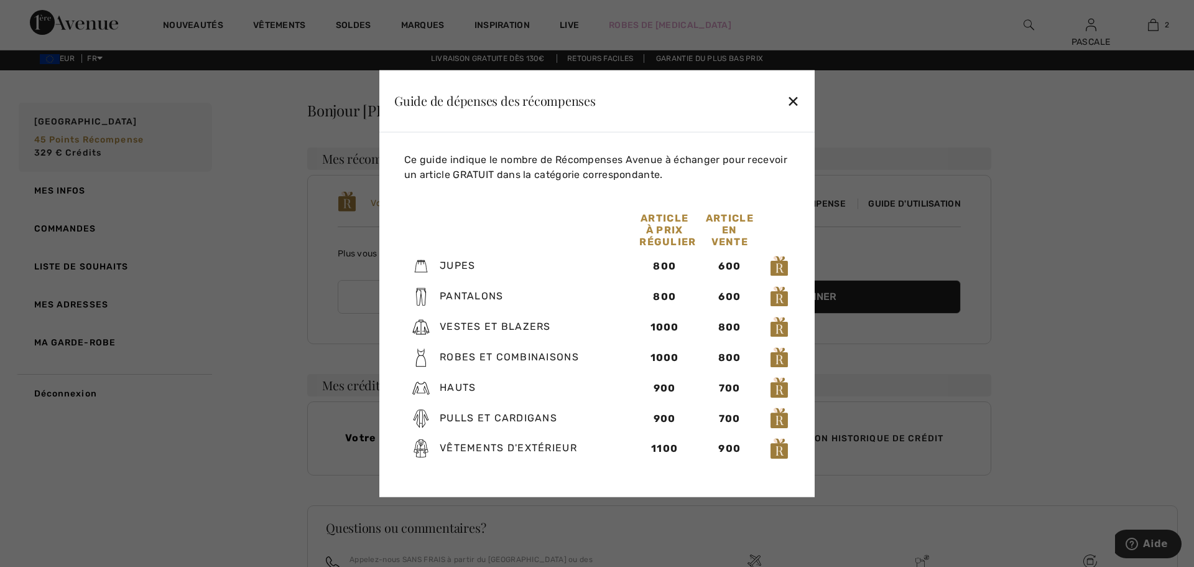
click at [793, 97] on div "✕" at bounding box center [793, 101] width 13 height 26
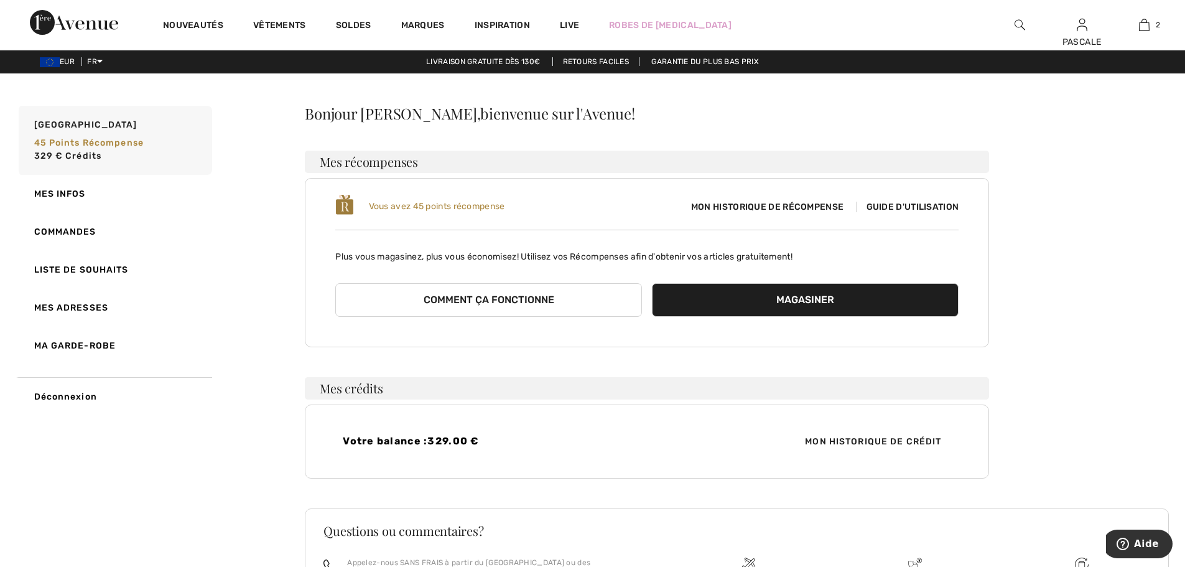
scroll to position [0, 0]
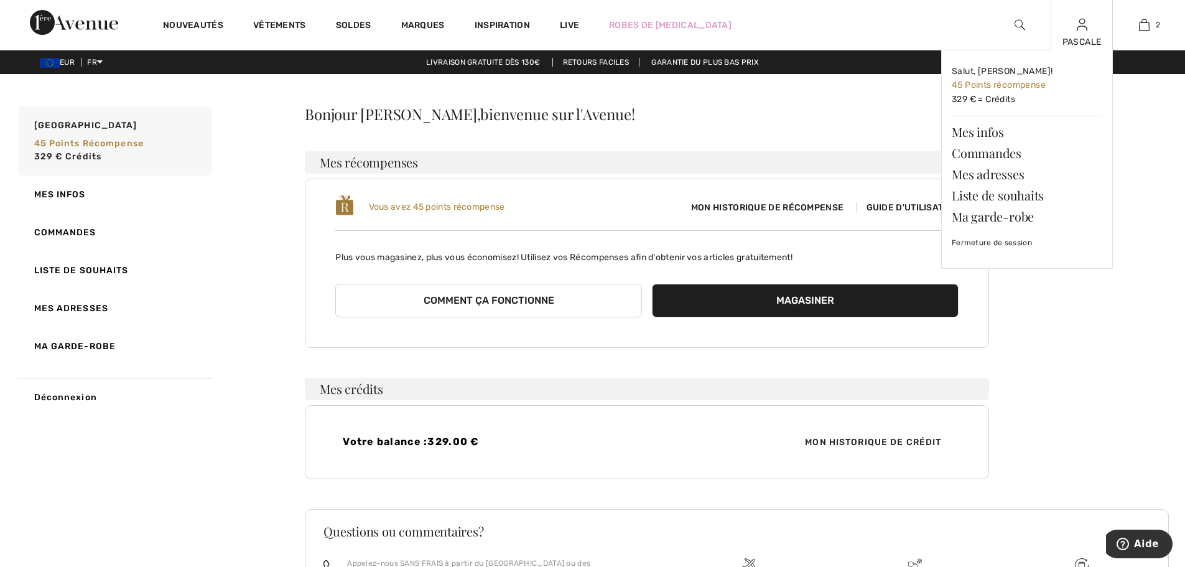
click at [1080, 34] on div "PASCALE Salut, PASCALE! 45 Points récompense 329 € = Crédits Mes infos Commande…" at bounding box center [1081, 25] width 62 height 50
click at [997, 87] on span "45 Points récompense" at bounding box center [998, 85] width 94 height 11
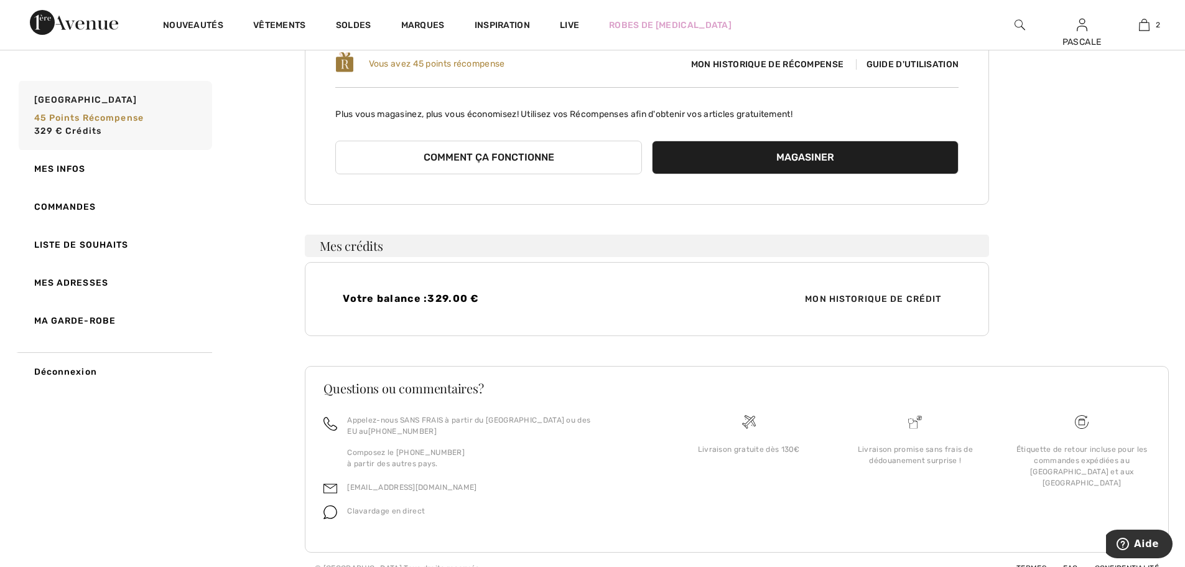
scroll to position [145, 0]
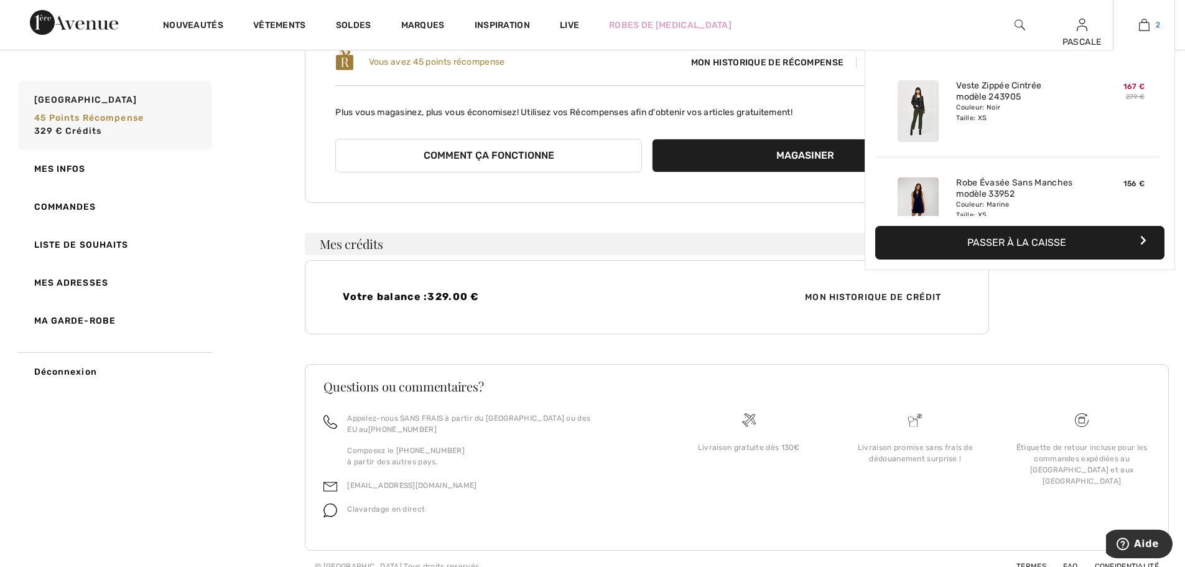
click at [1142, 26] on img at bounding box center [1144, 24] width 11 height 15
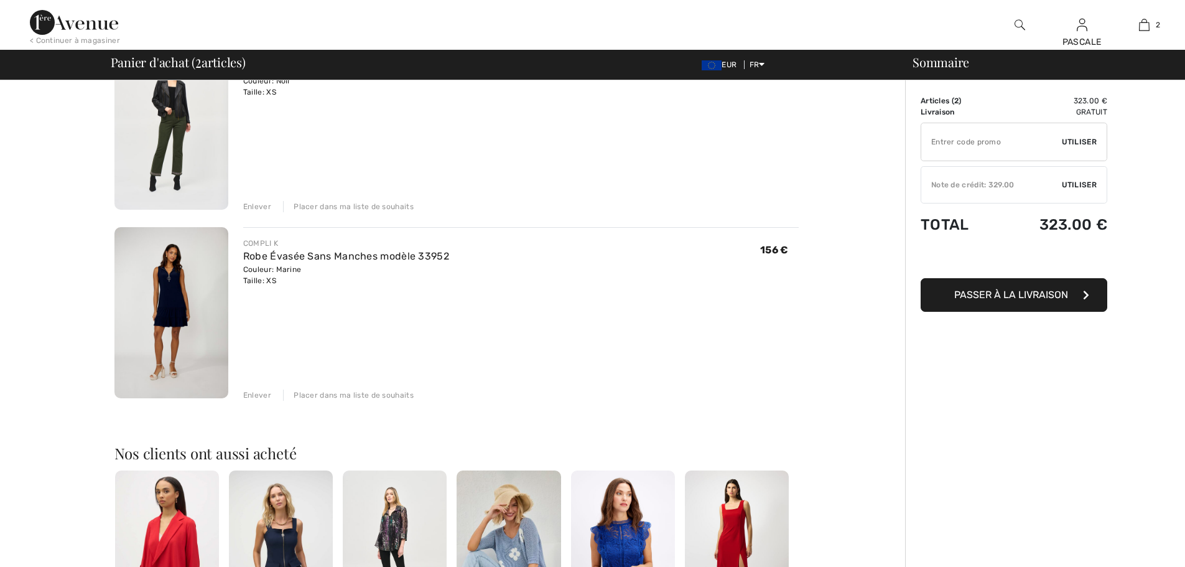
scroll to position [145, 0]
drag, startPoint x: 169, startPoint y: 285, endPoint x: 735, endPoint y: 297, distance: 566.0
click at [735, 297] on div "COMPLI K Robe Évasée Sans Manches modèle 33952 Couleur: Marine Taille: XS Vente…" at bounding box center [520, 313] width 555 height 174
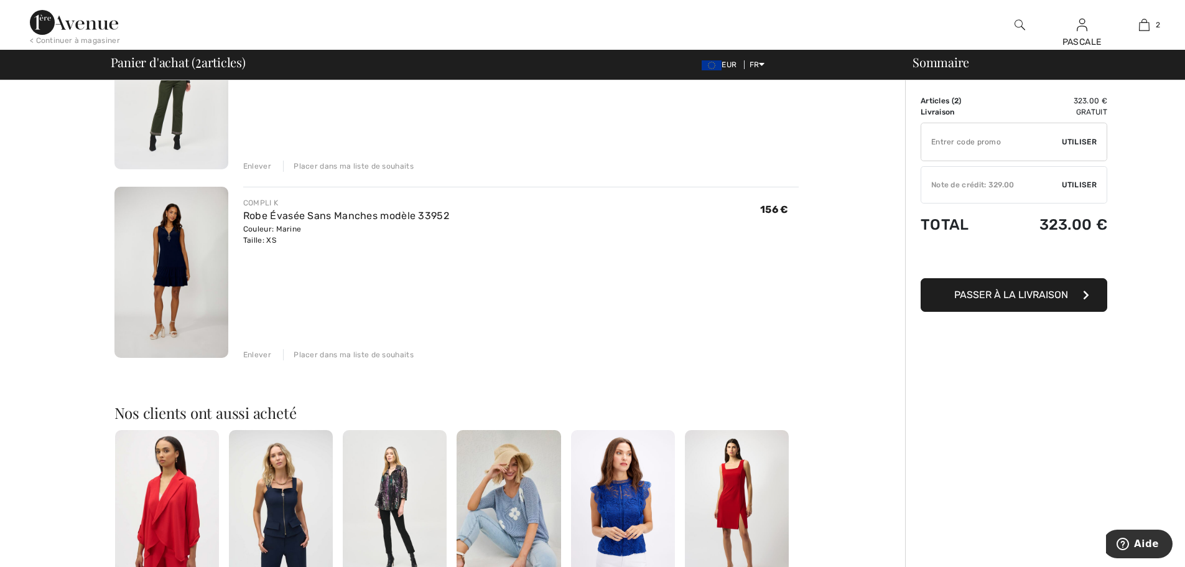
scroll to position [187, 0]
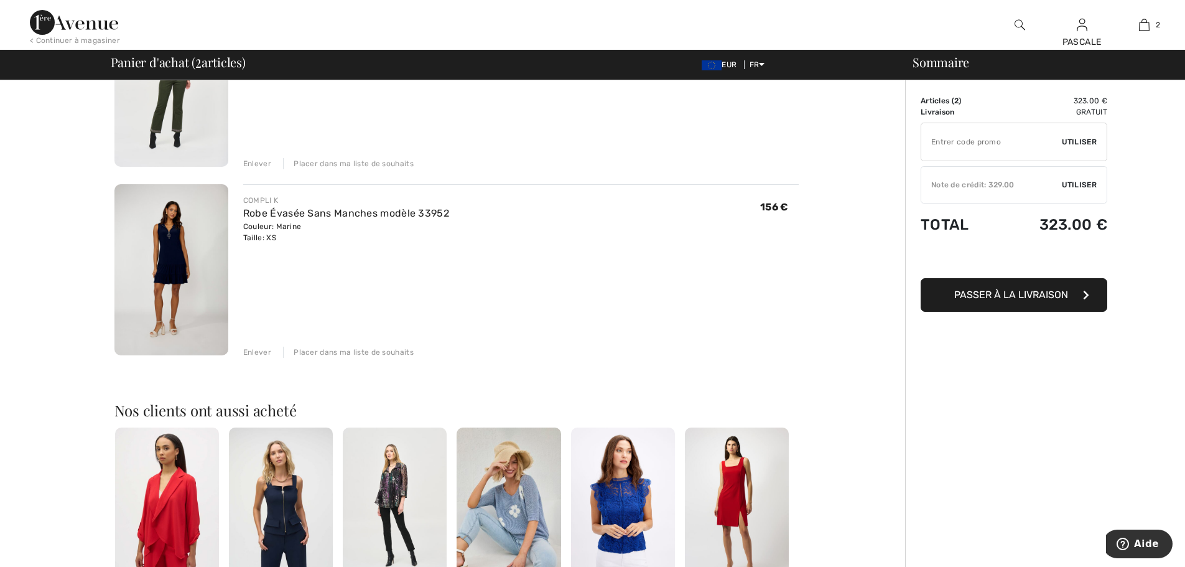
click at [250, 353] on div "Enlever" at bounding box center [257, 351] width 28 height 11
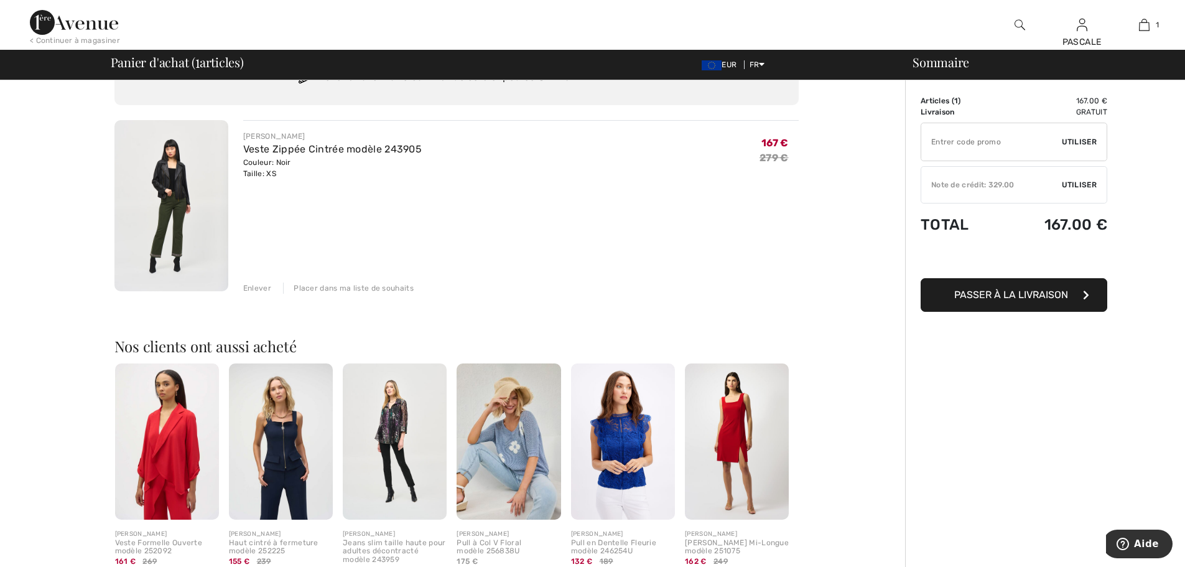
scroll to position [0, 0]
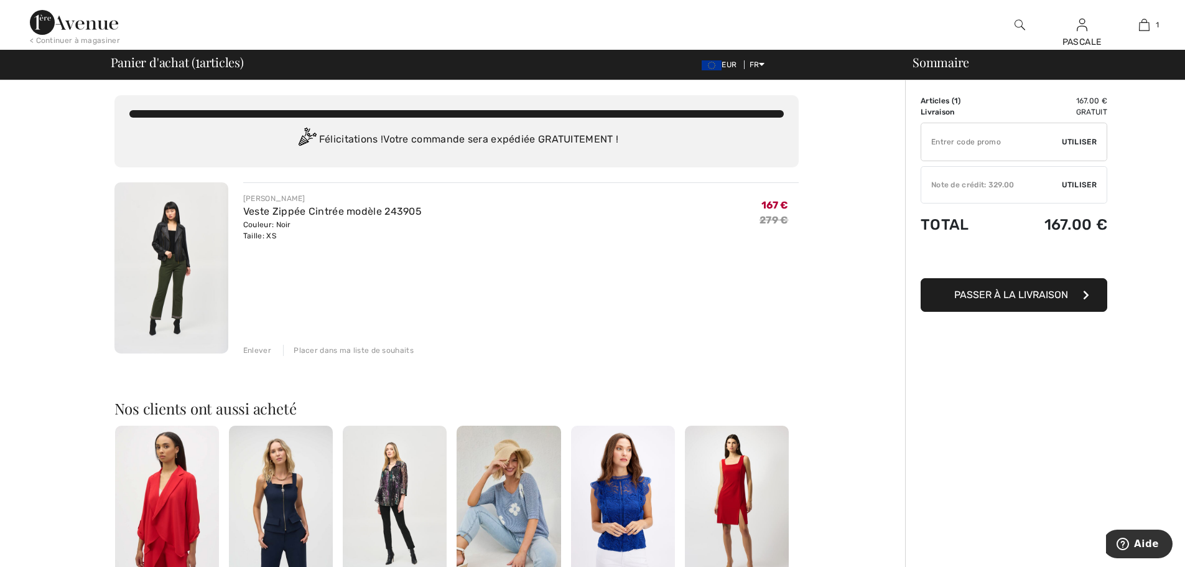
click at [1016, 290] on span "Passer à la livraison" at bounding box center [1011, 295] width 114 height 12
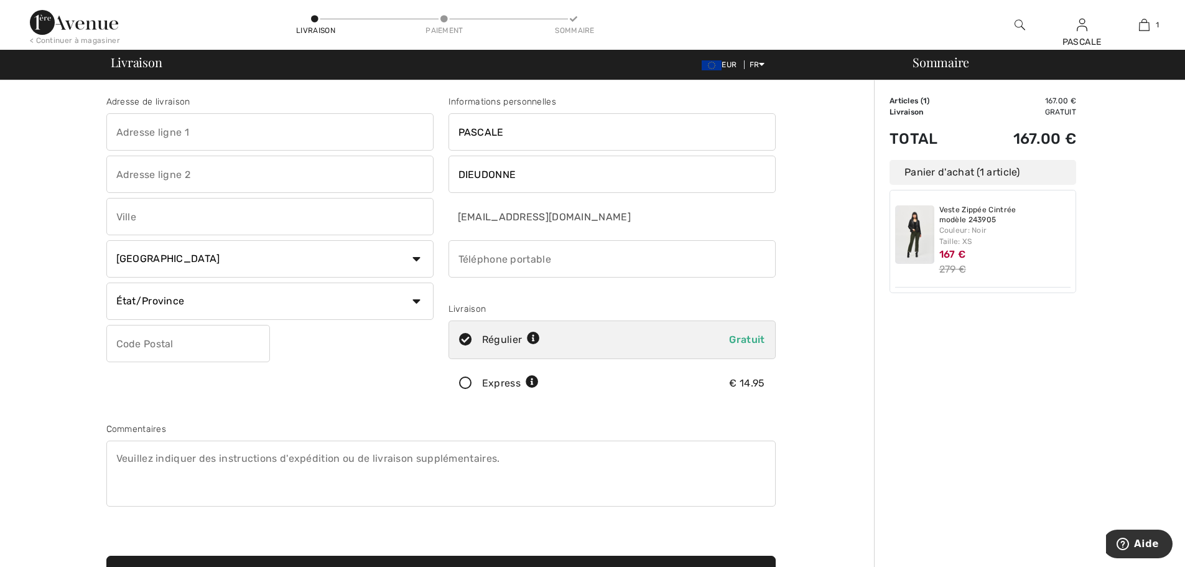
click at [303, 135] on input "text" at bounding box center [269, 131] width 327 height 37
type input "27 BD VICTOR HUGO"
type input "NICE"
select select "FR"
type input "06000"
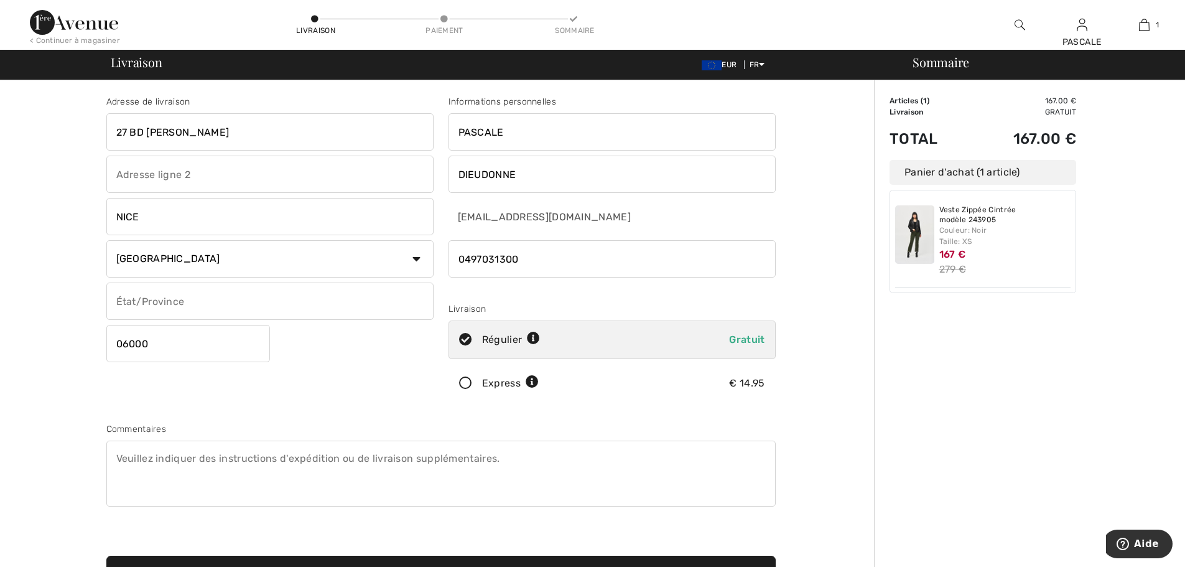
drag, startPoint x: 530, startPoint y: 262, endPoint x: 397, endPoint y: 241, distance: 134.7
click at [397, 241] on div "Adresse de livraison 27 BD VICTOR HUGO NICE Pays Canada États-Unis Afghanistan …" at bounding box center [441, 334] width 684 height 539
type input "0680568462"
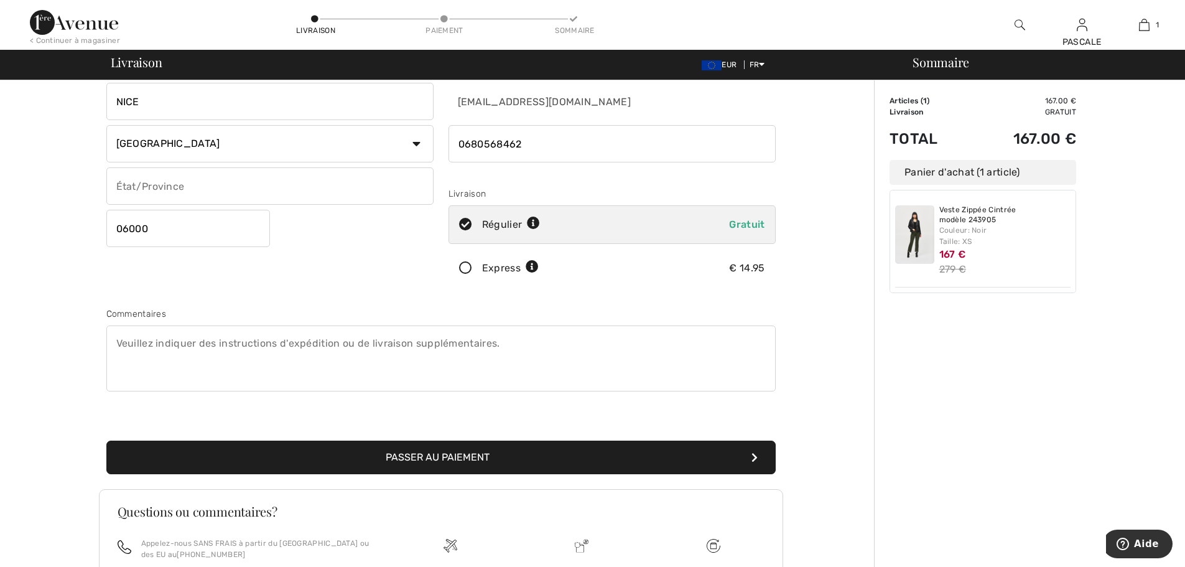
scroll to position [124, 0]
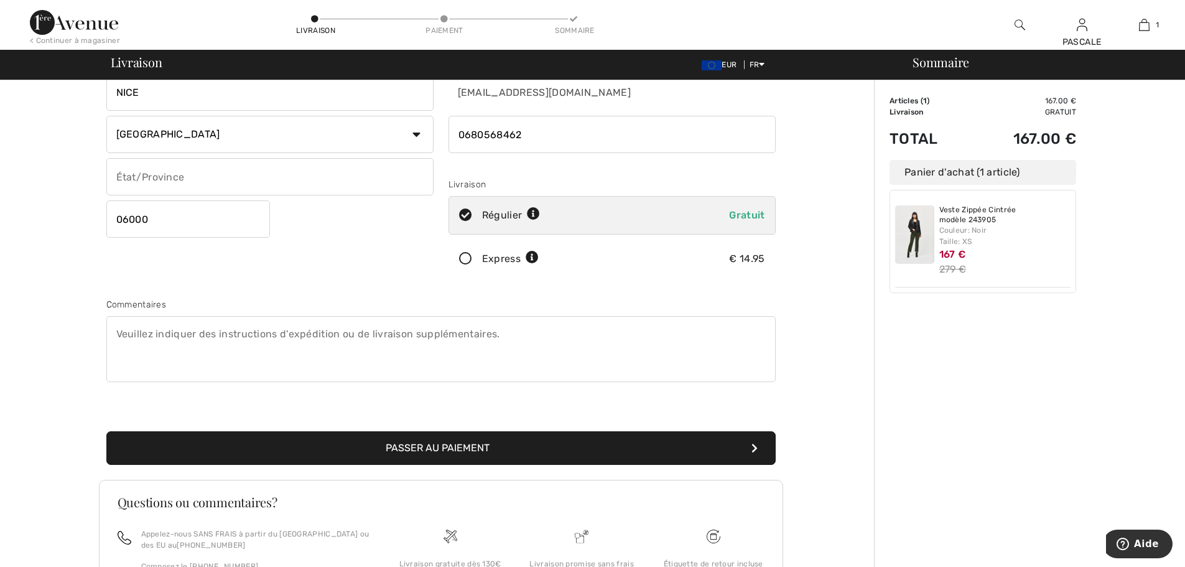
click at [410, 446] on button "Passer au paiement" at bounding box center [440, 448] width 669 height 34
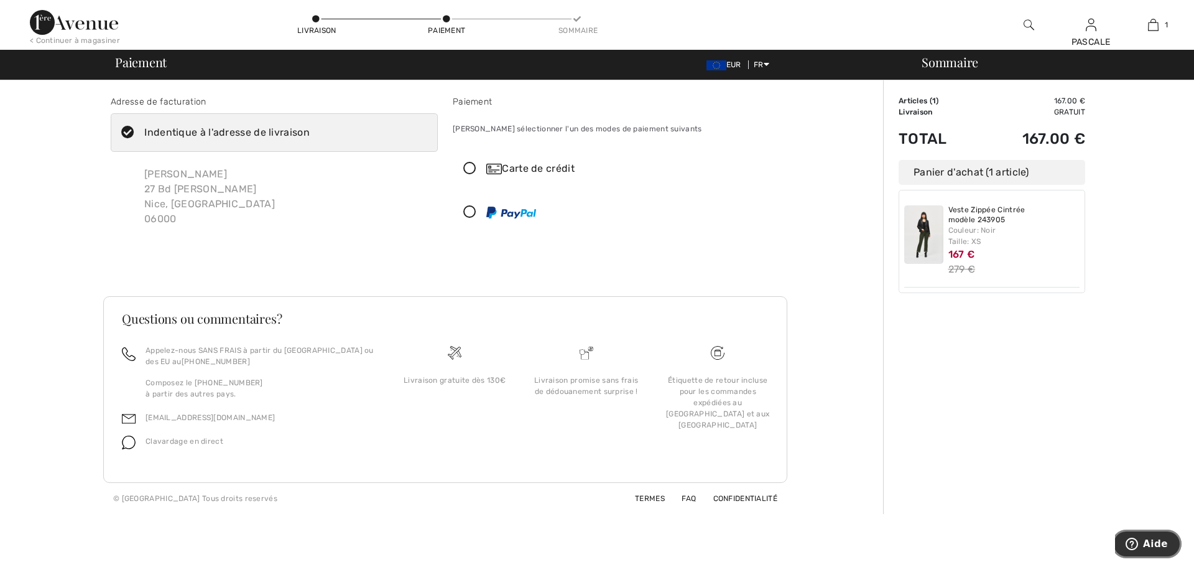
click at [1139, 535] on button "Aide" at bounding box center [1147, 543] width 70 height 29
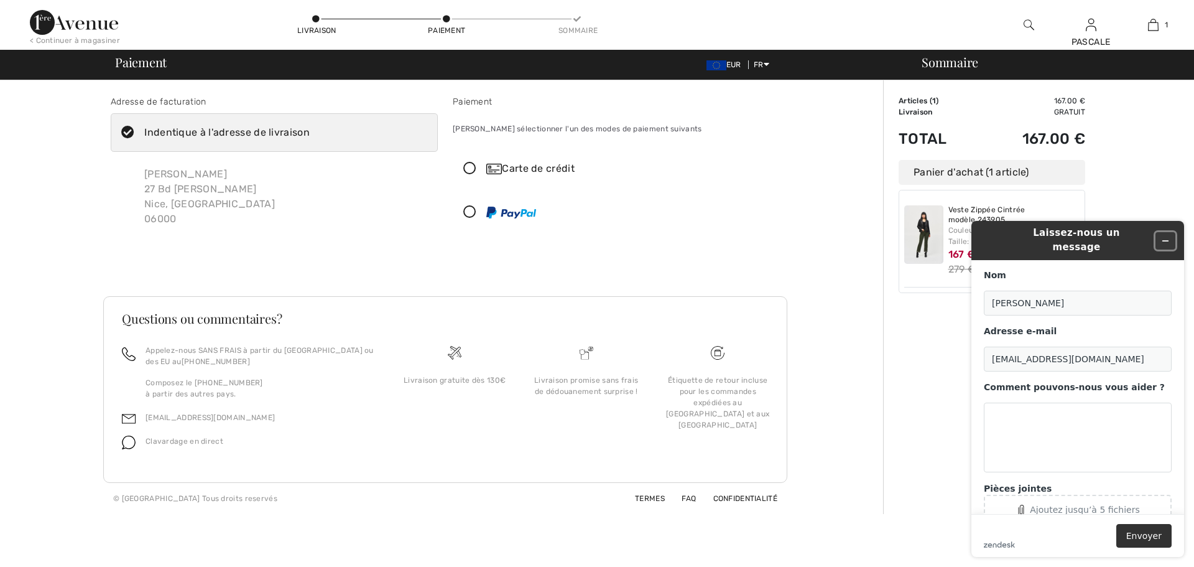
click at [1164, 236] on icon "Réduire le widget" at bounding box center [1165, 240] width 9 height 9
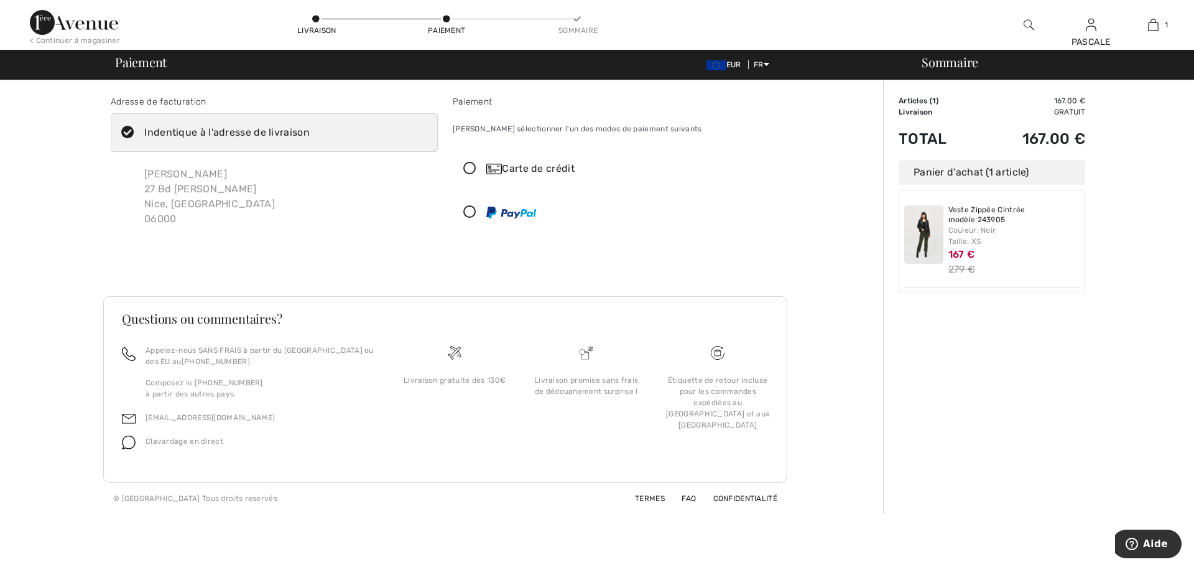
click at [471, 165] on icon at bounding box center [469, 168] width 33 height 13
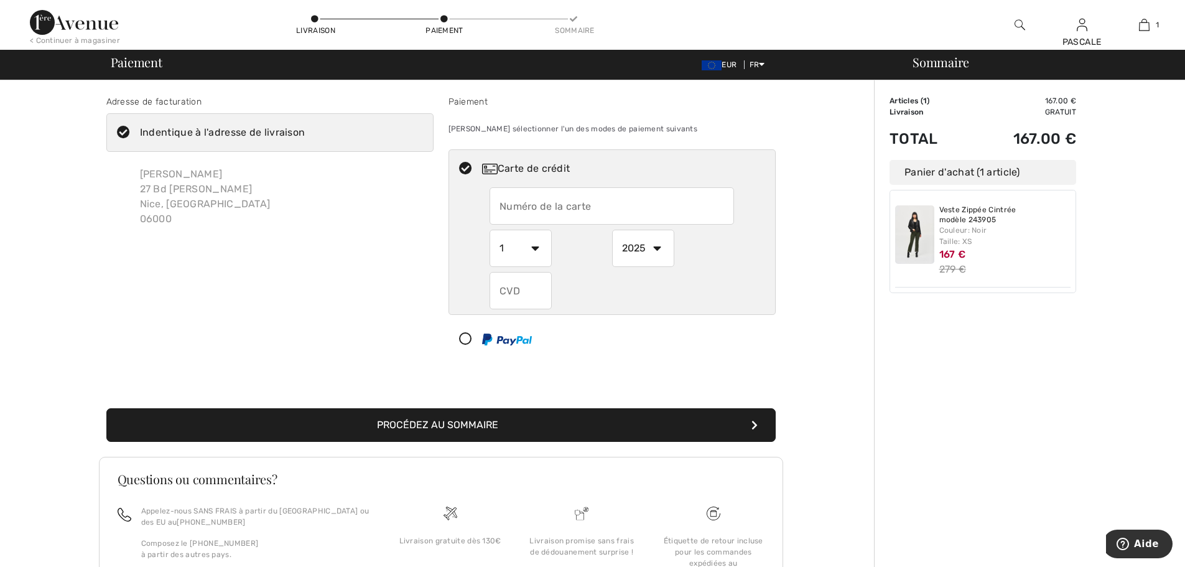
click at [341, 198] on div "Pascale Dieudonne 27 Bd Victor Hugo Nice, FR 06000" at bounding box center [269, 197] width 327 height 80
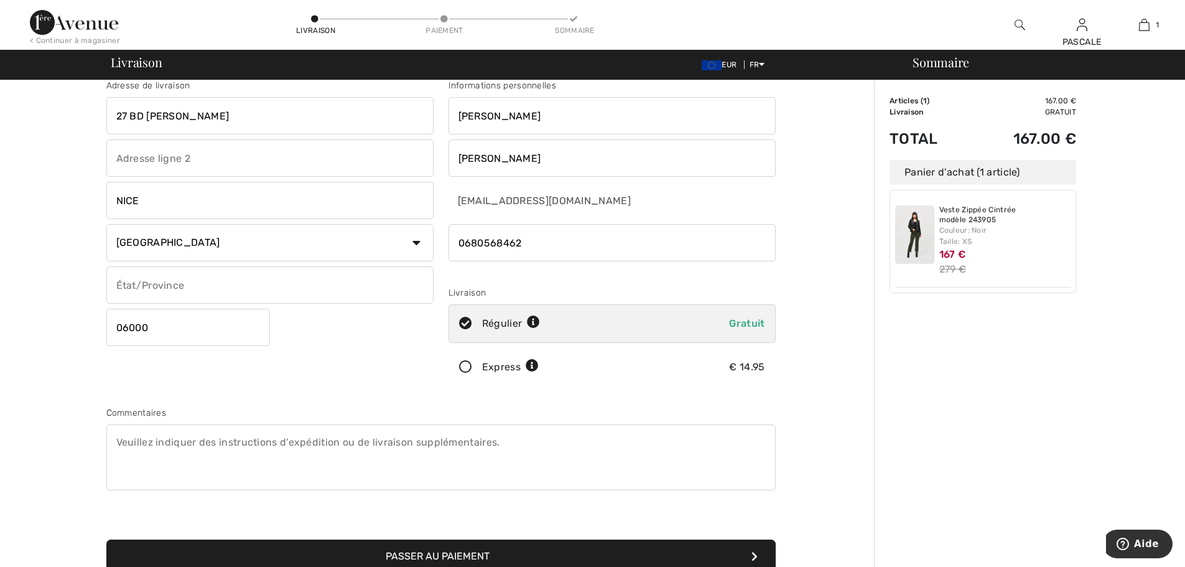
scroll to position [21, 0]
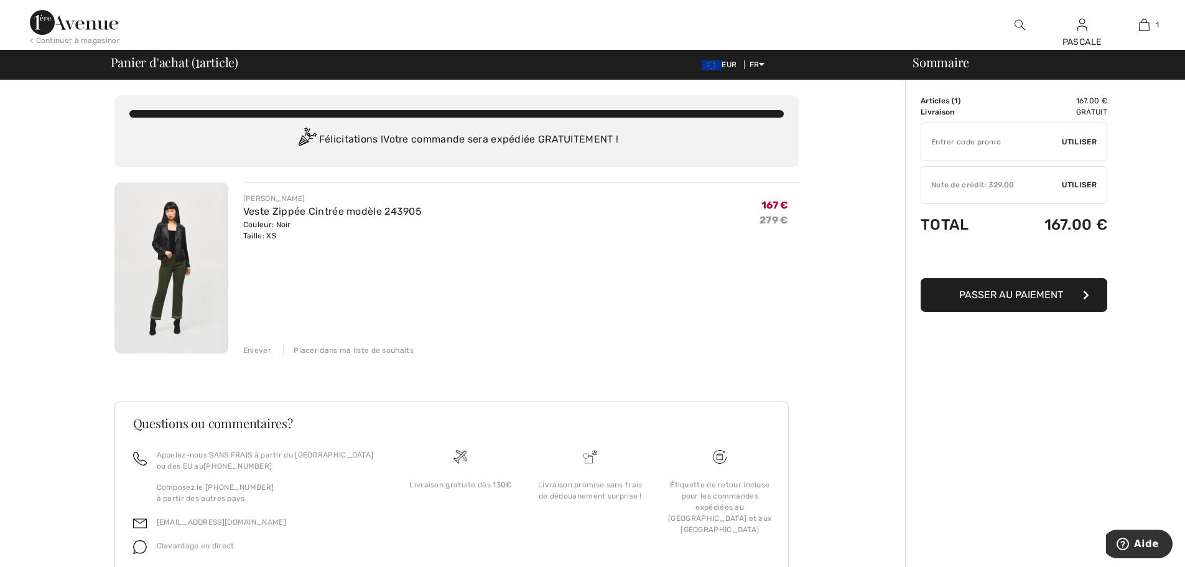
click at [1076, 185] on span "Utiliser" at bounding box center [1079, 184] width 35 height 11
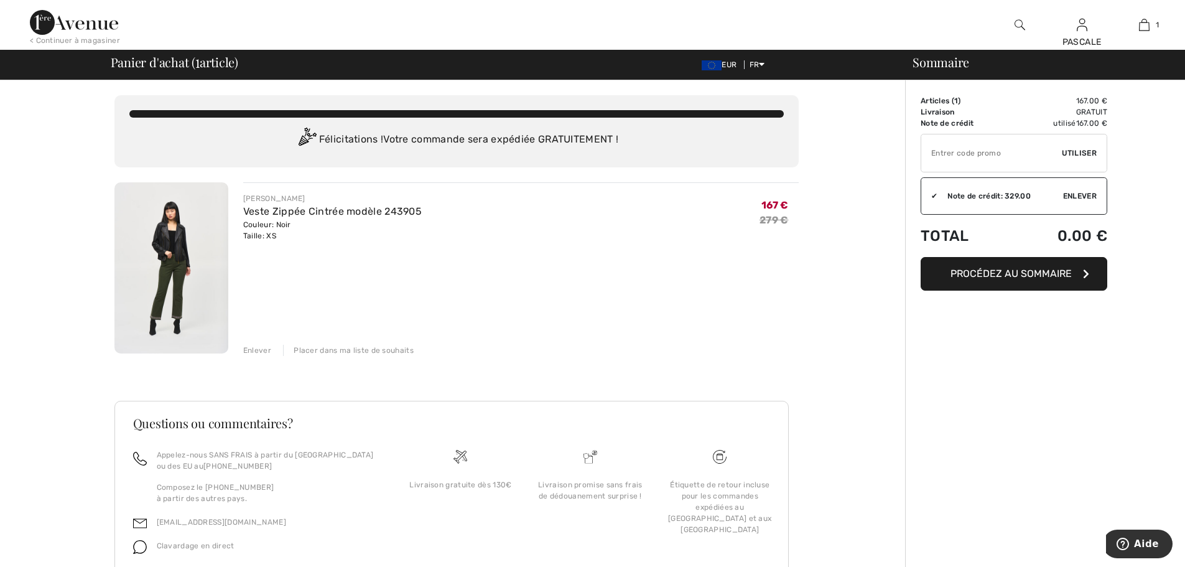
click at [1010, 272] on span "Procédez au sommaire" at bounding box center [1010, 273] width 121 height 12
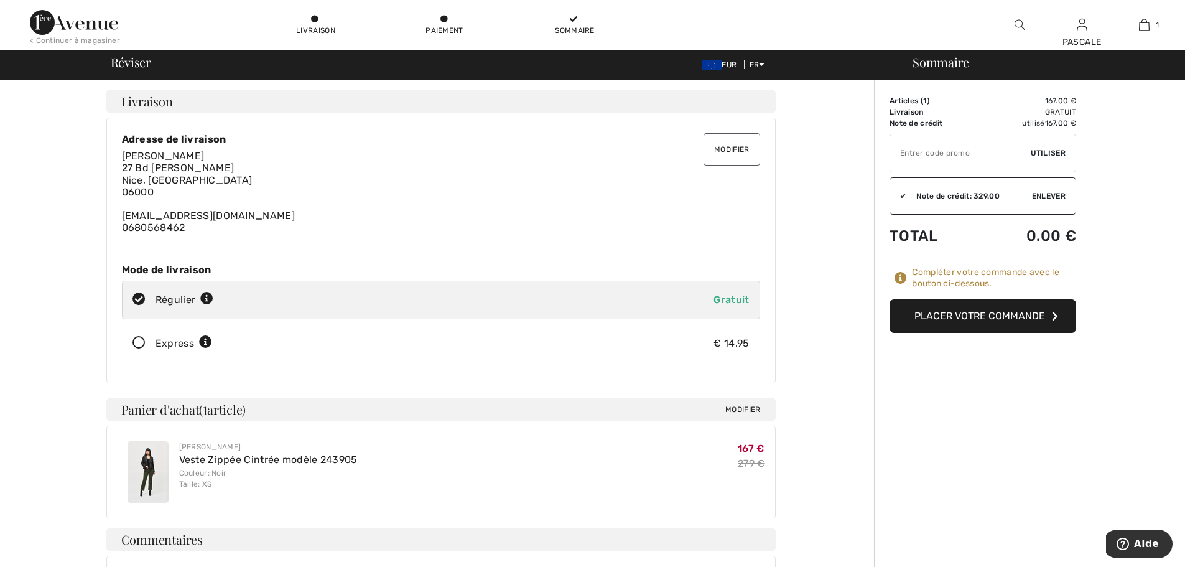
click at [969, 318] on button "Placer votre commande" at bounding box center [982, 316] width 187 height 34
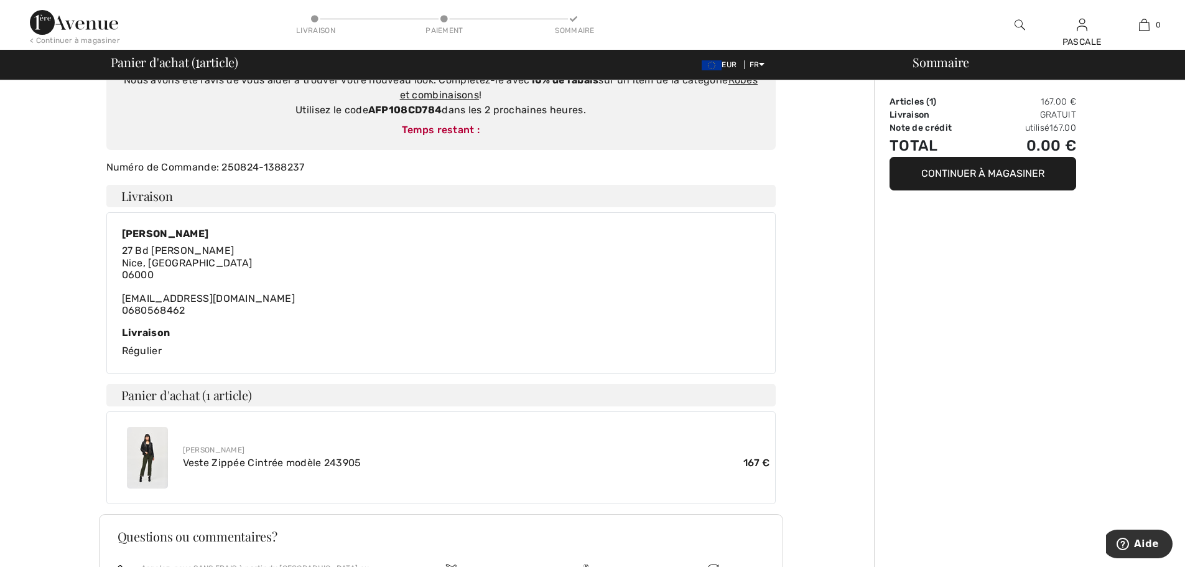
scroll to position [145, 0]
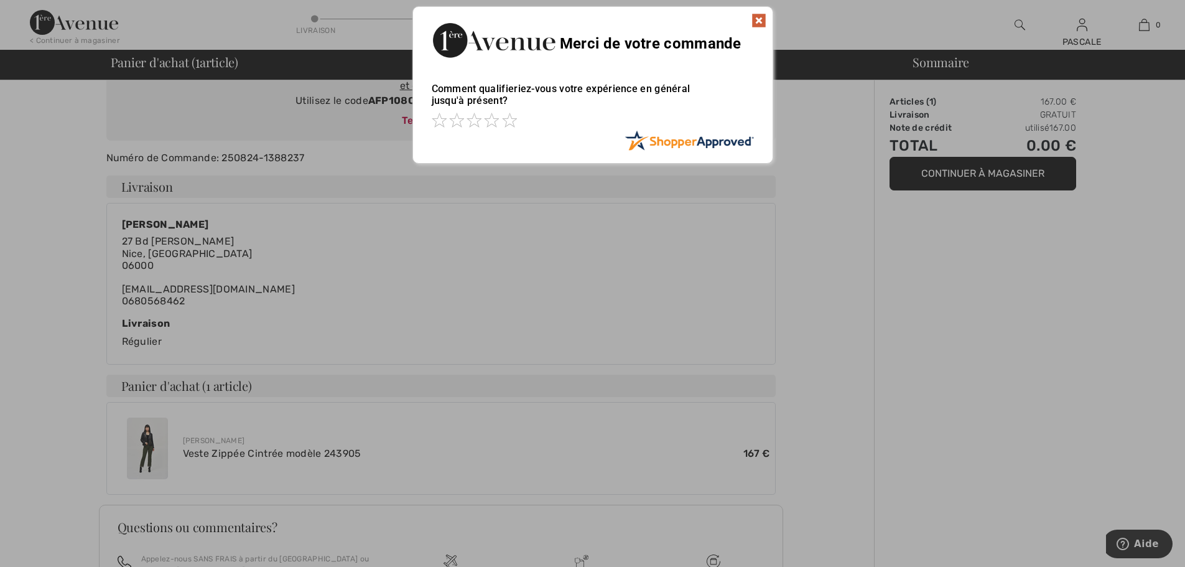
click at [759, 19] on img at bounding box center [758, 20] width 15 height 15
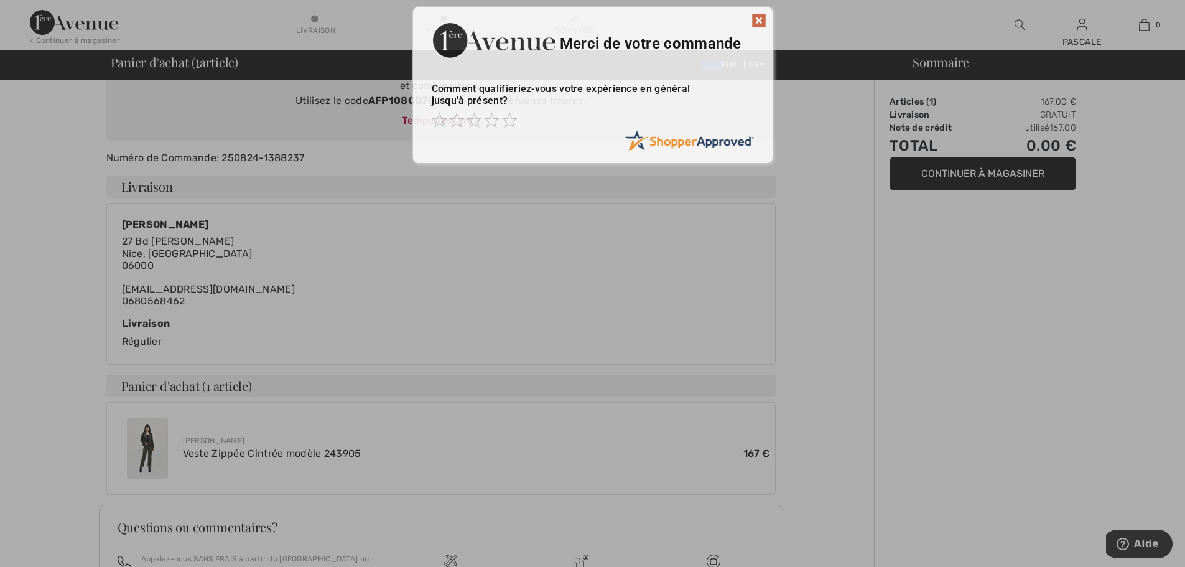
click at [759, 19] on img at bounding box center [758, 20] width 15 height 15
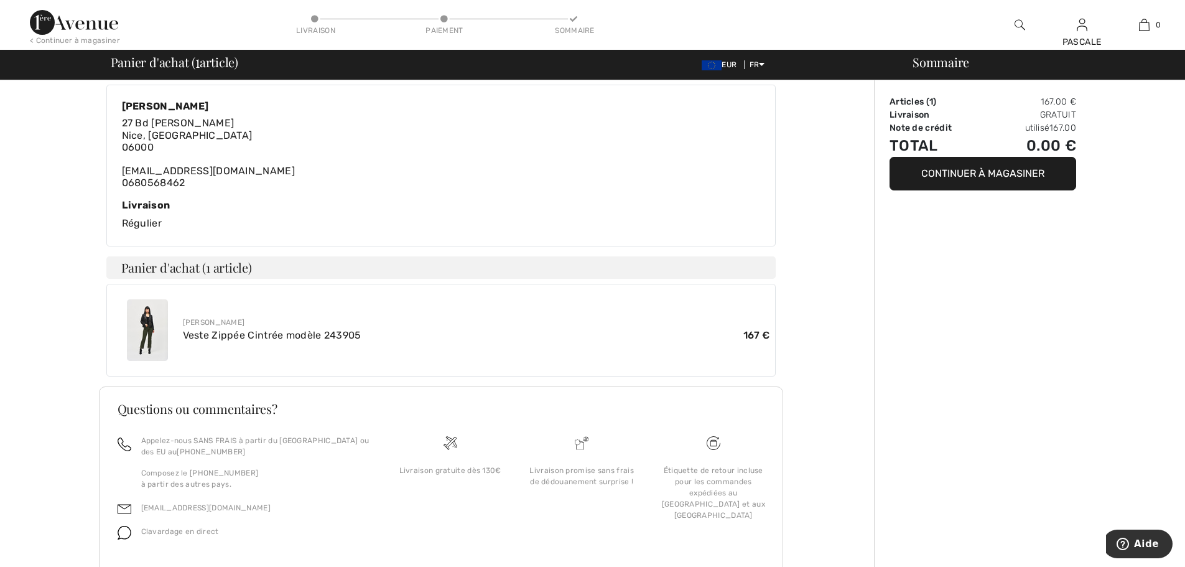
scroll to position [269, 0]
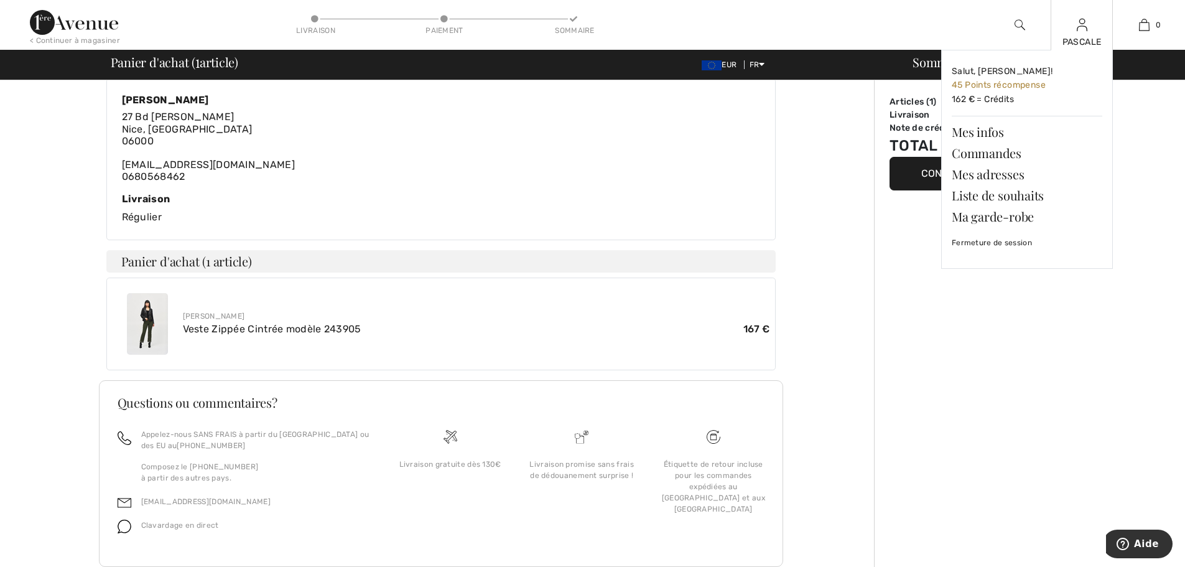
click at [1085, 39] on div "PASCALE" at bounding box center [1081, 41] width 61 height 13
click at [986, 241] on link "Fermeture de session" at bounding box center [1026, 242] width 150 height 31
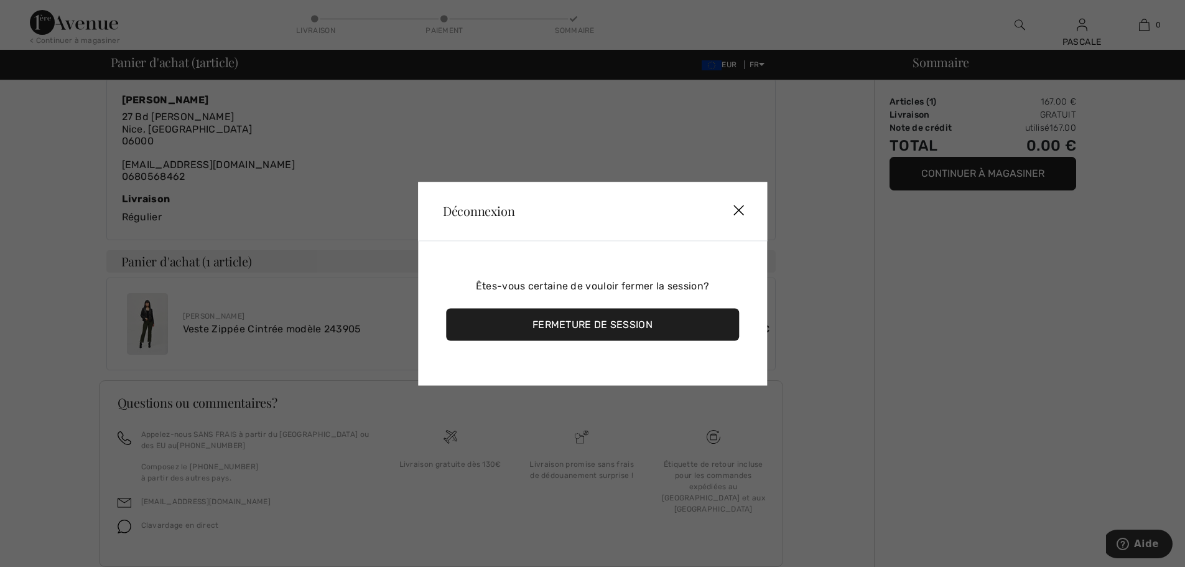
click at [631, 325] on div "Fermeture de session" at bounding box center [592, 324] width 293 height 32
